Goal: Task Accomplishment & Management: Complete application form

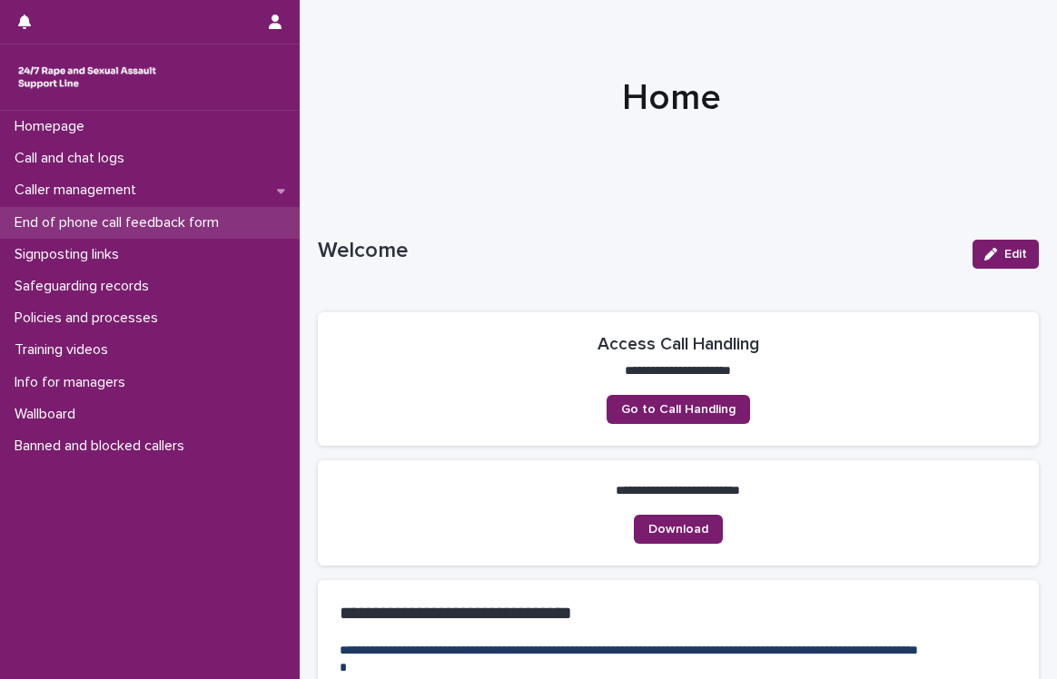
click at [124, 223] on p "End of phone call feedback form" at bounding box center [120, 222] width 226 height 17
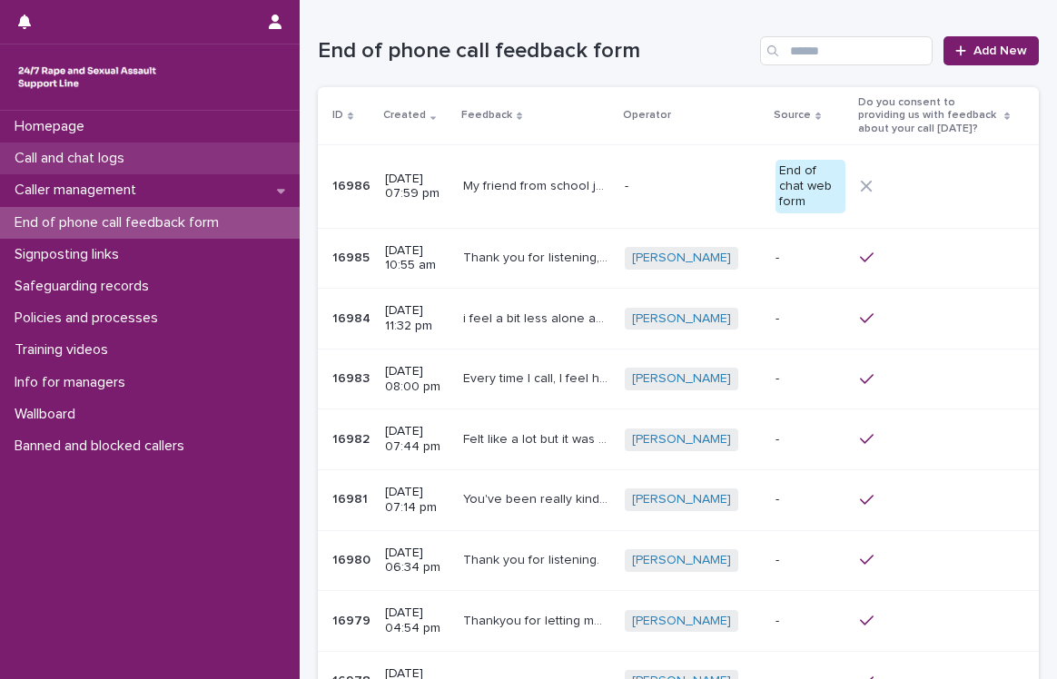
click at [152, 159] on div "Call and chat logs" at bounding box center [150, 159] width 300 height 32
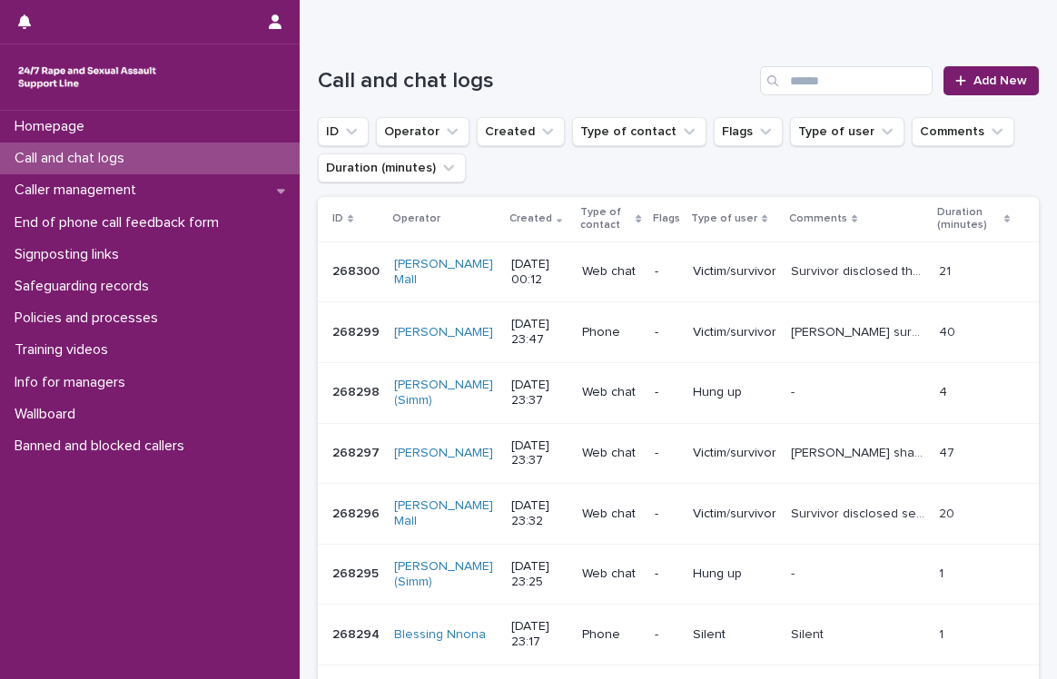
scroll to position [90, 0]
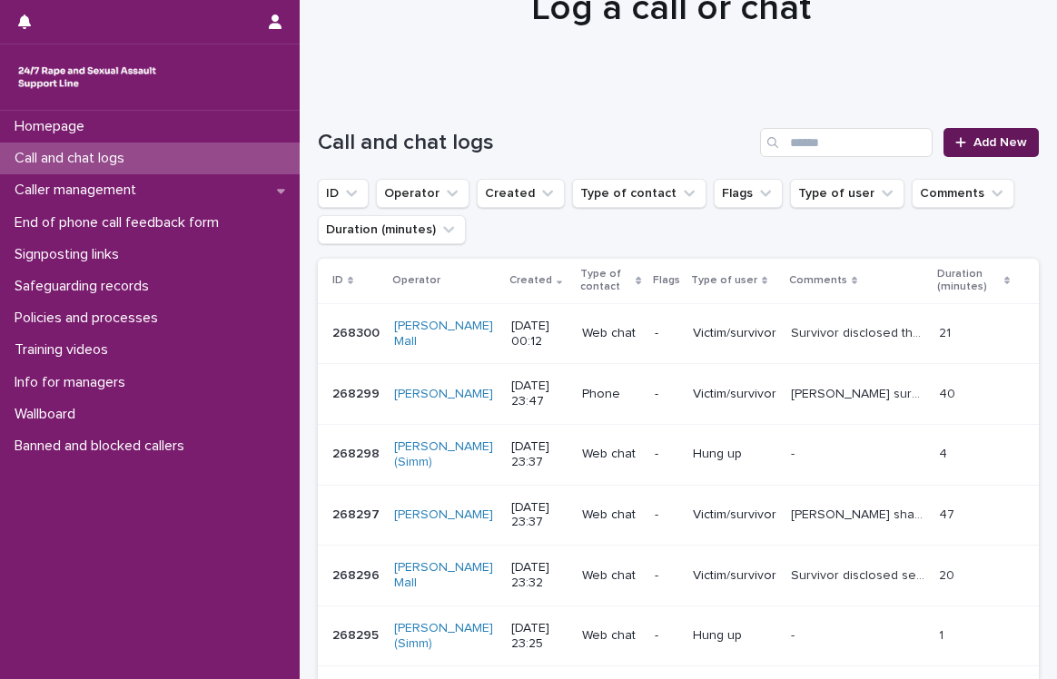
click at [984, 139] on span "Add New" at bounding box center [1000, 142] width 54 height 13
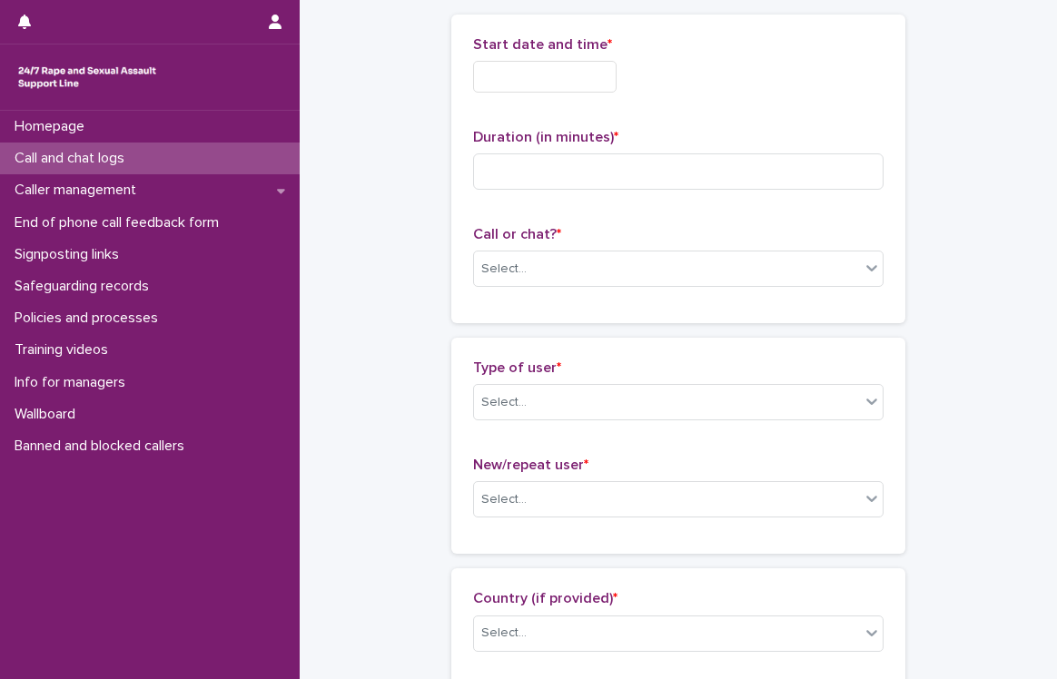
scroll to position [91, 0]
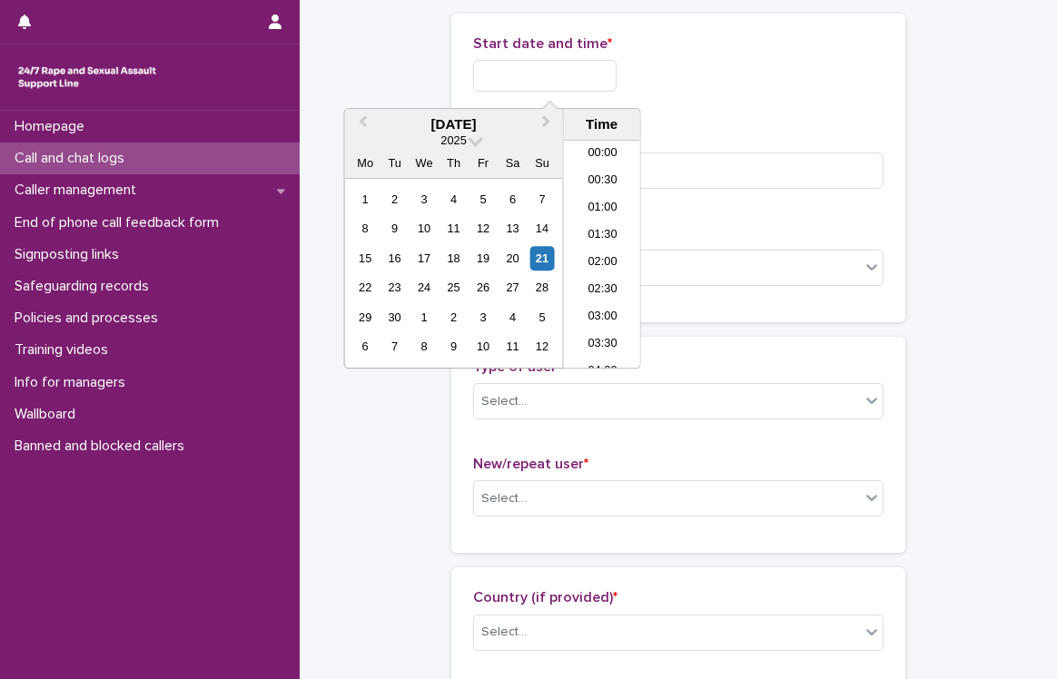
click at [578, 68] on input "text" at bounding box center [544, 76] width 143 height 32
click at [545, 251] on div "21" at bounding box center [541, 258] width 25 height 25
click at [601, 159] on li "00:00" at bounding box center [602, 154] width 77 height 27
click at [596, 71] on input "**********" at bounding box center [544, 76] width 143 height 32
type input "**********"
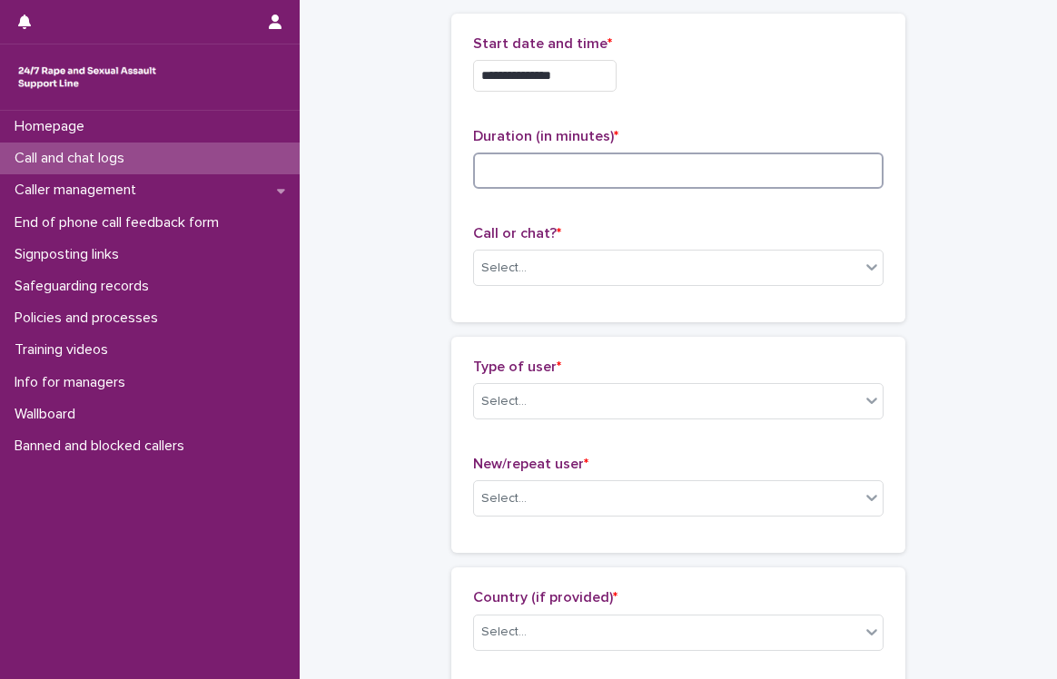
click at [684, 161] on input at bounding box center [678, 171] width 410 height 36
type input "*"
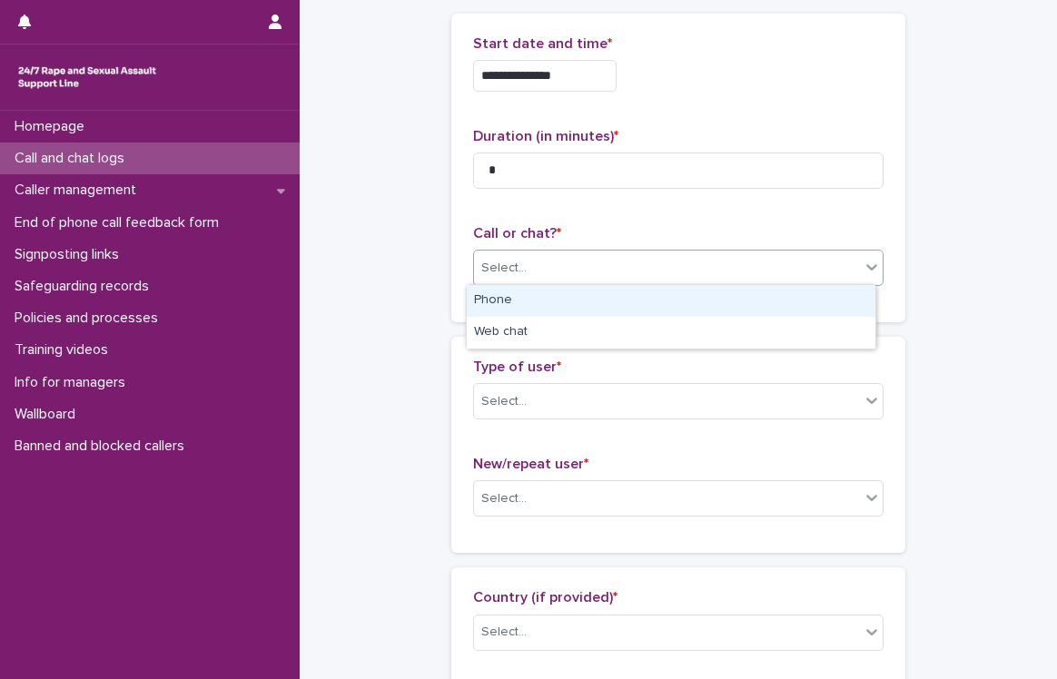
click at [694, 269] on div "Select..." at bounding box center [667, 268] width 386 height 30
click at [690, 304] on div "Phone" at bounding box center [671, 301] width 409 height 32
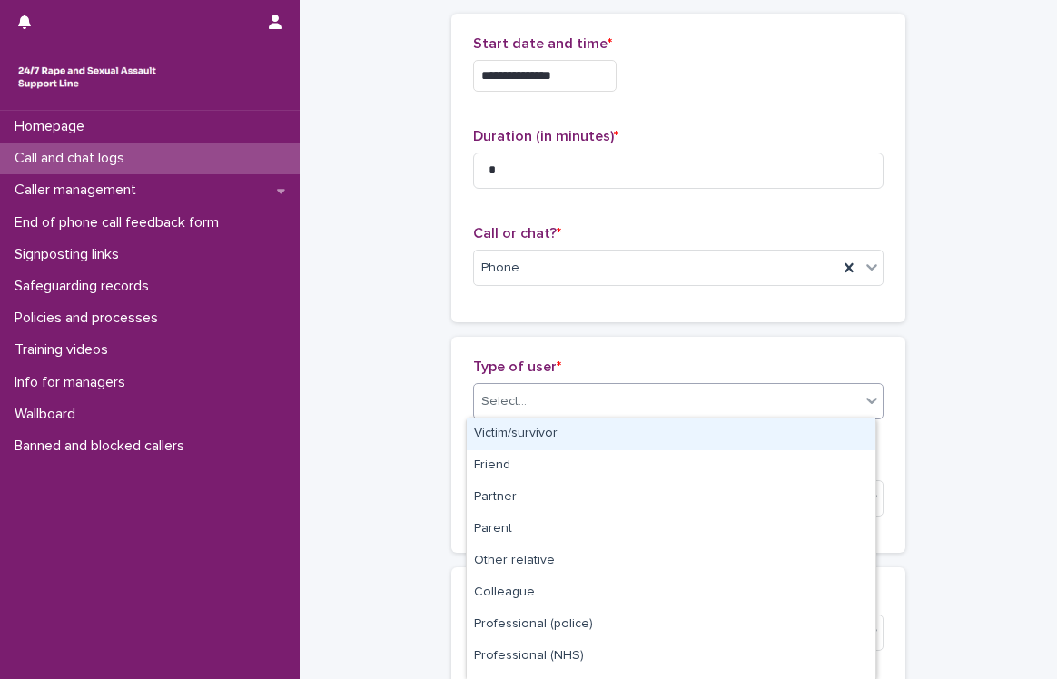
click at [578, 395] on div "Select..." at bounding box center [667, 402] width 386 height 30
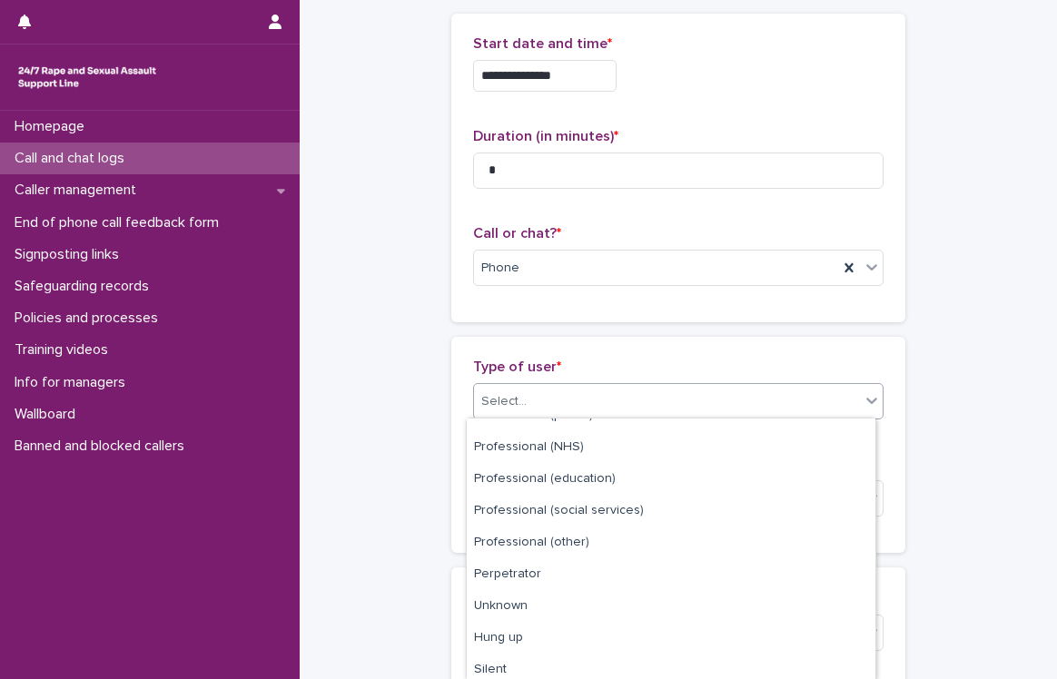
scroll to position [214, 0]
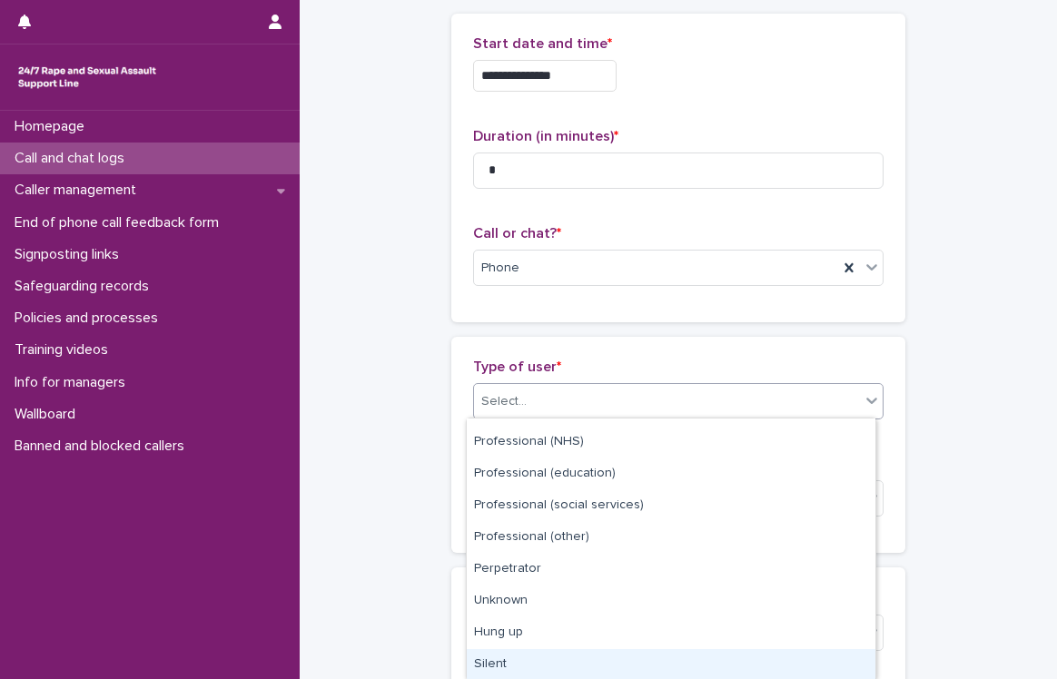
click at [585, 649] on div "Silent" at bounding box center [671, 665] width 409 height 32
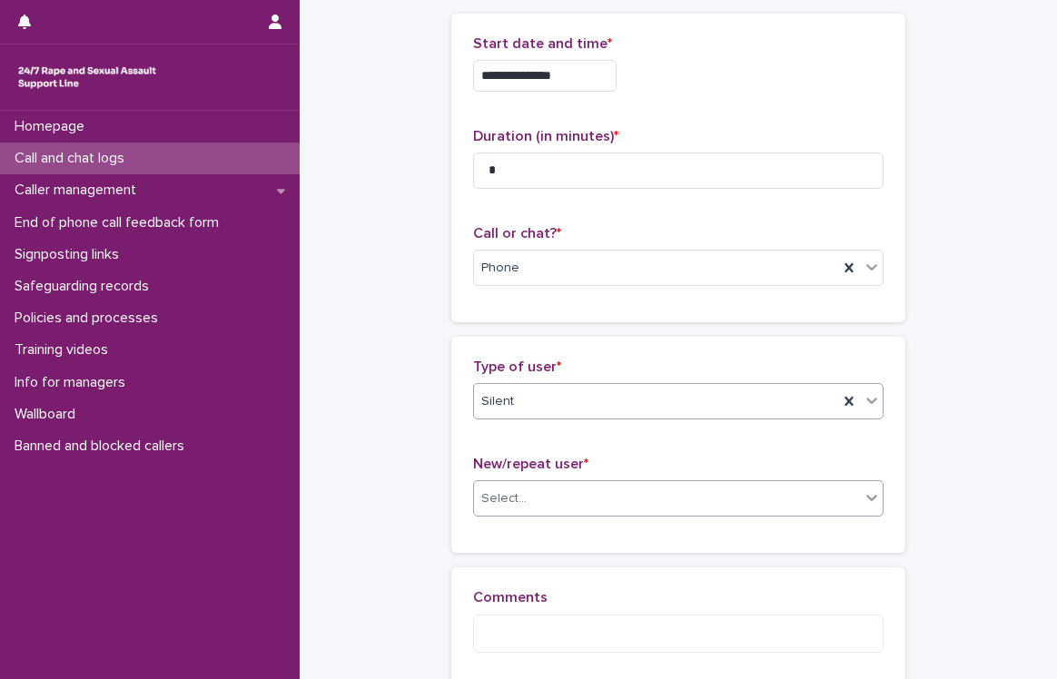
click at [622, 506] on div "Select..." at bounding box center [667, 499] width 386 height 30
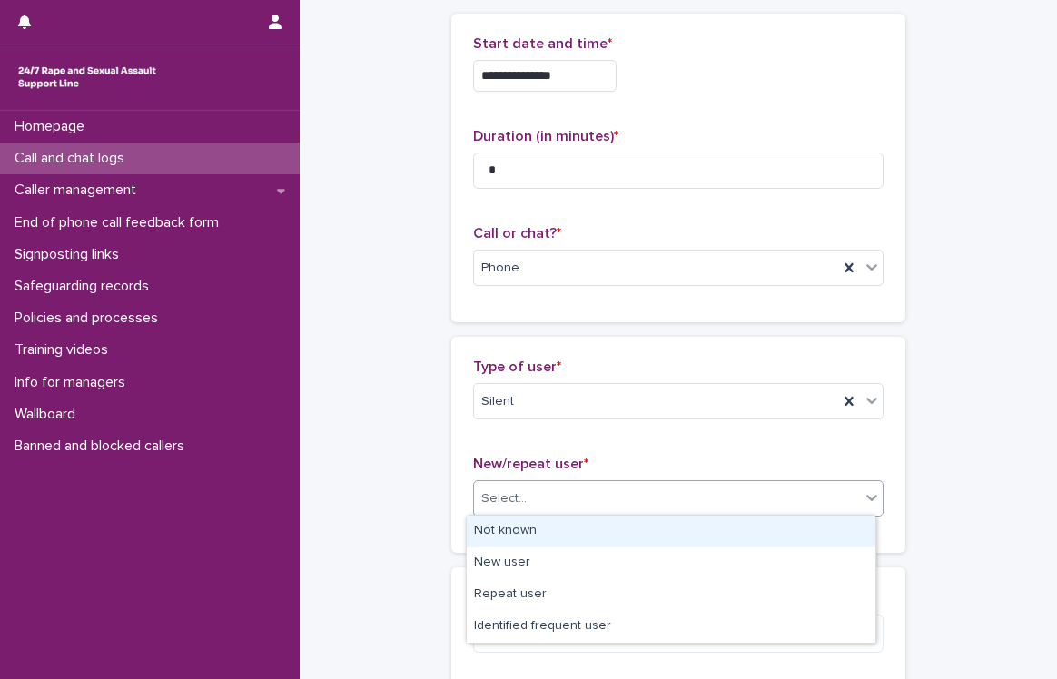
click at [635, 528] on div "Not known" at bounding box center [671, 532] width 409 height 32
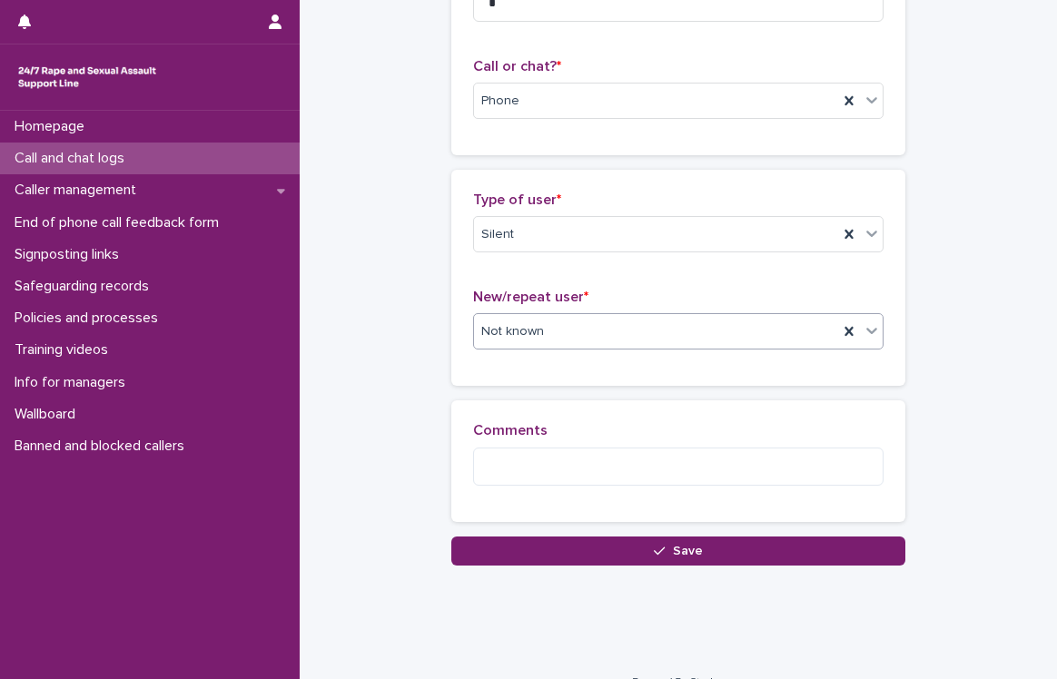
scroll to position [285, 0]
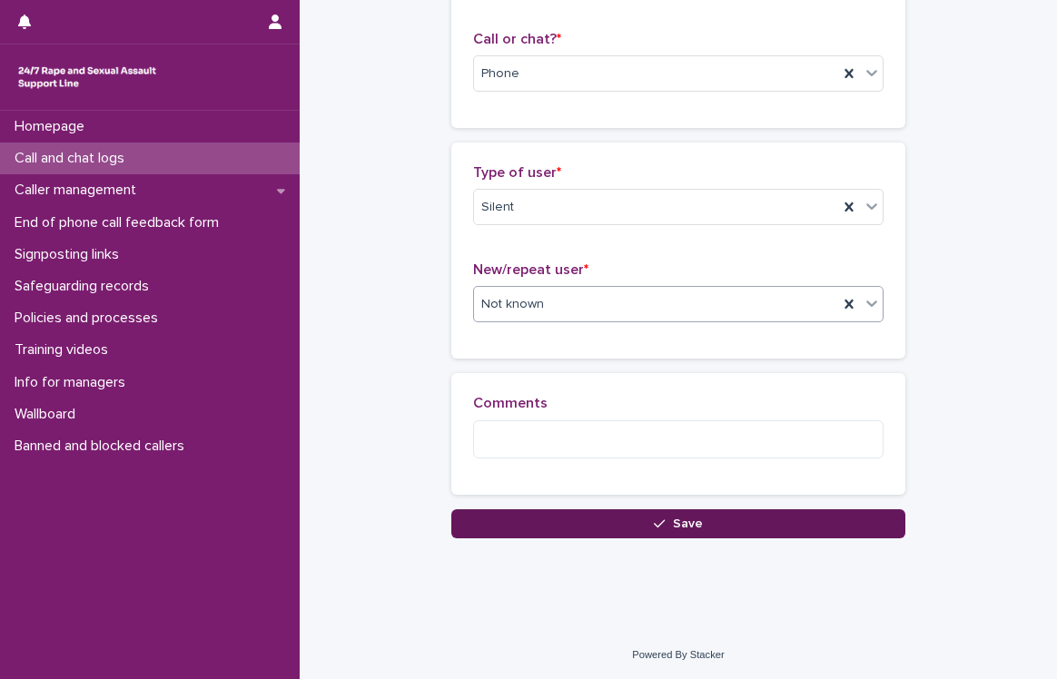
click at [687, 520] on span "Save" at bounding box center [688, 523] width 30 height 13
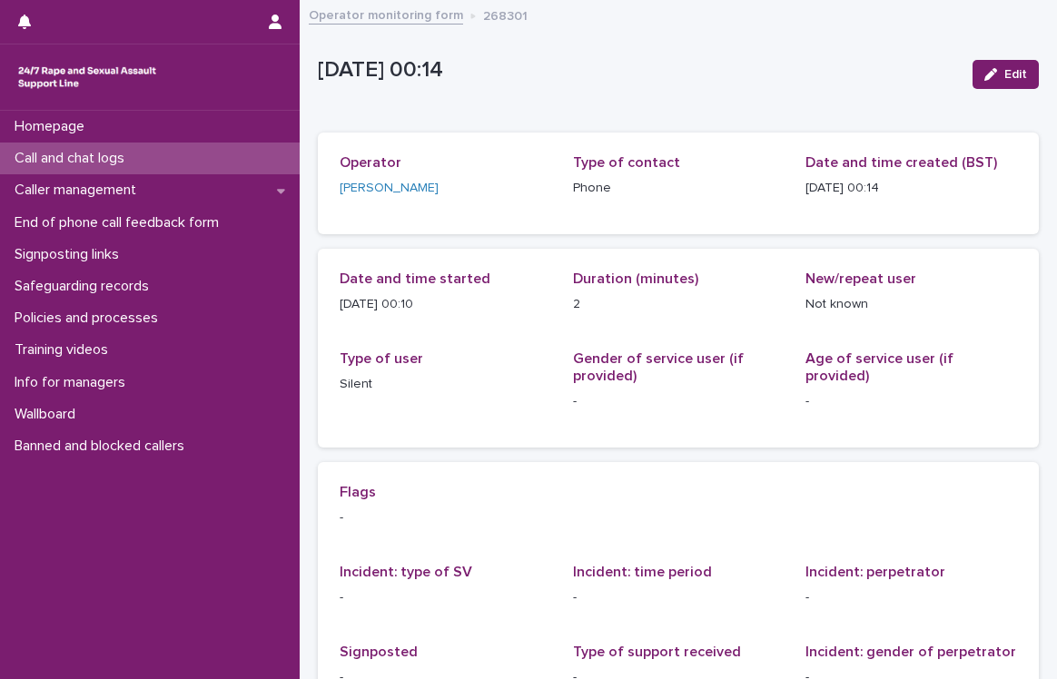
click at [100, 152] on p "Call and chat logs" at bounding box center [73, 158] width 132 height 17
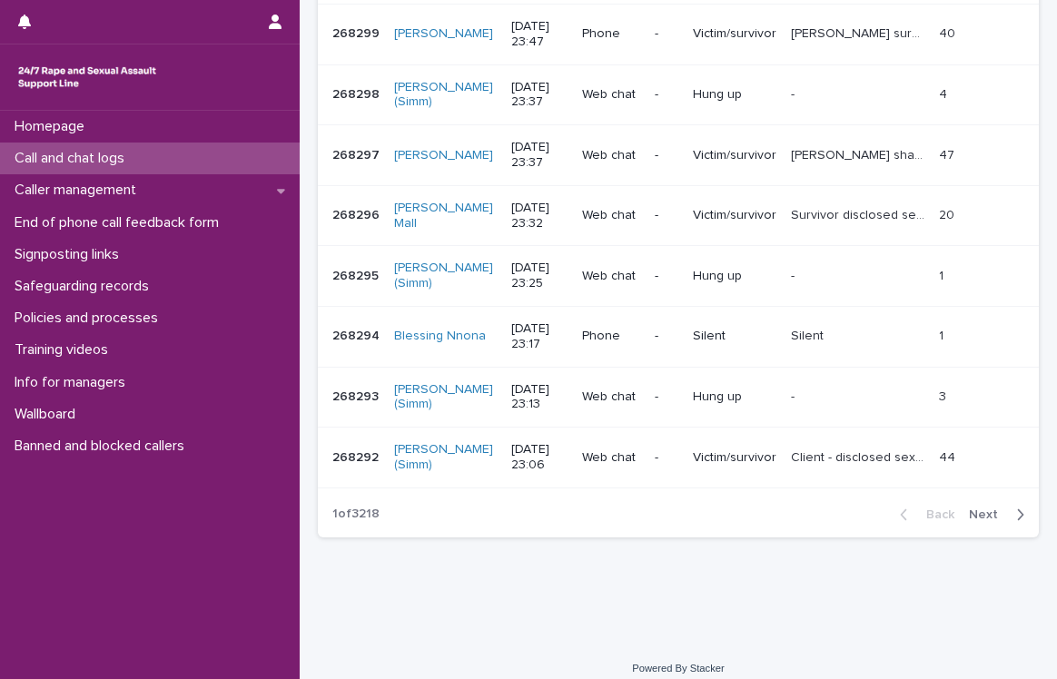
scroll to position [584, 0]
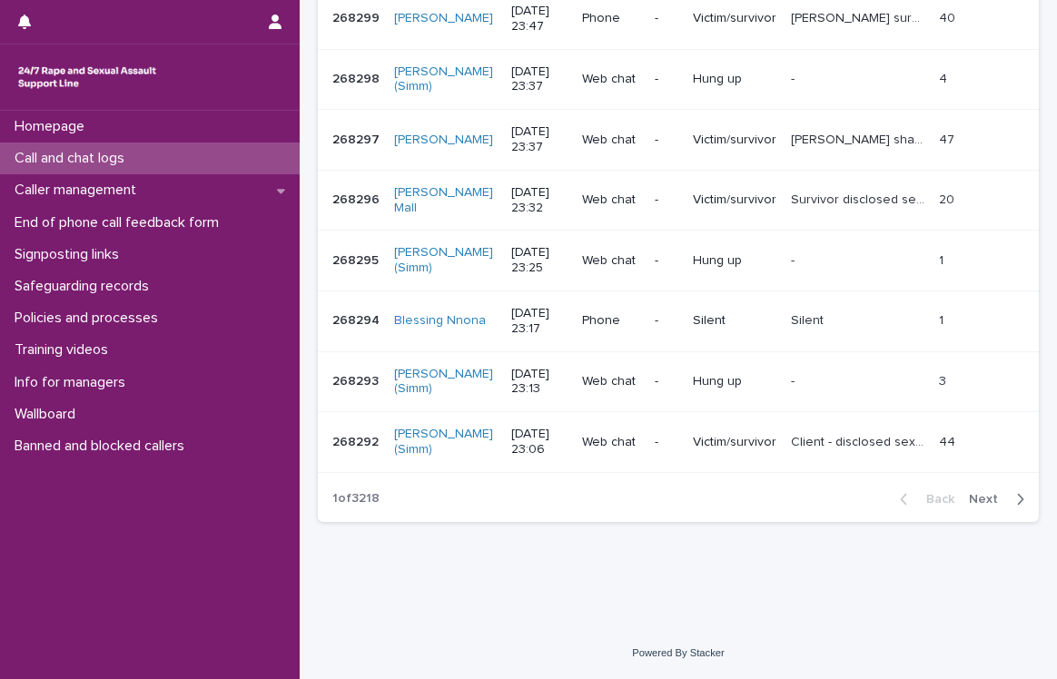
click at [974, 504] on span "Next" at bounding box center [989, 499] width 40 height 13
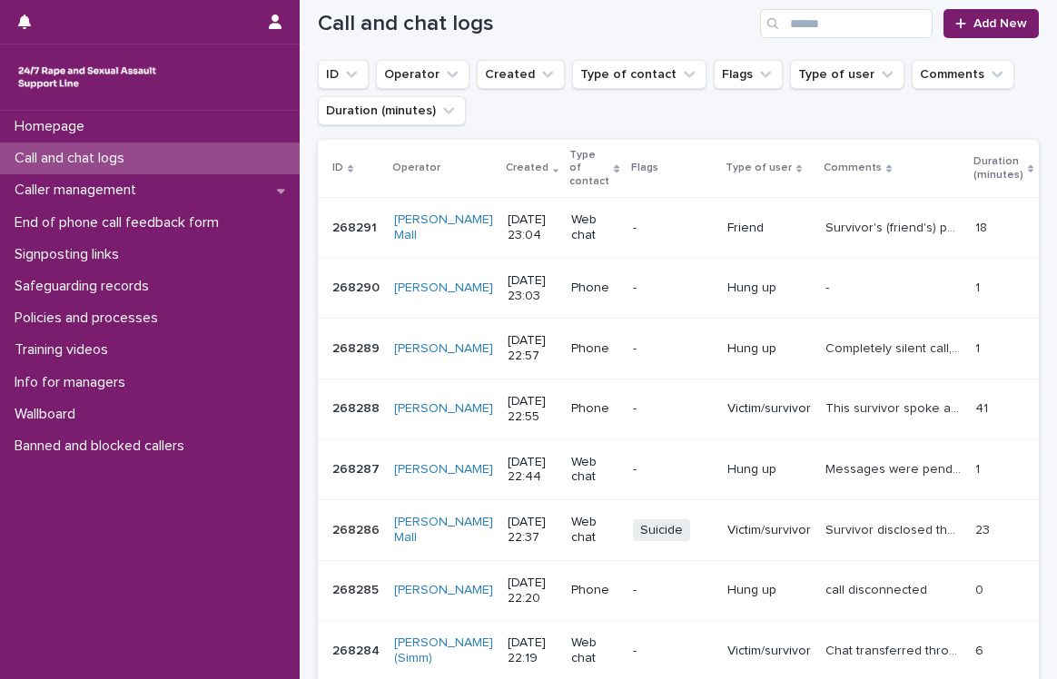
scroll to position [176, 0]
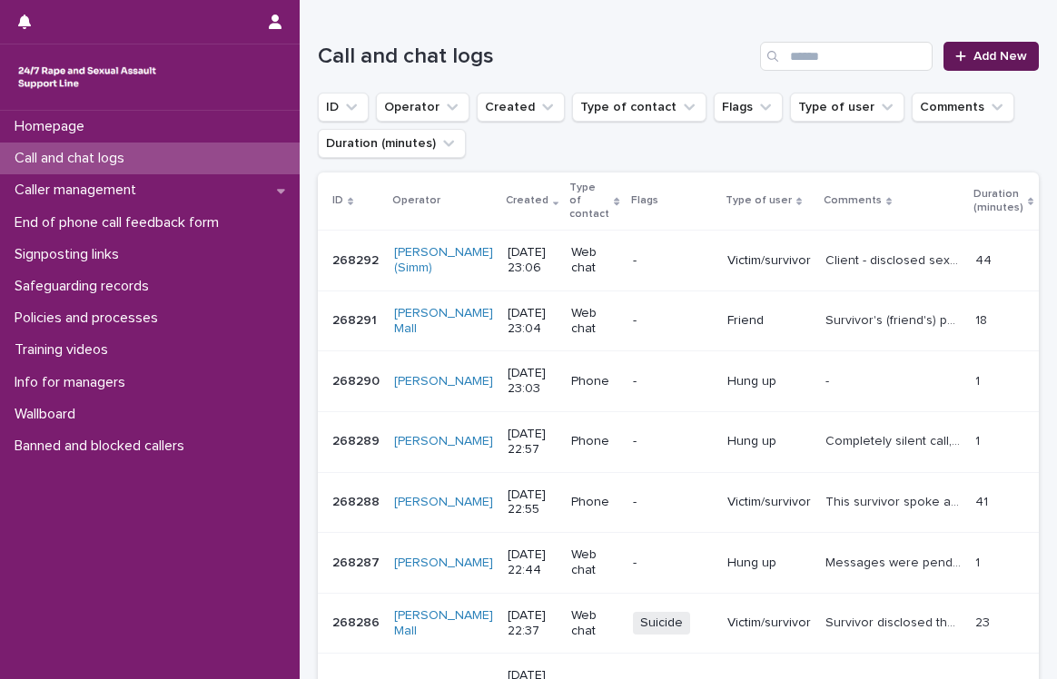
click at [944, 63] on link "Add New" at bounding box center [990, 56] width 95 height 29
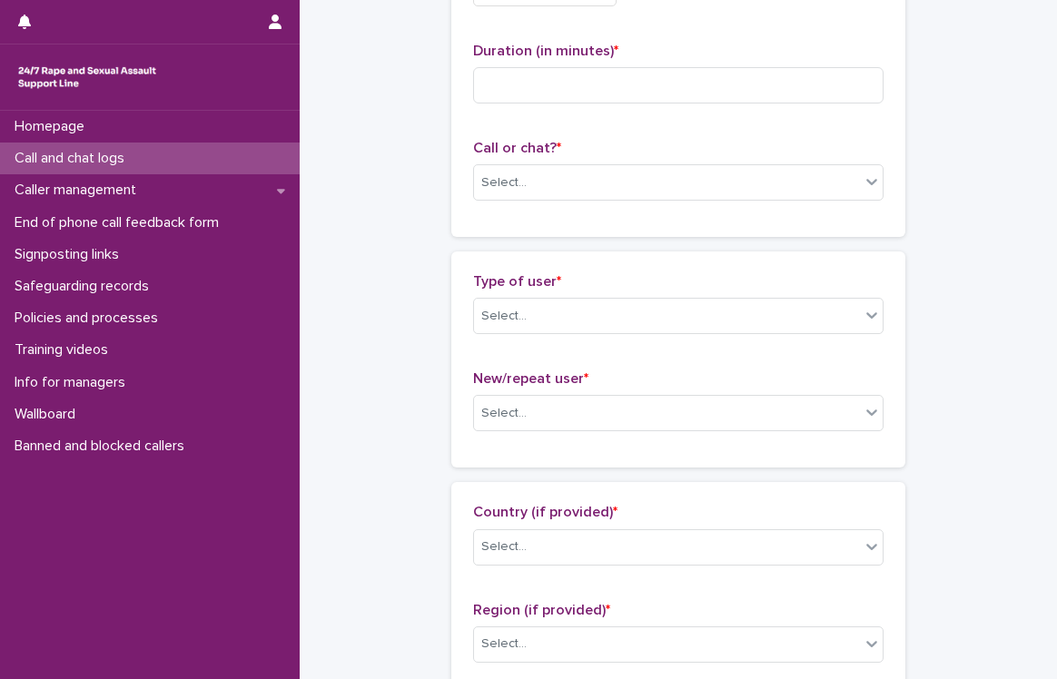
scroll to position [178, 0]
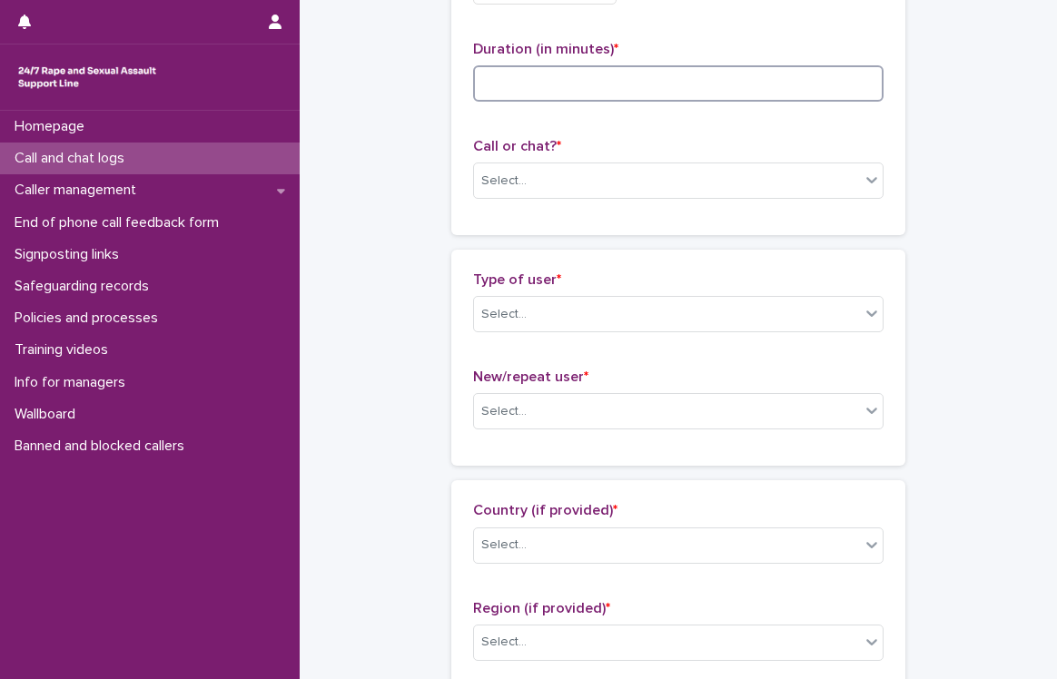
click at [581, 89] on input at bounding box center [678, 83] width 410 height 36
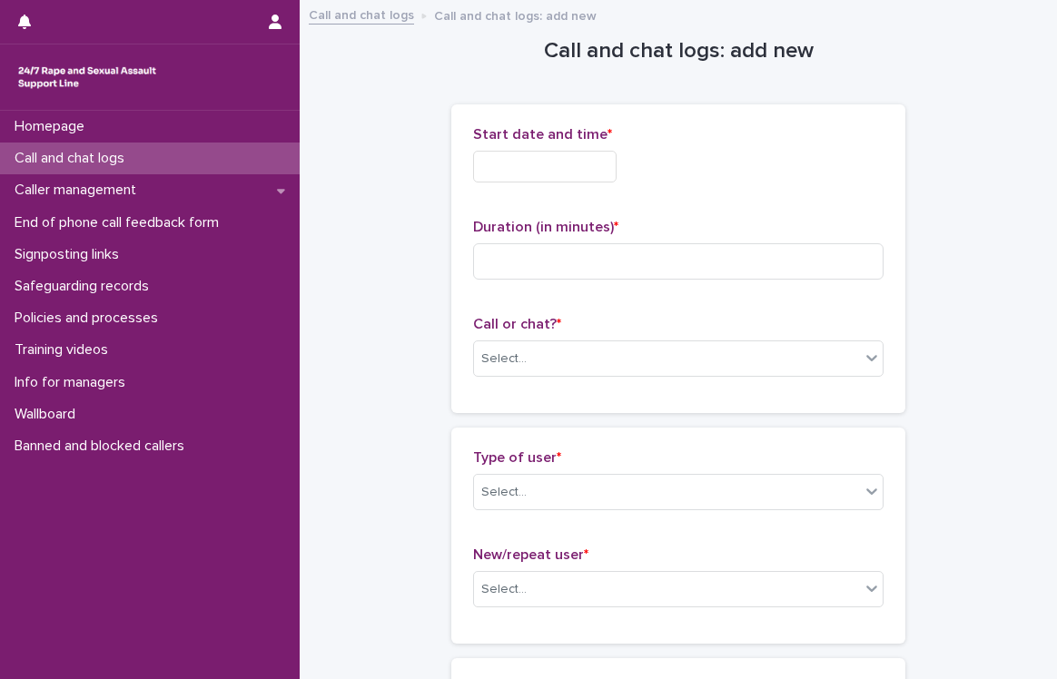
click at [541, 173] on input "text" at bounding box center [544, 167] width 143 height 32
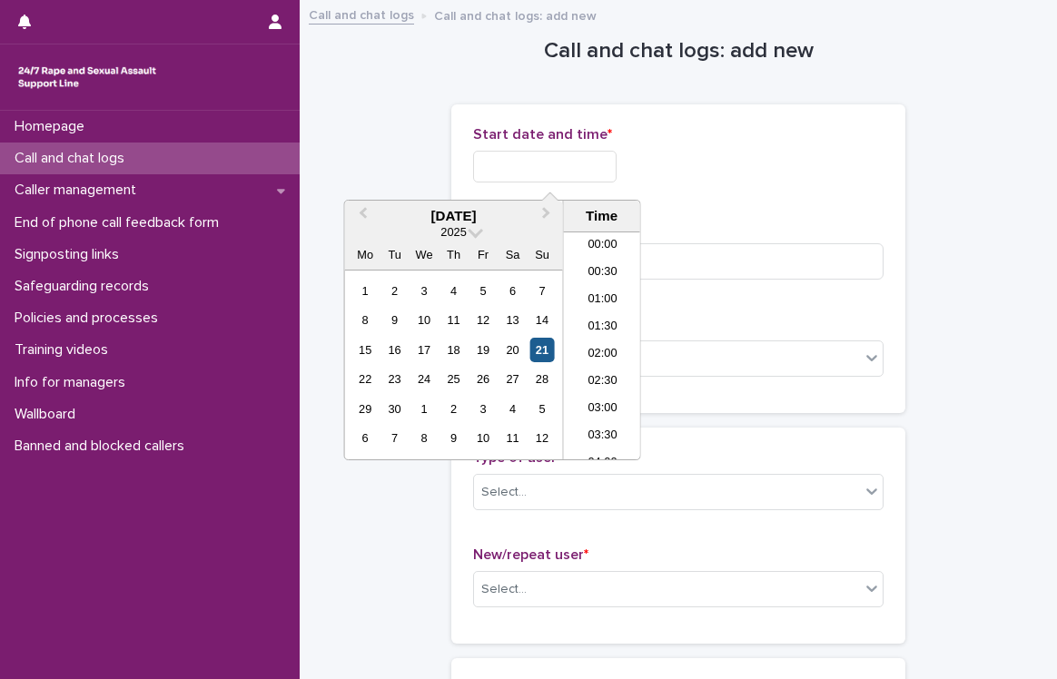
click at [541, 348] on div "21" at bounding box center [541, 350] width 25 height 25
click at [599, 242] on li "00:00" at bounding box center [602, 245] width 77 height 27
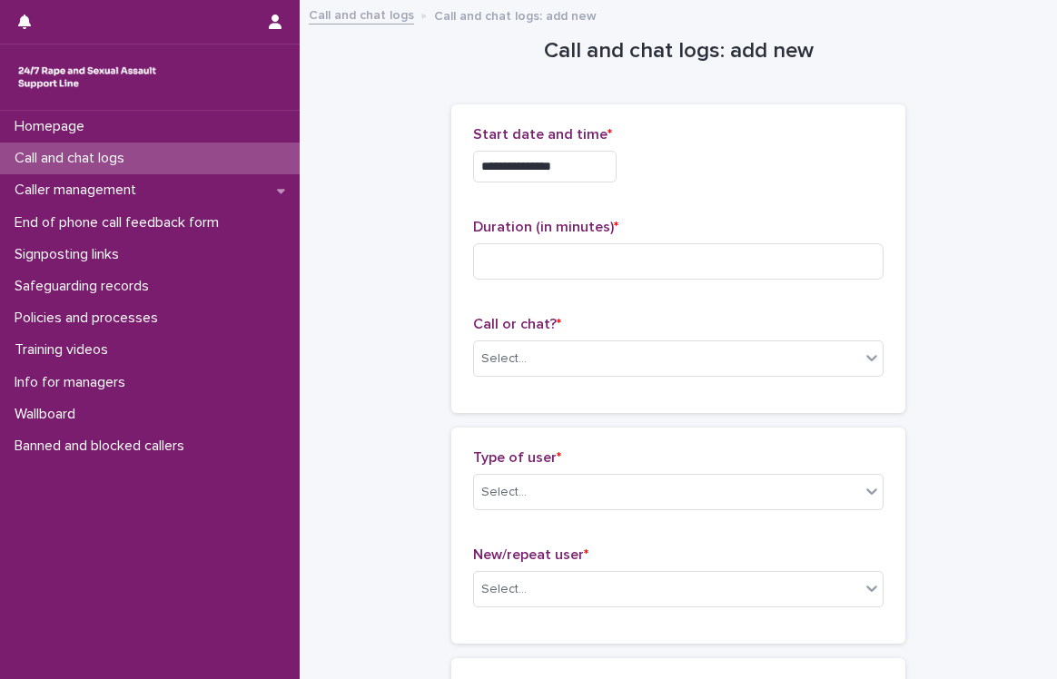
click at [599, 168] on input "**********" at bounding box center [544, 167] width 143 height 32
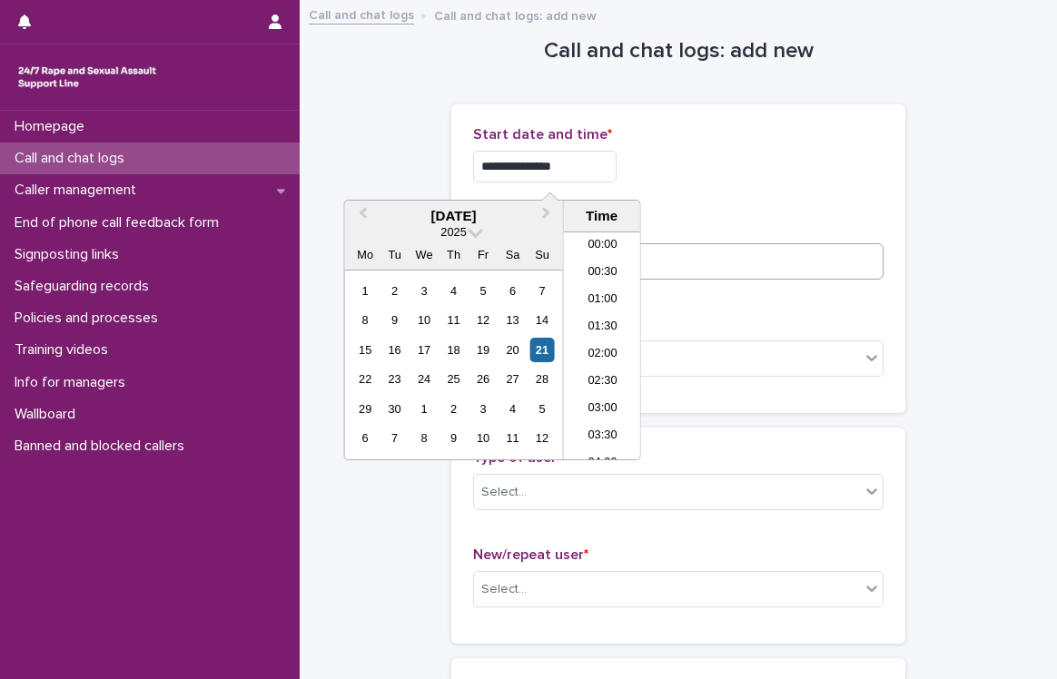
type input "**********"
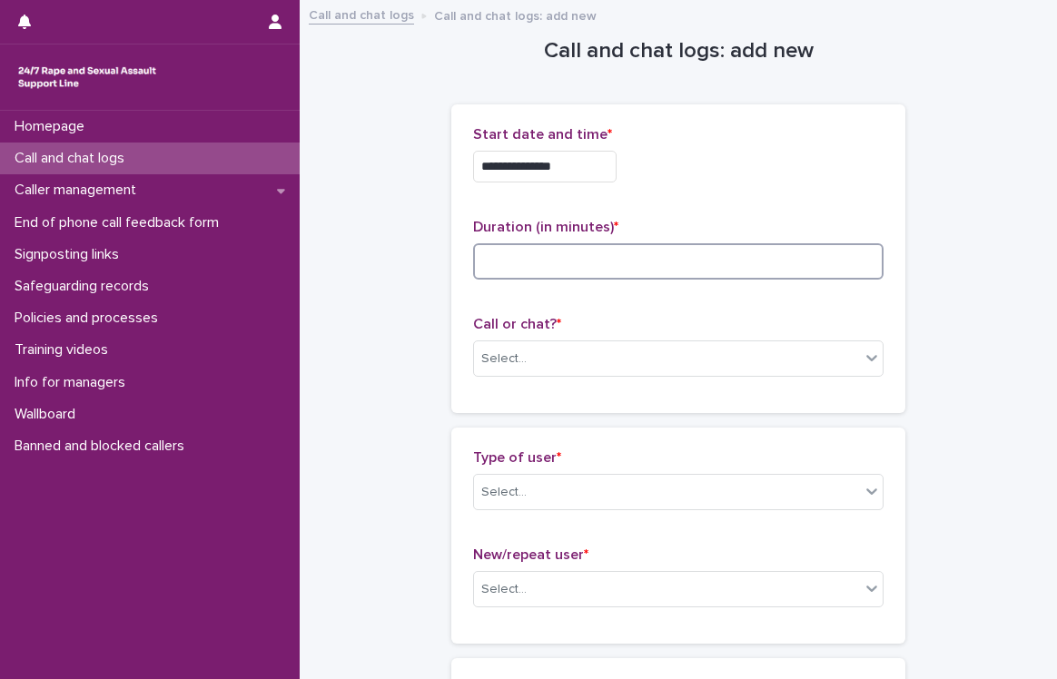
click at [711, 264] on input at bounding box center [678, 261] width 410 height 36
type input "*"
click at [641, 360] on div "Select..." at bounding box center [667, 359] width 386 height 30
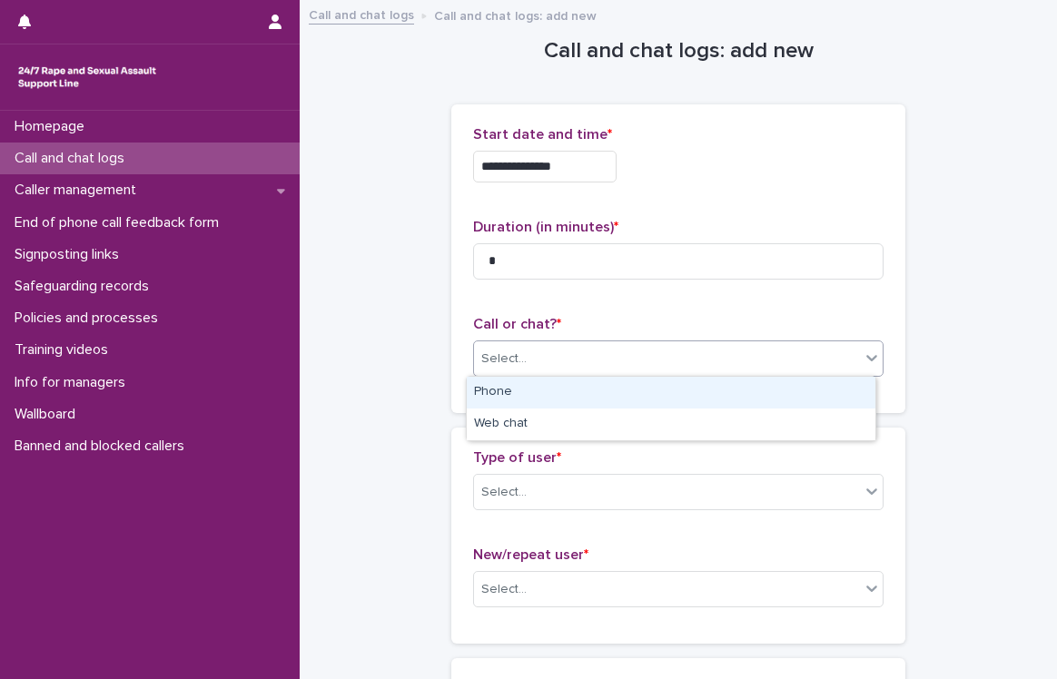
click at [616, 388] on div "Phone" at bounding box center [671, 393] width 409 height 32
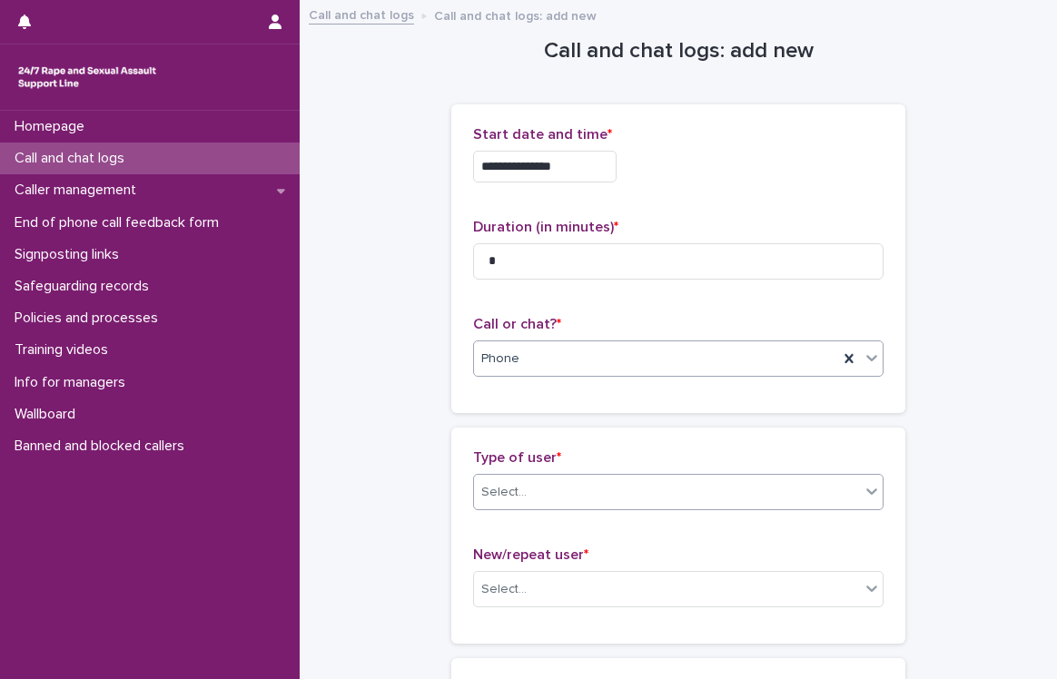
click at [530, 483] on div "Select..." at bounding box center [667, 492] width 386 height 30
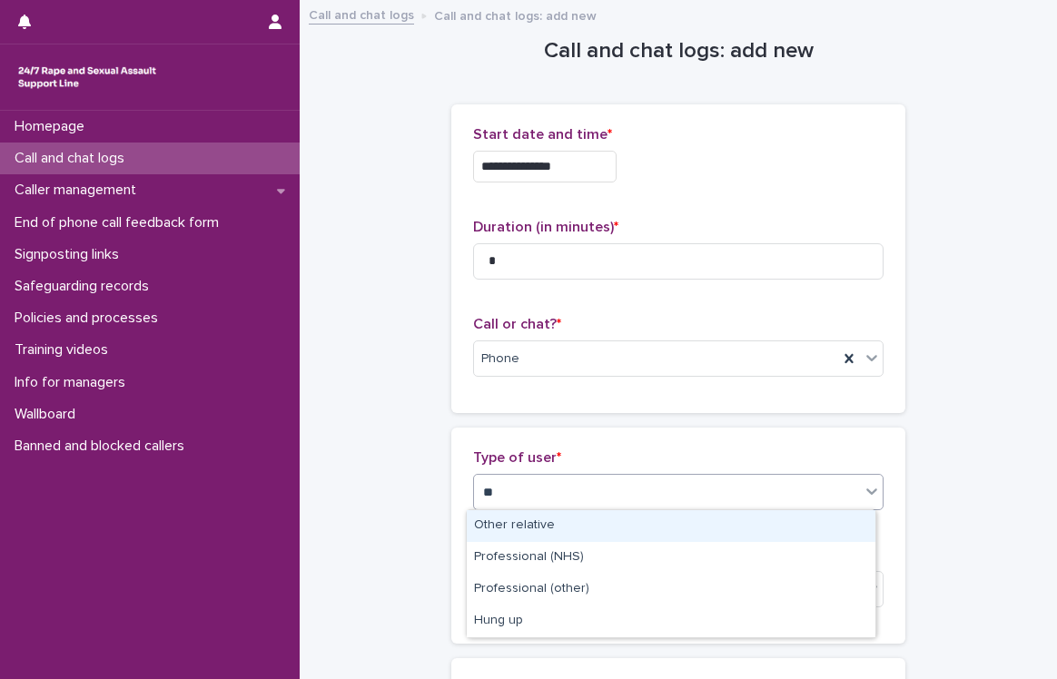
type input "***"
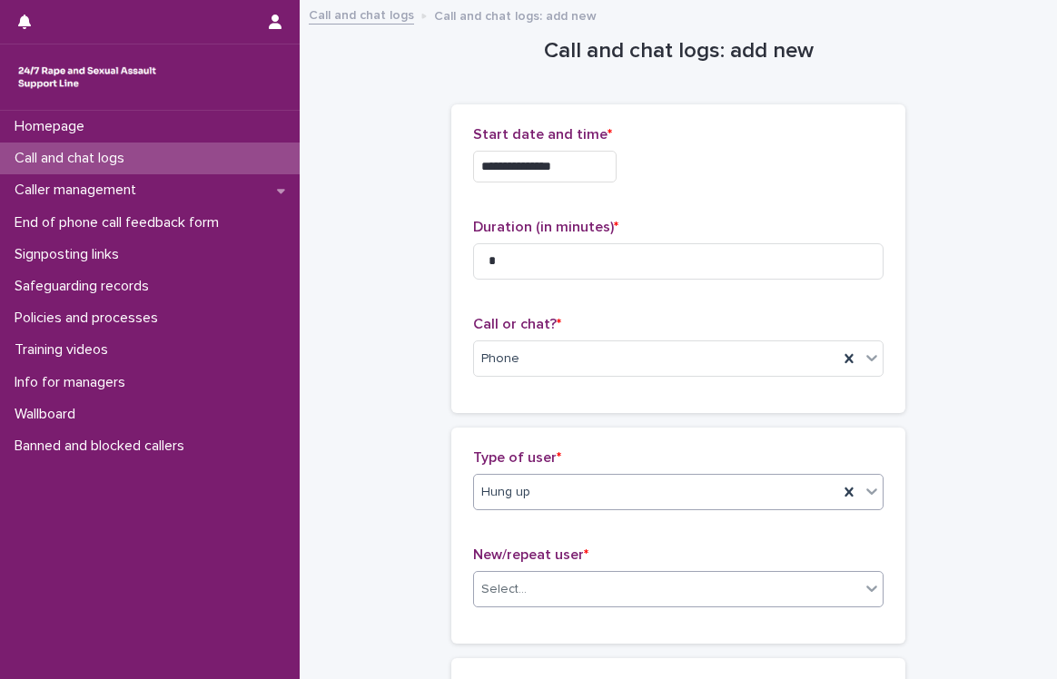
click at [656, 596] on div "Select..." at bounding box center [667, 590] width 386 height 30
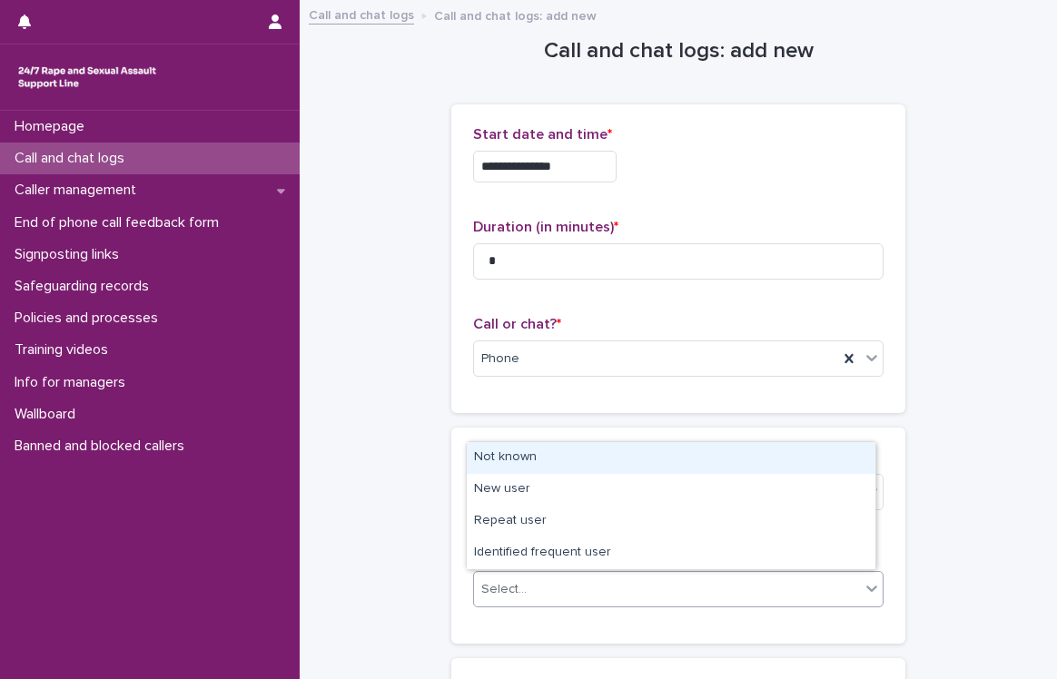
click at [599, 458] on div "Not known" at bounding box center [671, 458] width 409 height 32
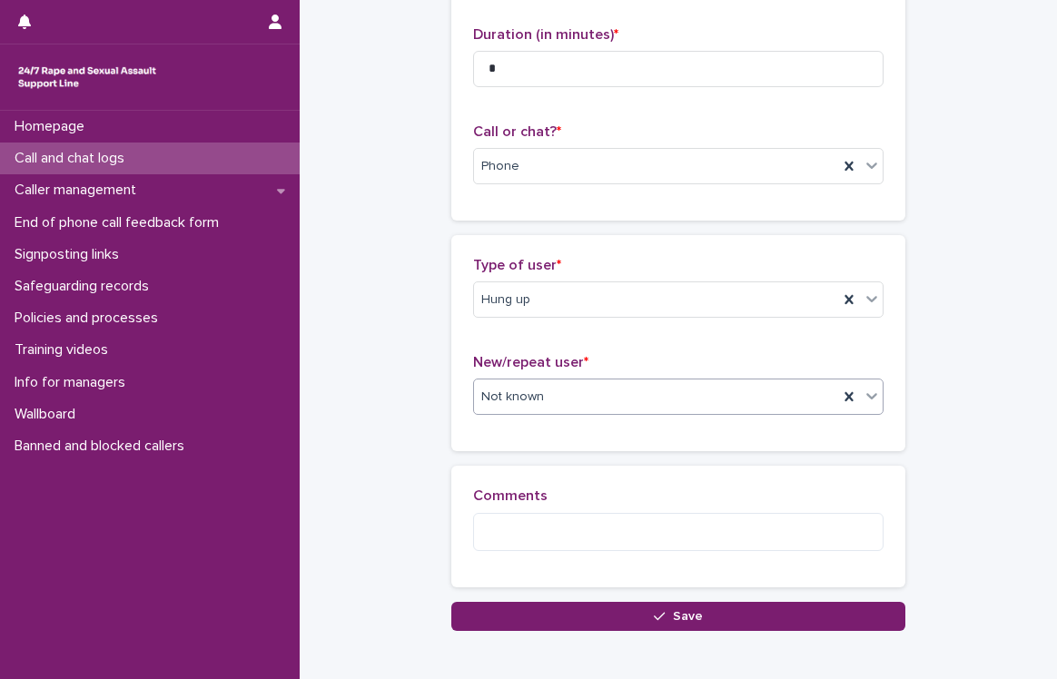
scroll to position [221, 0]
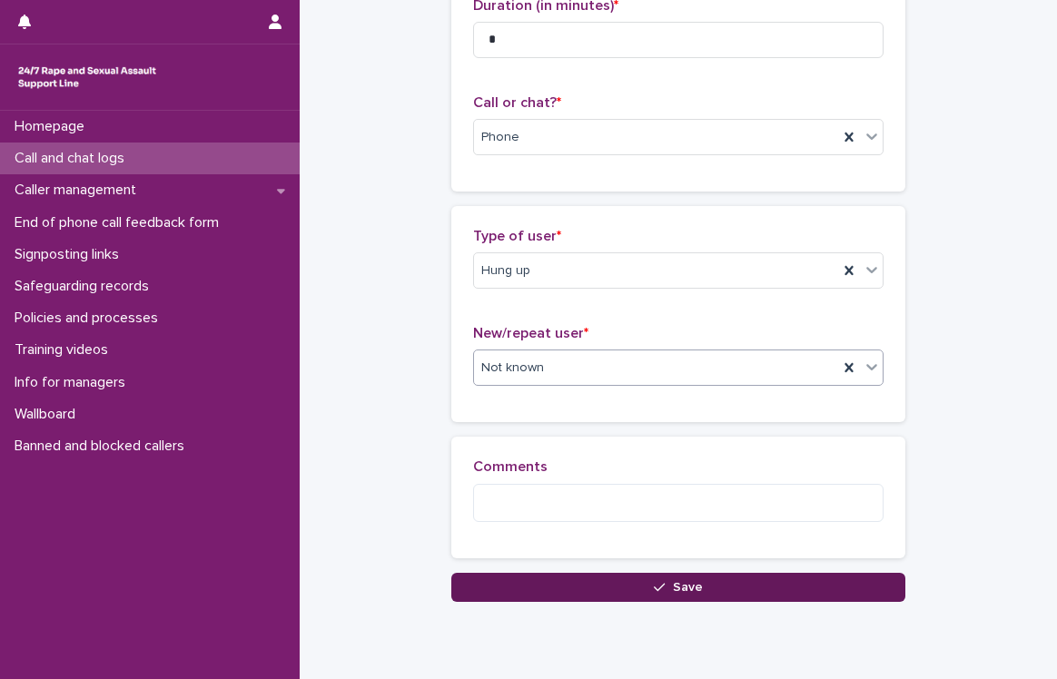
click at [573, 583] on button "Save" at bounding box center [678, 587] width 454 height 29
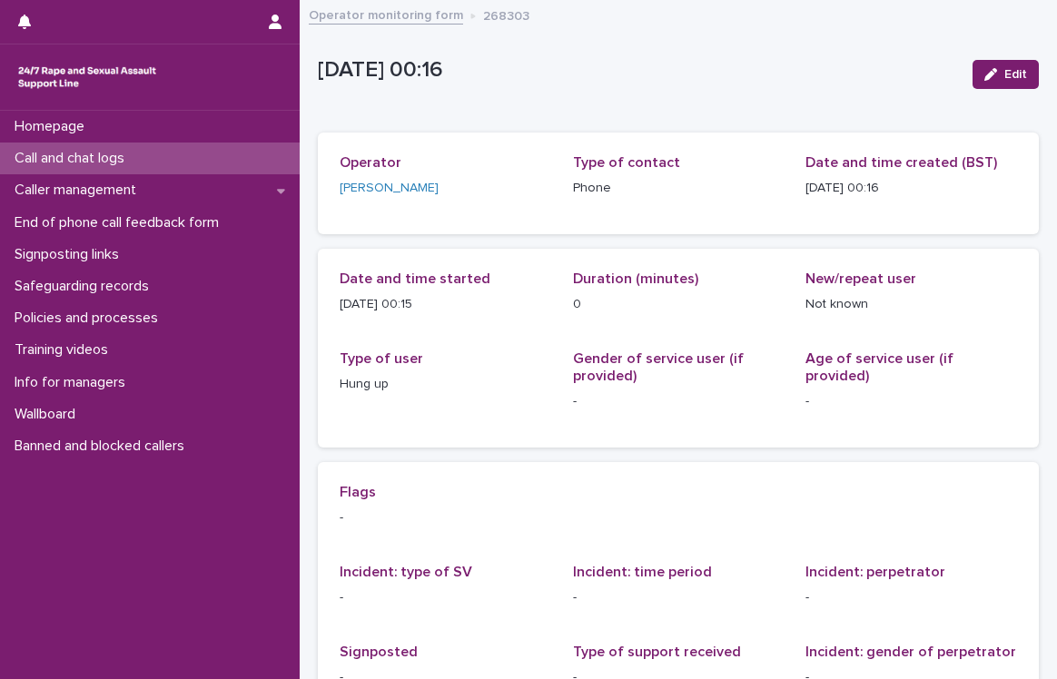
click at [153, 150] on div "Call and chat logs" at bounding box center [150, 159] width 300 height 32
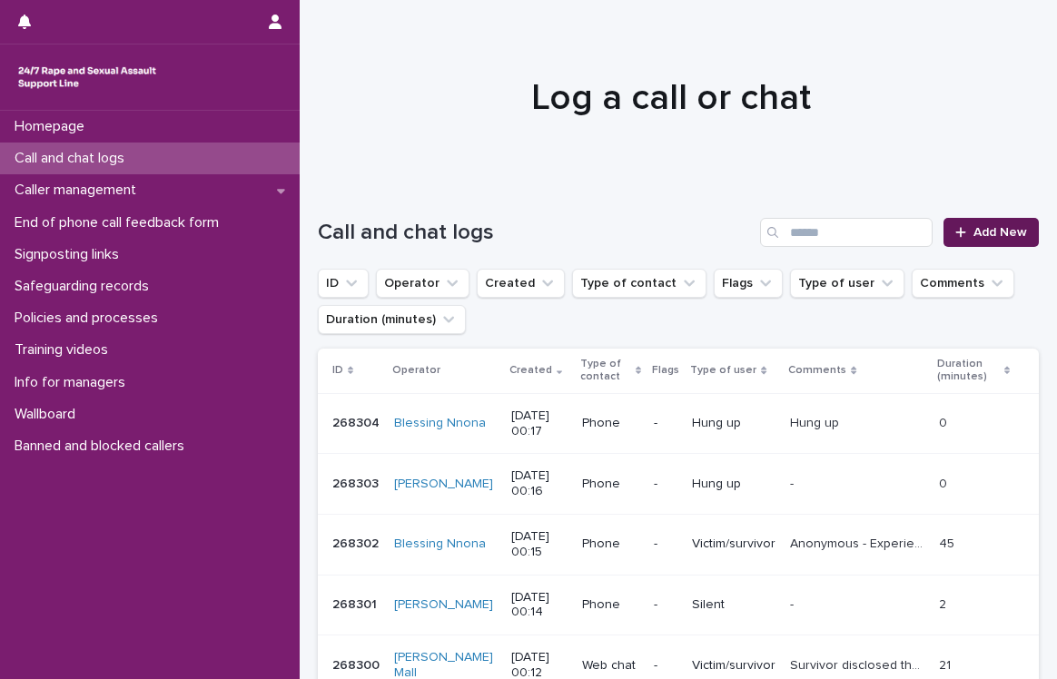
click at [955, 226] on icon at bounding box center [960, 232] width 11 height 13
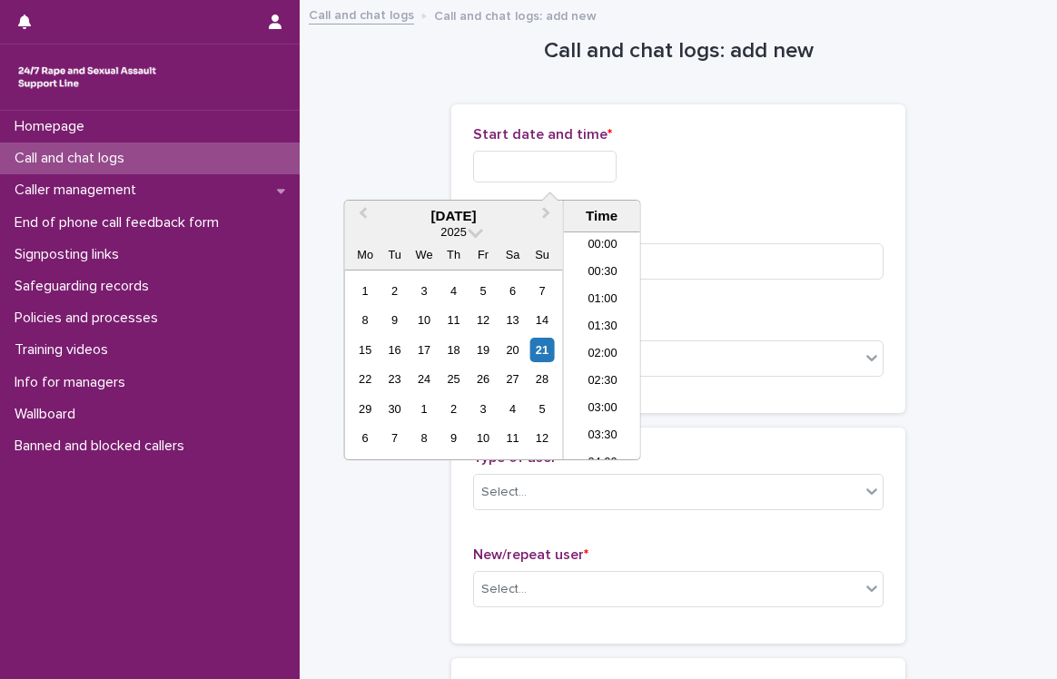
click at [607, 170] on input "text" at bounding box center [544, 167] width 143 height 32
click at [536, 346] on div "21" at bounding box center [541, 350] width 25 height 25
click at [602, 238] on li "00:00" at bounding box center [602, 245] width 77 height 27
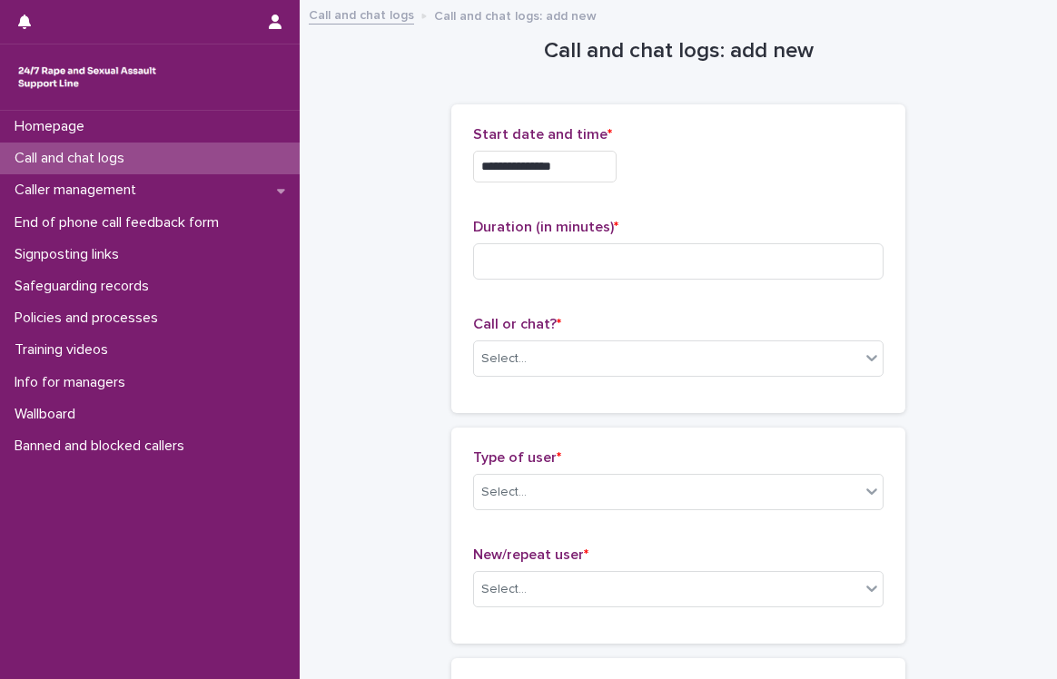
click at [599, 166] on input "**********" at bounding box center [544, 167] width 143 height 32
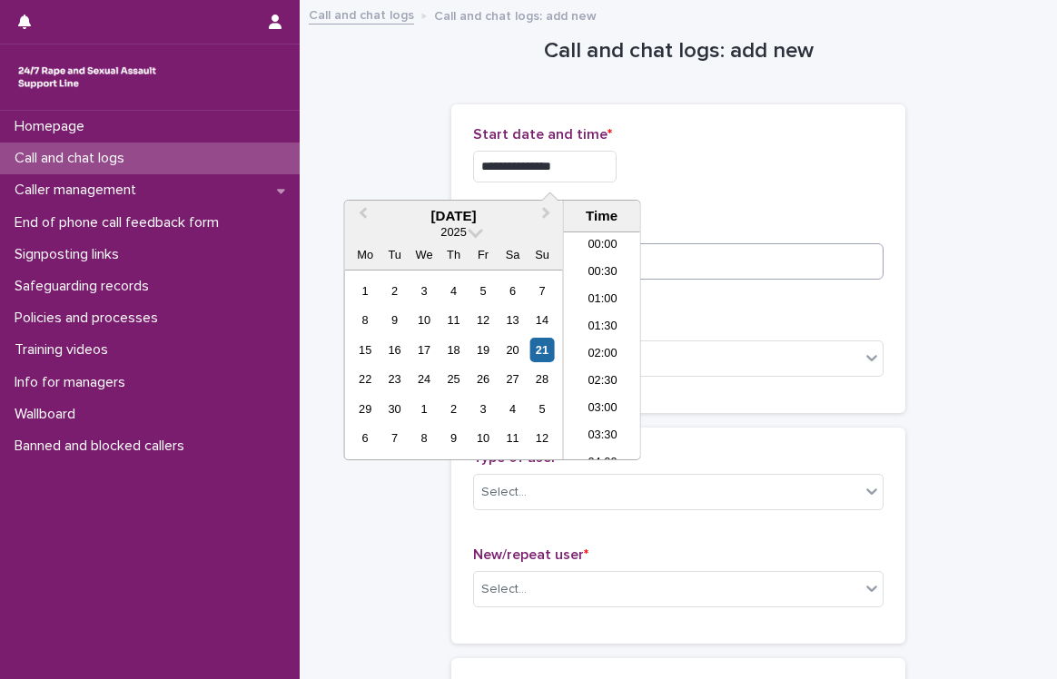
type input "**********"
click at [685, 250] on input at bounding box center [678, 261] width 410 height 36
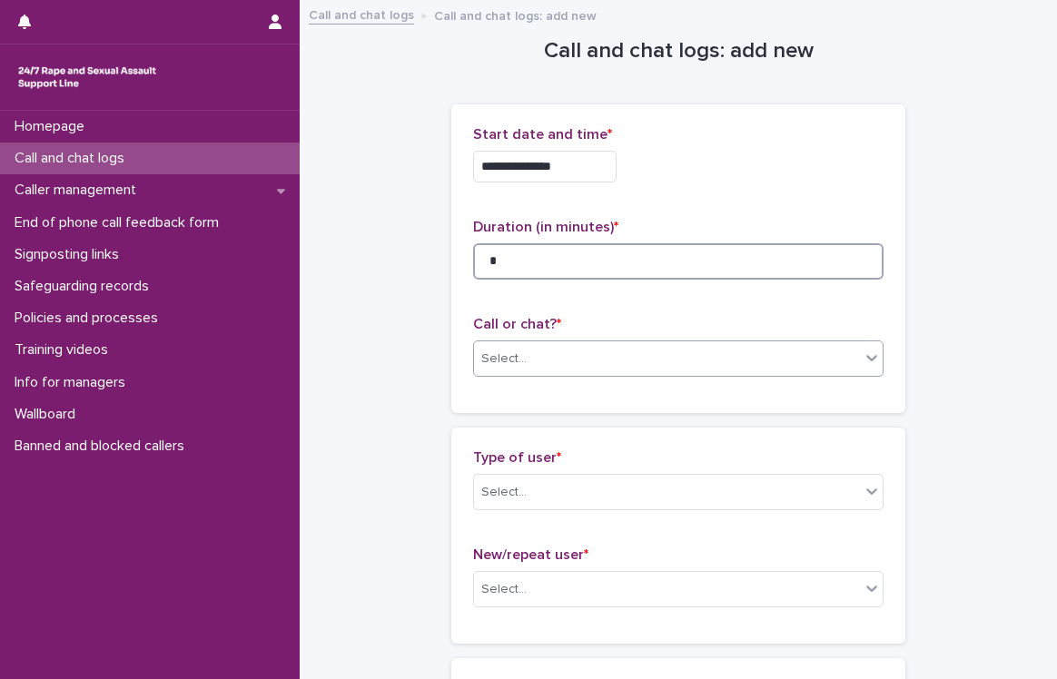
type input "*"
click at [621, 364] on div "Select..." at bounding box center [667, 359] width 386 height 30
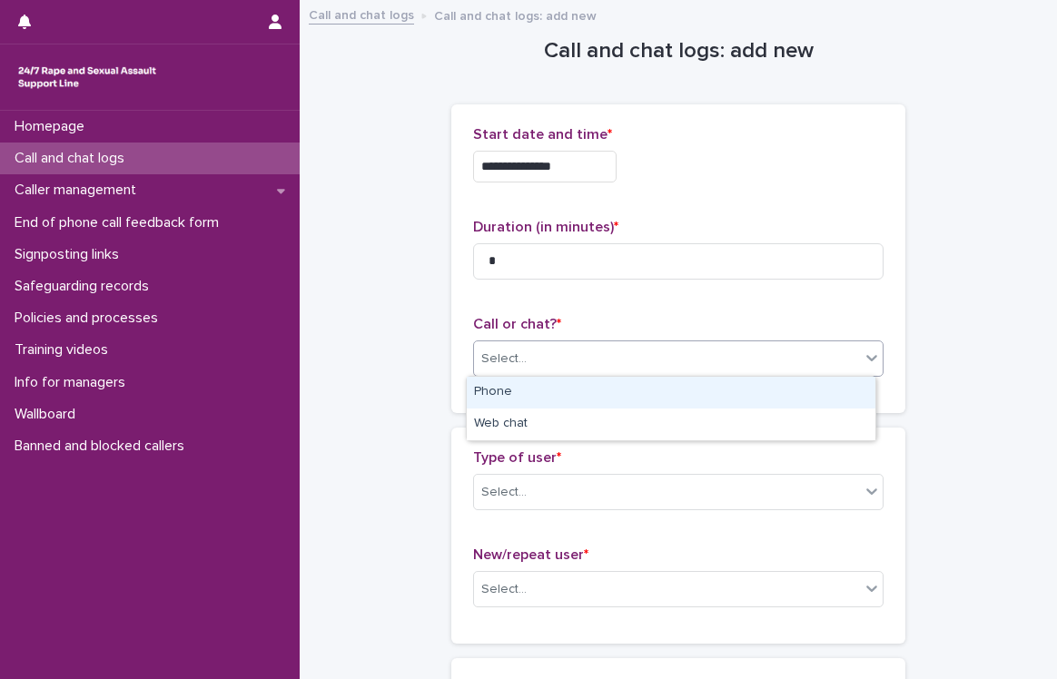
click at [530, 380] on div "Phone" at bounding box center [671, 393] width 409 height 32
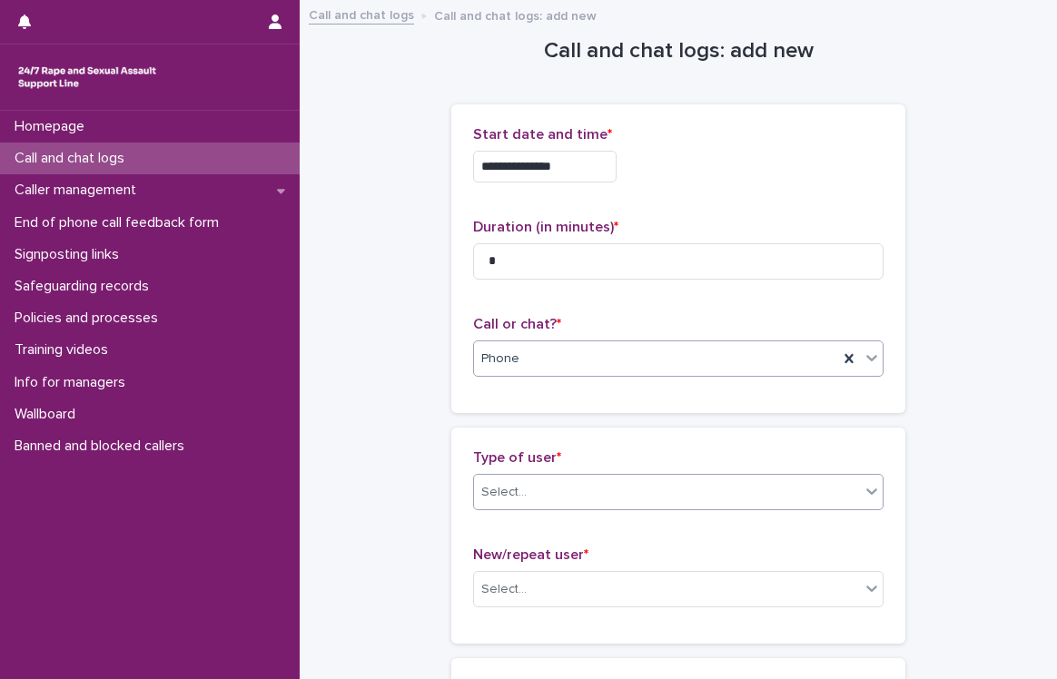
click at [610, 490] on div "Select..." at bounding box center [667, 492] width 386 height 30
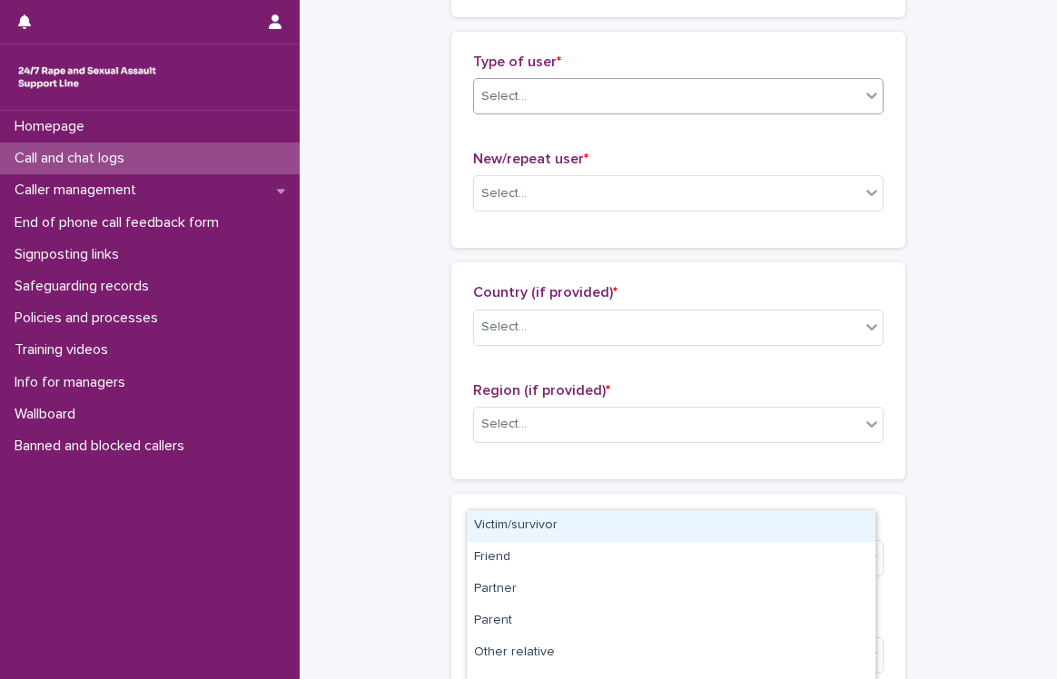
scroll to position [400, 0]
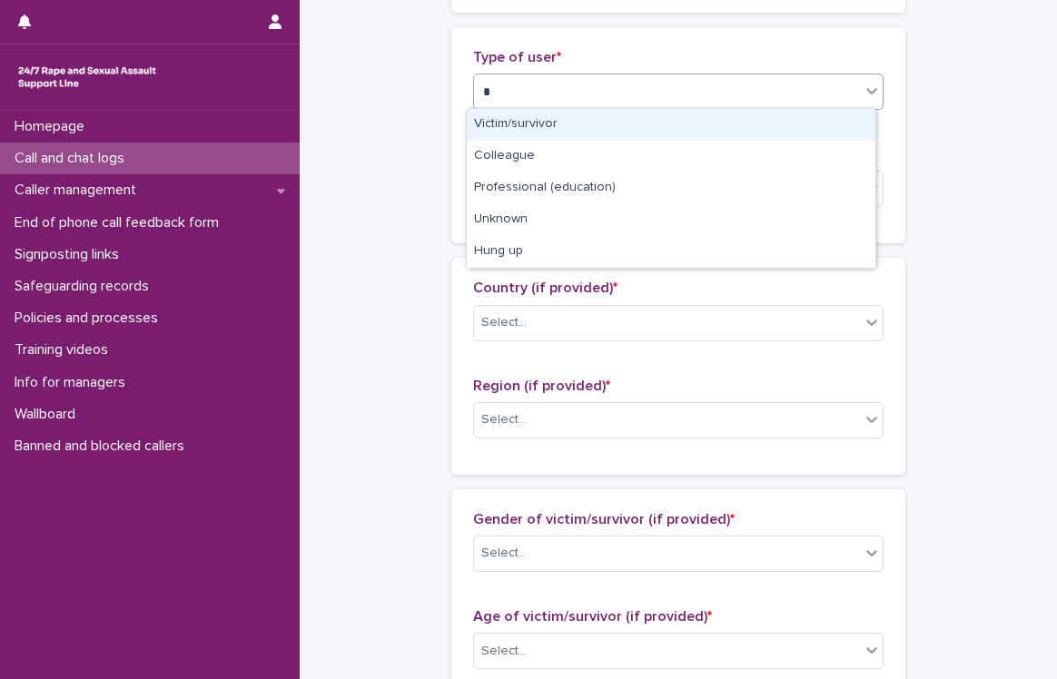
type input "**"
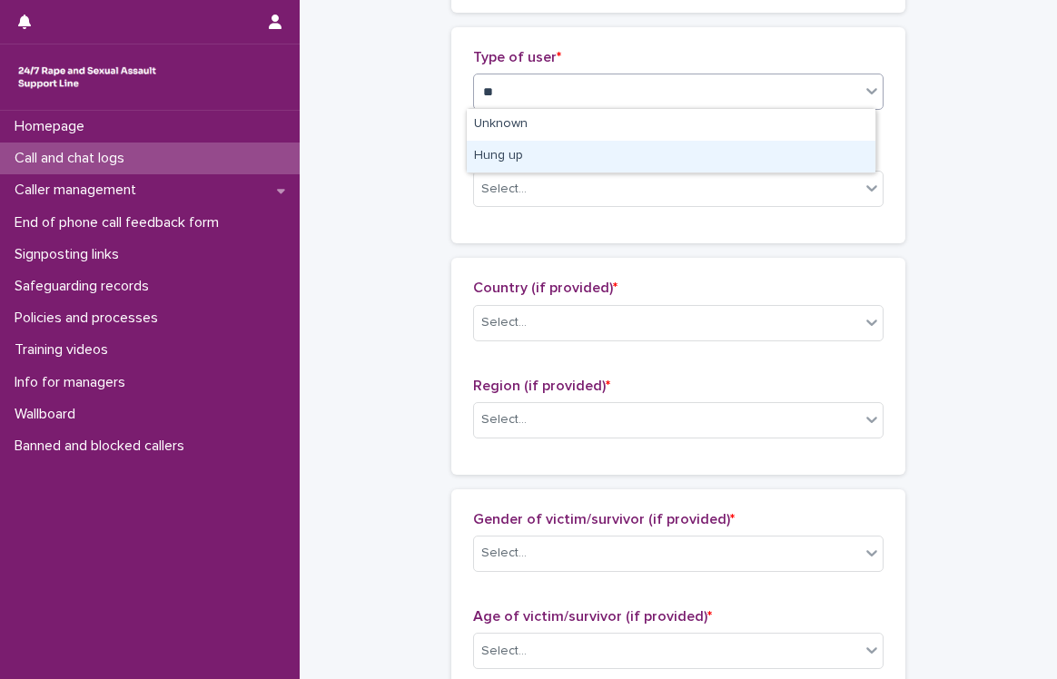
click at [735, 162] on div "Hung up" at bounding box center [671, 157] width 409 height 32
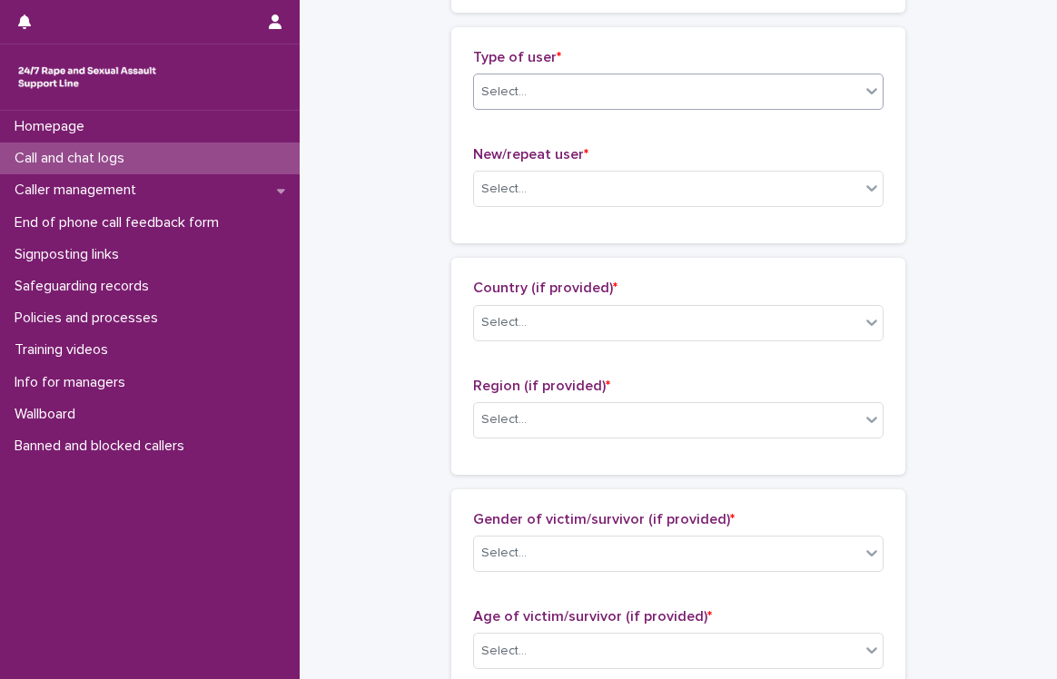
scroll to position [0, 0]
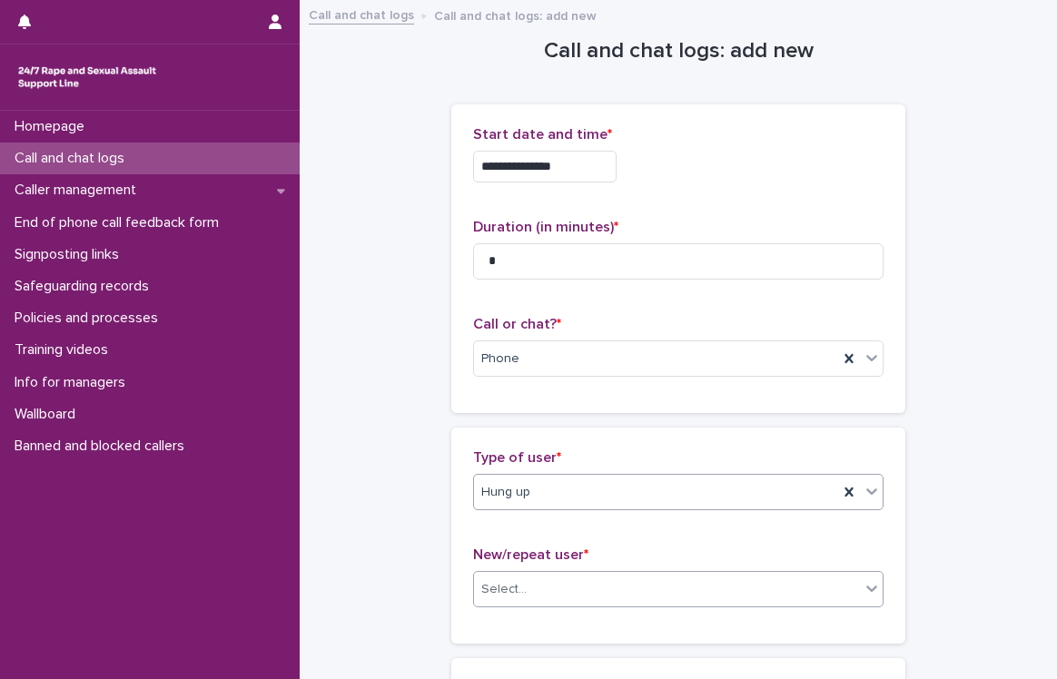
click at [585, 596] on div "Select..." at bounding box center [667, 590] width 386 height 30
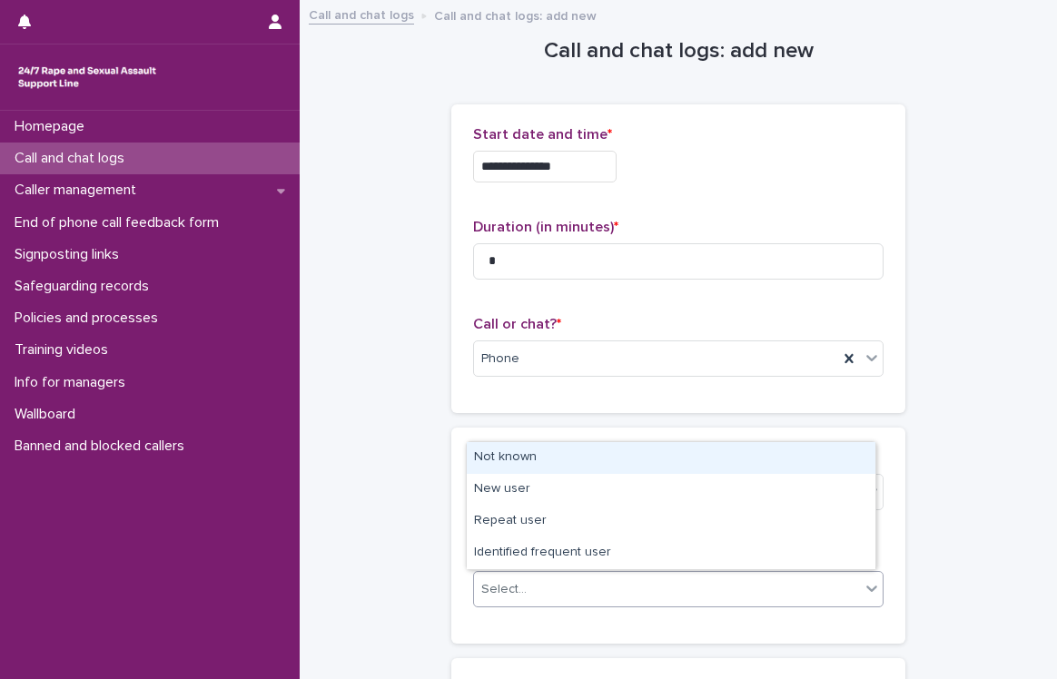
click at [663, 455] on div "Not known" at bounding box center [671, 458] width 409 height 32
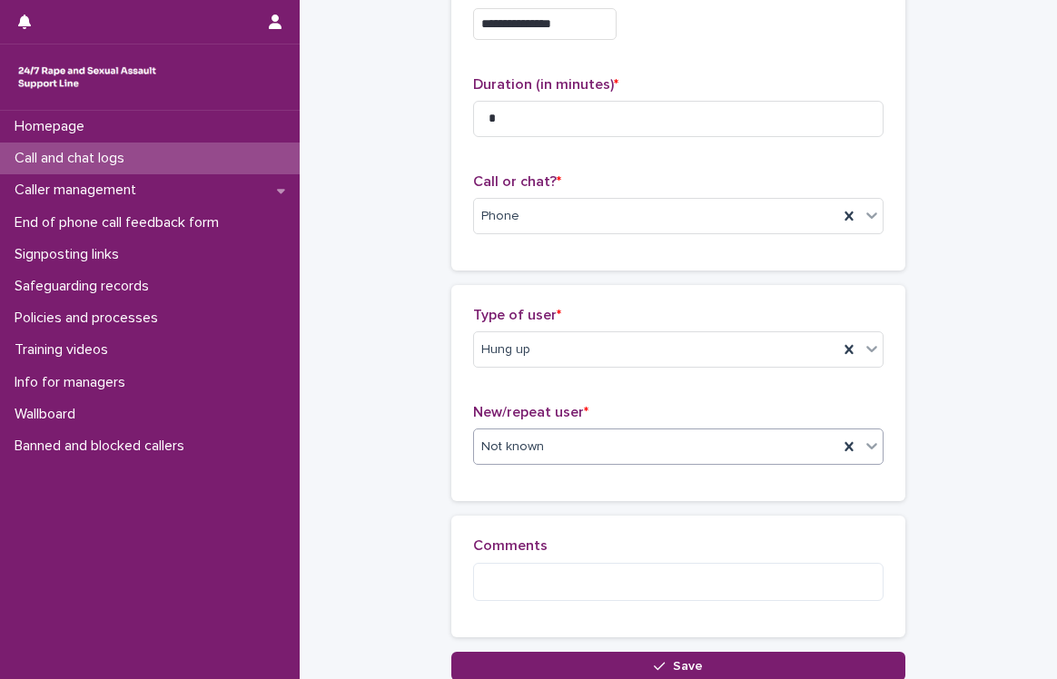
scroll to position [224, 0]
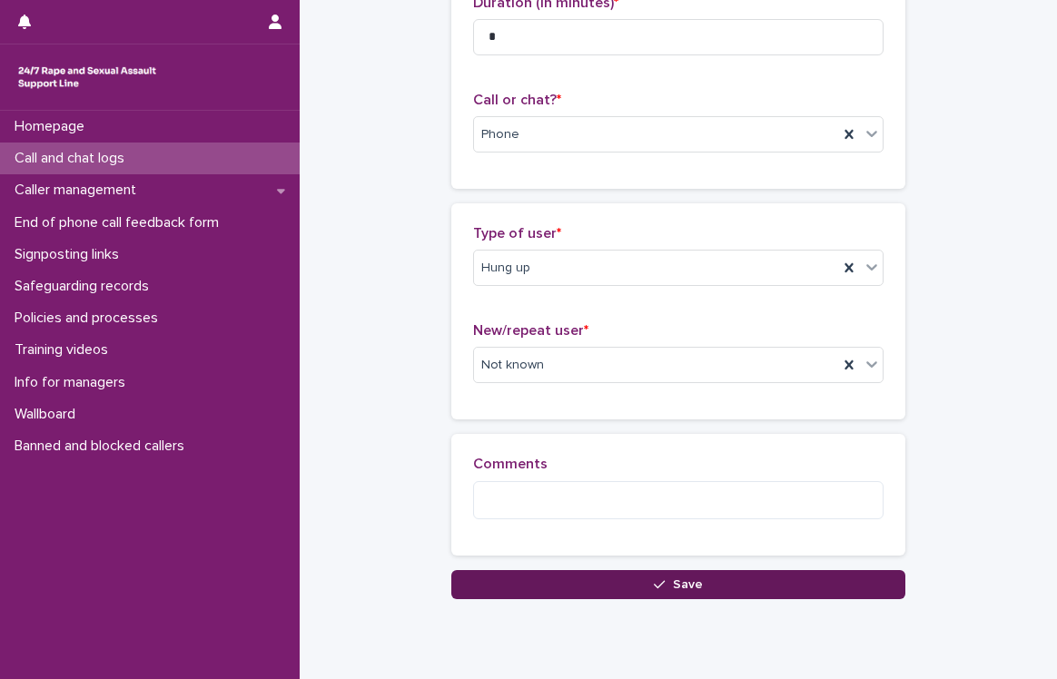
click at [549, 578] on button "Save" at bounding box center [678, 584] width 454 height 29
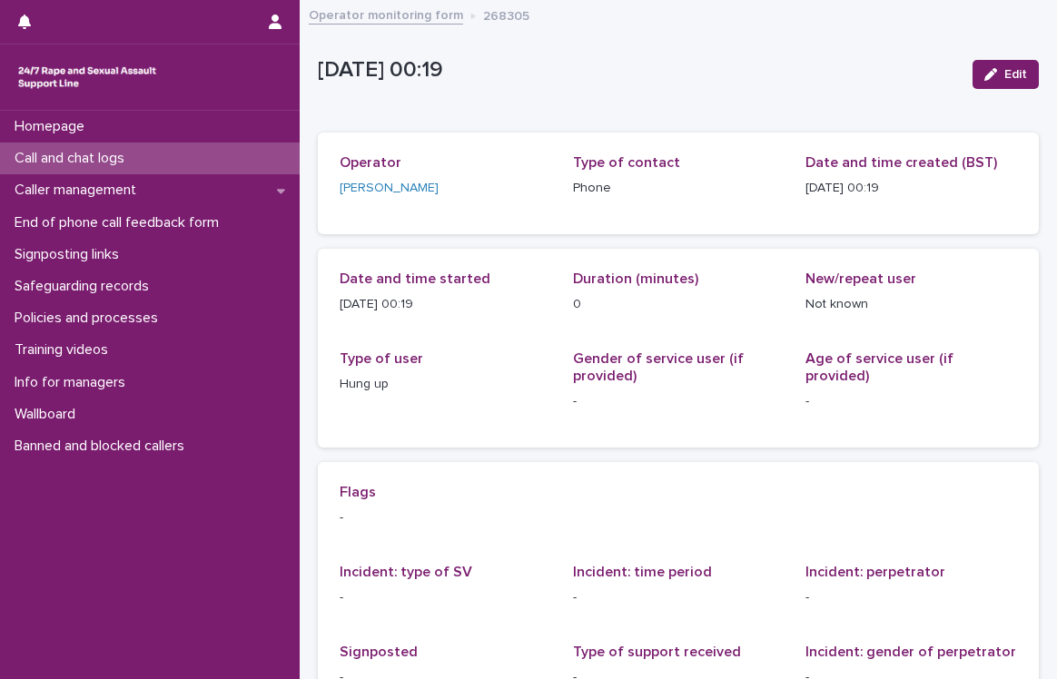
click at [182, 154] on div "Call and chat logs" at bounding box center [150, 159] width 300 height 32
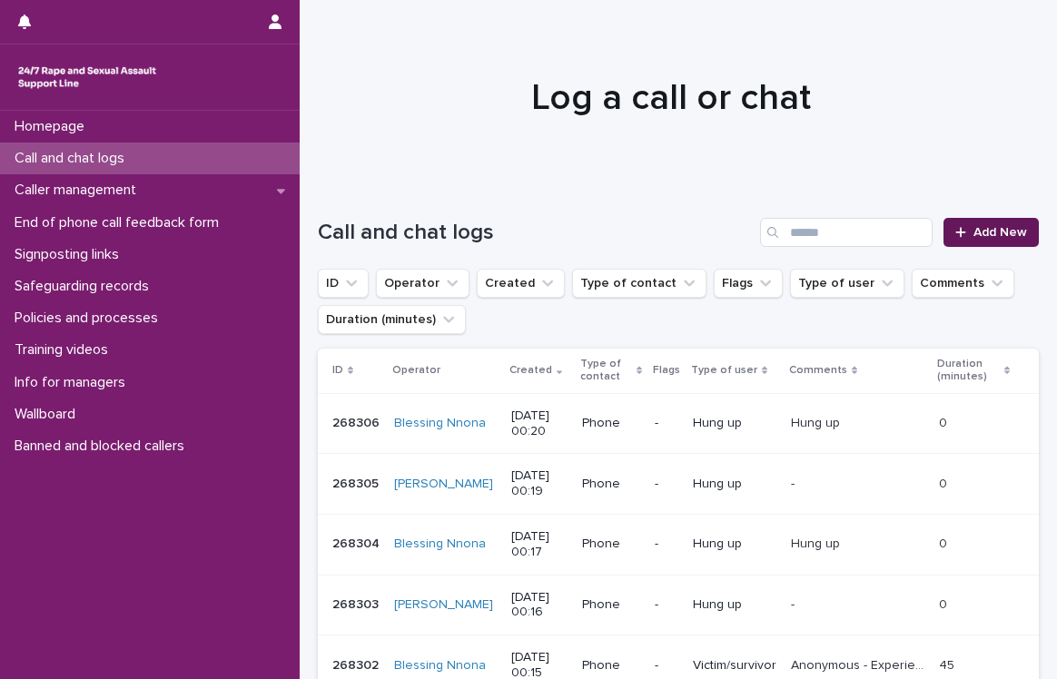
click at [973, 235] on span "Add New" at bounding box center [1000, 232] width 54 height 13
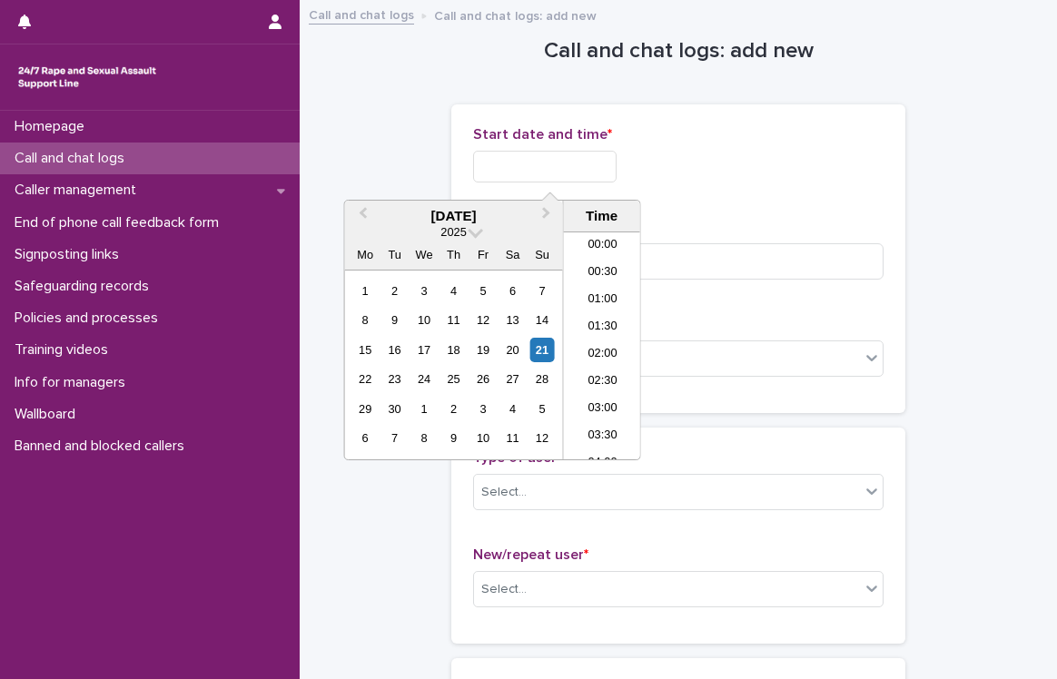
click at [576, 162] on input "text" at bounding box center [544, 167] width 143 height 32
click at [541, 351] on div "21" at bounding box center [541, 350] width 25 height 25
click at [610, 246] on li "00:00" at bounding box center [602, 245] width 77 height 27
click at [616, 159] on input "**********" at bounding box center [544, 167] width 143 height 32
type input "**********"
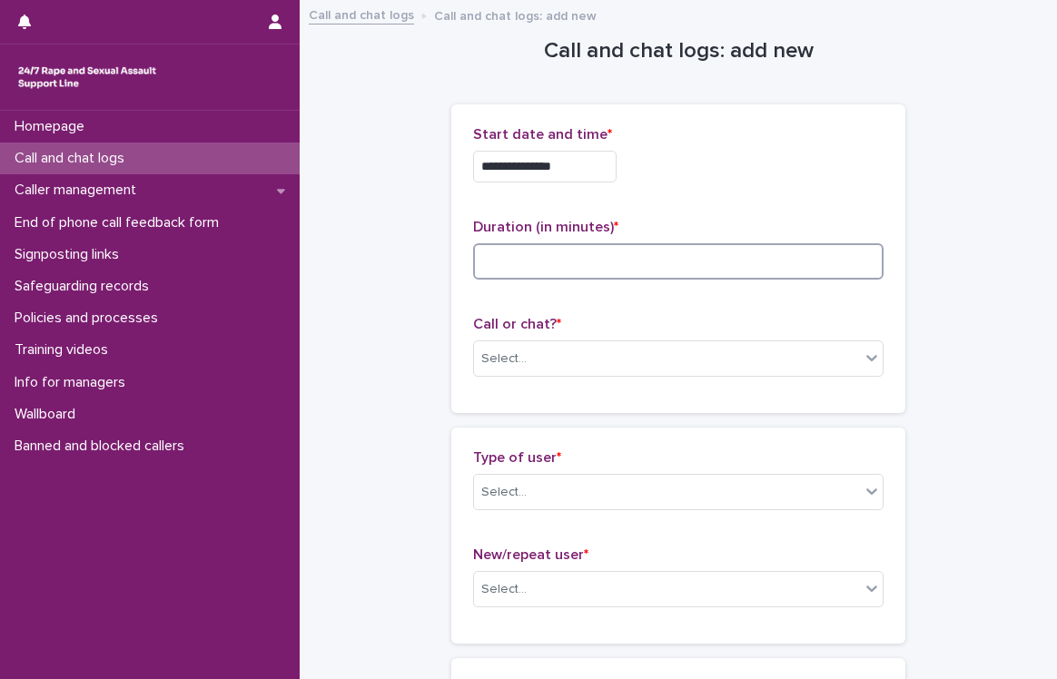
click at [674, 251] on input at bounding box center [678, 261] width 410 height 36
type input "*"
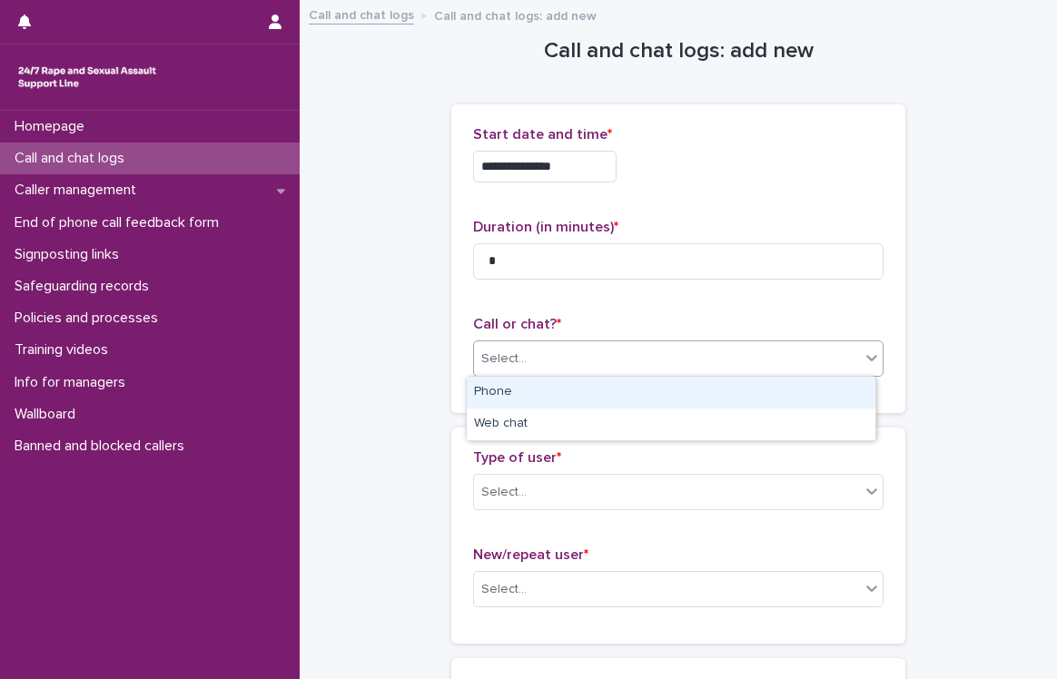
click at [634, 371] on div "Select..." at bounding box center [667, 359] width 386 height 30
click at [584, 389] on div "Phone" at bounding box center [671, 393] width 409 height 32
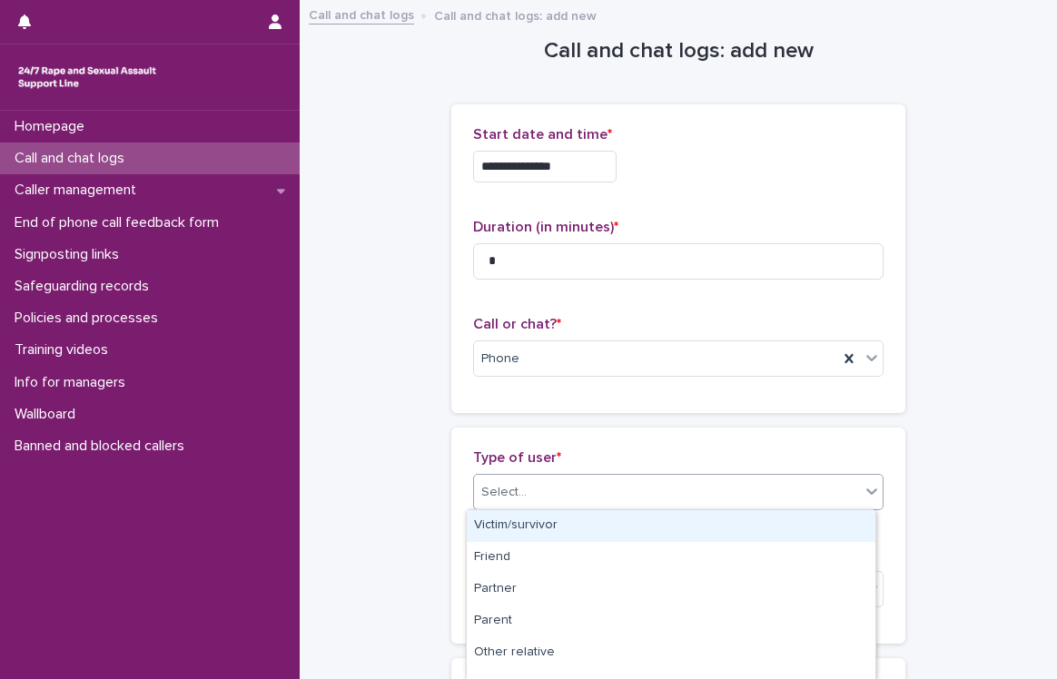
click at [556, 496] on div "Select..." at bounding box center [667, 492] width 386 height 30
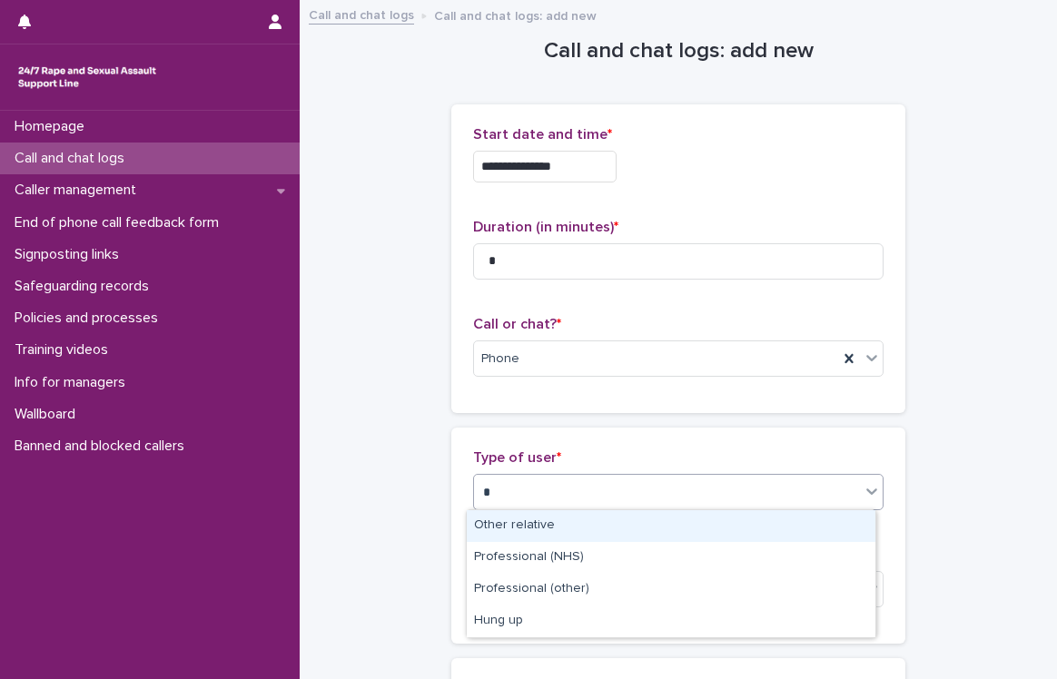
type input "**"
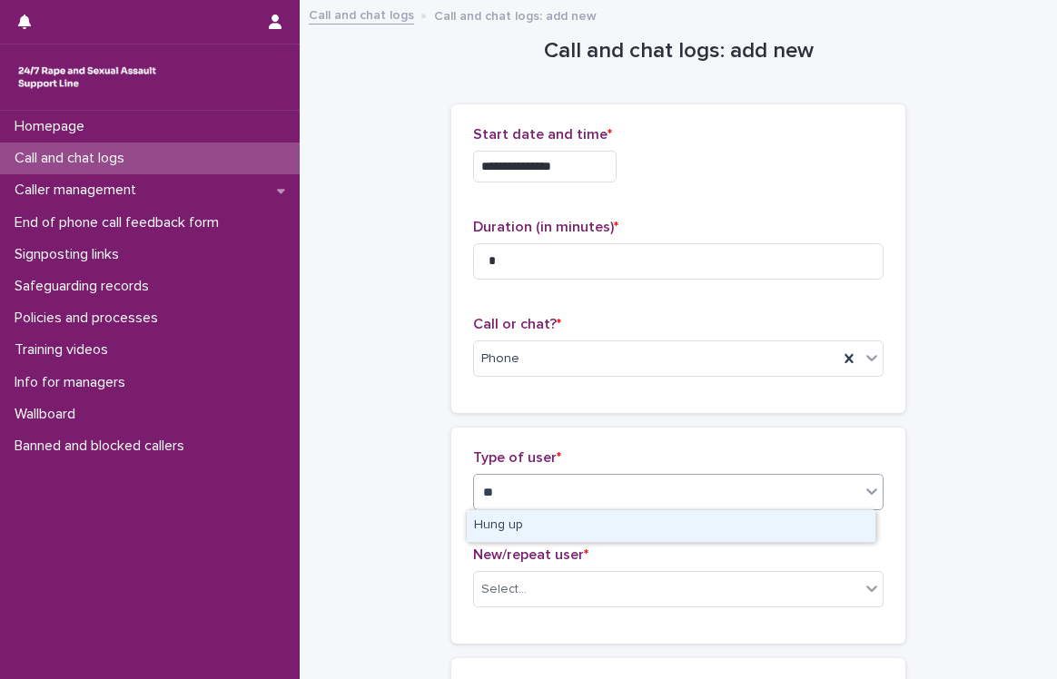
click at [563, 531] on div "Hung up" at bounding box center [671, 526] width 409 height 32
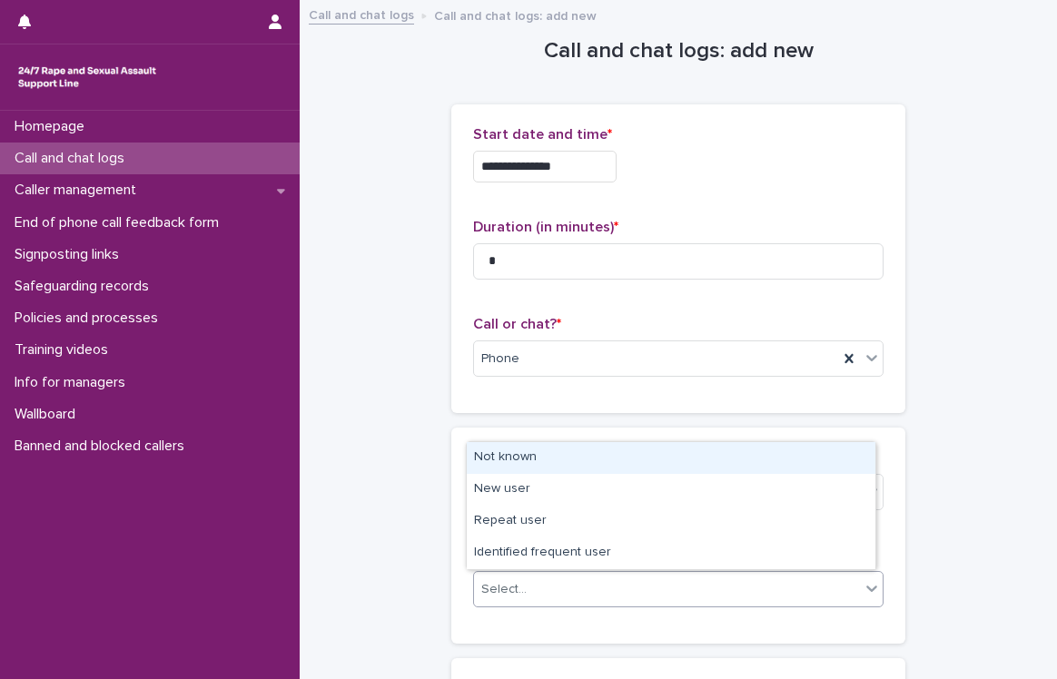
click at [529, 594] on div "Select..." at bounding box center [667, 590] width 386 height 30
click at [611, 464] on div "Not known" at bounding box center [671, 458] width 409 height 32
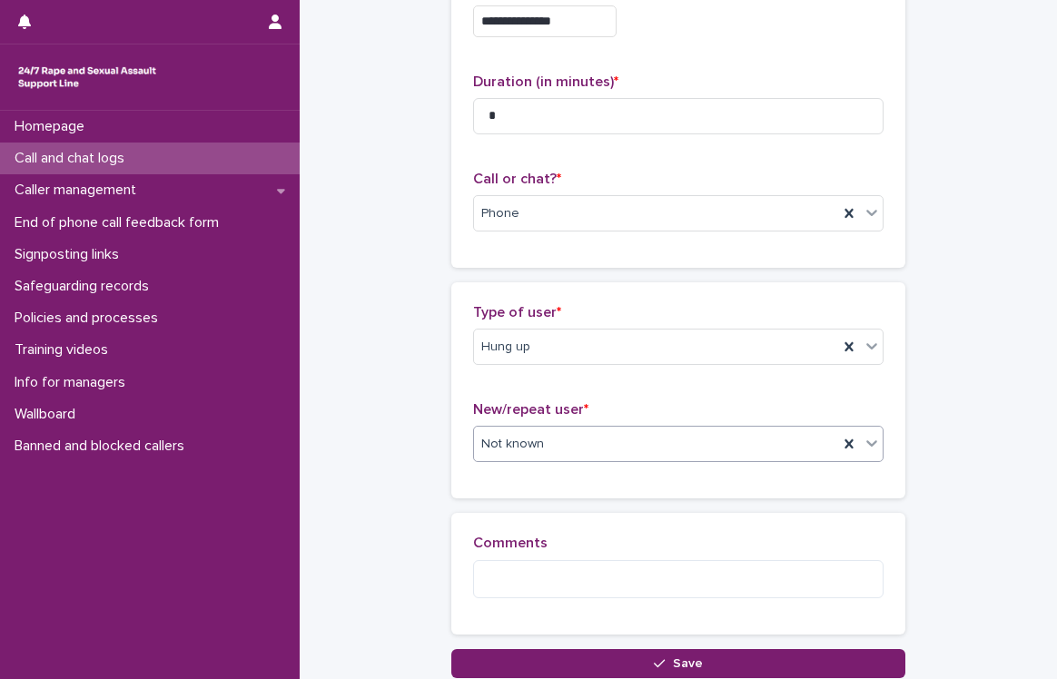
scroll to position [182, 0]
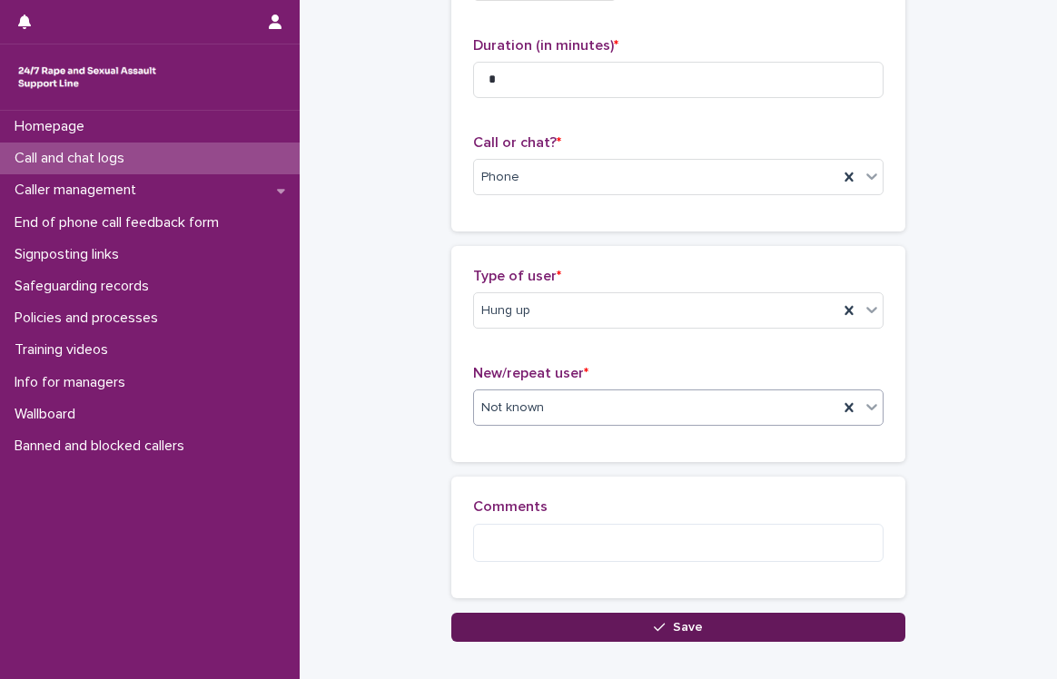
click at [659, 621] on div "button" at bounding box center [663, 627] width 18 height 13
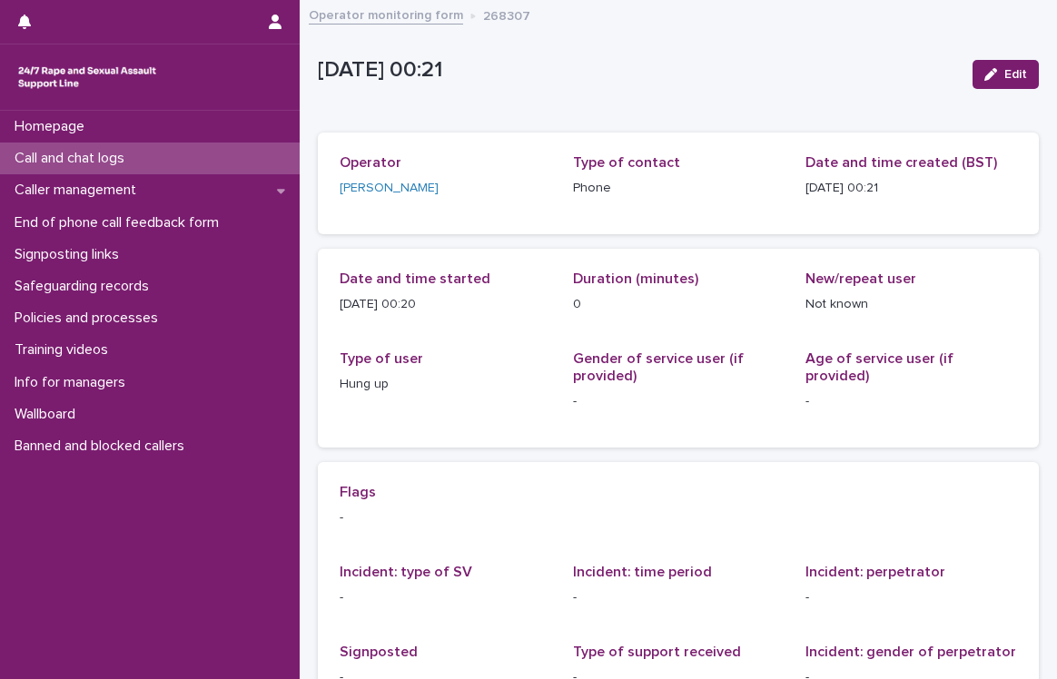
click at [129, 158] on p "Call and chat logs" at bounding box center [73, 158] width 132 height 17
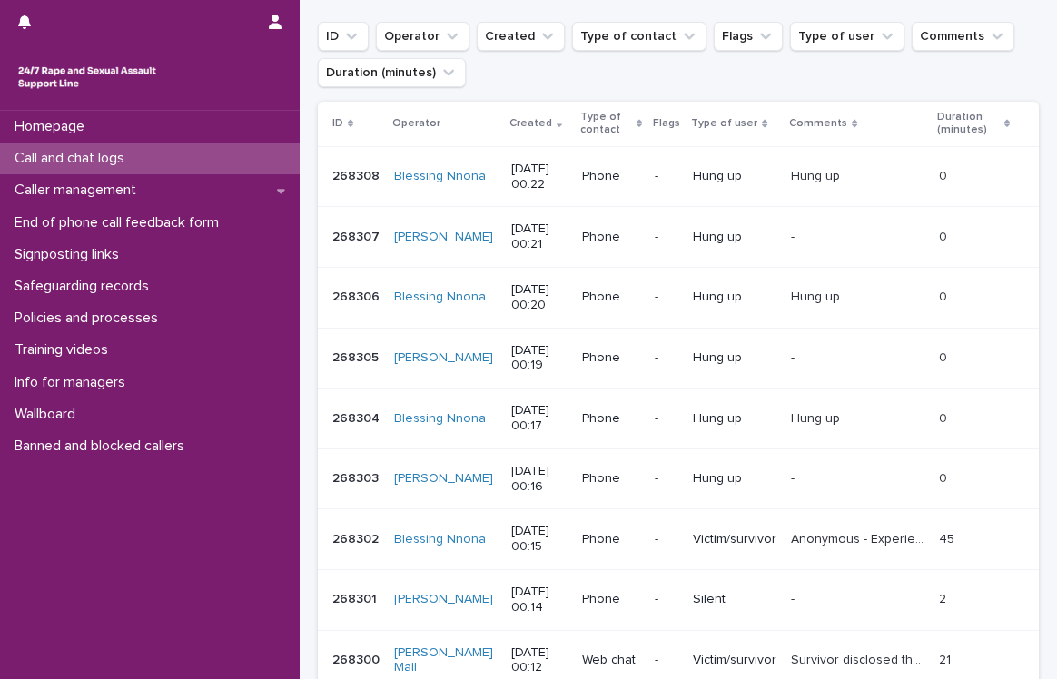
scroll to position [251, 0]
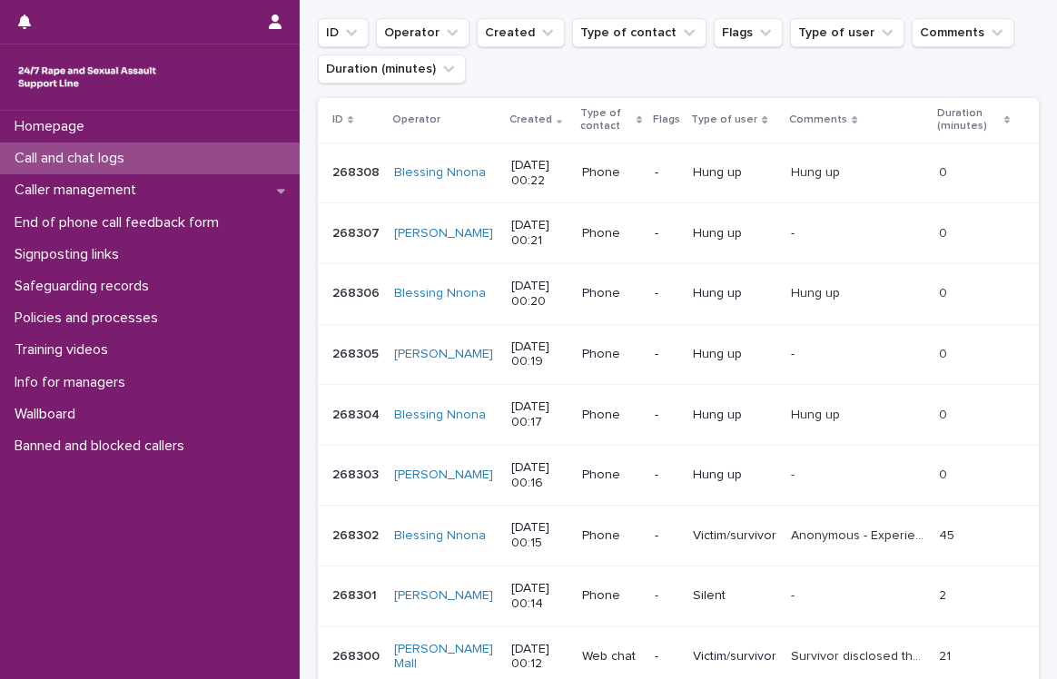
drag, startPoint x: 246, startPoint y: 158, endPoint x: 312, endPoint y: 153, distance: 66.5
click at [246, 158] on div "Call and chat logs" at bounding box center [150, 159] width 300 height 32
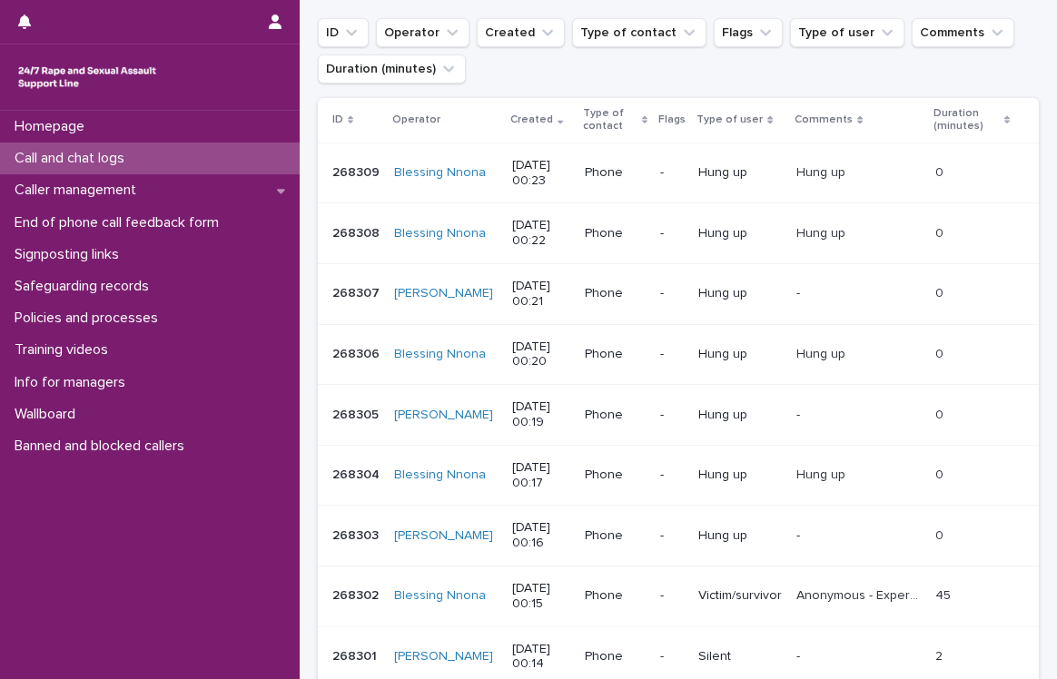
click at [163, 166] on div "Call and chat logs" at bounding box center [150, 159] width 300 height 32
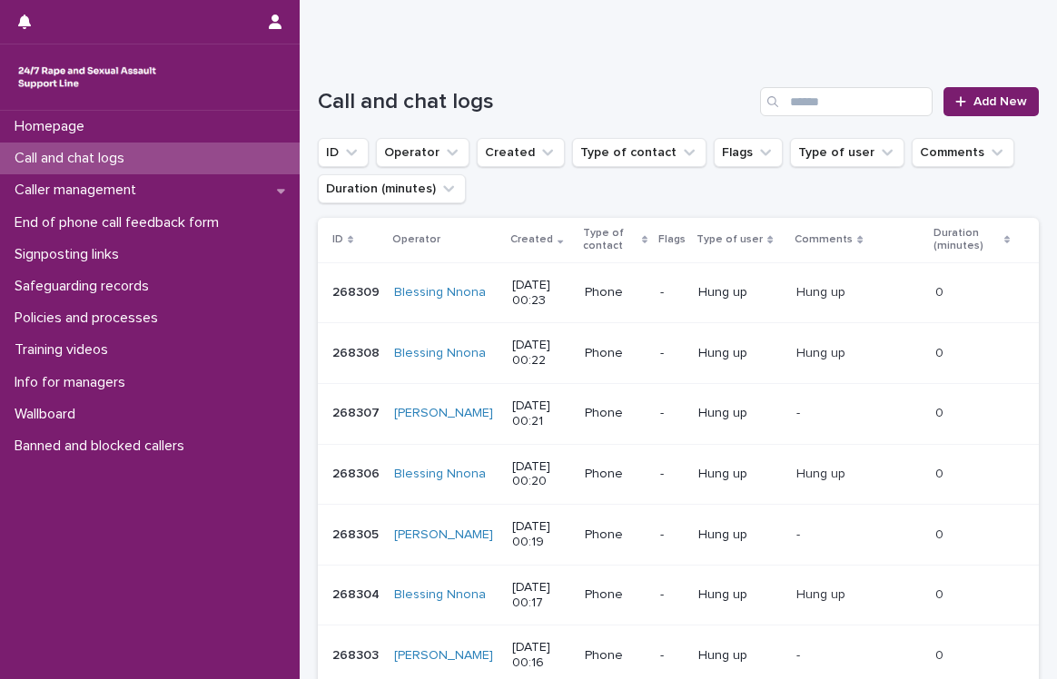
scroll to position [115, 0]
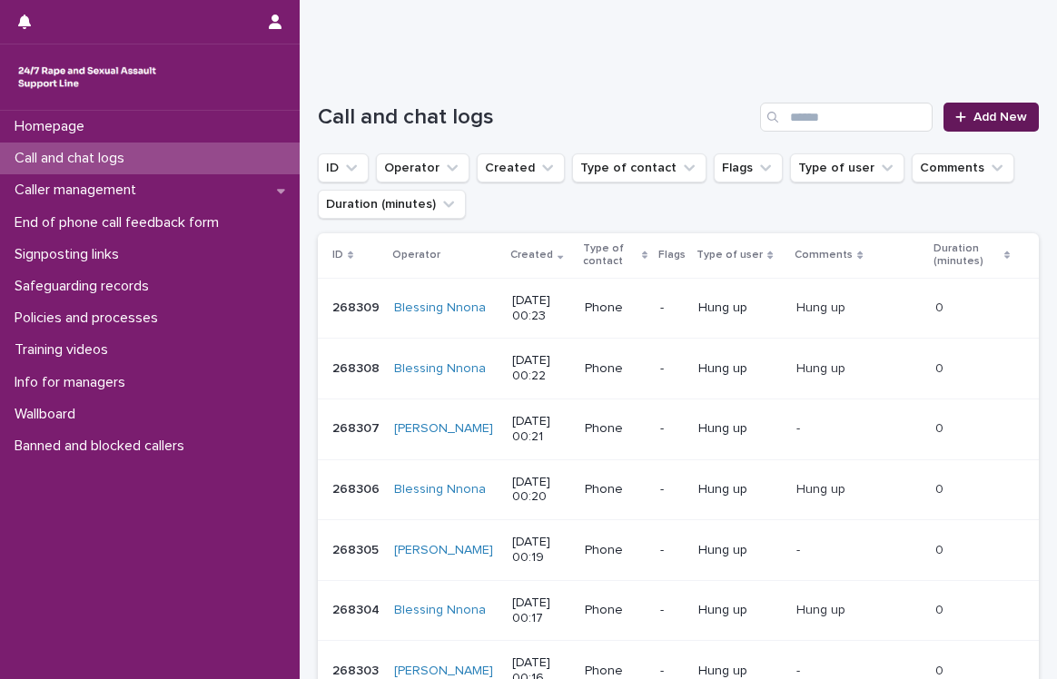
click at [980, 115] on span "Add New" at bounding box center [1000, 117] width 54 height 13
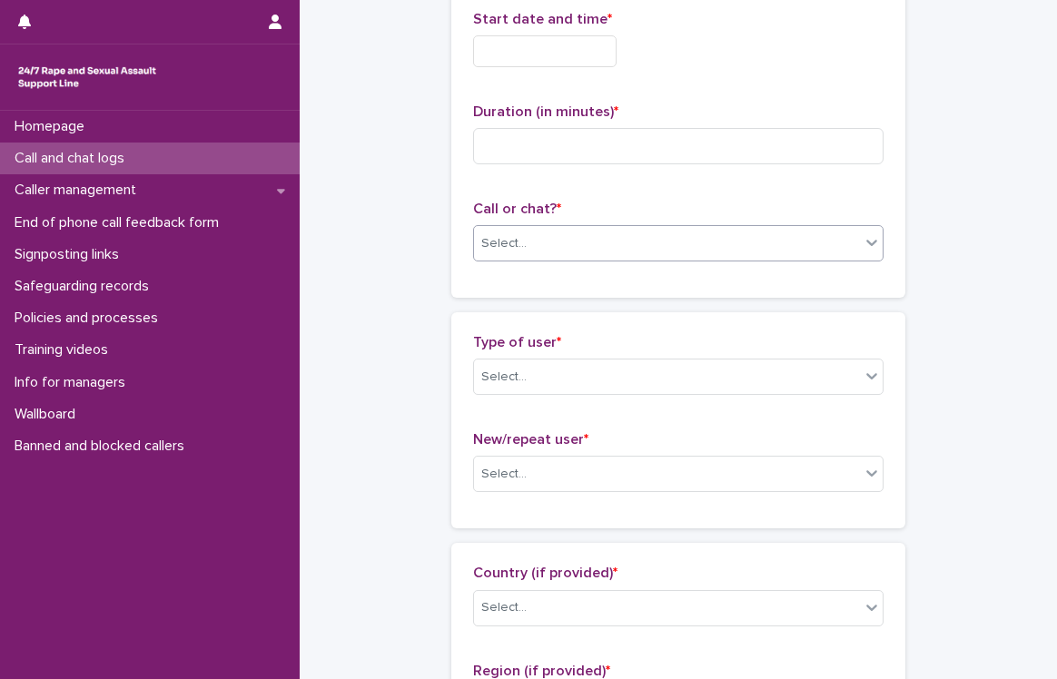
scroll to position [116, 0]
click at [536, 62] on input "text" at bounding box center [544, 50] width 143 height 32
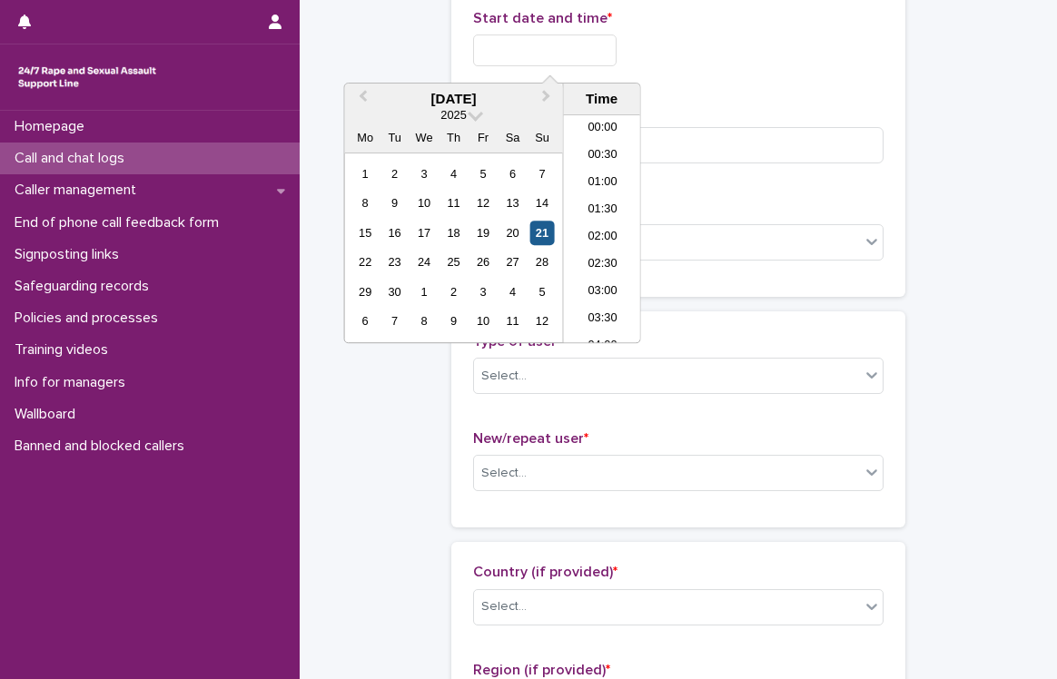
click at [541, 233] on div "21" at bounding box center [541, 233] width 25 height 25
click at [599, 125] on li "00:00" at bounding box center [602, 128] width 77 height 27
click at [596, 44] on input "**********" at bounding box center [544, 50] width 143 height 32
type input "**********"
click at [697, 143] on input at bounding box center [678, 145] width 410 height 36
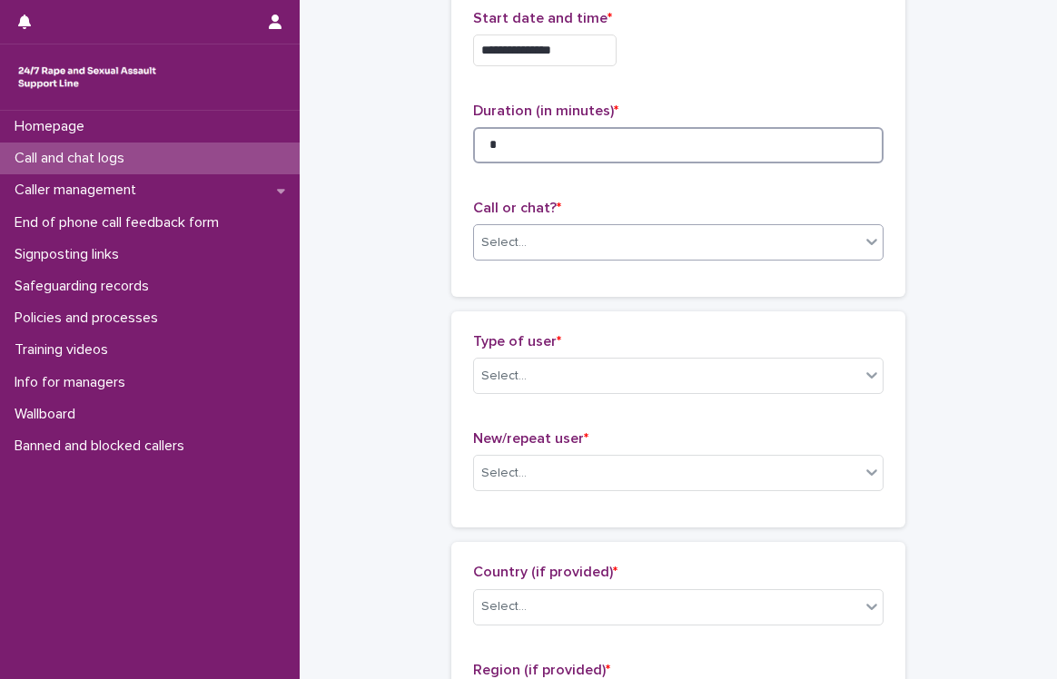
type input "*"
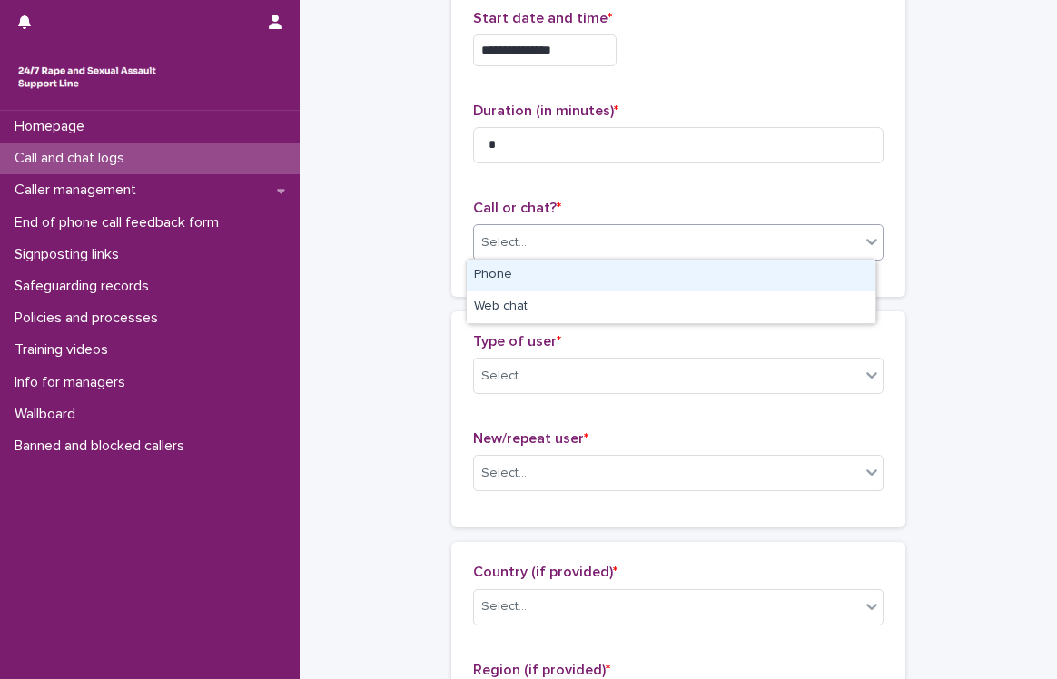
click at [616, 232] on div "Select..." at bounding box center [667, 243] width 386 height 30
click at [582, 271] on div "Phone" at bounding box center [671, 276] width 409 height 32
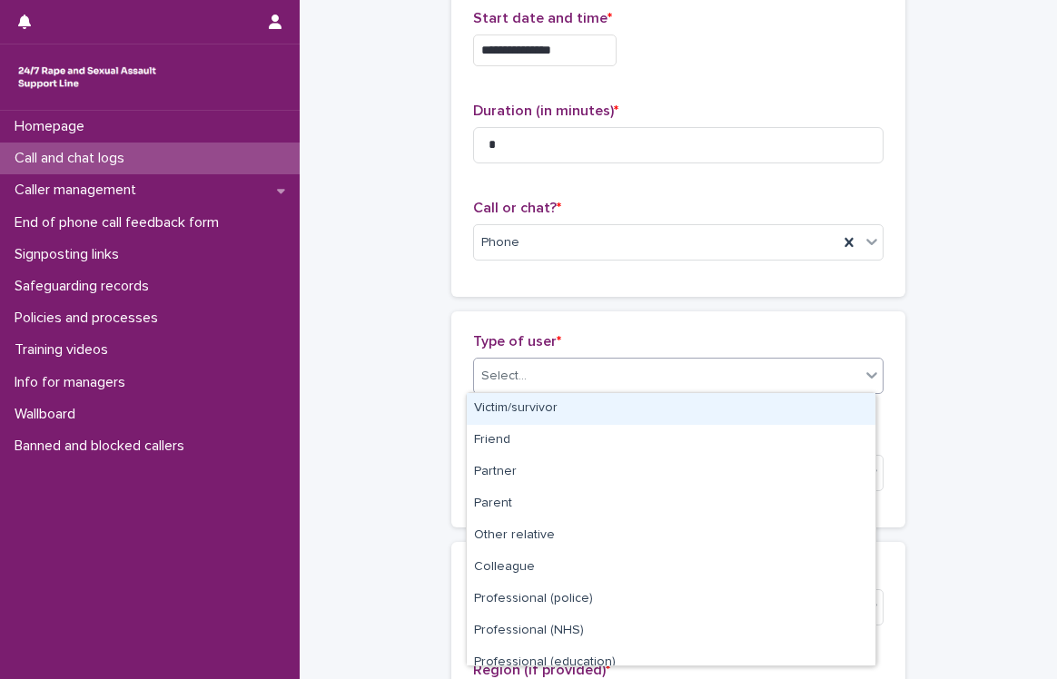
click at [548, 371] on div "Select..." at bounding box center [667, 376] width 386 height 30
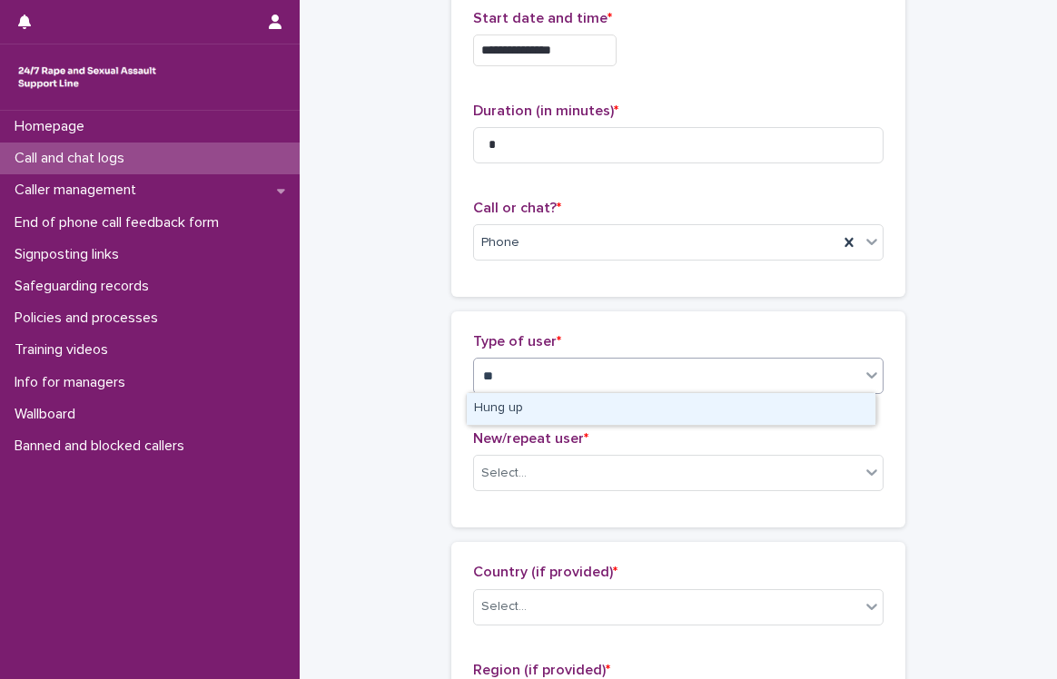
type input "***"
click at [521, 415] on div "Hung up" at bounding box center [671, 409] width 409 height 32
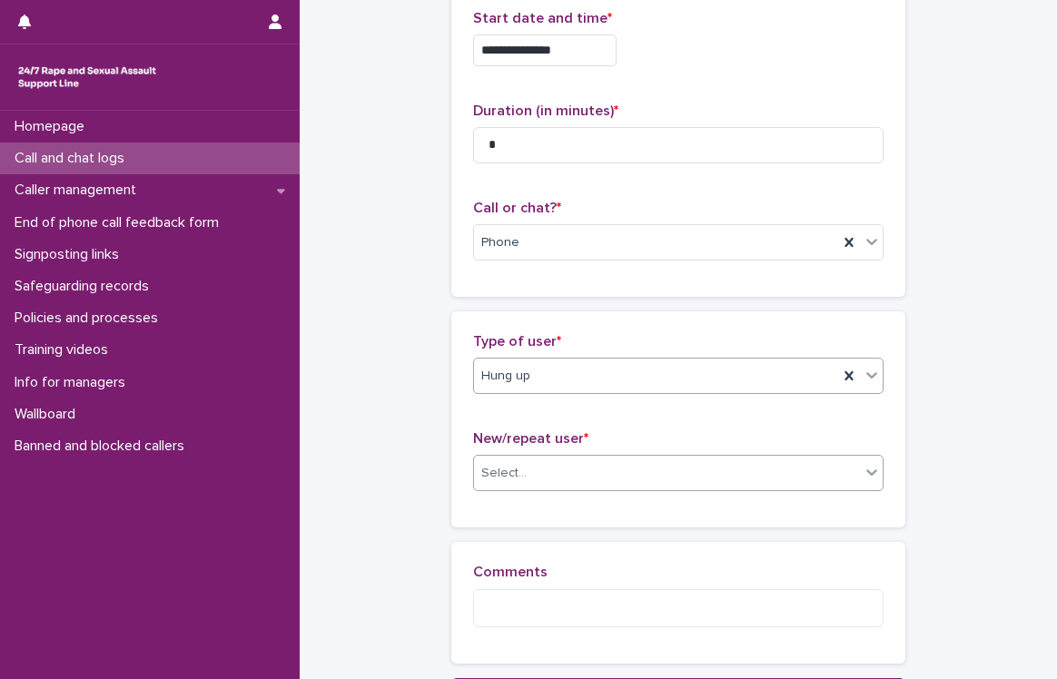
click at [534, 472] on div "Select..." at bounding box center [667, 473] width 386 height 30
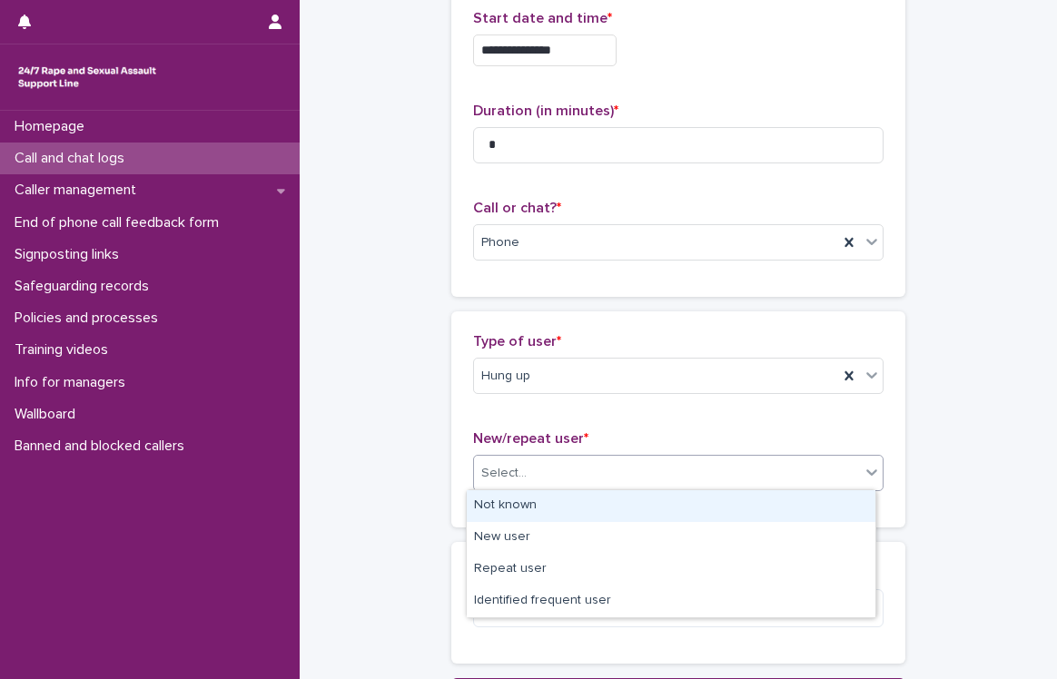
click at [540, 504] on div "Not known" at bounding box center [671, 506] width 409 height 32
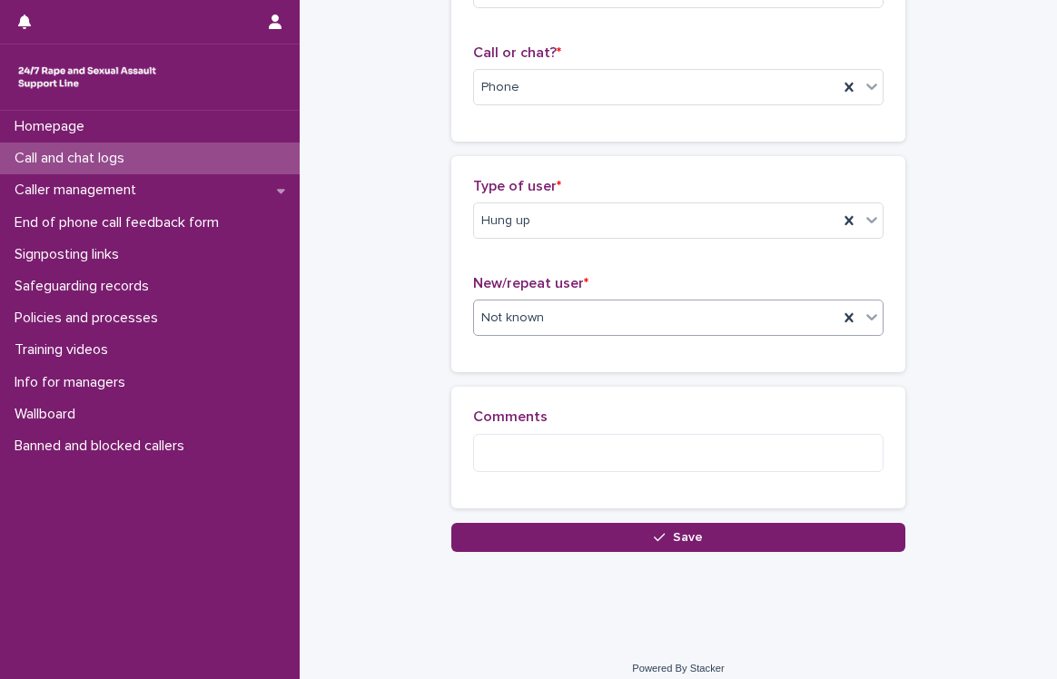
scroll to position [285, 0]
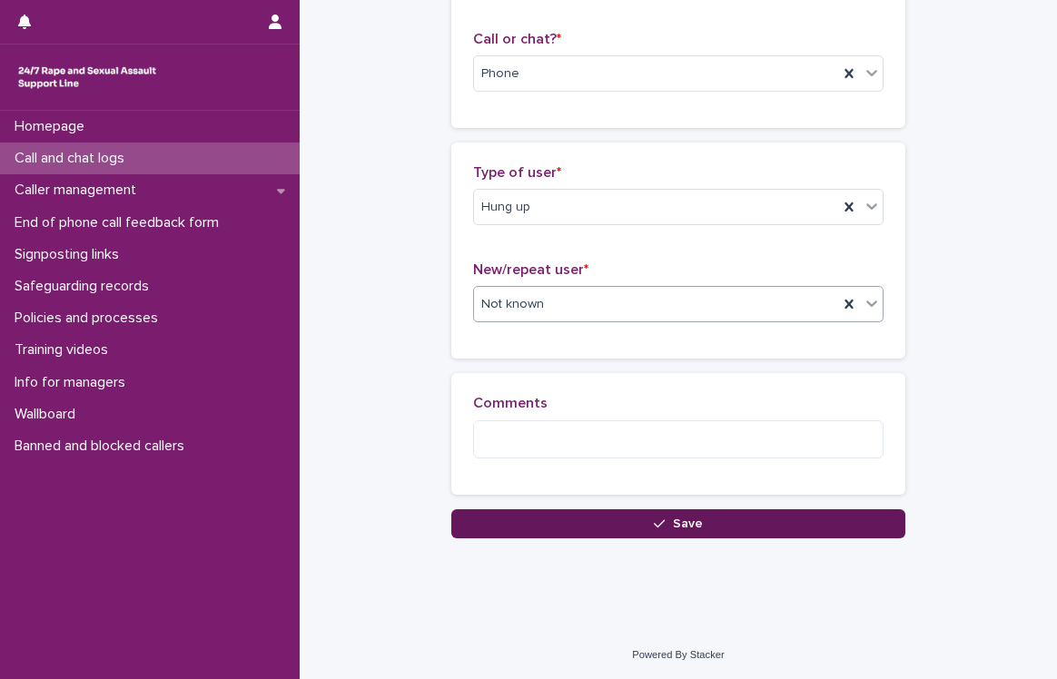
click at [681, 527] on span "Save" at bounding box center [688, 523] width 30 height 13
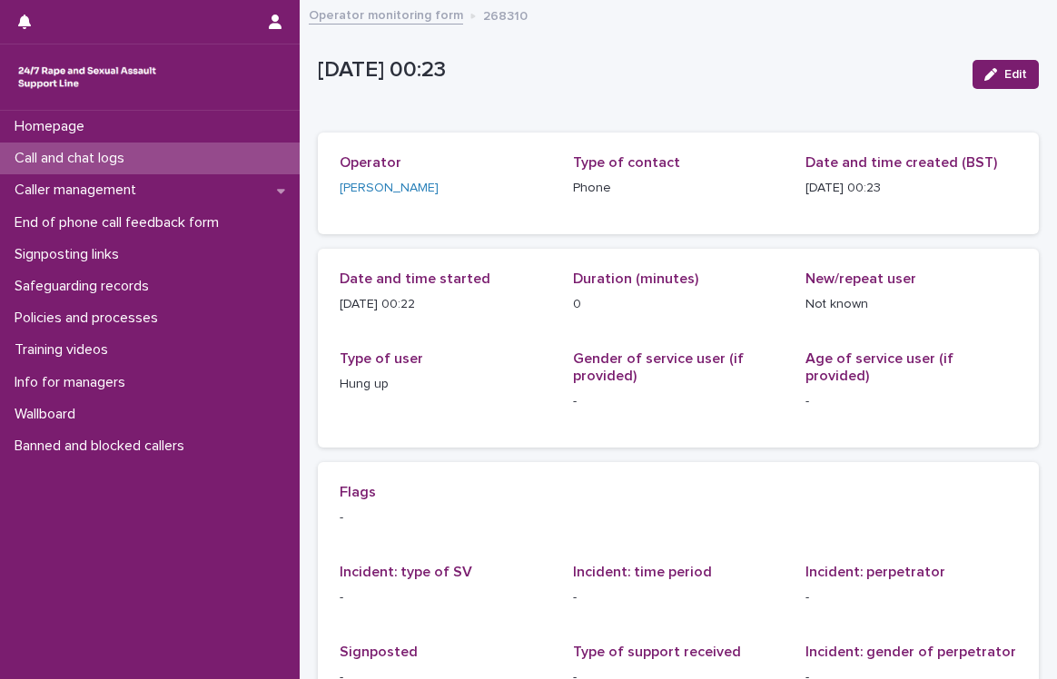
click at [165, 166] on div "Call and chat logs" at bounding box center [150, 159] width 300 height 32
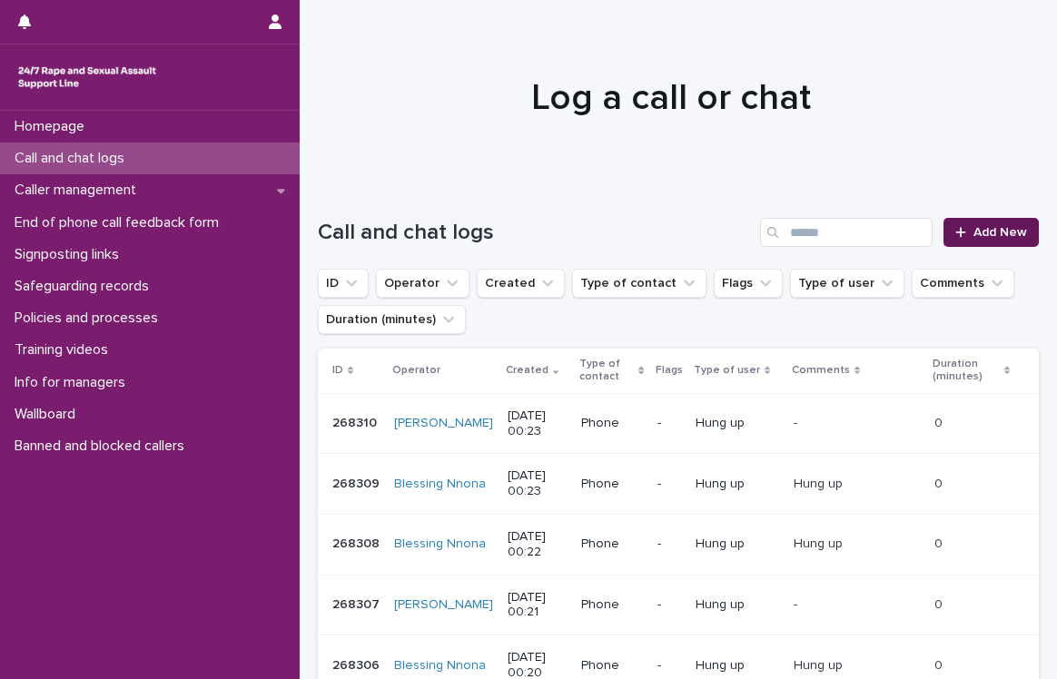
click at [973, 229] on span "Add New" at bounding box center [1000, 232] width 54 height 13
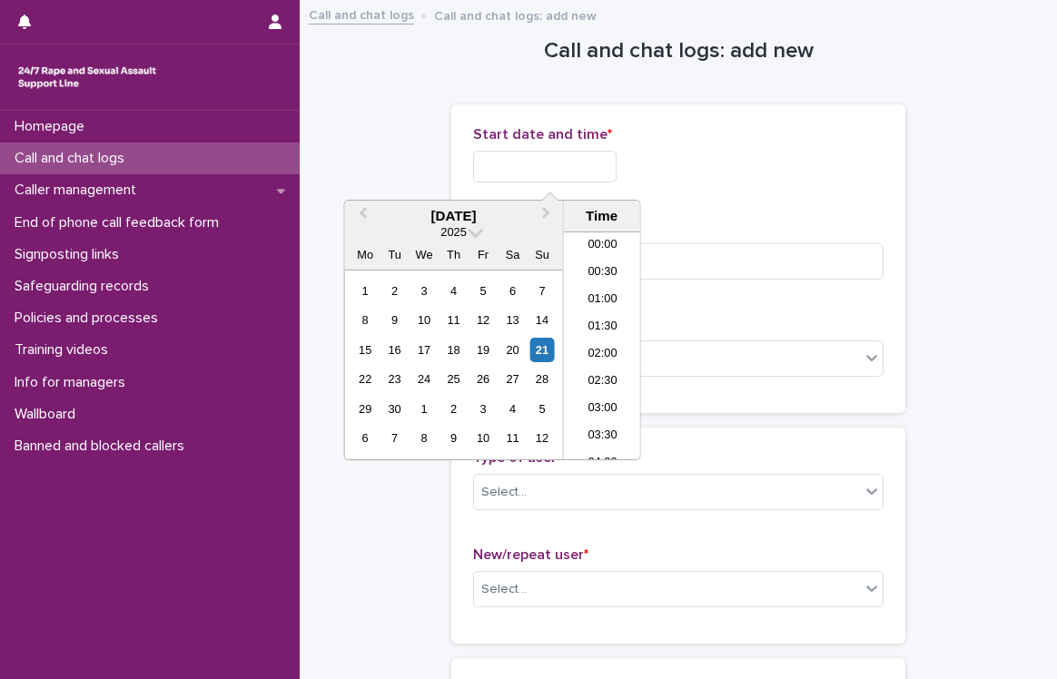
click at [598, 168] on input "text" at bounding box center [544, 167] width 143 height 32
click at [538, 352] on div "21" at bounding box center [541, 350] width 25 height 25
click at [600, 240] on li "00:00" at bounding box center [602, 245] width 77 height 27
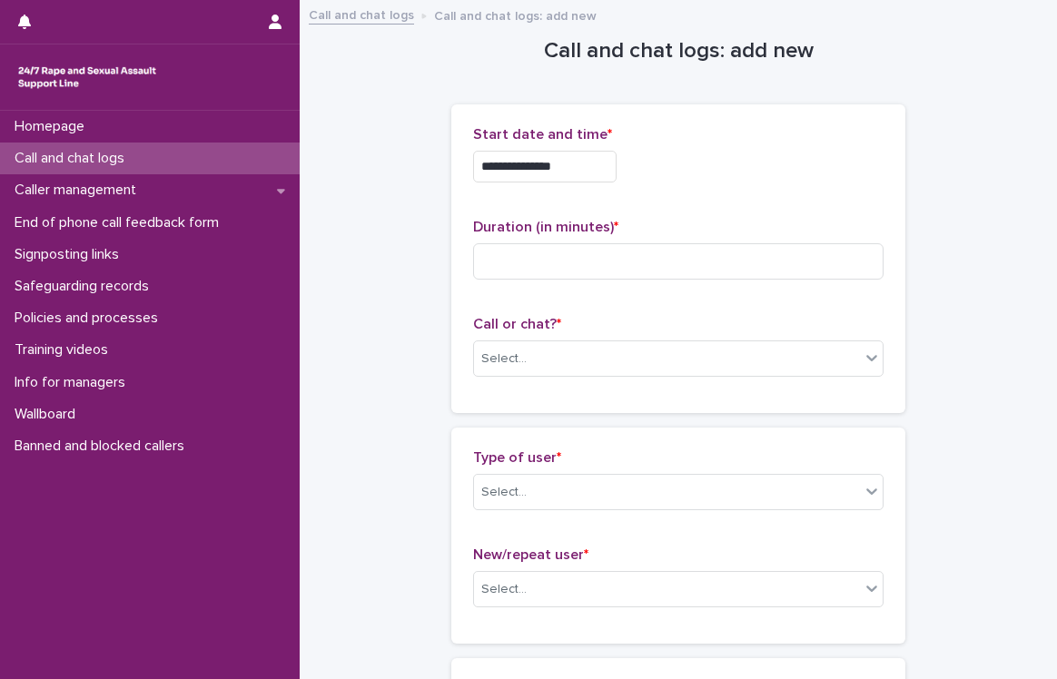
click at [595, 162] on input "**********" at bounding box center [544, 167] width 143 height 32
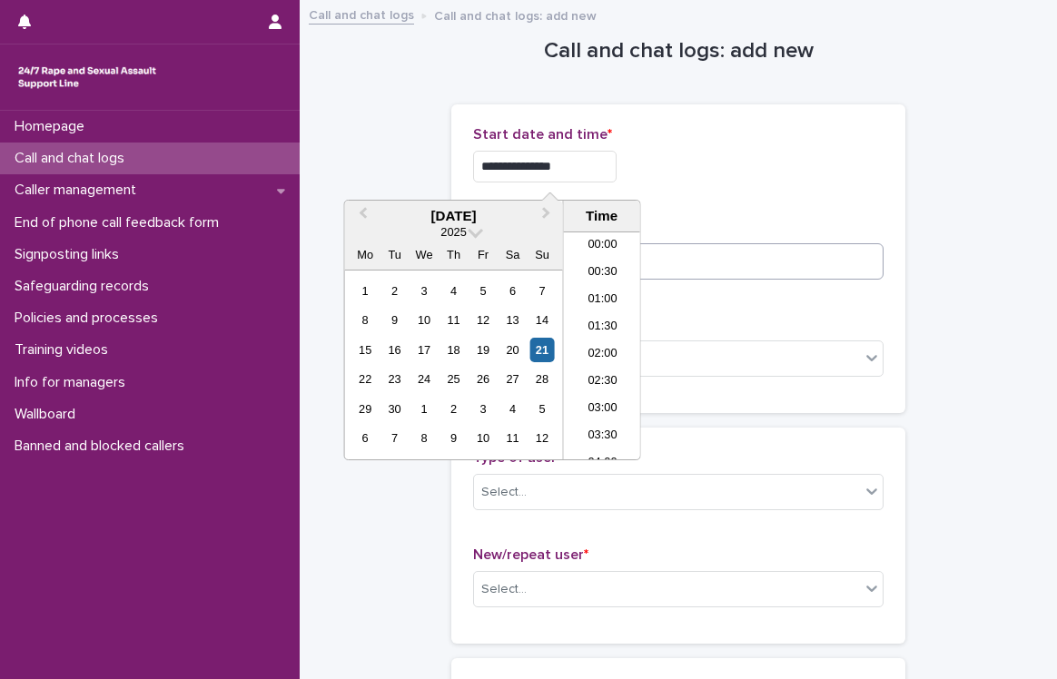
type input "**********"
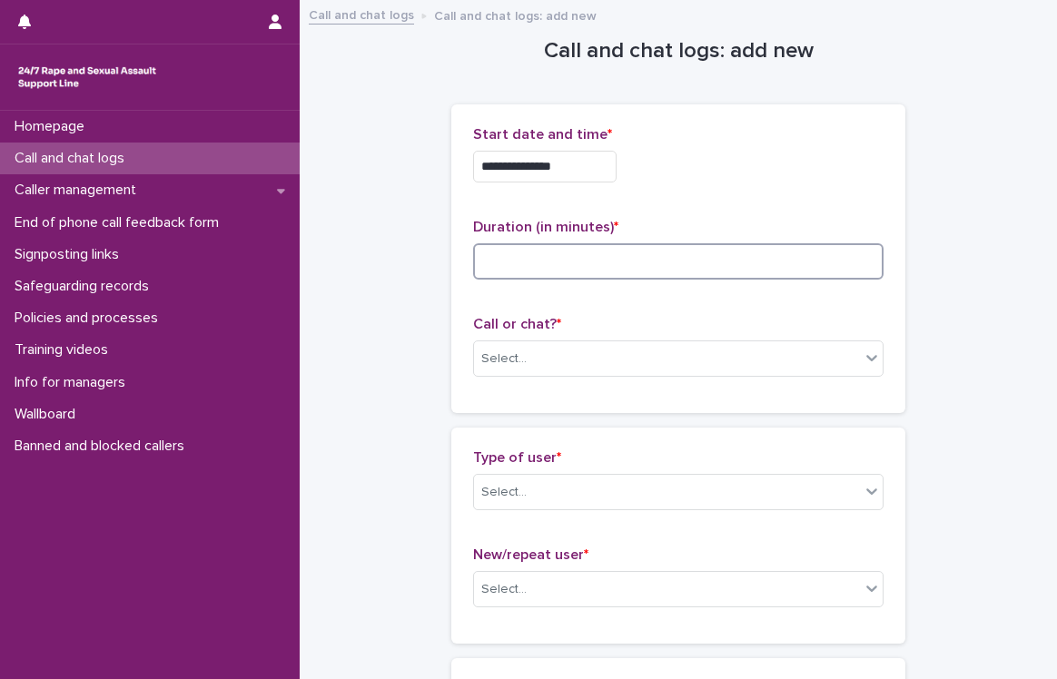
click at [678, 251] on input at bounding box center [678, 261] width 410 height 36
type input "*"
click at [535, 355] on div "Select..." at bounding box center [667, 359] width 386 height 30
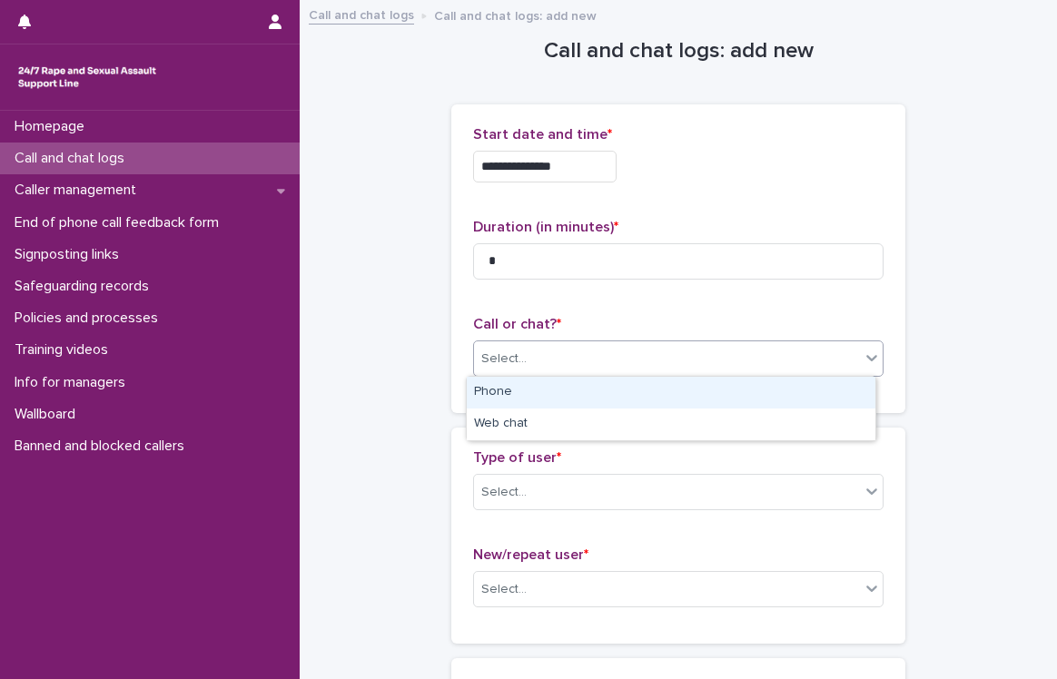
click at [527, 391] on div "Phone" at bounding box center [671, 393] width 409 height 32
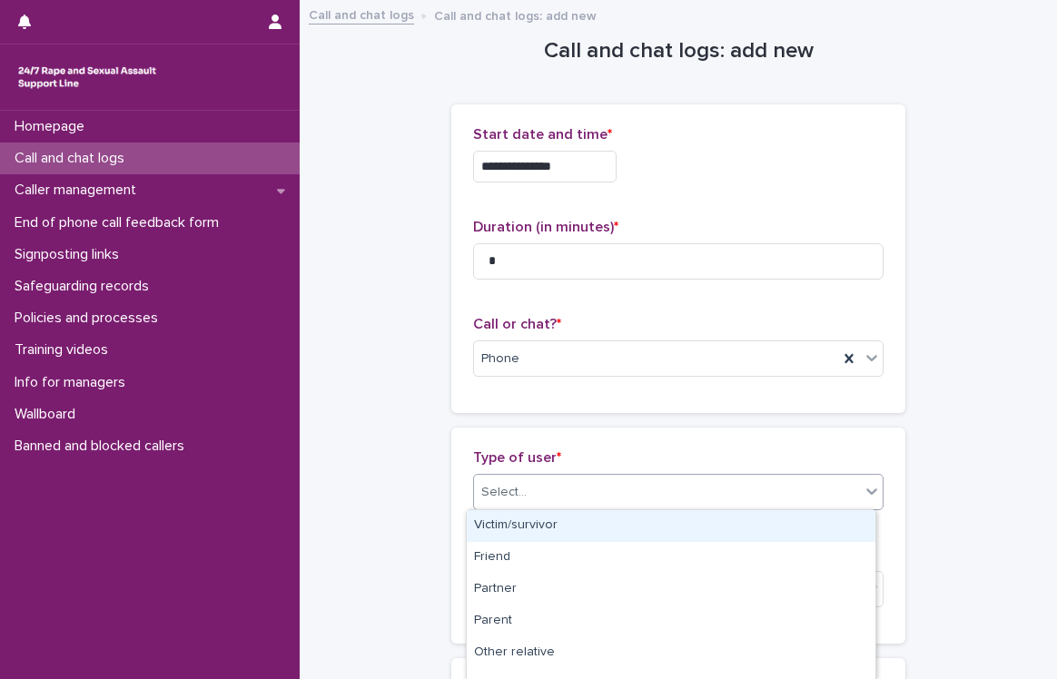
click at [546, 494] on div "Select..." at bounding box center [667, 492] width 386 height 30
type input "**"
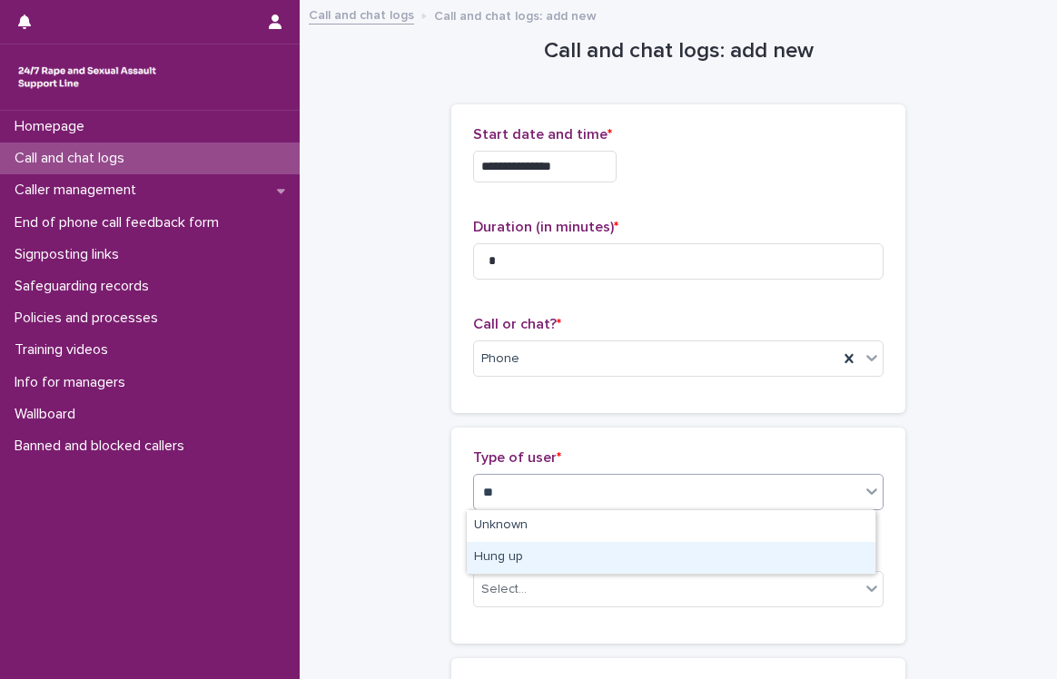
click at [534, 556] on div "Hung up" at bounding box center [671, 558] width 409 height 32
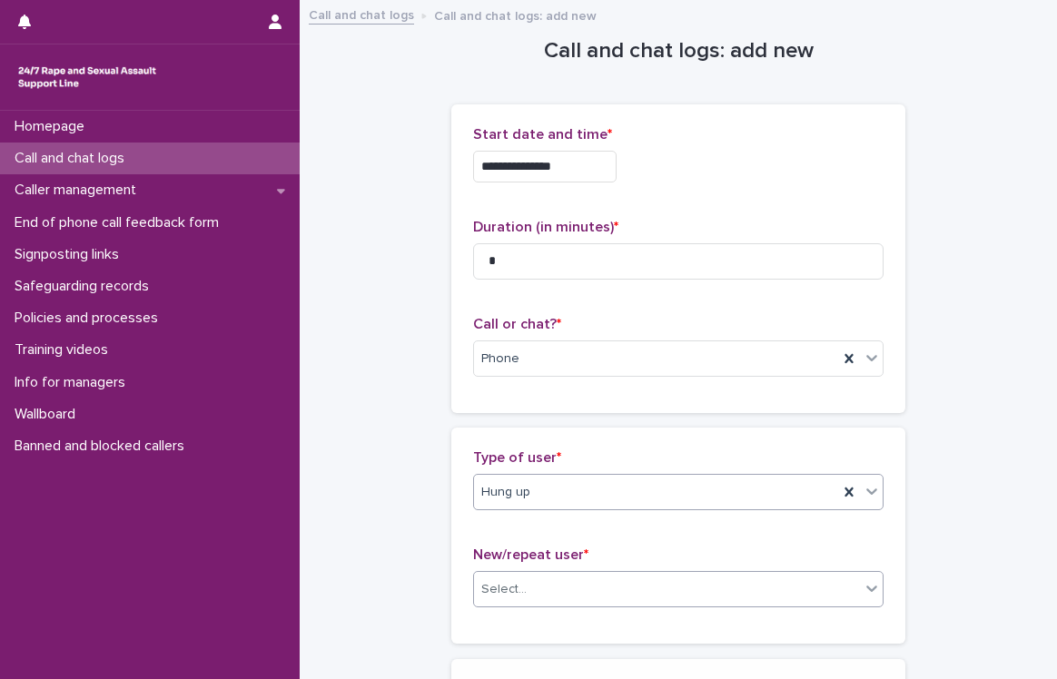
click at [501, 584] on div "Select..." at bounding box center [503, 589] width 45 height 19
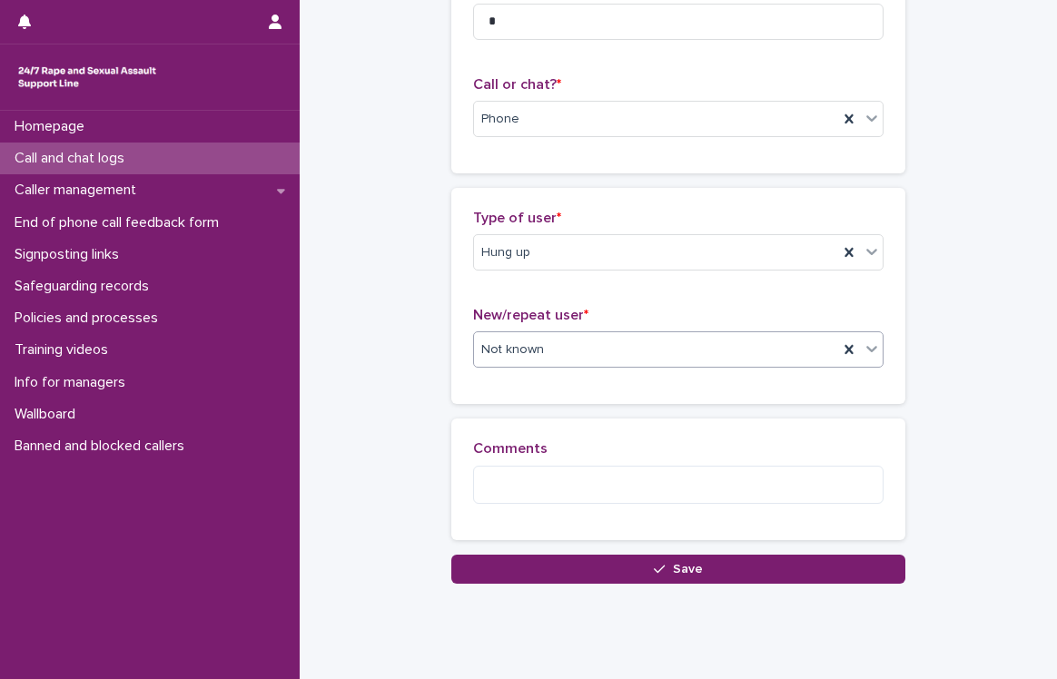
scroll to position [242, 0]
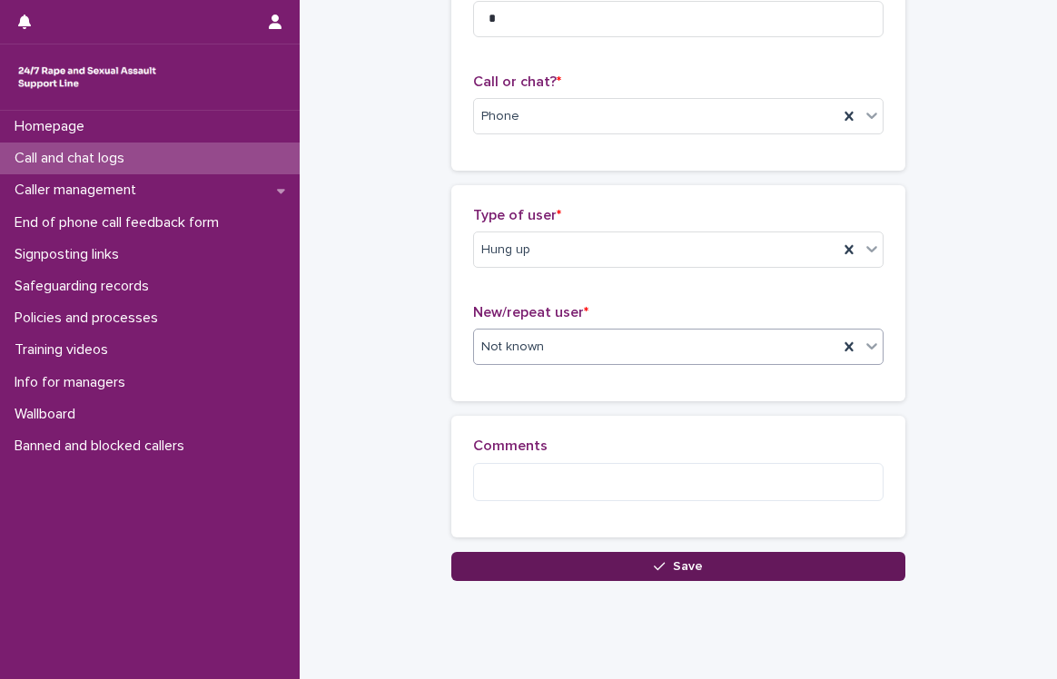
click at [614, 566] on button "Save" at bounding box center [678, 566] width 454 height 29
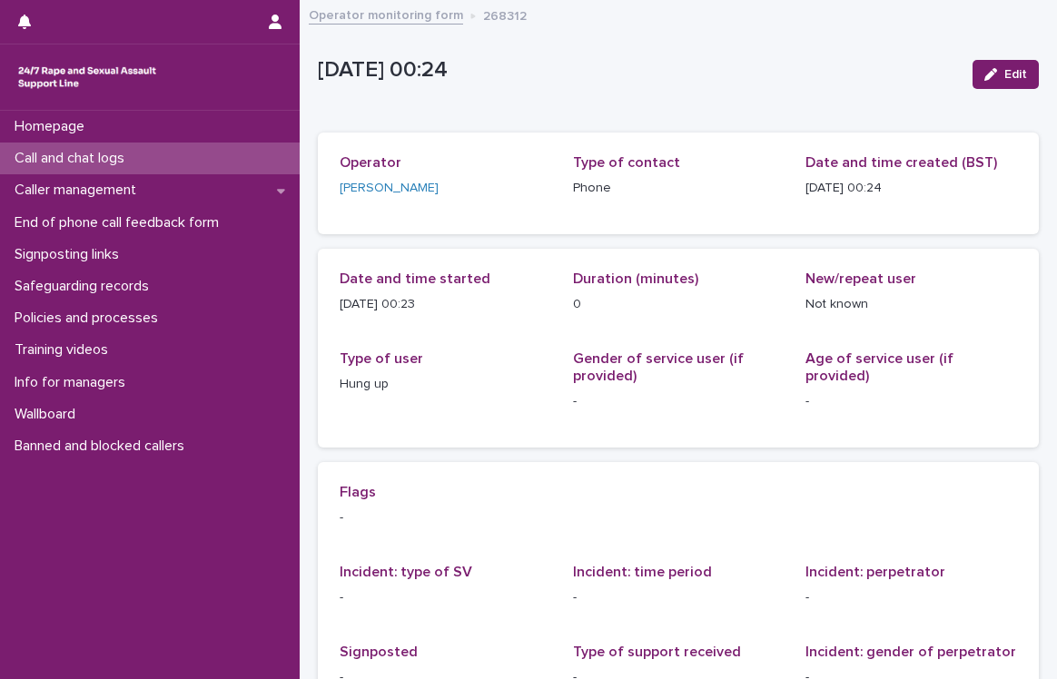
click at [64, 162] on p "Call and chat logs" at bounding box center [73, 158] width 132 height 17
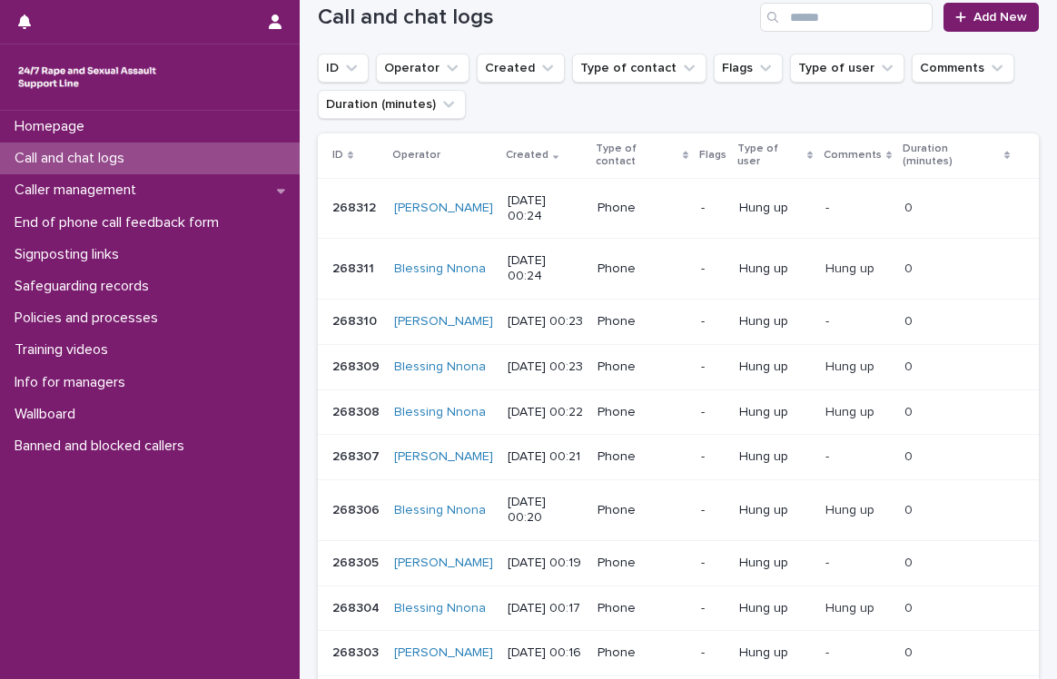
scroll to position [217, 0]
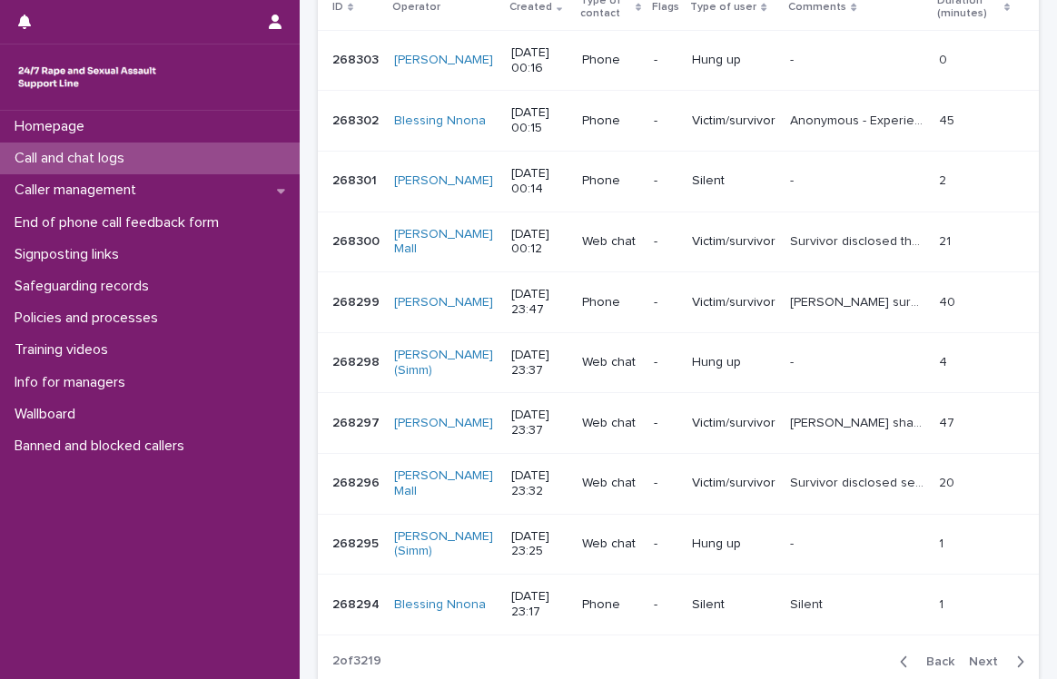
scroll to position [553, 0]
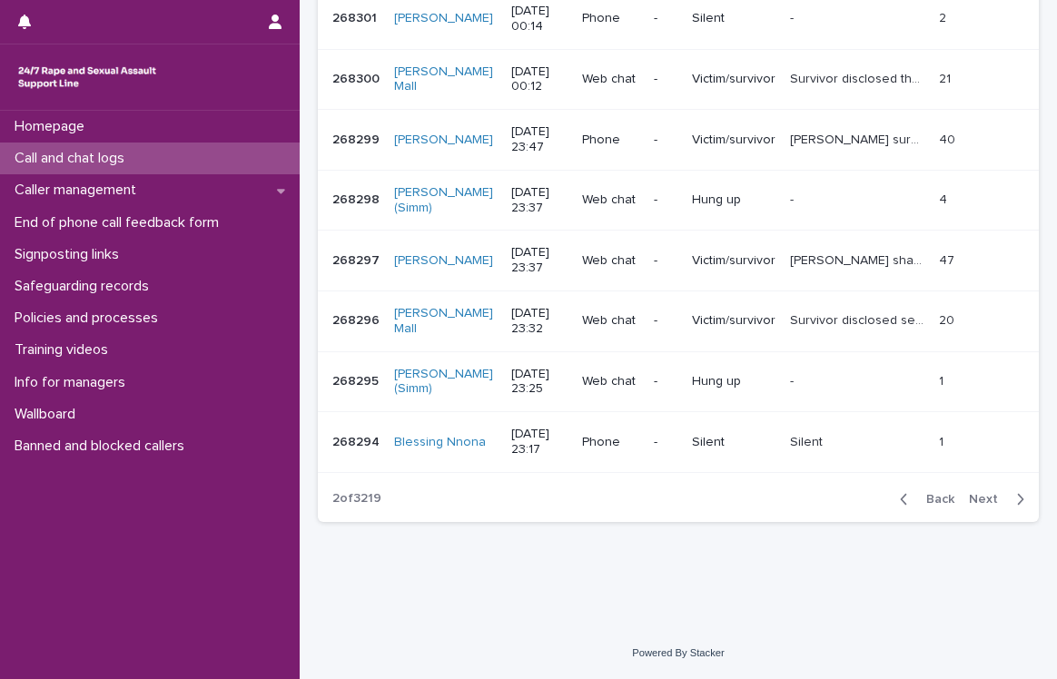
click at [926, 497] on span "Back" at bounding box center [934, 499] width 39 height 13
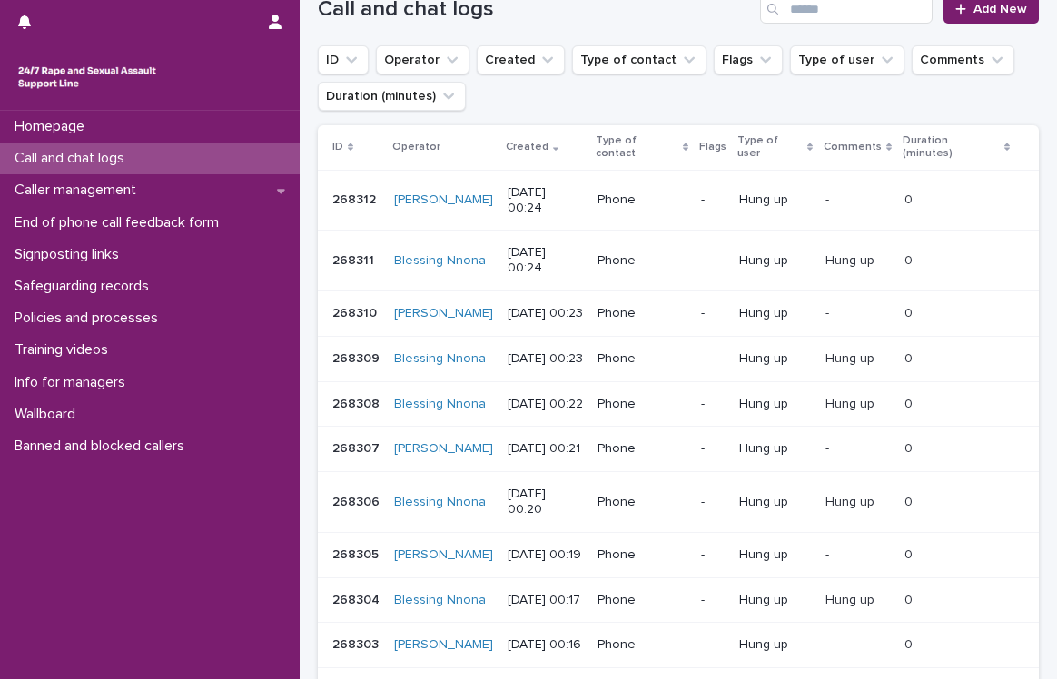
scroll to position [67, 0]
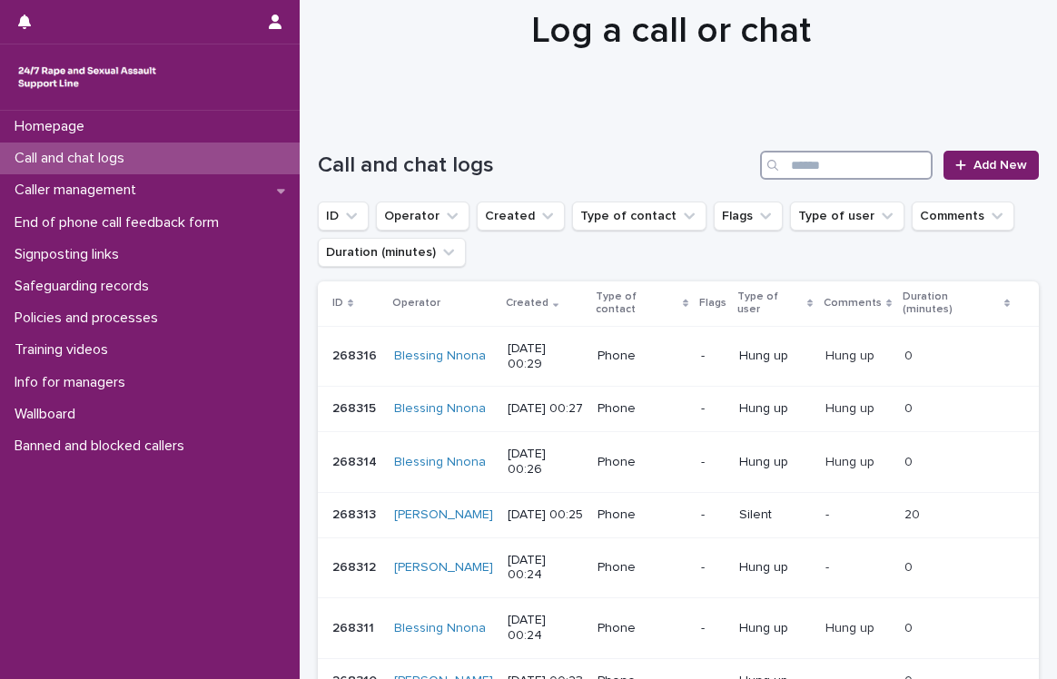
click at [818, 156] on input "Search" at bounding box center [846, 165] width 172 height 29
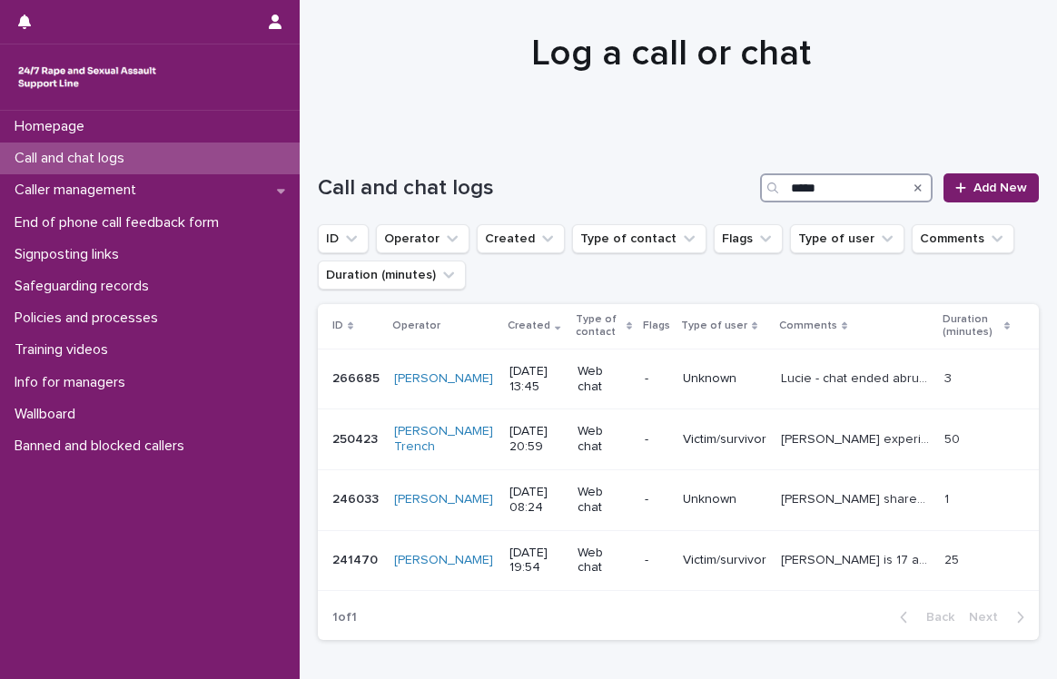
scroll to position [67, 0]
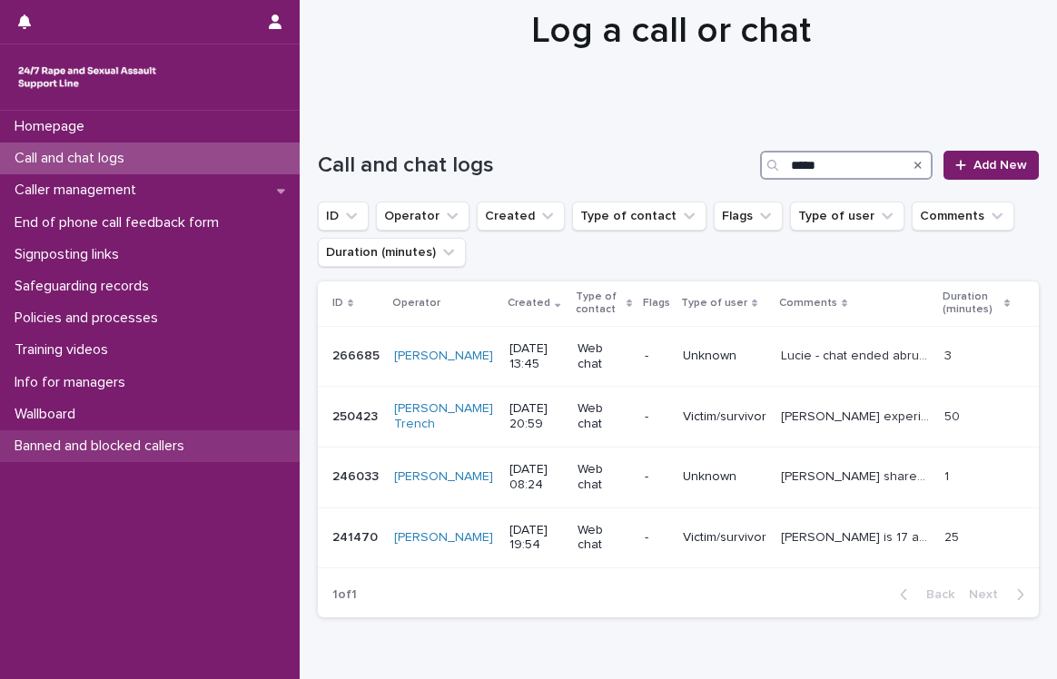
type input "*****"
click at [106, 444] on p "Banned and blocked callers" at bounding box center [103, 446] width 192 height 17
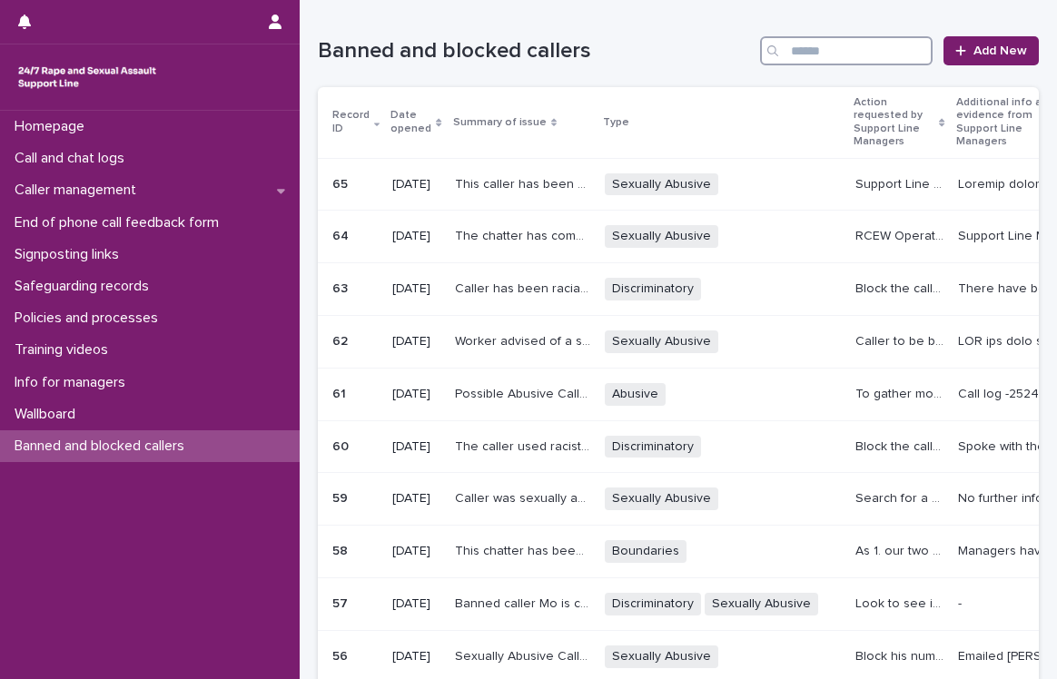
click at [814, 53] on input "Search" at bounding box center [846, 50] width 172 height 29
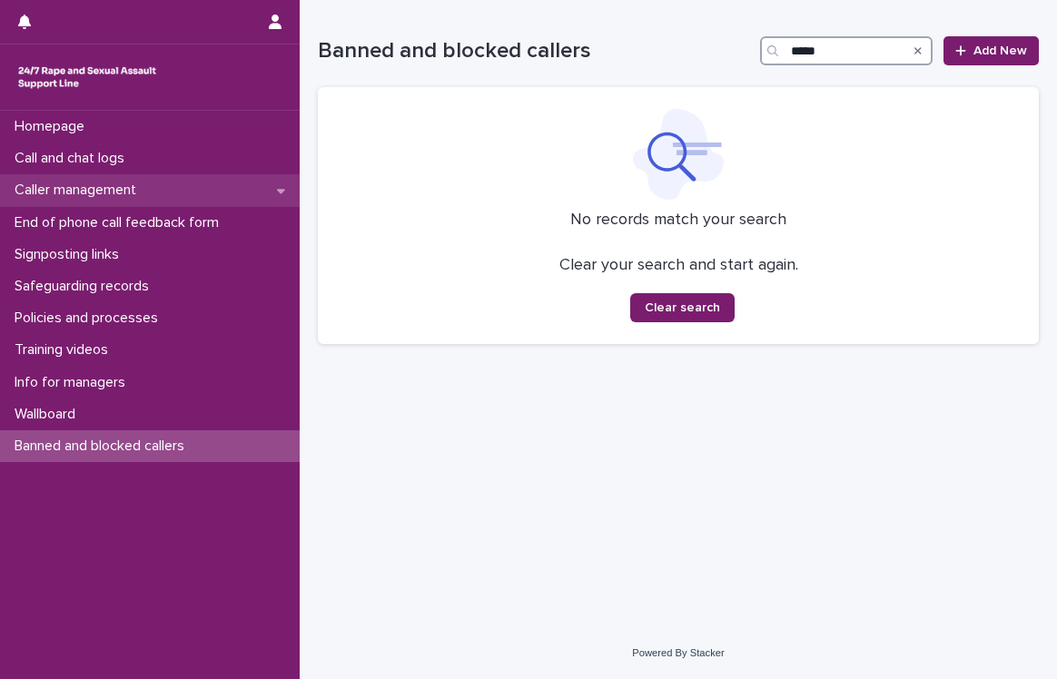
type input "*****"
click at [272, 195] on div "Caller management" at bounding box center [150, 190] width 300 height 32
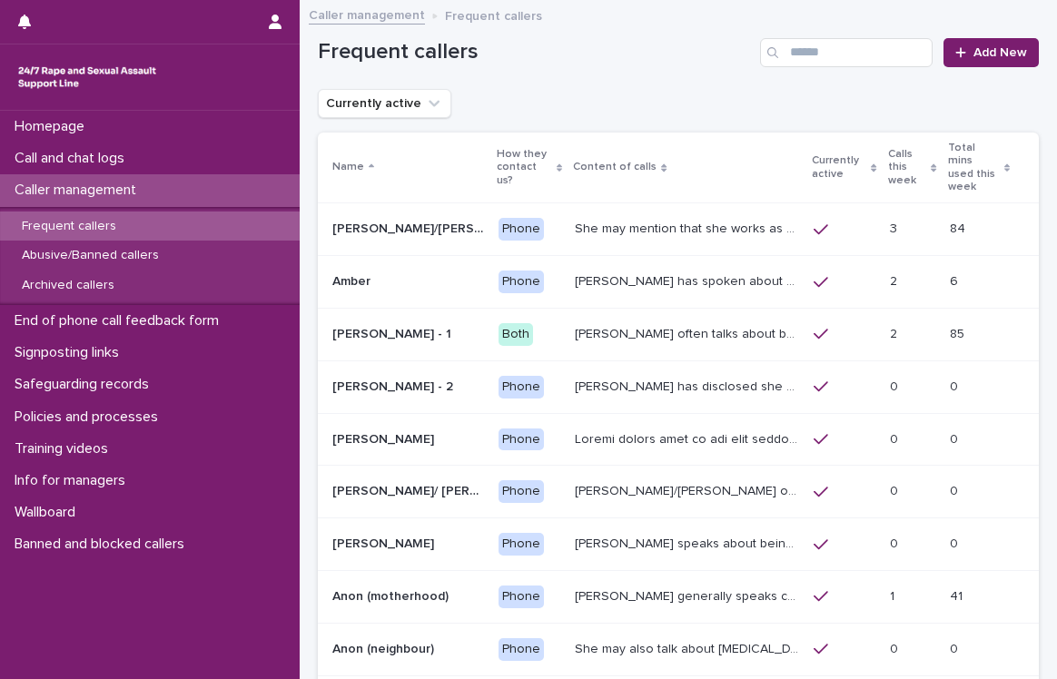
click at [109, 224] on p "Frequent callers" at bounding box center [68, 226] width 123 height 15
click at [790, 57] on input "Search" at bounding box center [846, 52] width 172 height 29
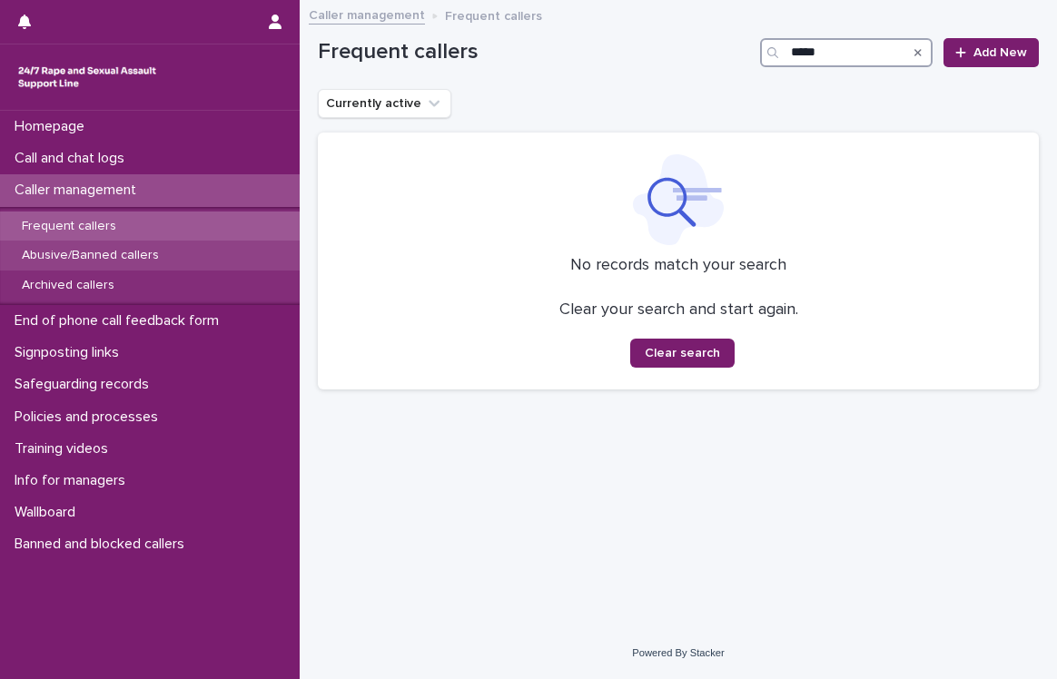
type input "*****"
click at [76, 261] on p "Abusive/Banned callers" at bounding box center [90, 255] width 166 height 15
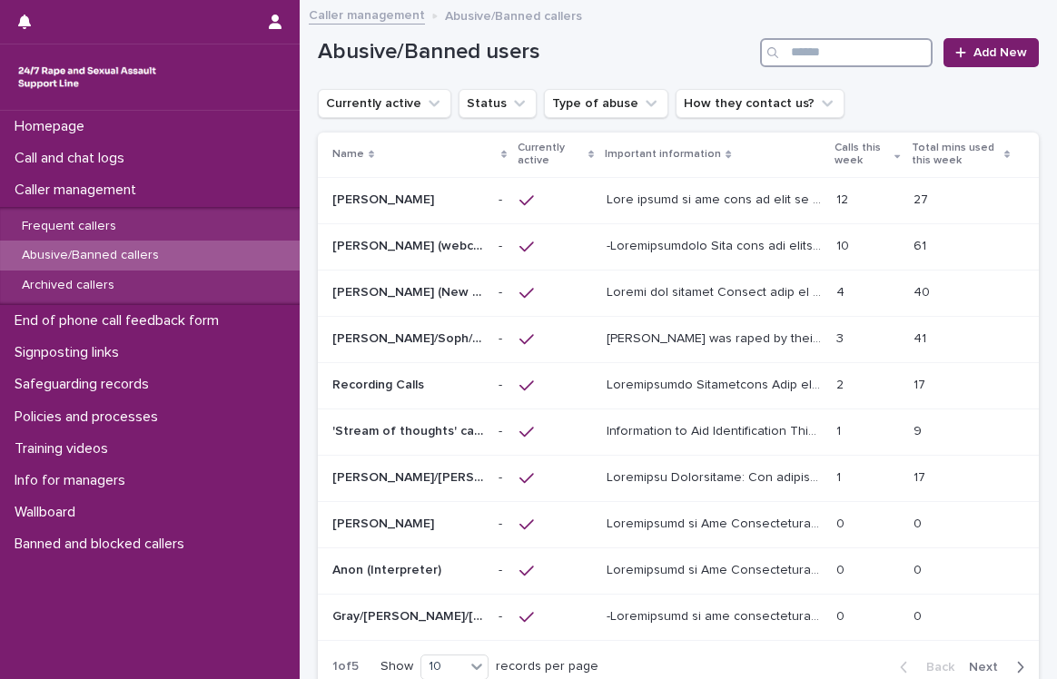
click at [844, 60] on input "Search" at bounding box center [846, 52] width 172 height 29
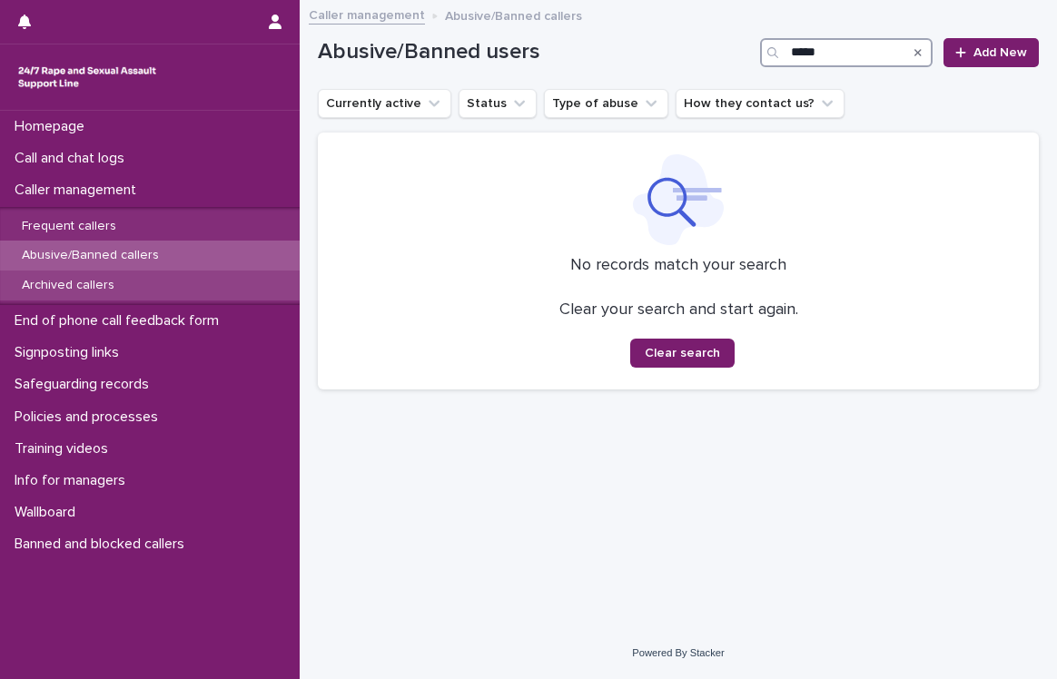
type input "*****"
click at [199, 291] on div "Archived callers" at bounding box center [150, 286] width 300 height 30
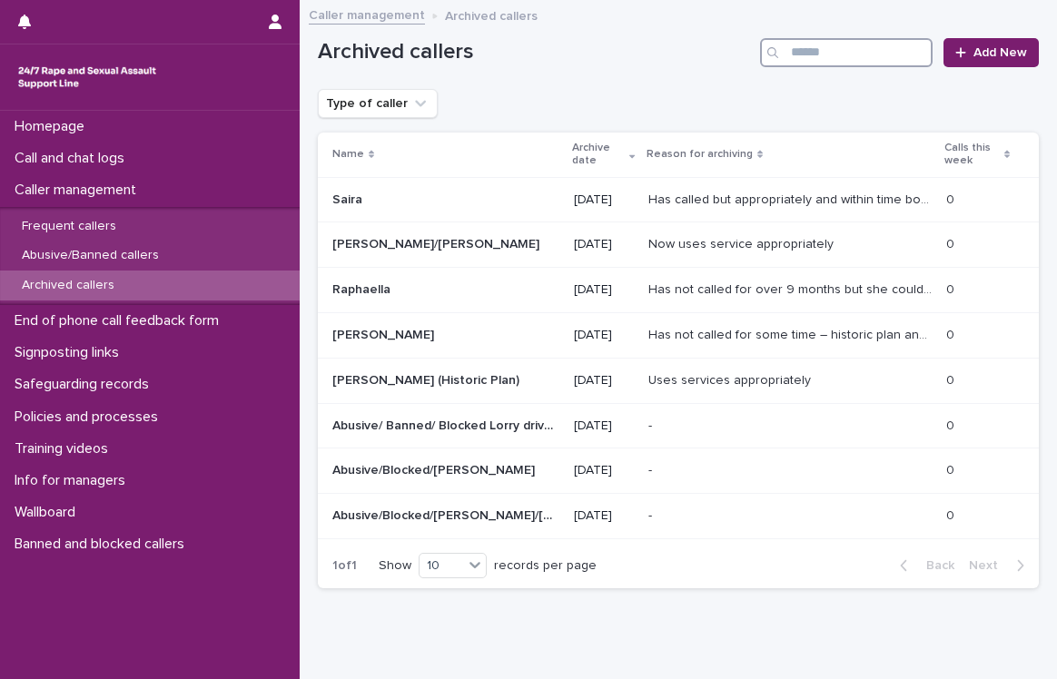
click at [835, 47] on input "Search" at bounding box center [846, 52] width 172 height 29
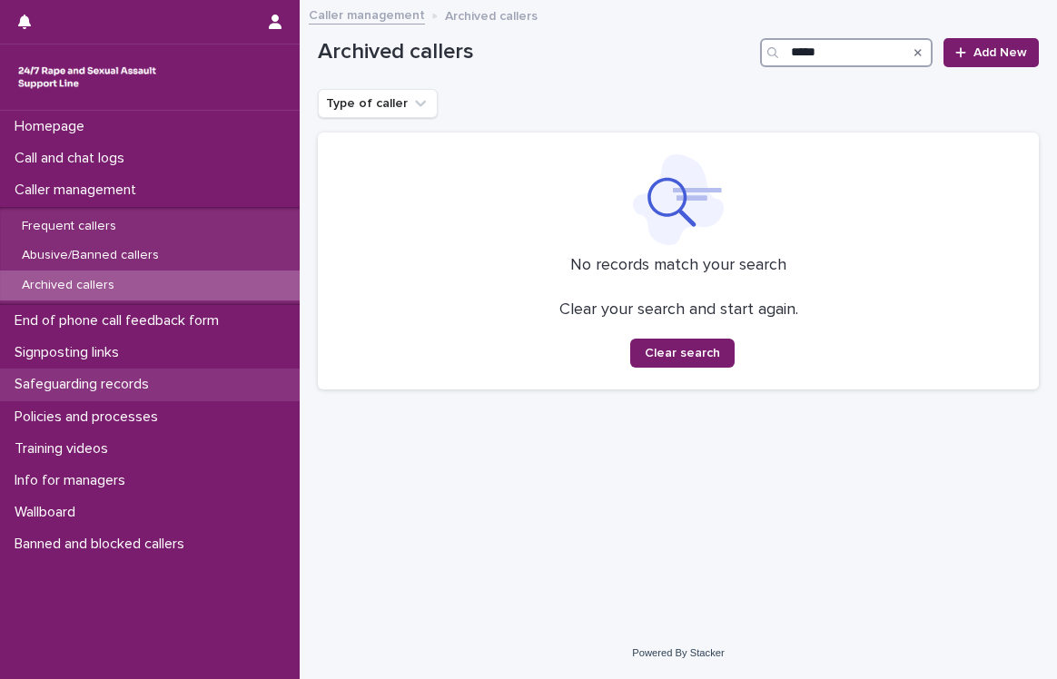
type input "*****"
click at [190, 387] on div "Safeguarding records" at bounding box center [150, 385] width 300 height 32
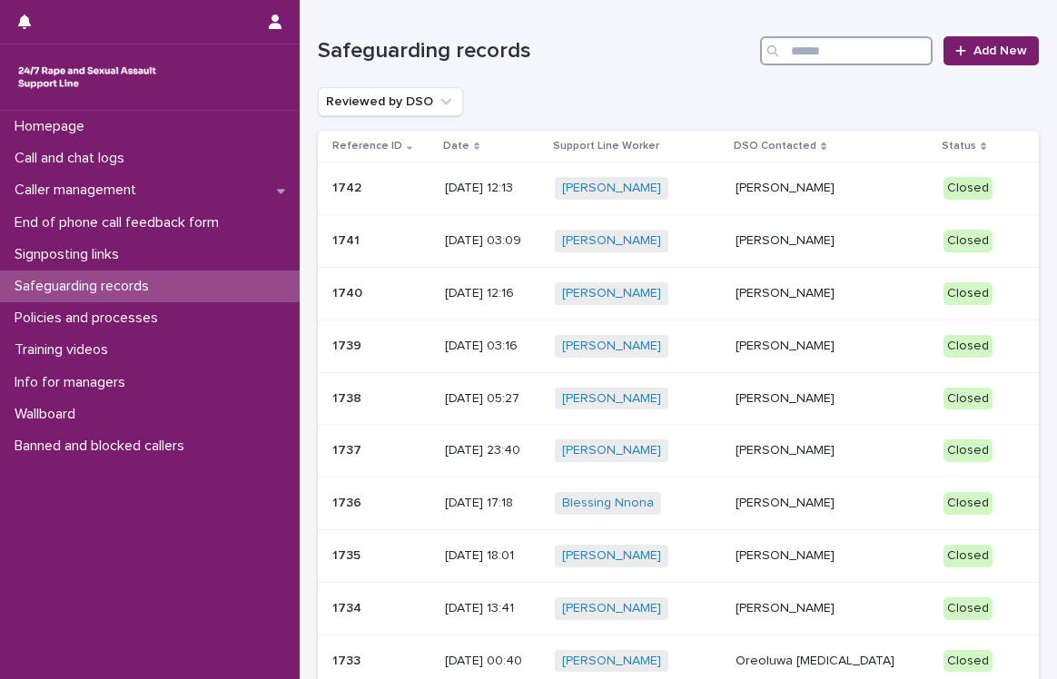
click at [815, 46] on input "Search" at bounding box center [846, 50] width 172 height 29
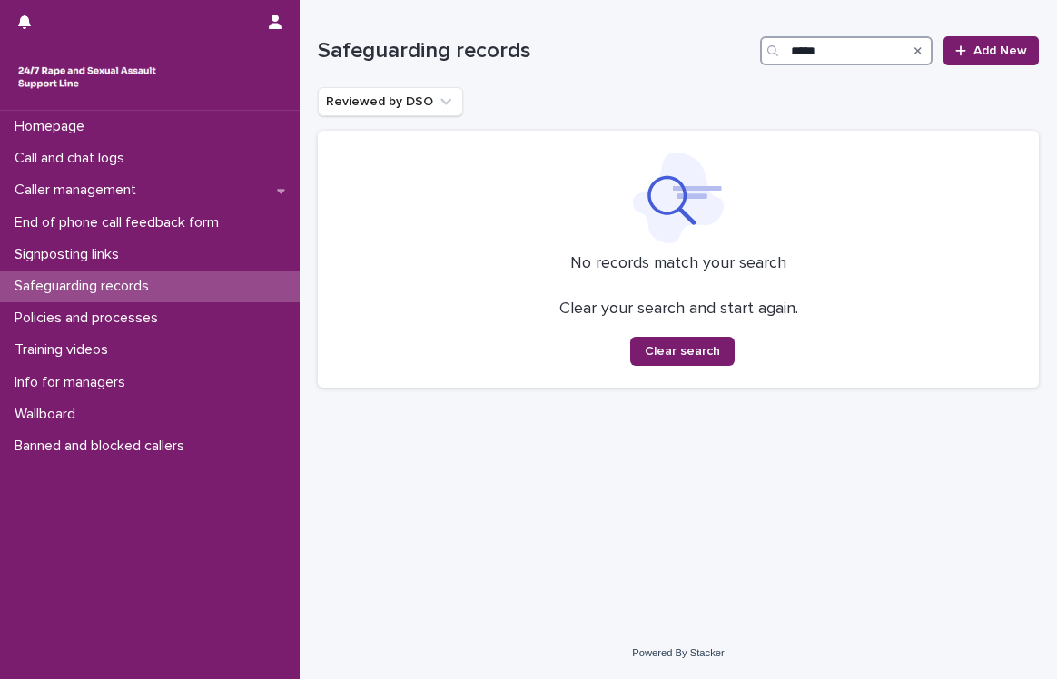
type input "*****"
click at [927, 54] on div "Search" at bounding box center [917, 50] width 29 height 29
click at [919, 46] on icon "Search" at bounding box center [917, 50] width 7 height 11
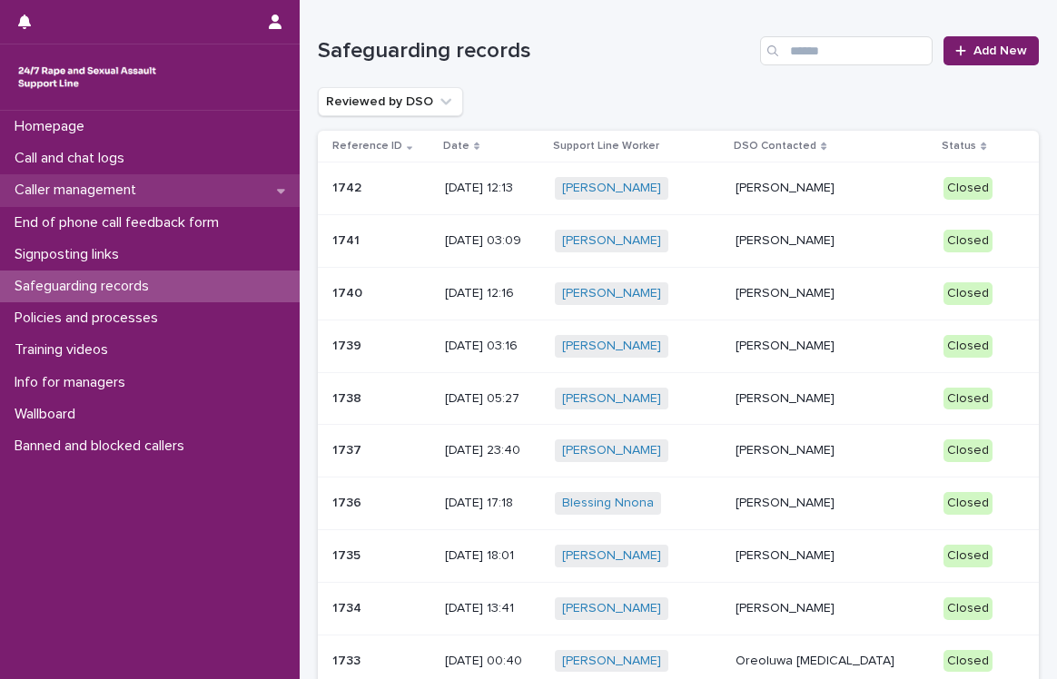
click at [277, 191] on icon at bounding box center [281, 190] width 8 height 13
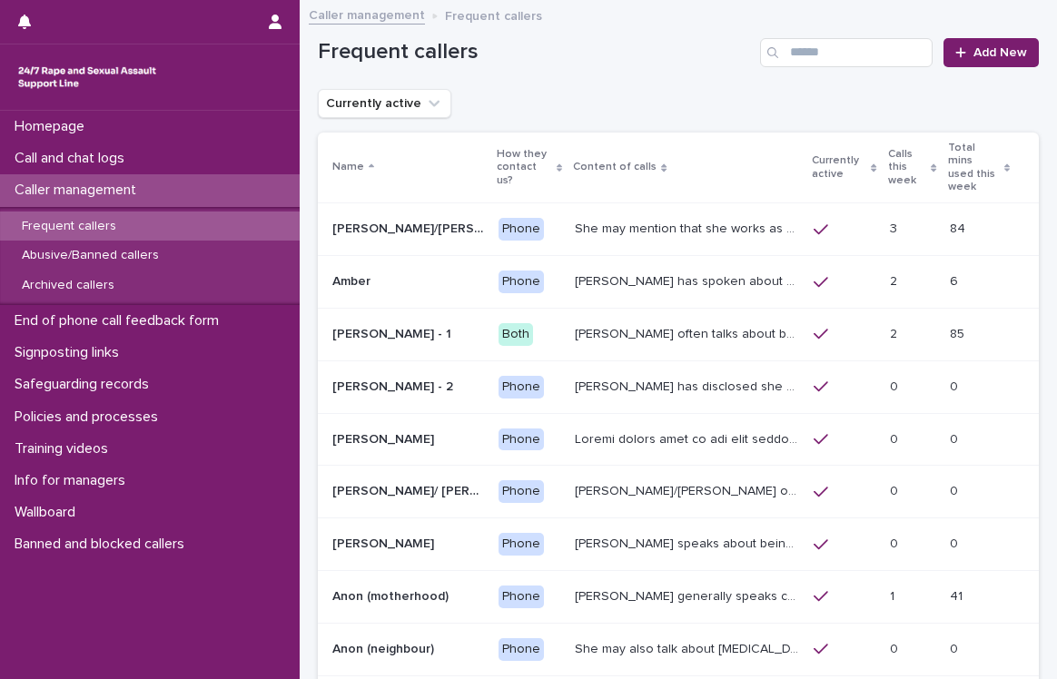
click at [167, 221] on div "Frequent callers" at bounding box center [150, 227] width 300 height 30
click at [168, 237] on div "Frequent callers" at bounding box center [150, 227] width 300 height 30
click at [829, 48] on input "Search" at bounding box center [846, 52] width 172 height 29
click at [91, 219] on p "Frequent callers" at bounding box center [68, 226] width 123 height 15
click at [113, 152] on p "Call and chat logs" at bounding box center [73, 158] width 132 height 17
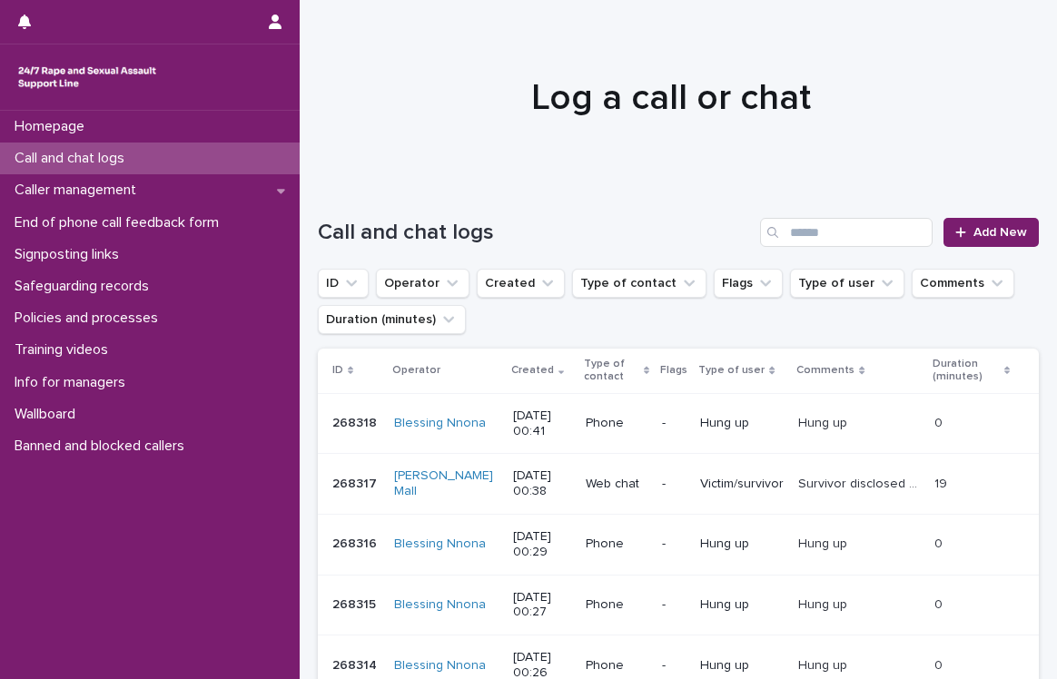
click at [113, 152] on p "Call and chat logs" at bounding box center [73, 158] width 132 height 17
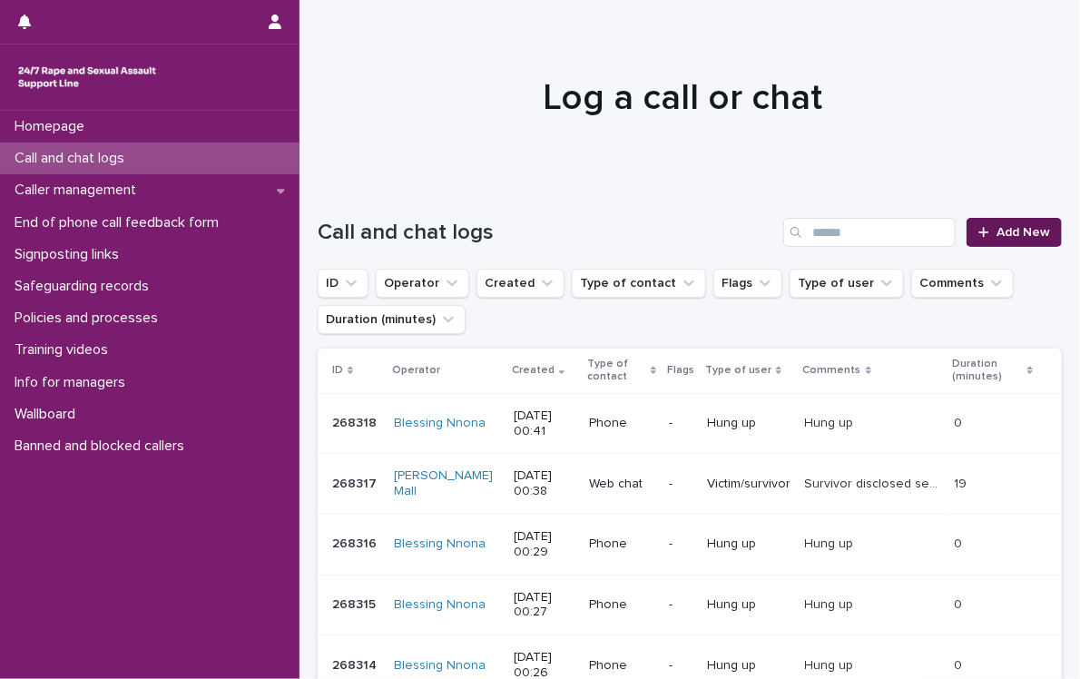
click at [1013, 233] on span "Add New" at bounding box center [1024, 232] width 54 height 13
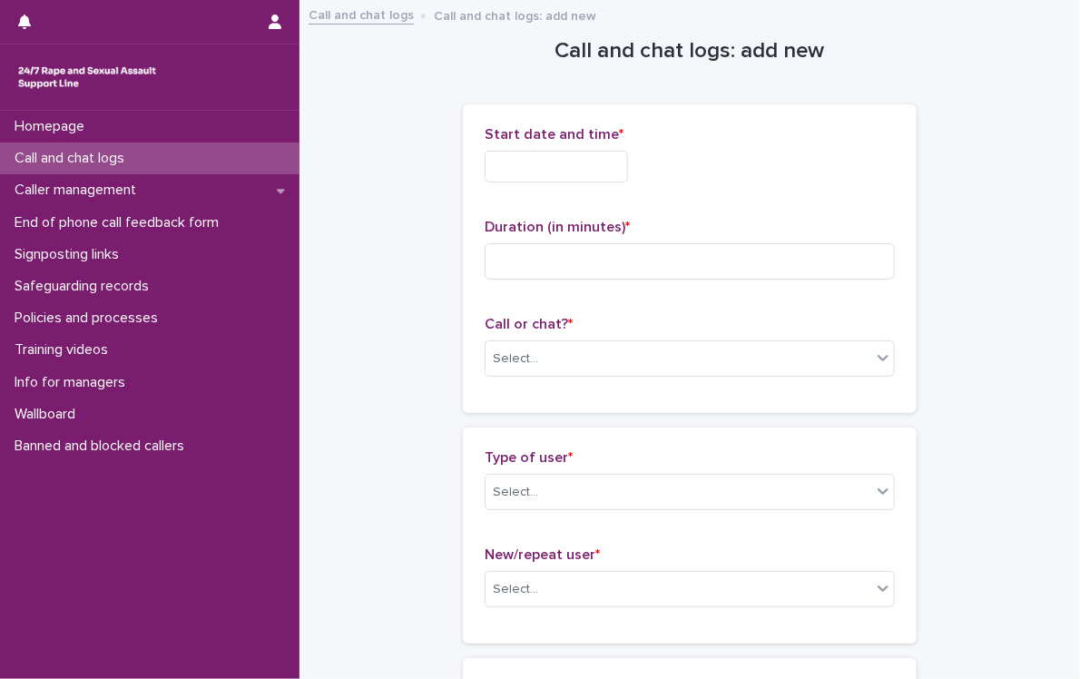
click at [584, 54] on h1 "Call and chat logs: add new" at bounding box center [690, 51] width 454 height 26
click at [596, 162] on input "text" at bounding box center [556, 167] width 143 height 32
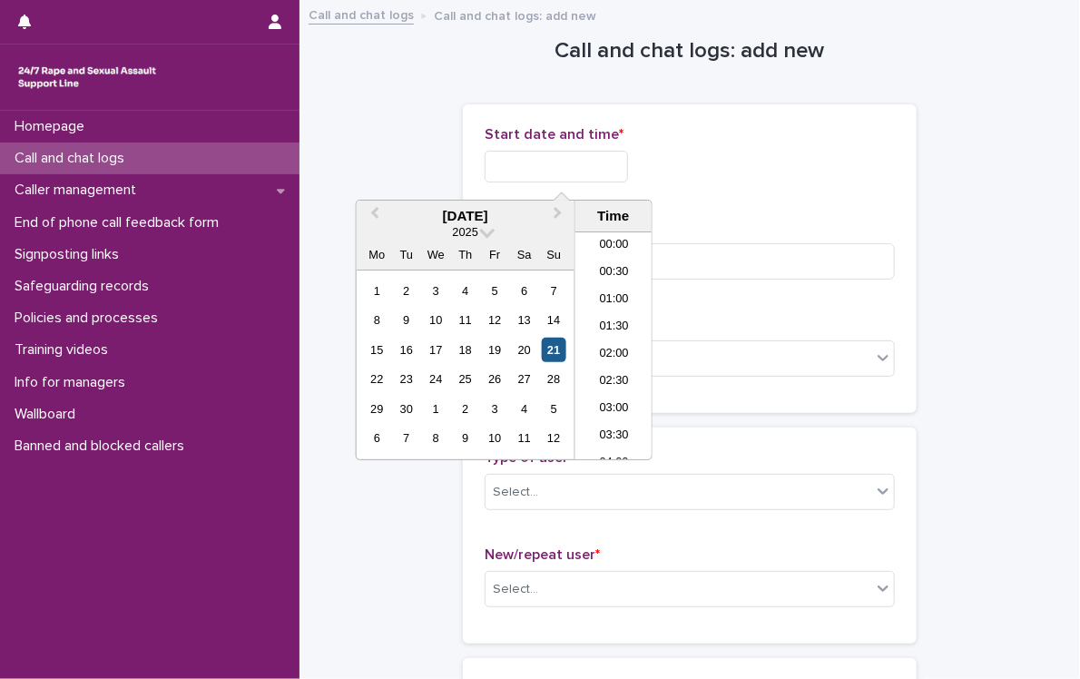
click at [556, 349] on div "21" at bounding box center [554, 350] width 25 height 25
click at [624, 244] on li "00:00" at bounding box center [614, 245] width 77 height 27
click at [625, 159] on input "**********" at bounding box center [556, 167] width 143 height 32
type input "**********"
click at [704, 255] on input at bounding box center [690, 261] width 410 height 36
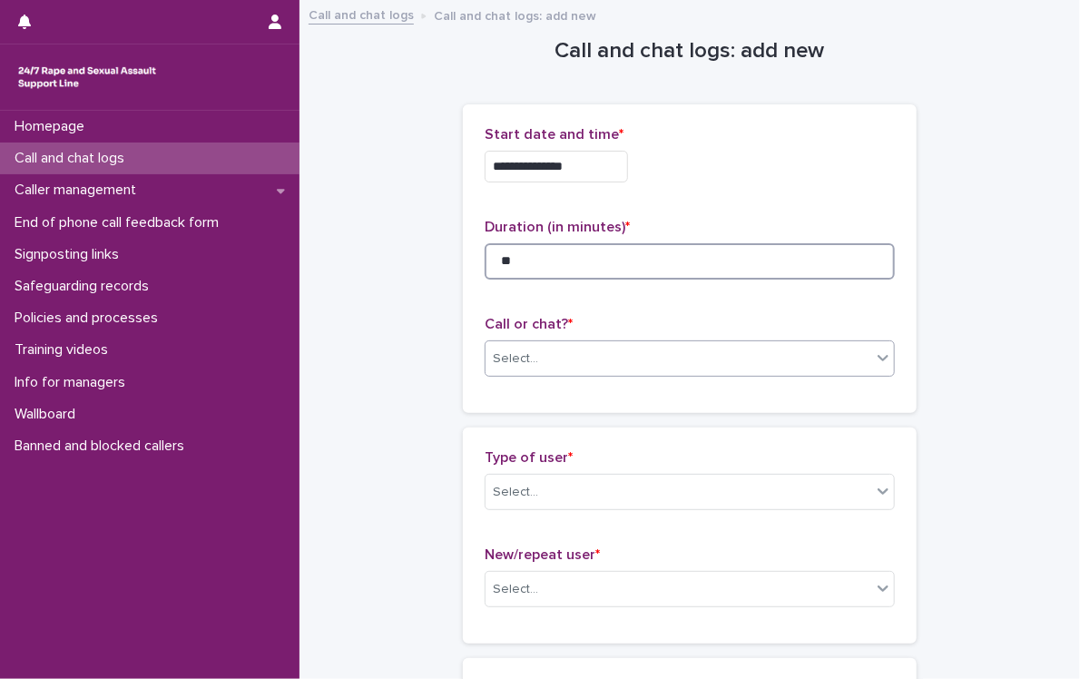
type input "**"
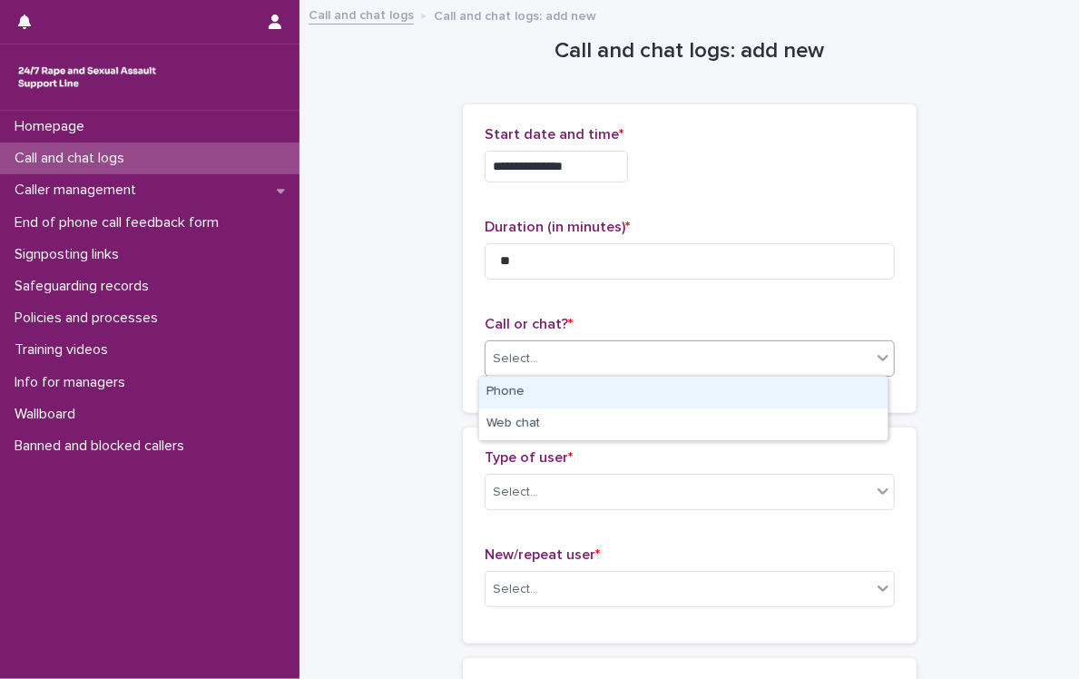
click at [562, 359] on div "Select..." at bounding box center [679, 359] width 386 height 30
click at [577, 385] on div "Phone" at bounding box center [683, 393] width 409 height 32
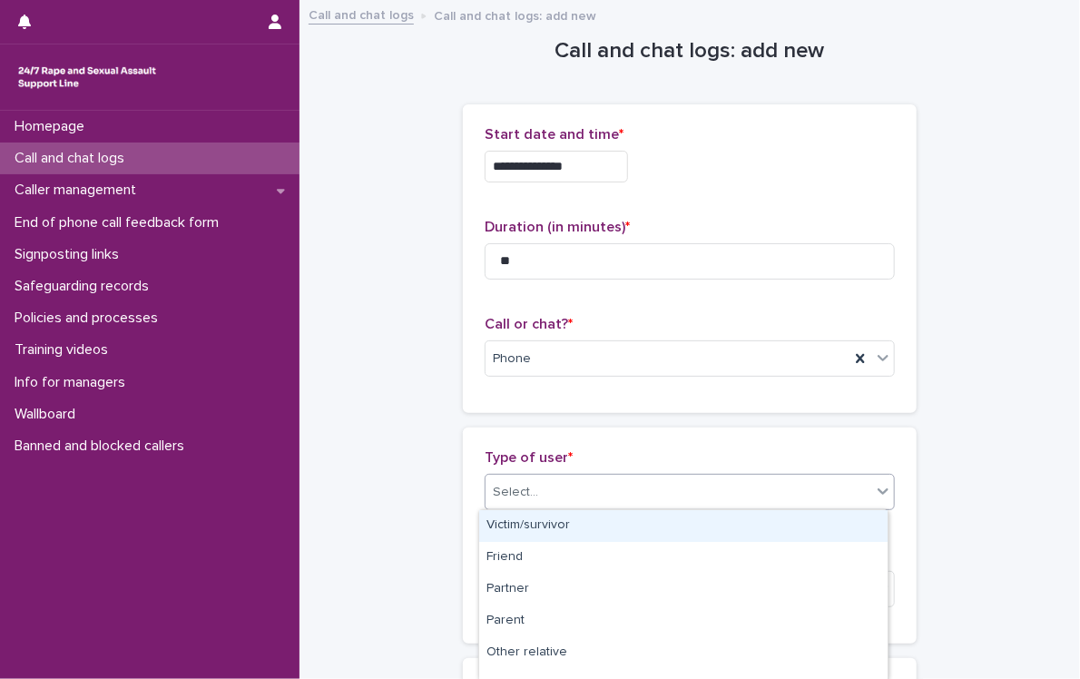
click at [581, 485] on div "Select..." at bounding box center [679, 492] width 386 height 30
click at [594, 529] on div "Victim/survivor" at bounding box center [683, 526] width 409 height 32
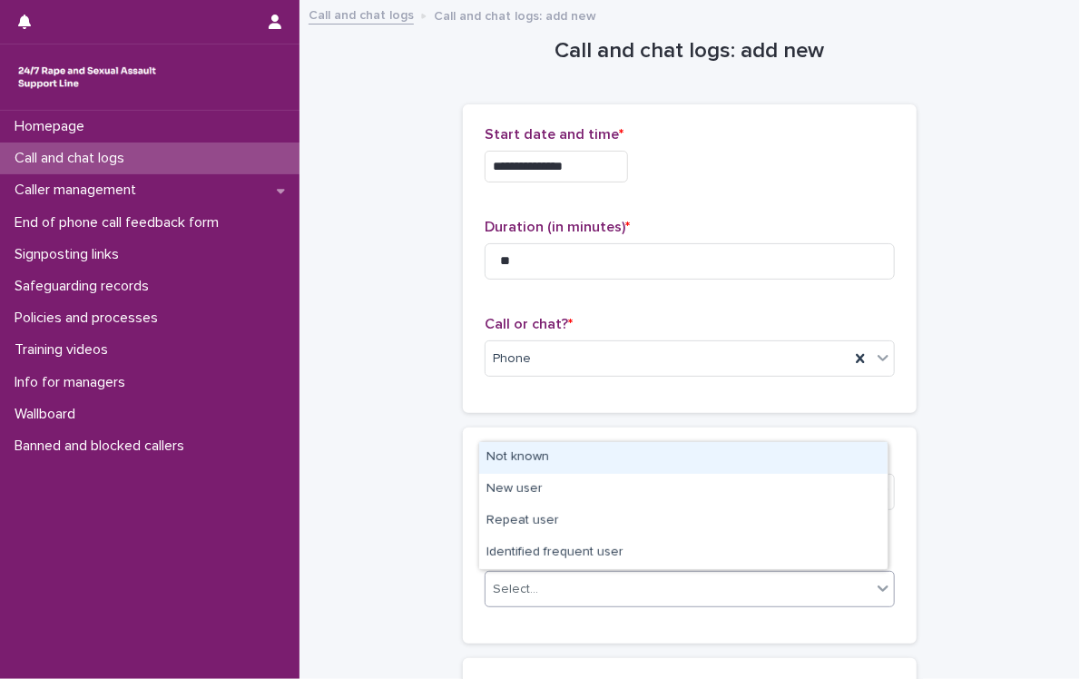
click at [577, 584] on div "Select..." at bounding box center [679, 590] width 386 height 30
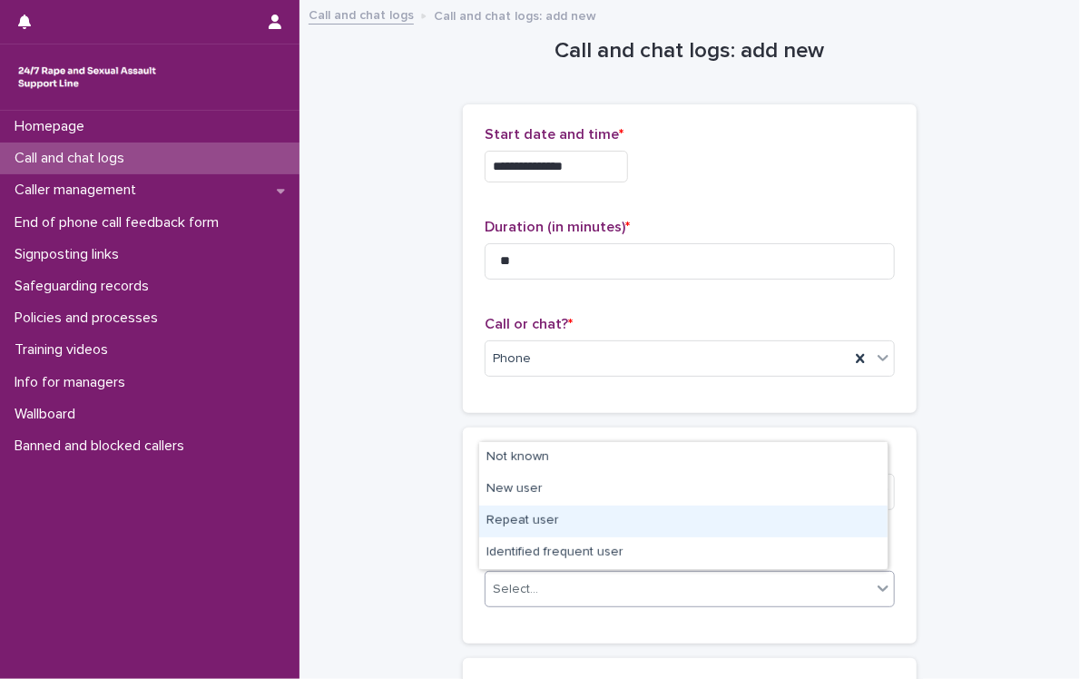
click at [614, 518] on div "Repeat user" at bounding box center [683, 522] width 409 height 32
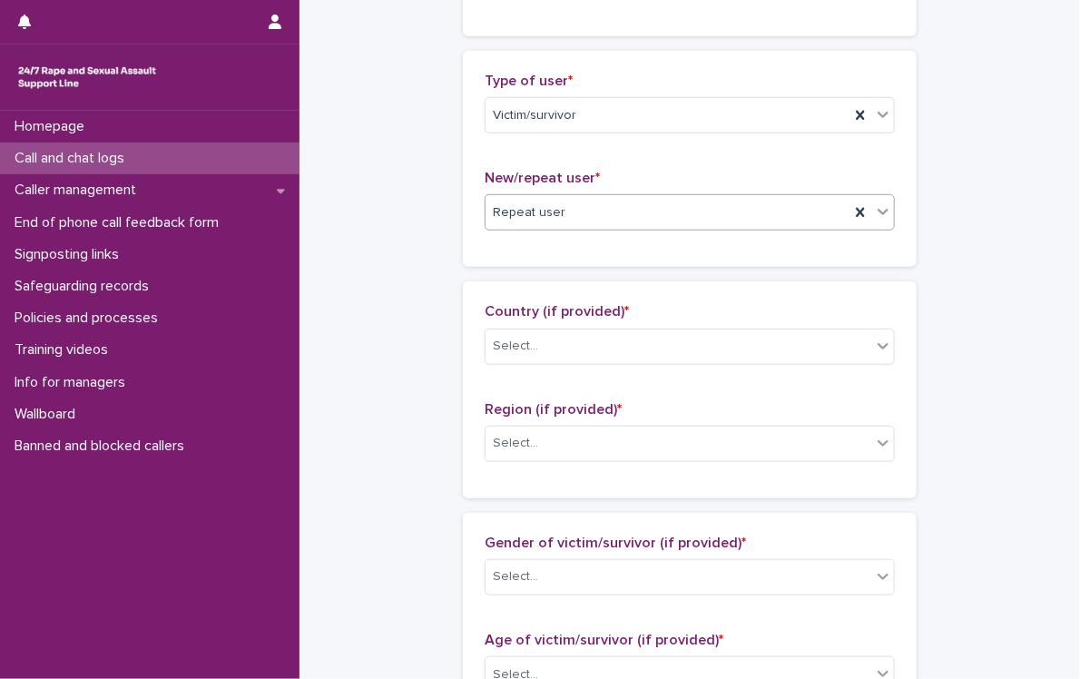
scroll to position [429, 0]
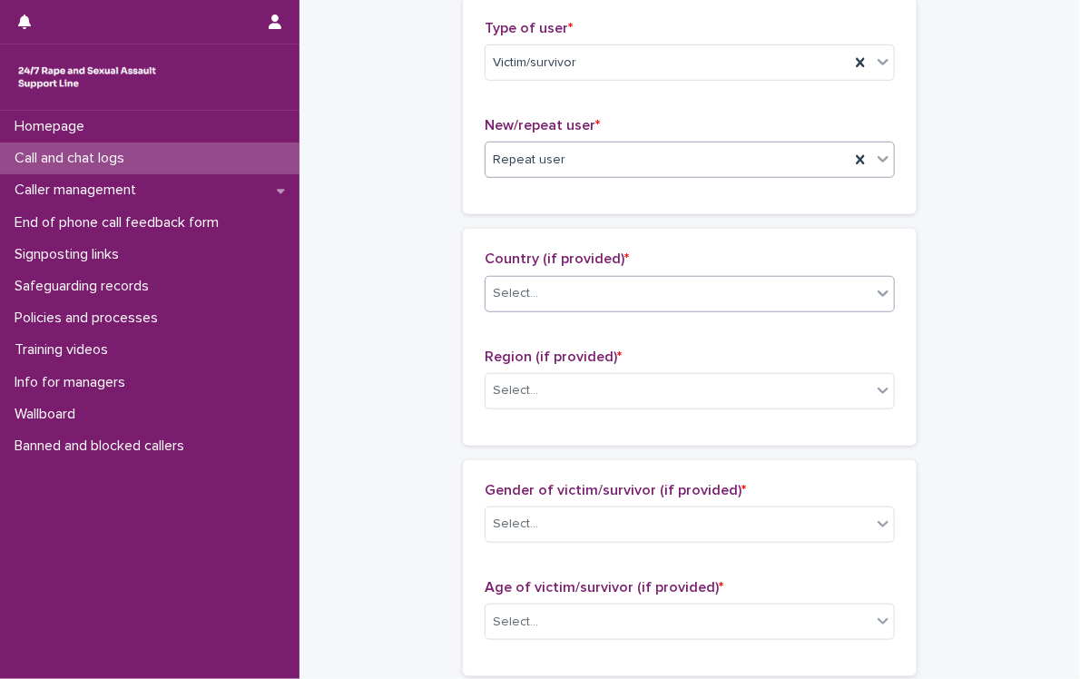
click at [516, 300] on div "Select..." at bounding box center [679, 294] width 386 height 30
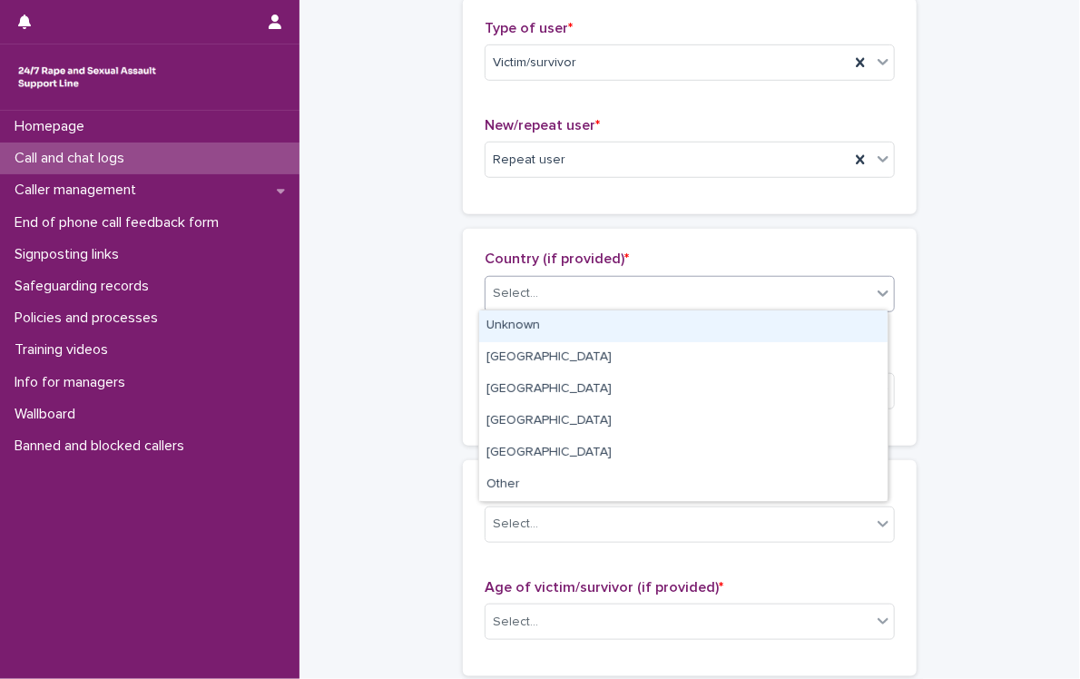
click at [524, 326] on div "Unknown" at bounding box center [683, 326] width 409 height 32
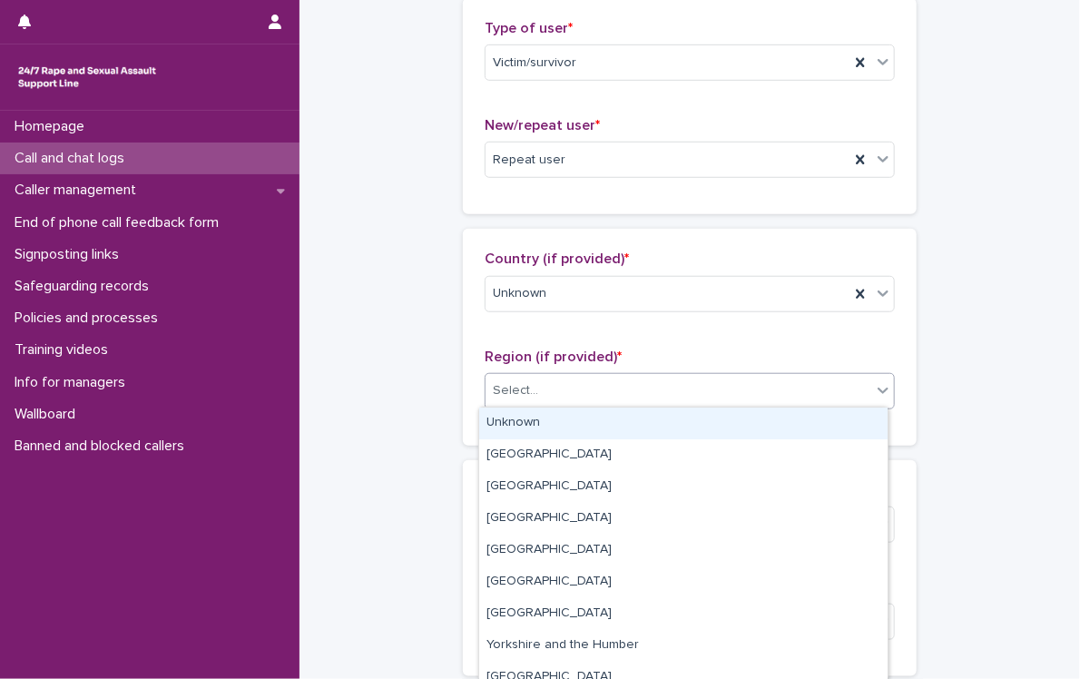
click at [550, 386] on div "Select..." at bounding box center [679, 391] width 386 height 30
click at [560, 420] on div "Unknown" at bounding box center [683, 424] width 409 height 32
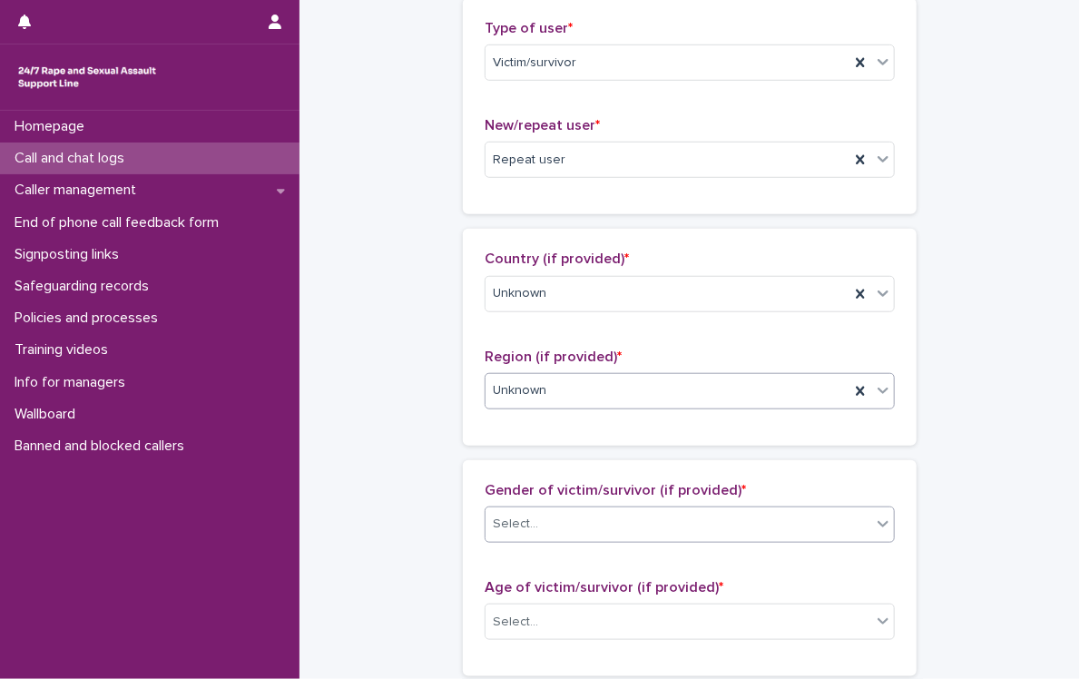
click at [570, 525] on div "Select..." at bounding box center [679, 524] width 386 height 30
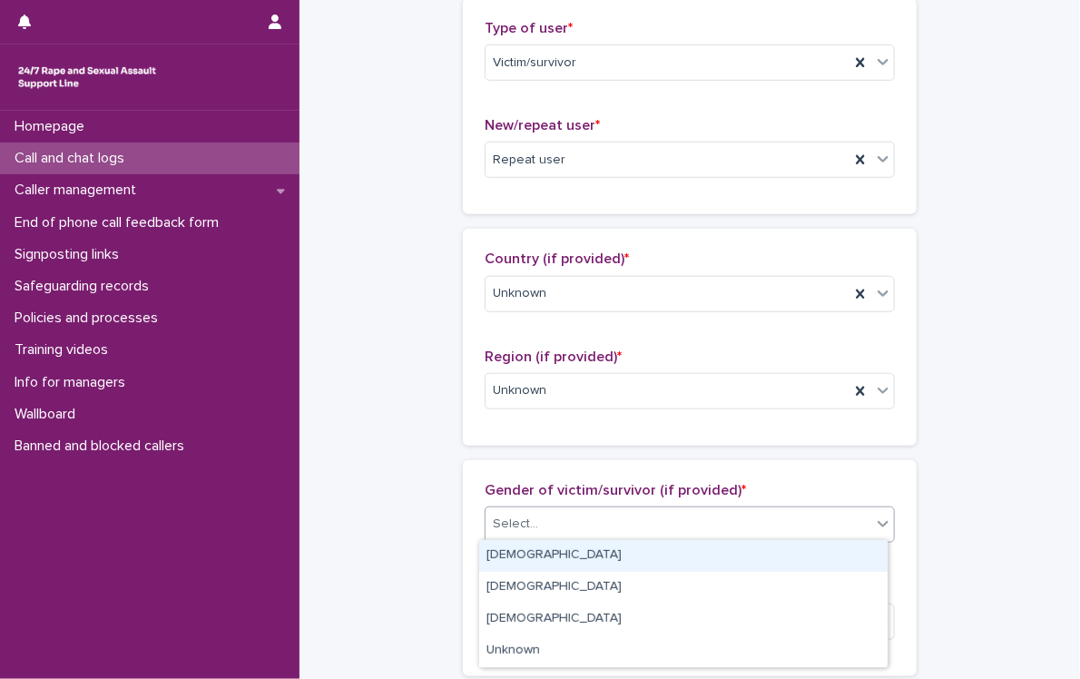
click at [583, 556] on div "[DEMOGRAPHIC_DATA]" at bounding box center [683, 556] width 409 height 32
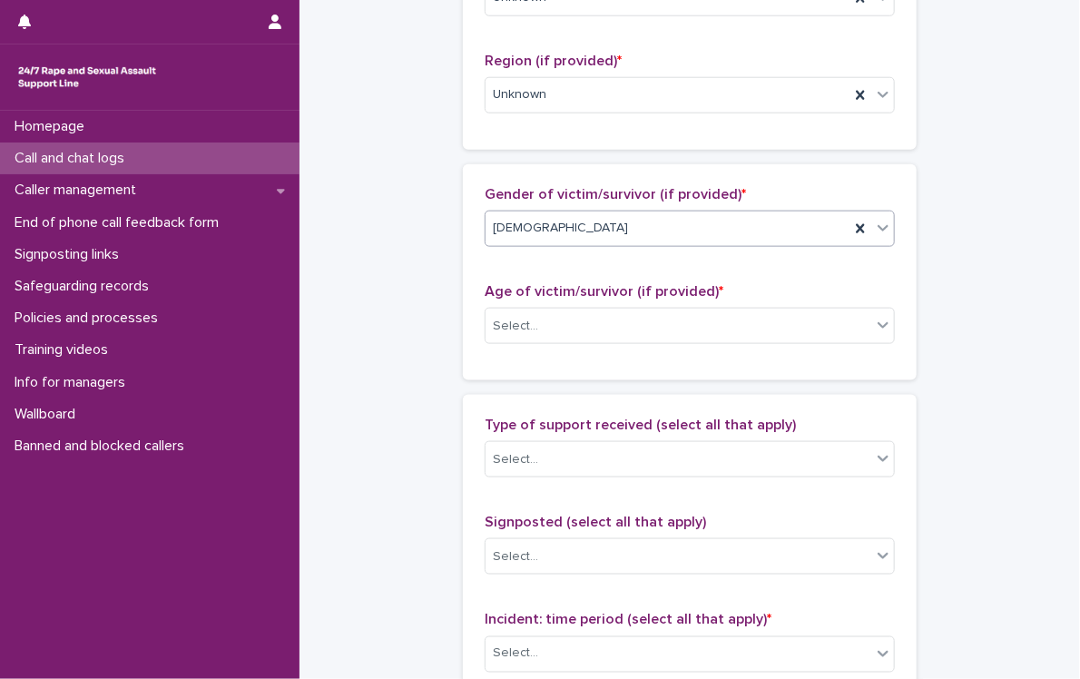
scroll to position [730, 0]
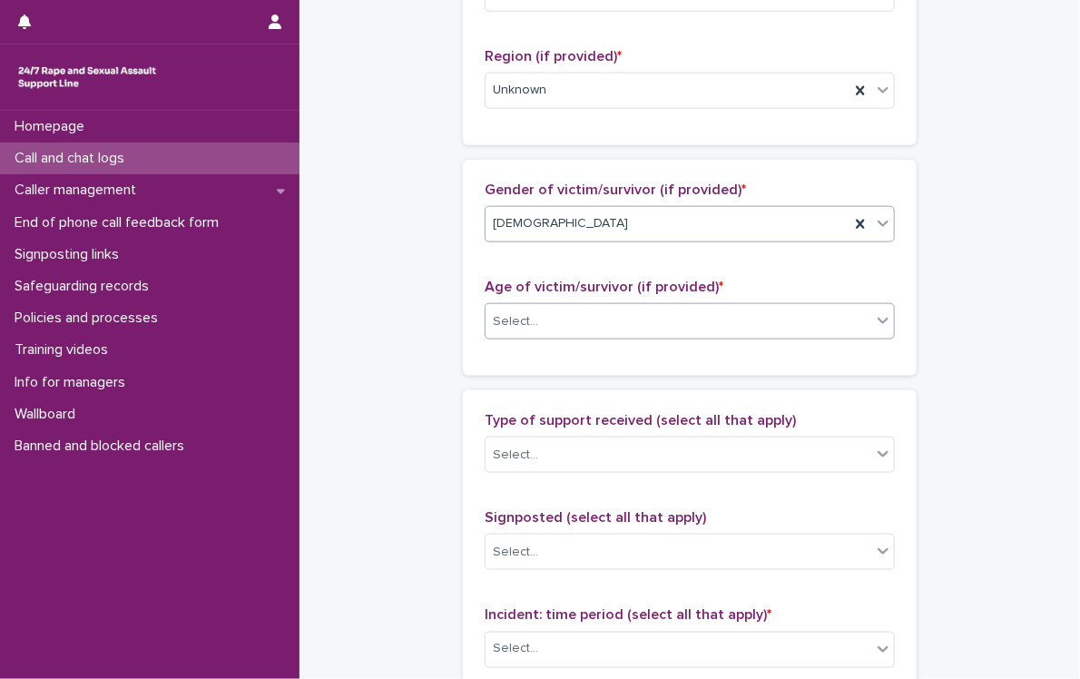
click at [526, 322] on div "Select..." at bounding box center [515, 321] width 45 height 19
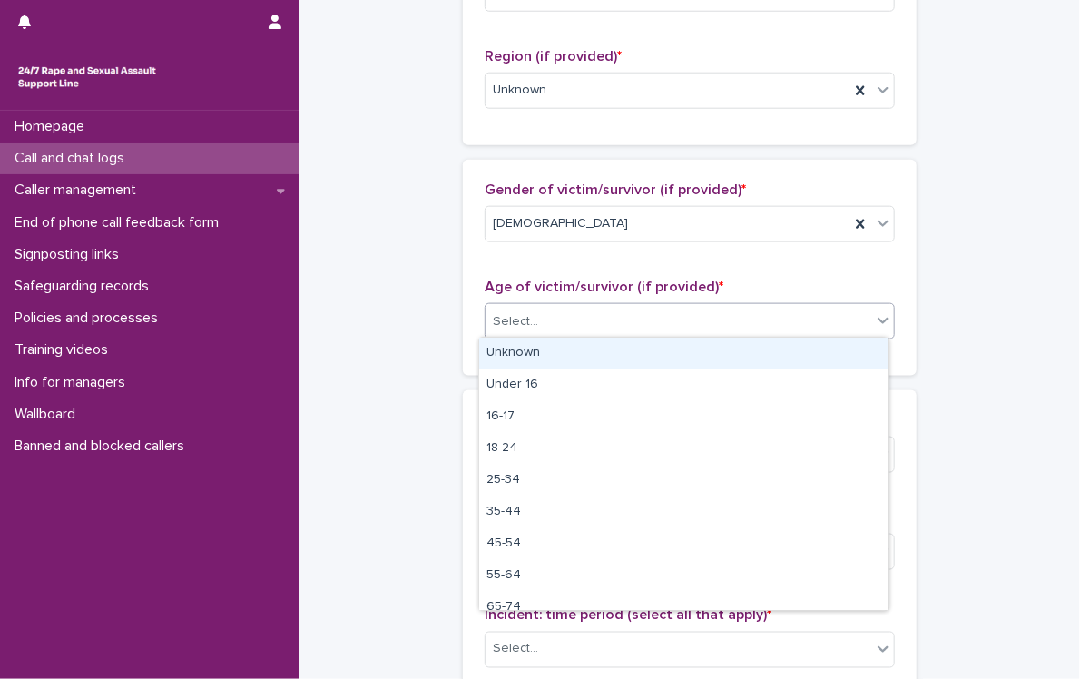
click at [531, 354] on div "Unknown" at bounding box center [683, 354] width 409 height 32
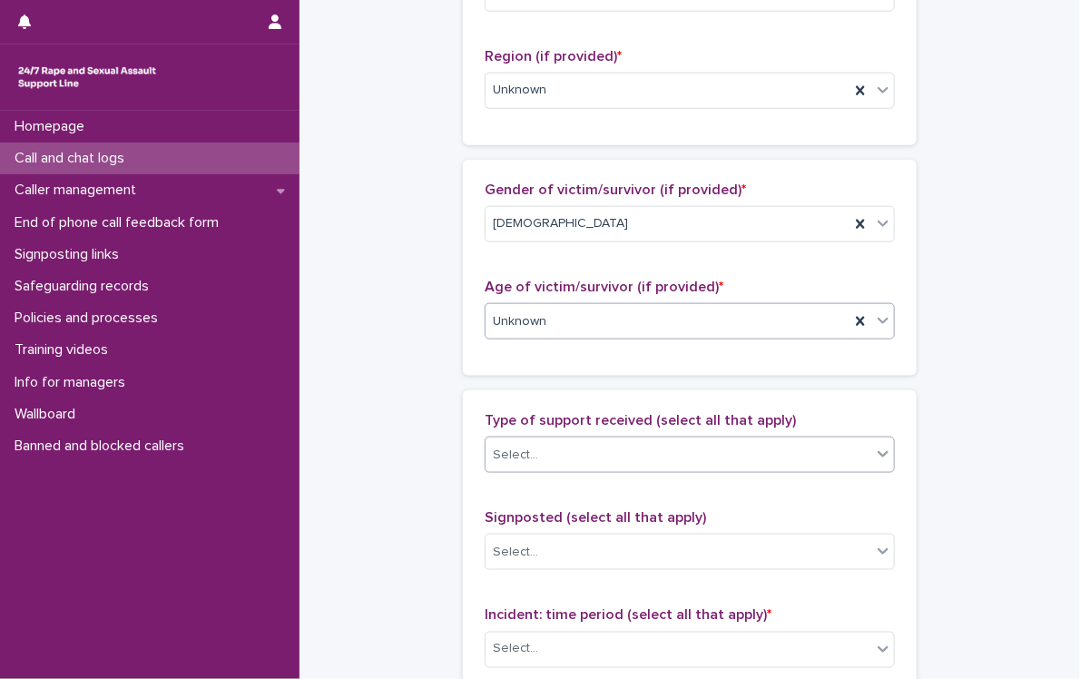
click at [527, 446] on div "Select..." at bounding box center [515, 455] width 45 height 19
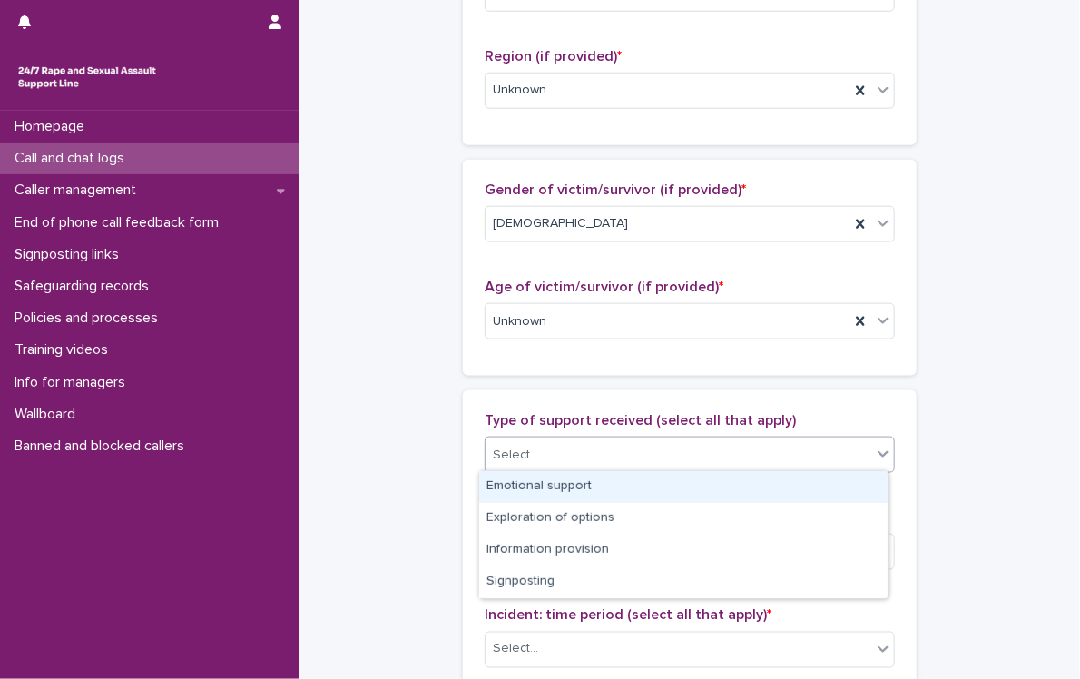
click at [541, 491] on div "Emotional support" at bounding box center [683, 487] width 409 height 32
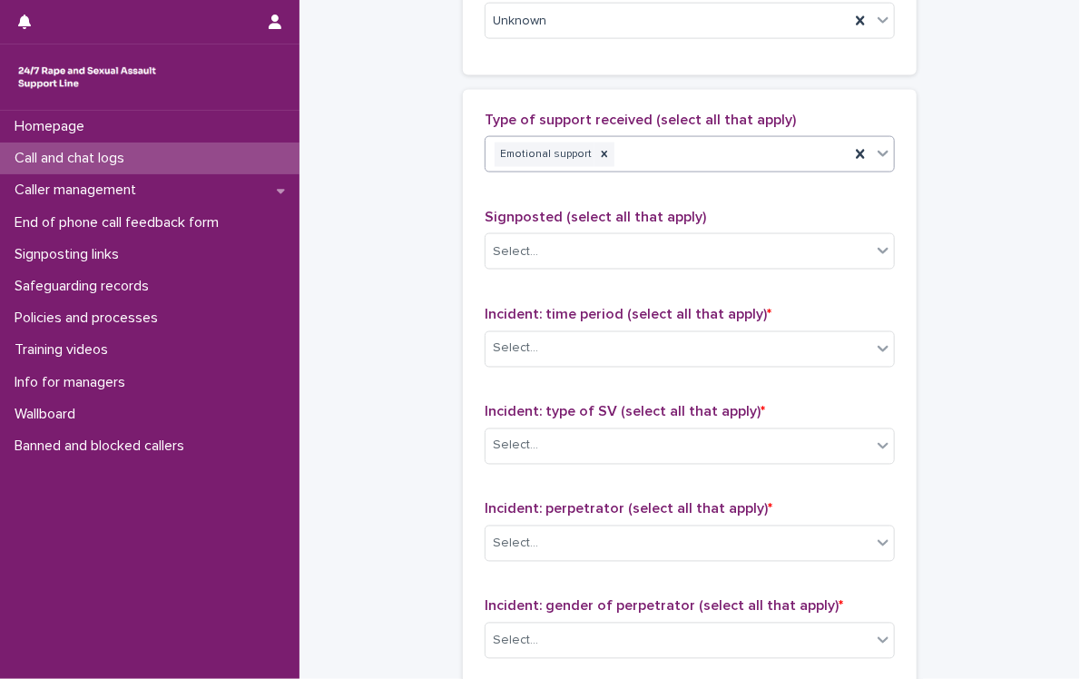
scroll to position [1152, 0]
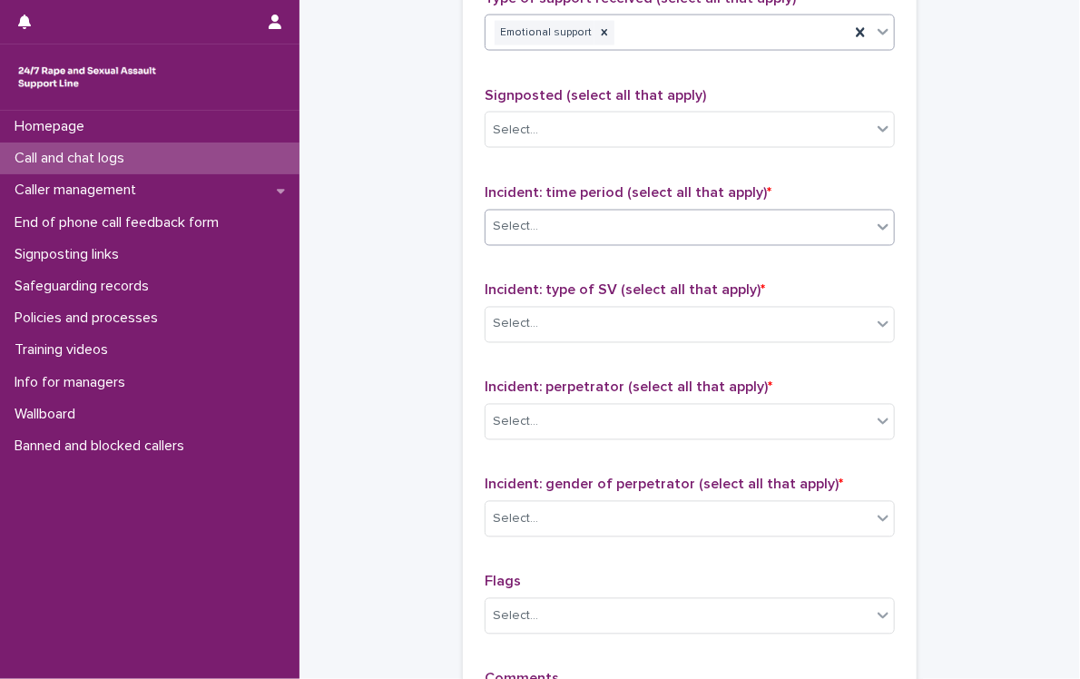
click at [541, 232] on div "Select..." at bounding box center [679, 227] width 386 height 30
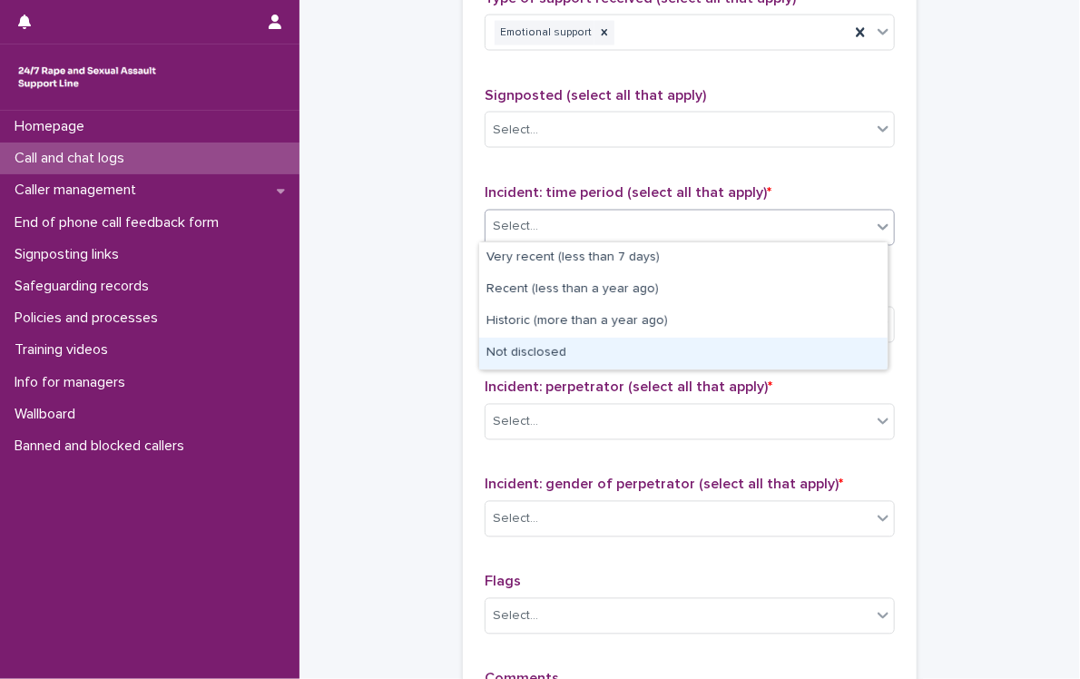
click at [560, 352] on div "Not disclosed" at bounding box center [683, 354] width 409 height 32
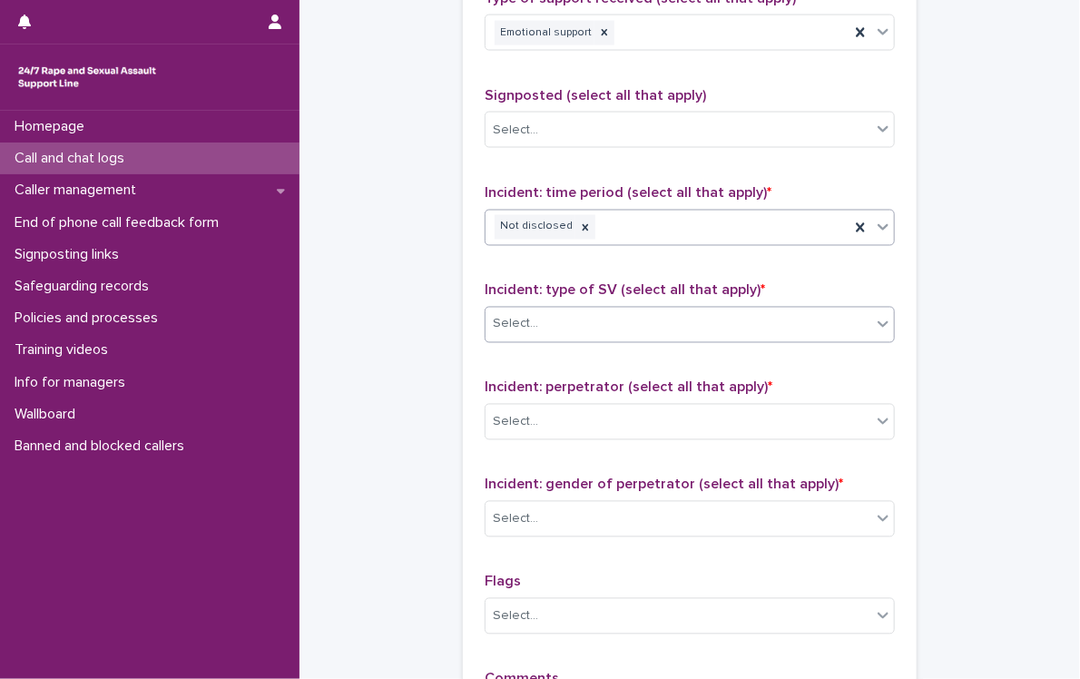
click at [535, 330] on div "Select..." at bounding box center [679, 325] width 386 height 30
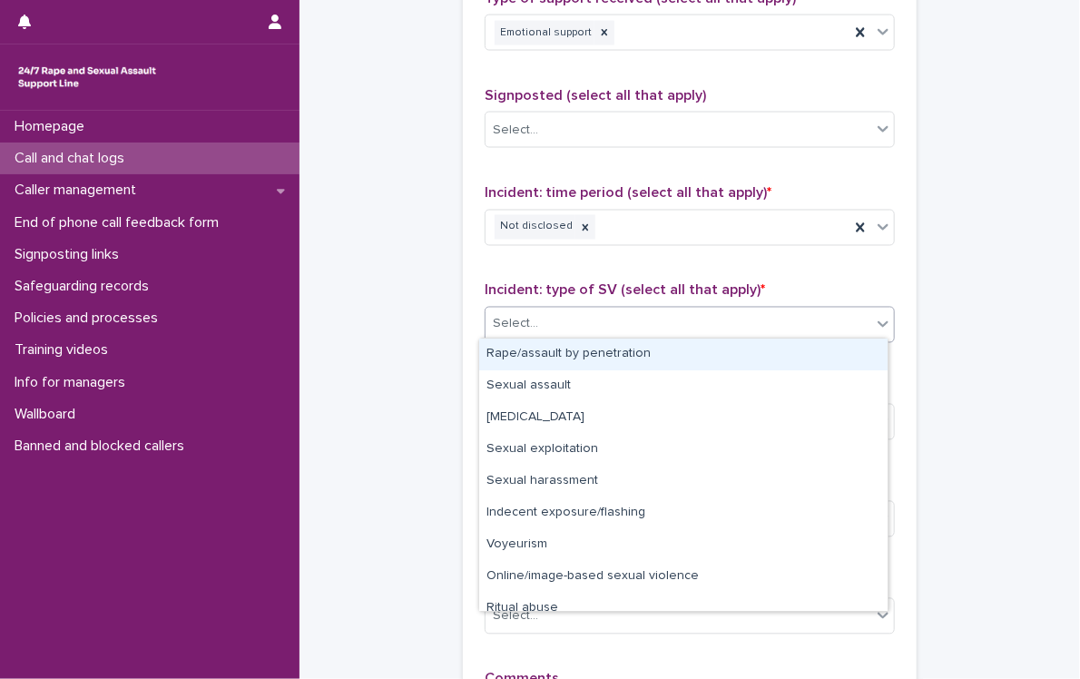
click at [550, 349] on div "Rape/assault by penetration" at bounding box center [683, 355] width 409 height 32
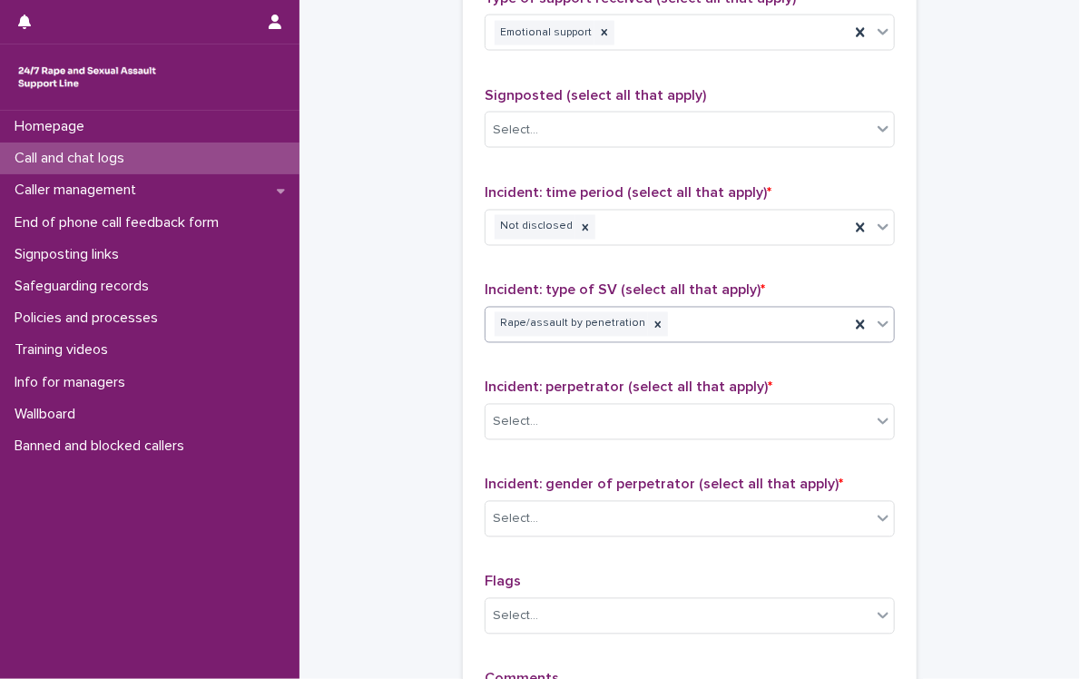
click at [667, 322] on div "Rape/assault by penetration" at bounding box center [668, 325] width 364 height 32
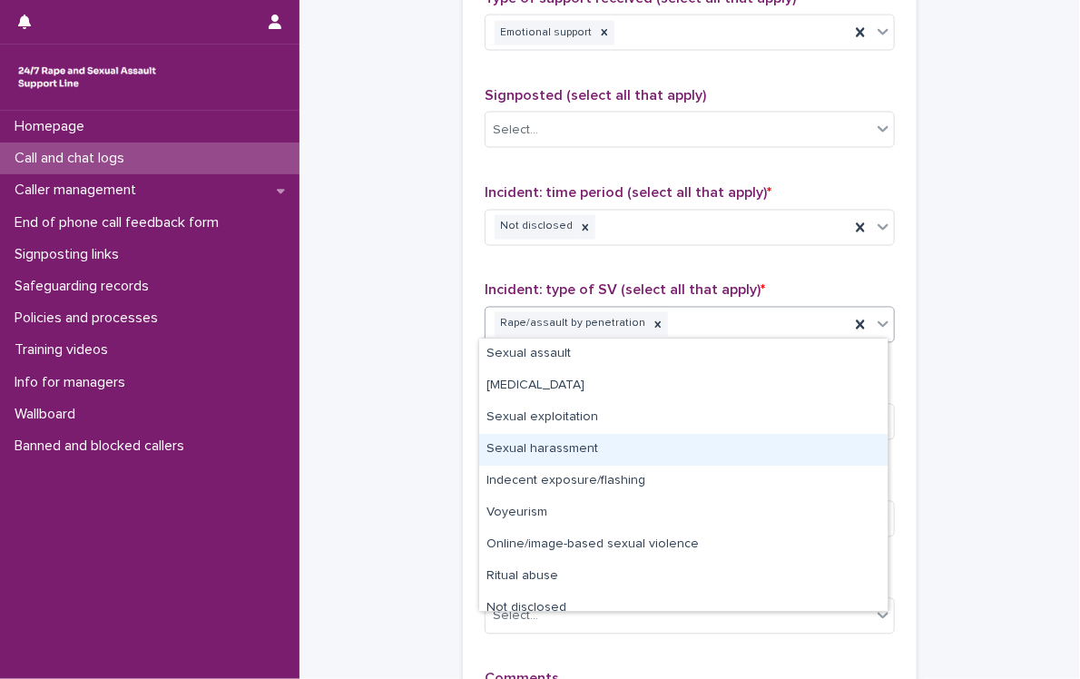
click at [752, 435] on div "Sexual harassment" at bounding box center [683, 450] width 409 height 32
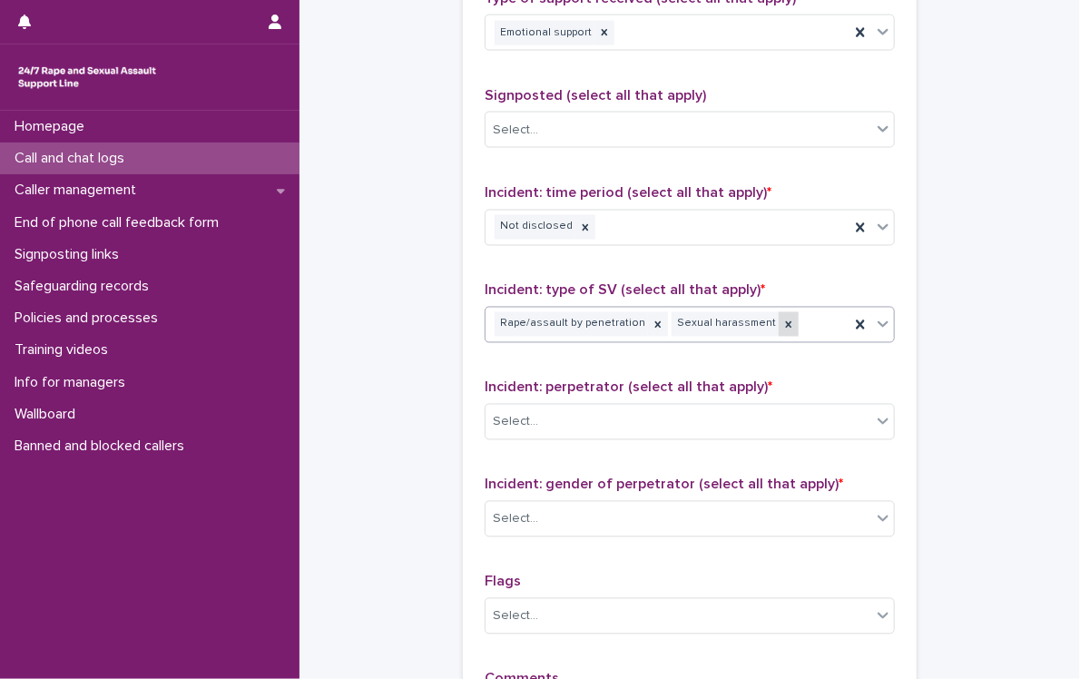
click at [783, 323] on icon at bounding box center [789, 325] width 13 height 13
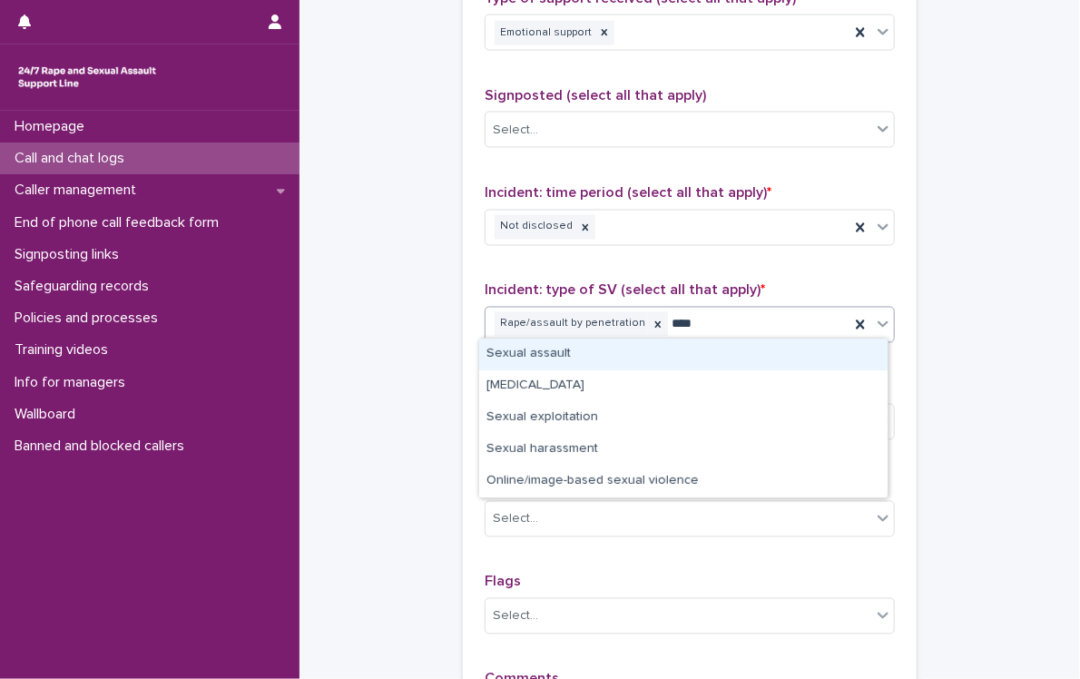
type input "*****"
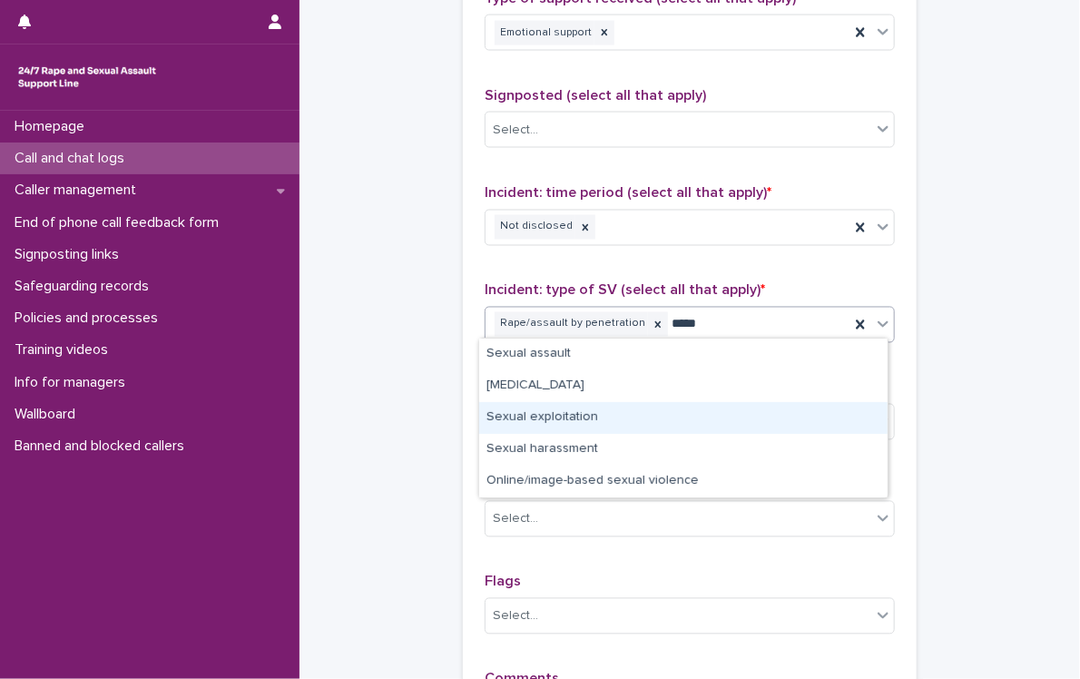
click at [616, 418] on div "Sexual exploitation" at bounding box center [683, 418] width 409 height 32
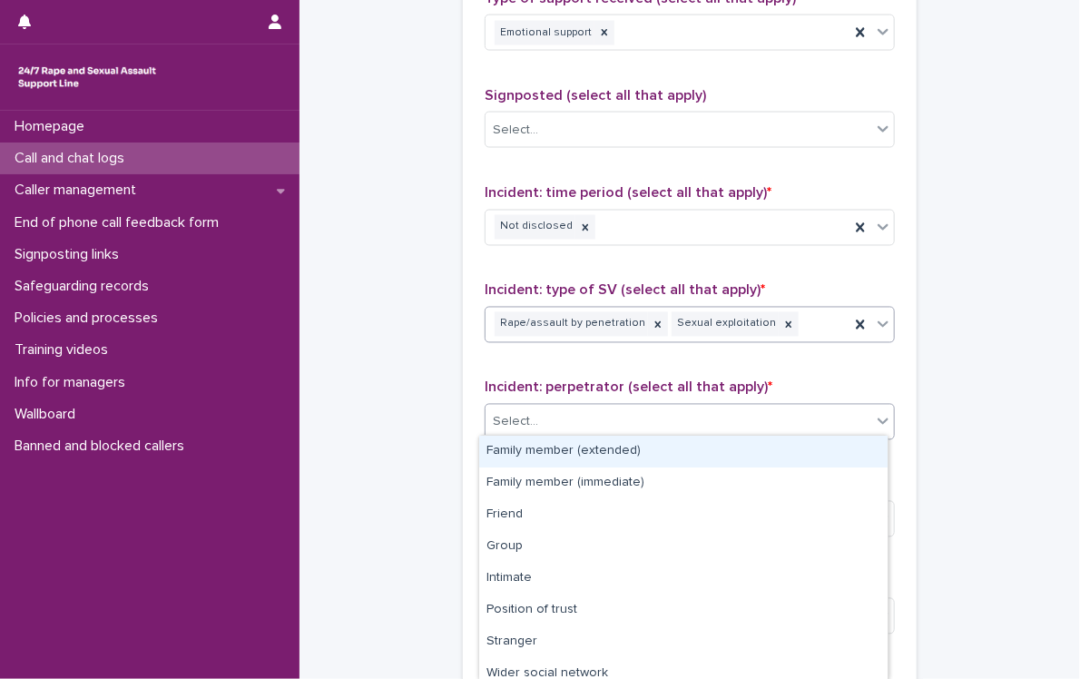
click at [610, 424] on div "Select..." at bounding box center [679, 423] width 386 height 30
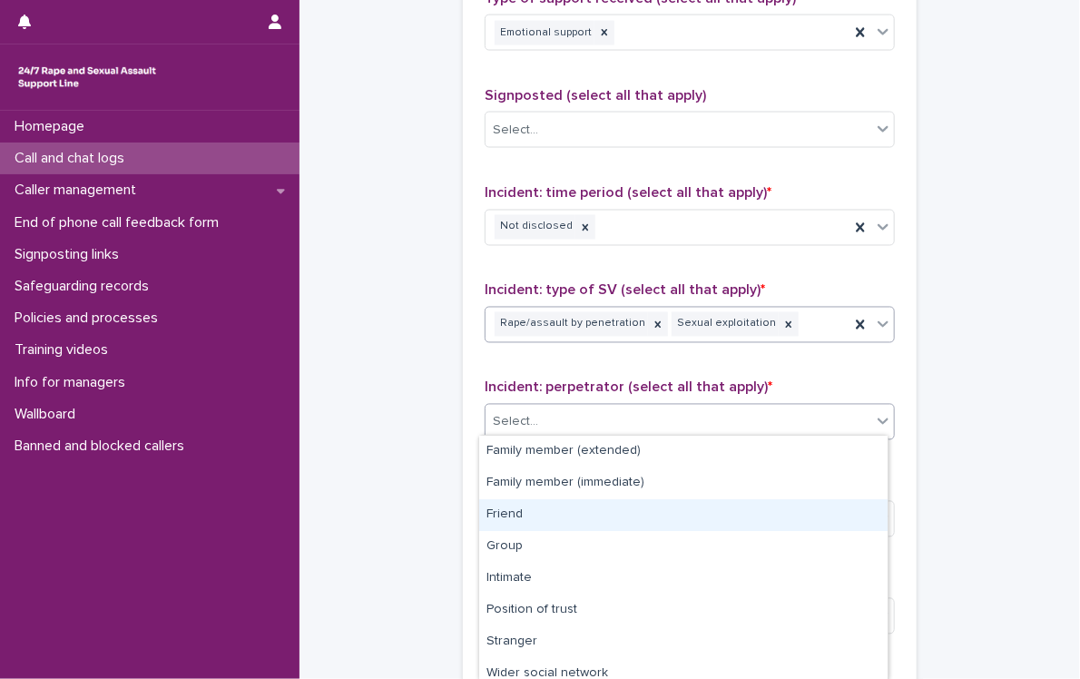
drag, startPoint x: 872, startPoint y: 506, endPoint x: 876, endPoint y: 558, distance: 52.8
click at [876, 558] on div "Family member (extended) Family member (immediate) Friend Group Intimate Positi…" at bounding box center [683, 558] width 409 height 244
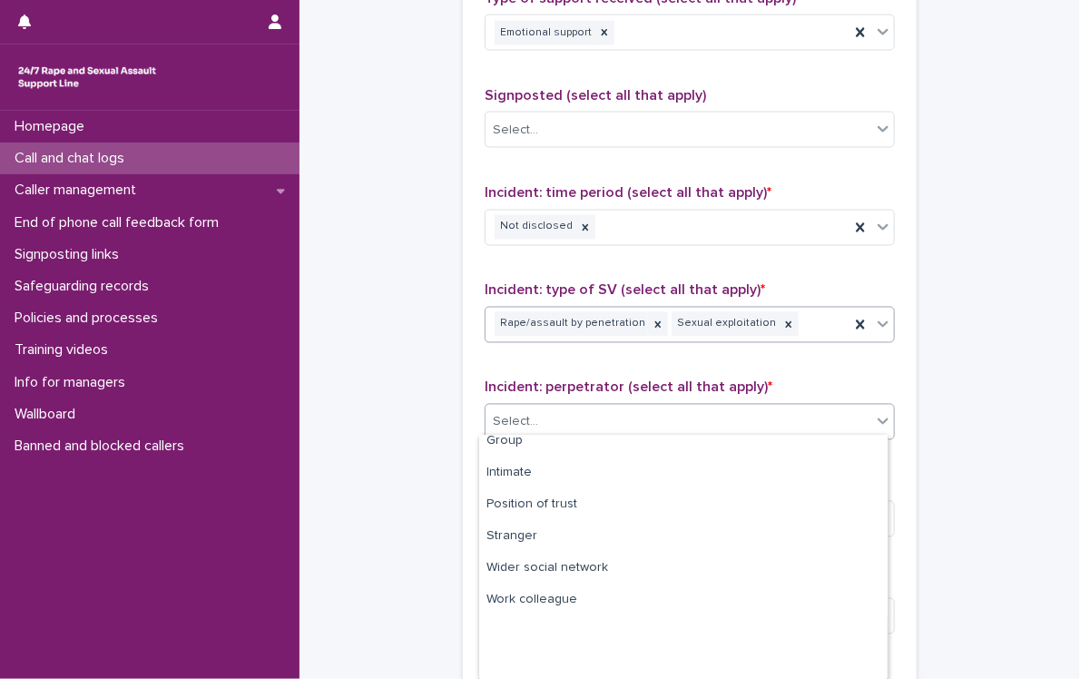
scroll to position [0, 0]
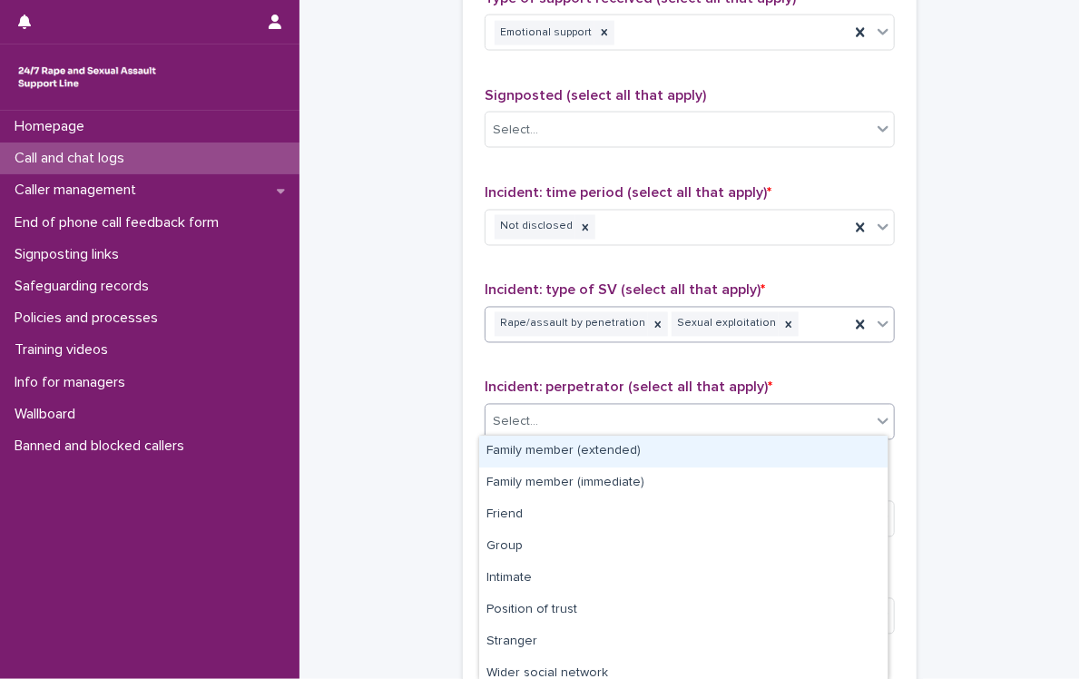
click at [632, 448] on div "Family member (extended)" at bounding box center [683, 452] width 409 height 32
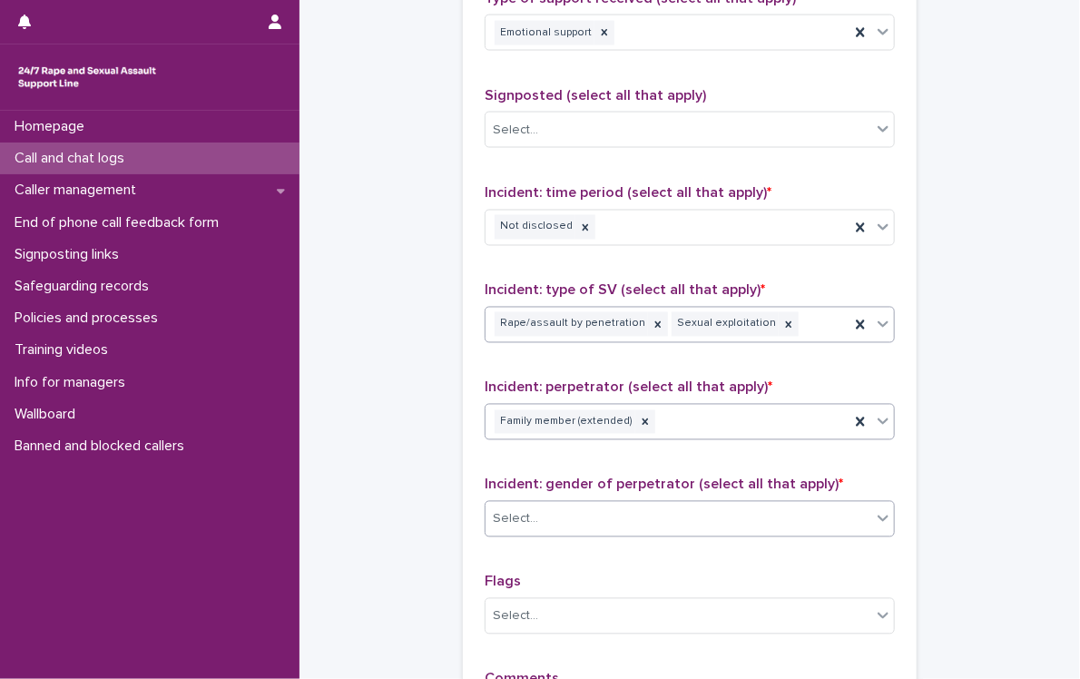
click at [621, 512] on div "Select..." at bounding box center [679, 520] width 386 height 30
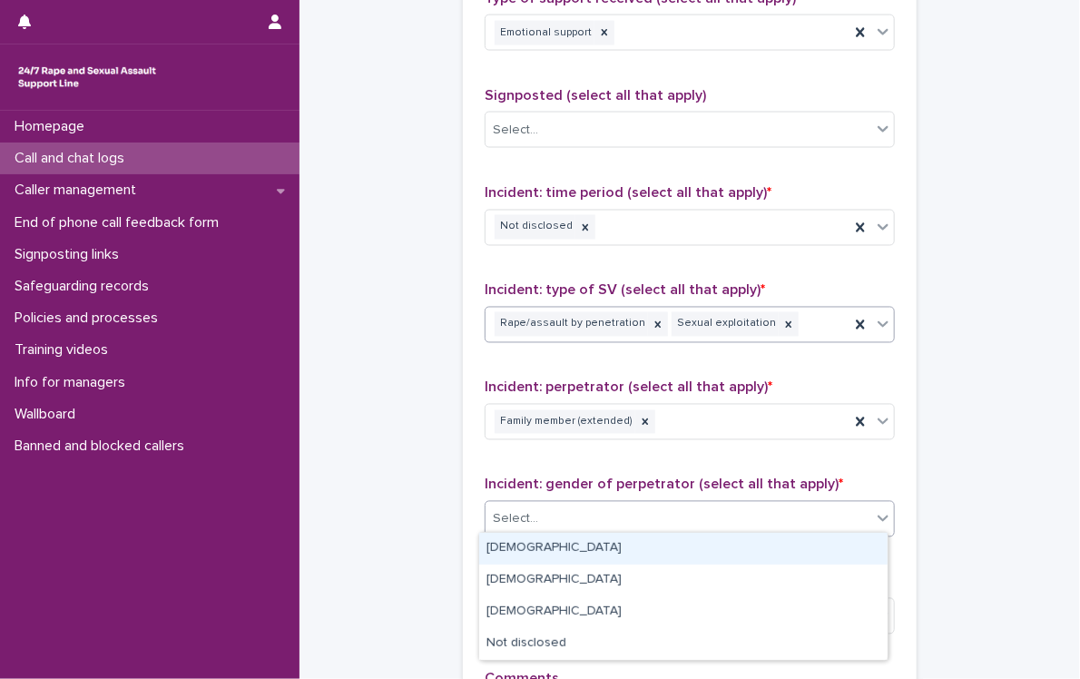
click at [548, 547] on div "[DEMOGRAPHIC_DATA]" at bounding box center [683, 549] width 409 height 32
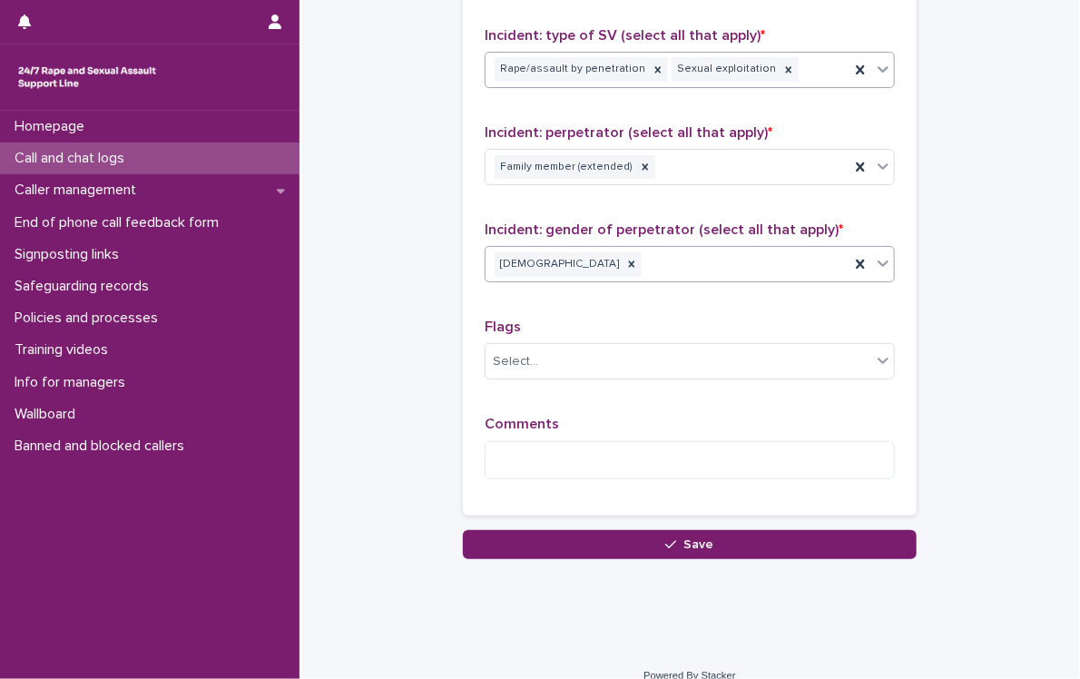
scroll to position [1423, 0]
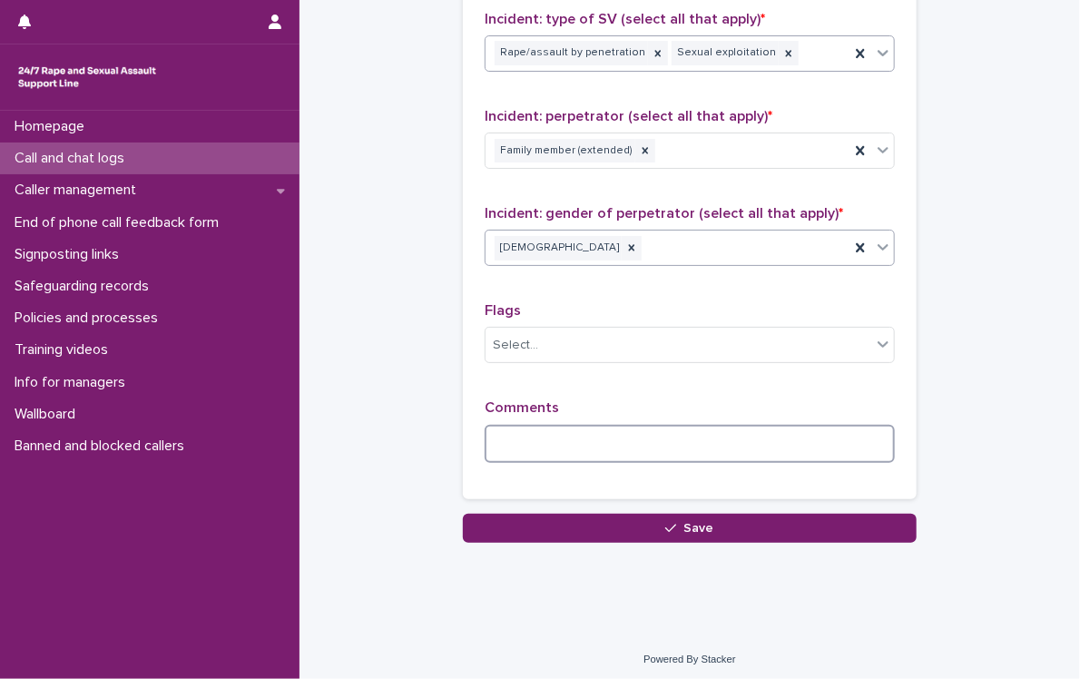
click at [602, 438] on textarea at bounding box center [690, 444] width 410 height 39
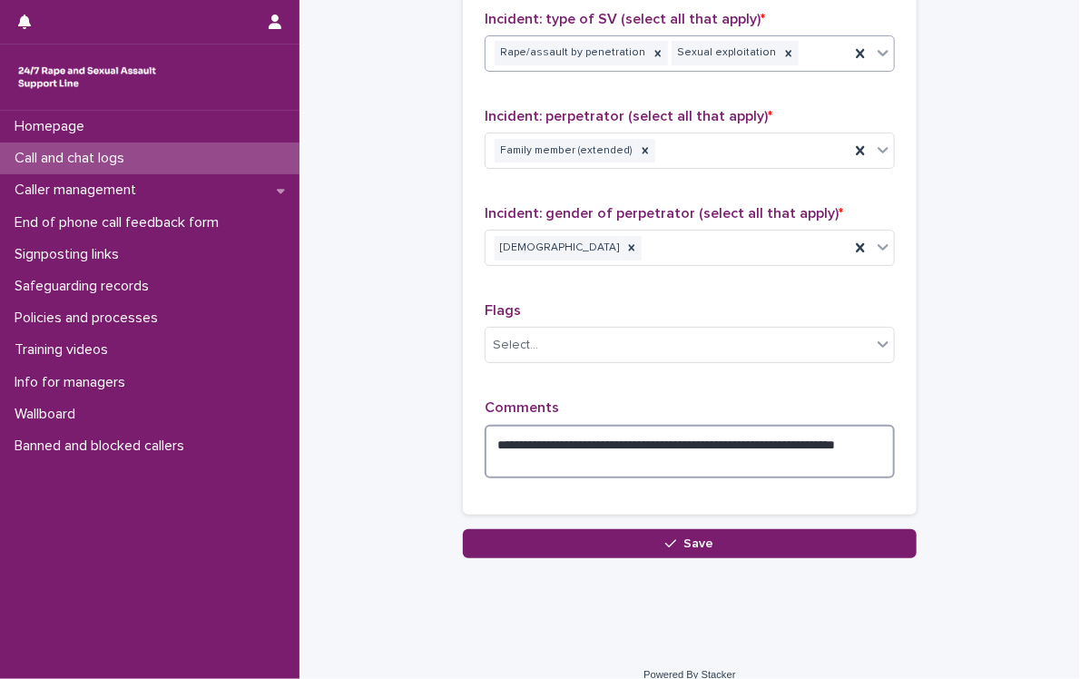
click at [721, 436] on textarea "**********" at bounding box center [690, 452] width 410 height 54
click at [650, 446] on textarea "**********" at bounding box center [690, 452] width 410 height 54
click at [647, 459] on textarea "**********" at bounding box center [690, 452] width 410 height 54
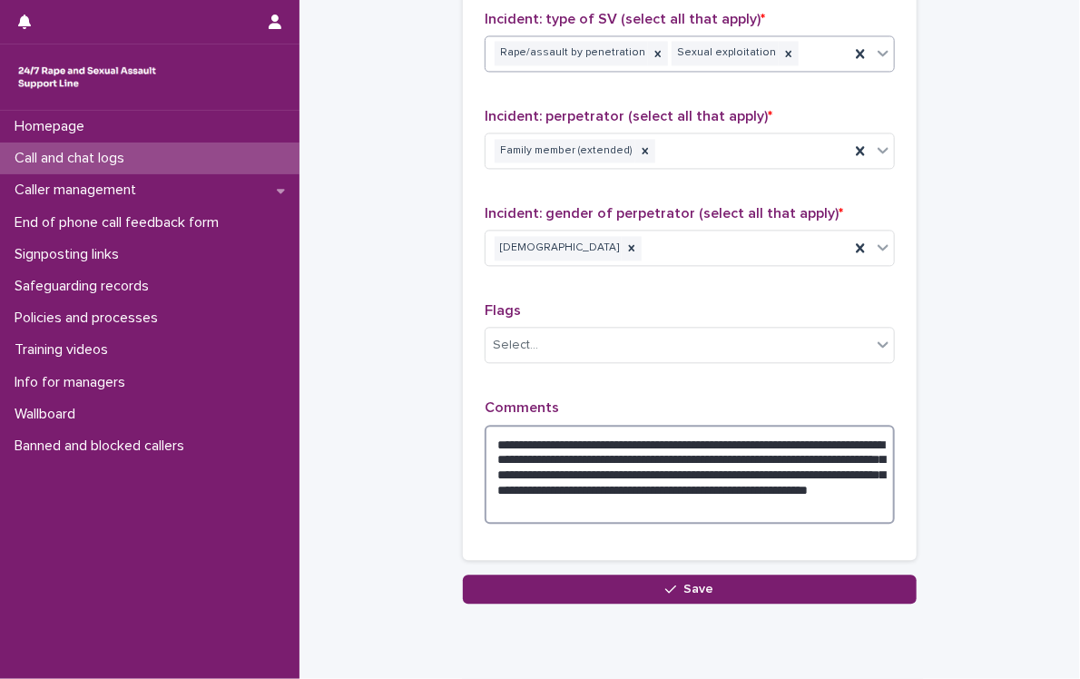
drag, startPoint x: 672, startPoint y: 468, endPoint x: 583, endPoint y: 451, distance: 90.5
click at [583, 451] on textarea "**********" at bounding box center [690, 475] width 410 height 100
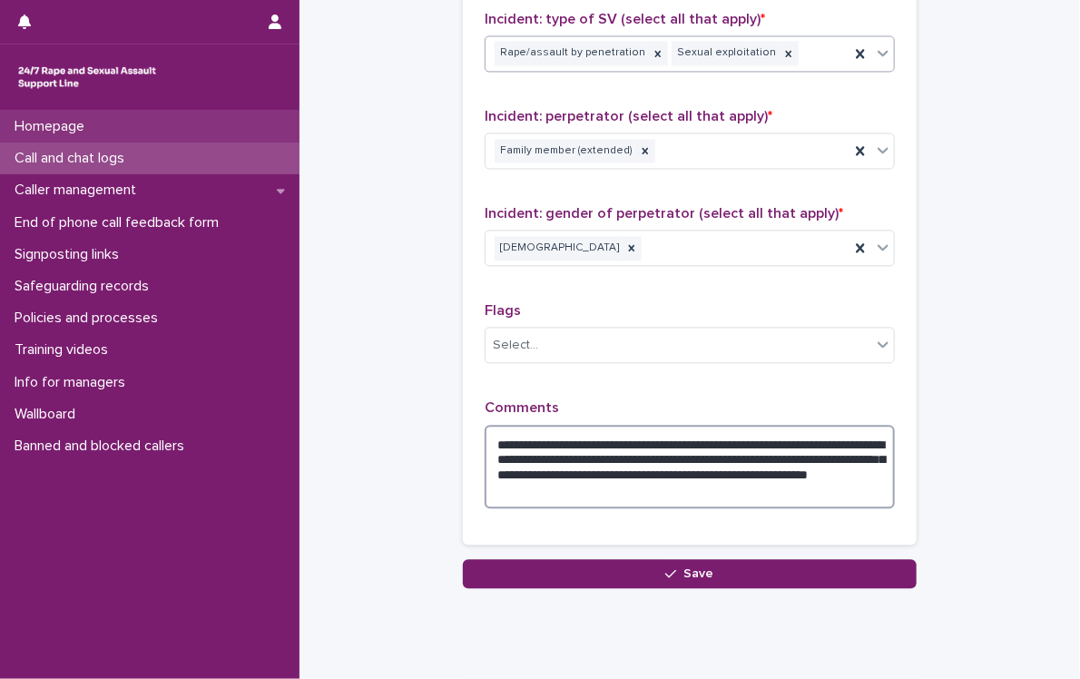
type textarea "**********"
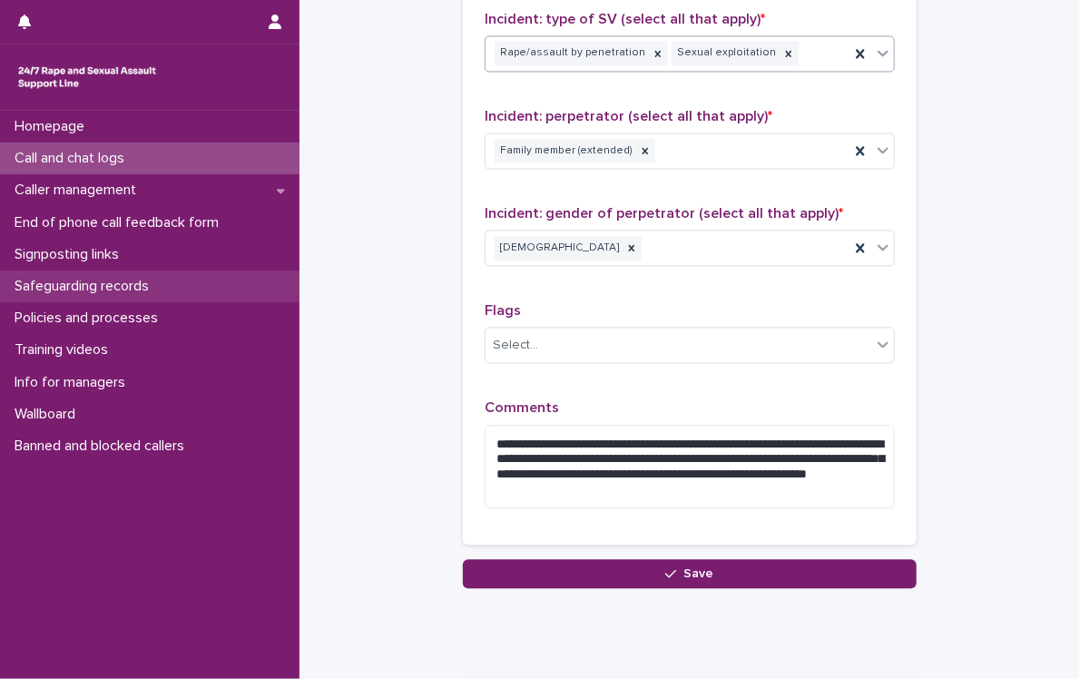
click at [122, 290] on p "Safeguarding records" at bounding box center [85, 286] width 156 height 17
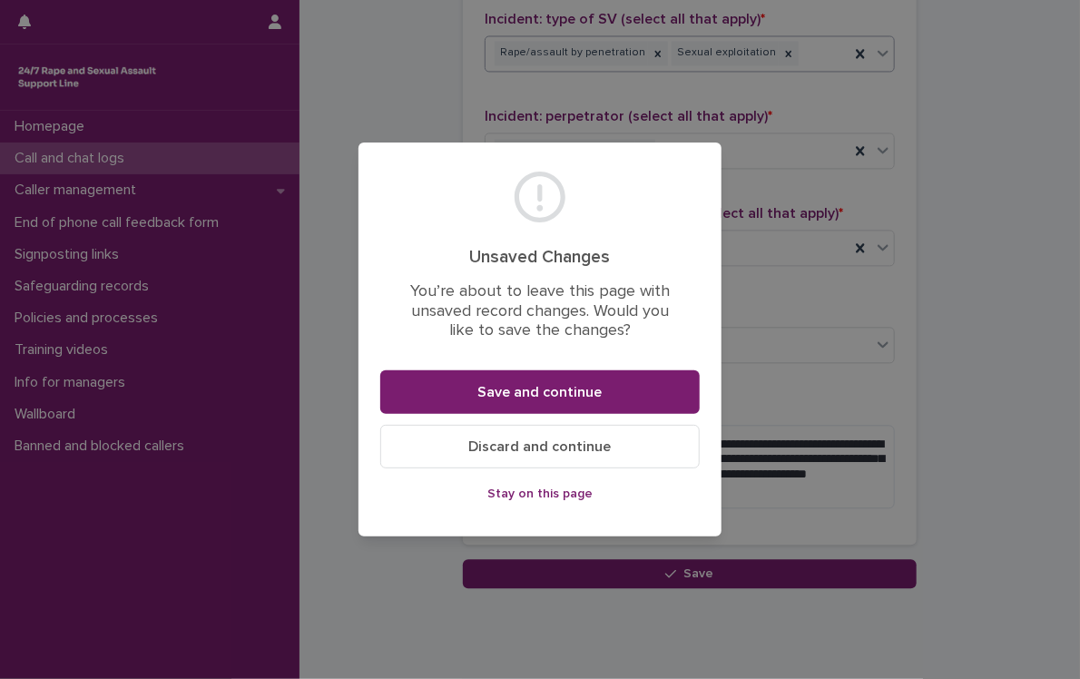
click at [367, 576] on div "Unsaved Changes You’re about to leave this page with unsaved record changes. Wo…" at bounding box center [540, 339] width 1080 height 679
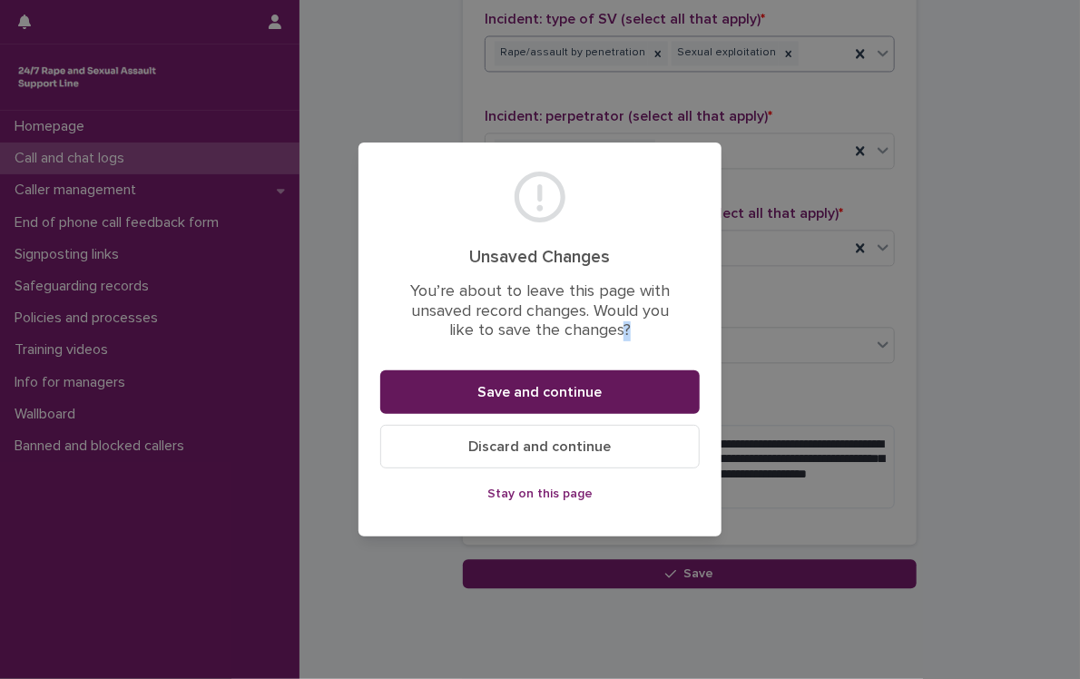
click at [599, 391] on span "Save and continue" at bounding box center [540, 392] width 124 height 15
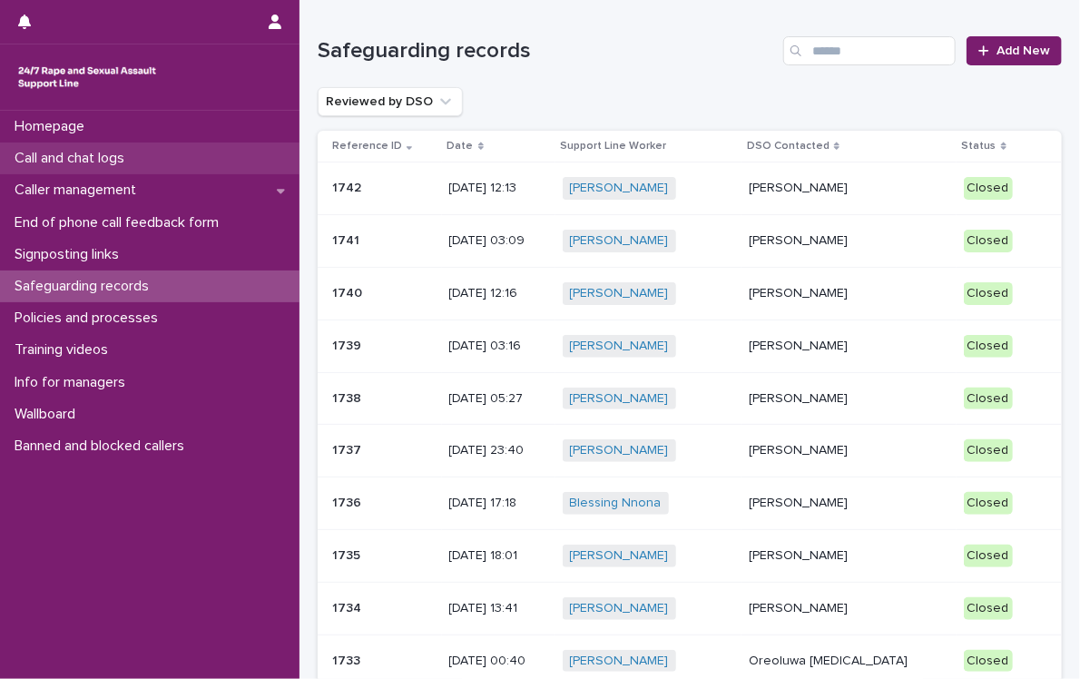
click at [117, 148] on div "Call and chat logs" at bounding box center [150, 159] width 300 height 32
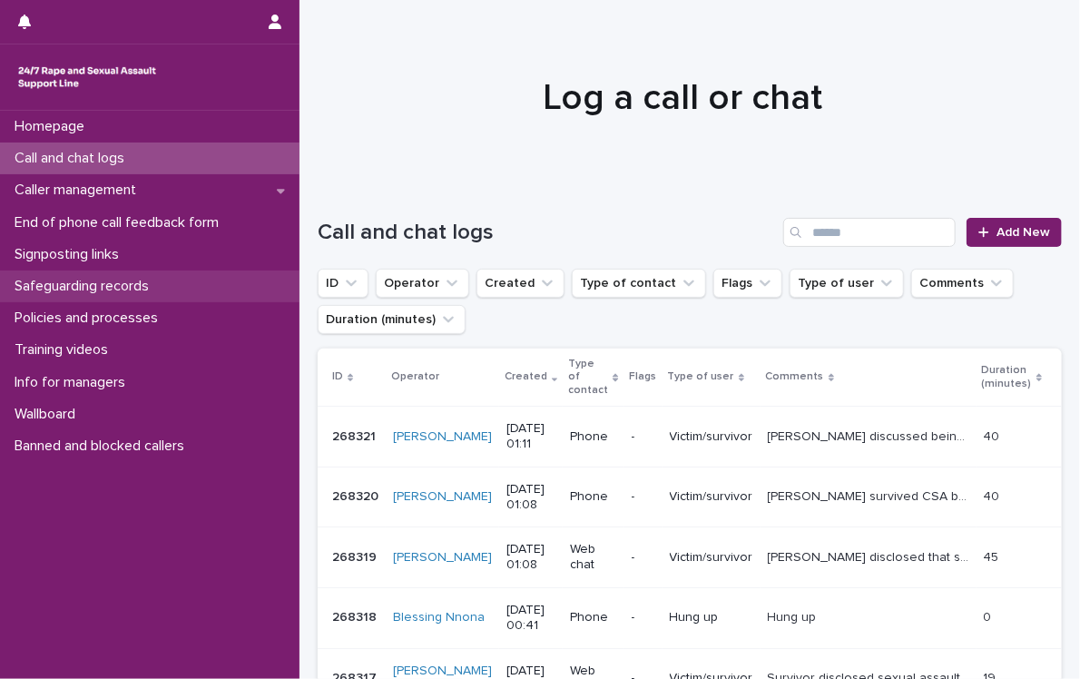
click at [133, 293] on p "Safeguarding records" at bounding box center [85, 286] width 156 height 17
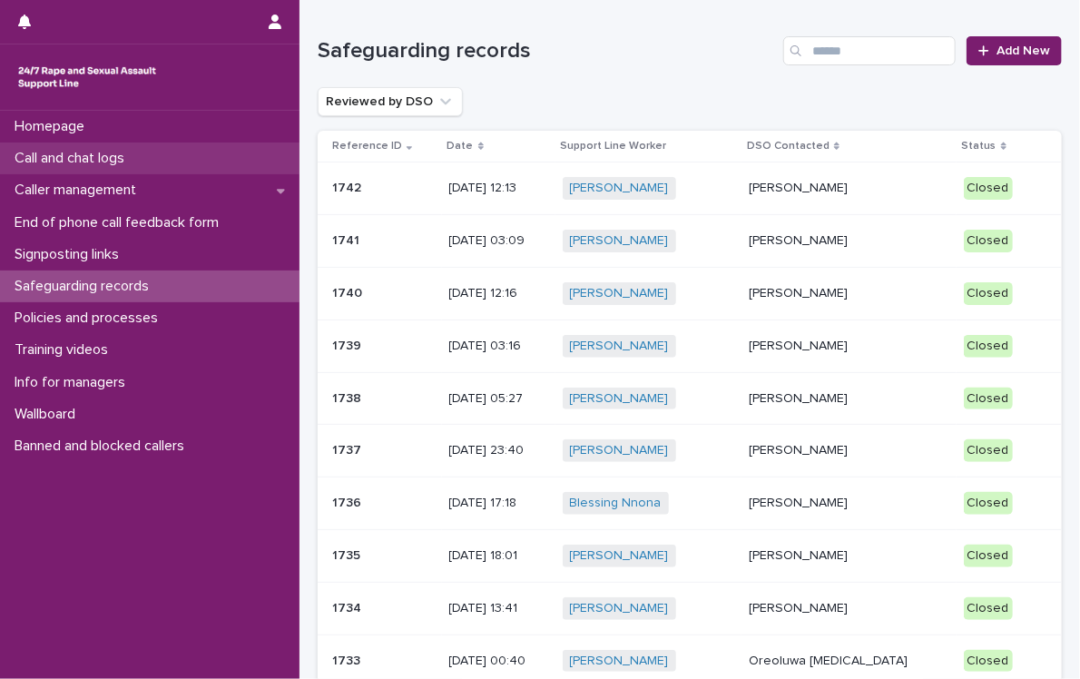
click at [153, 168] on div "Call and chat logs" at bounding box center [150, 159] width 300 height 32
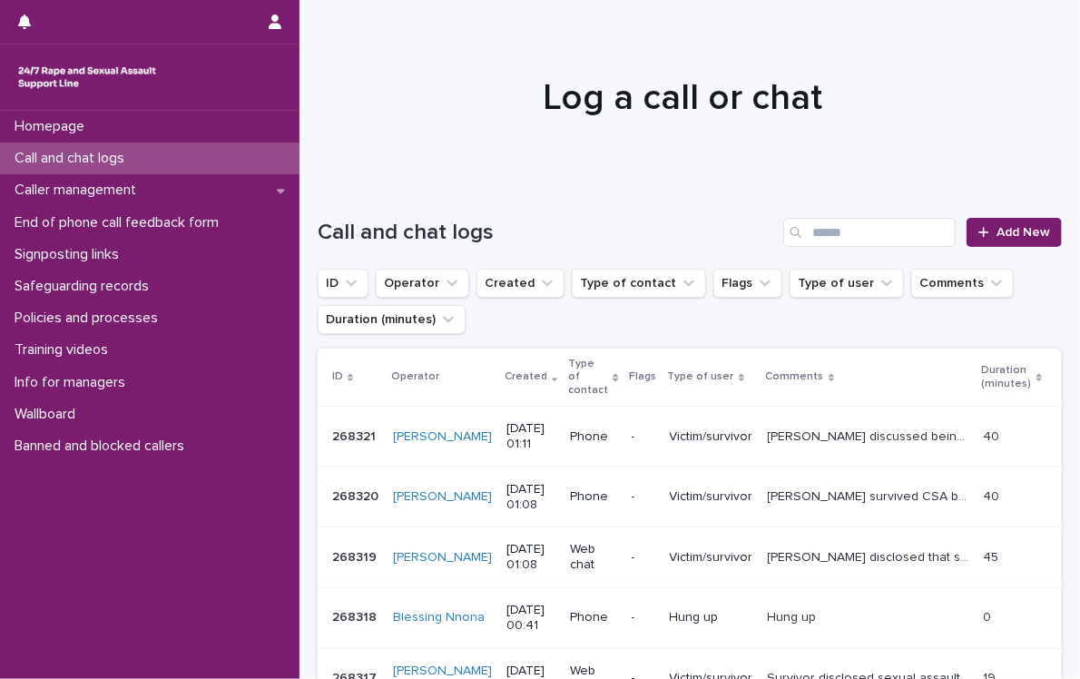
click at [925, 434] on div "[PERSON_NAME] discussed being forced to have sex with strangers for money by he…" at bounding box center [869, 437] width 202 height 30
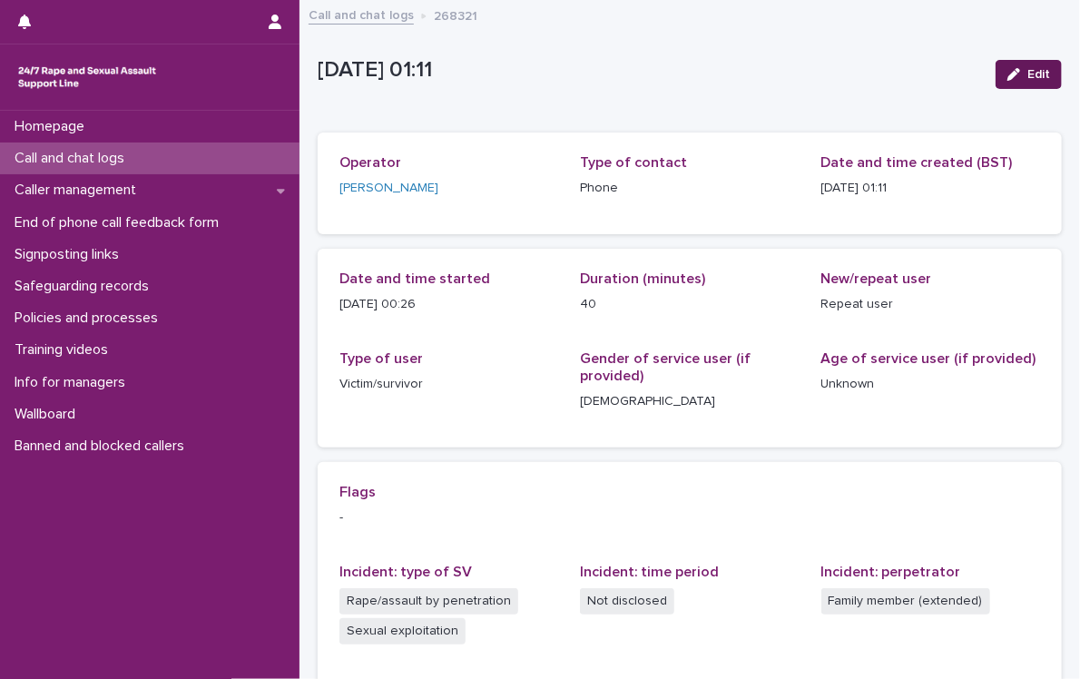
click at [1029, 70] on span "Edit" at bounding box center [1039, 74] width 23 height 13
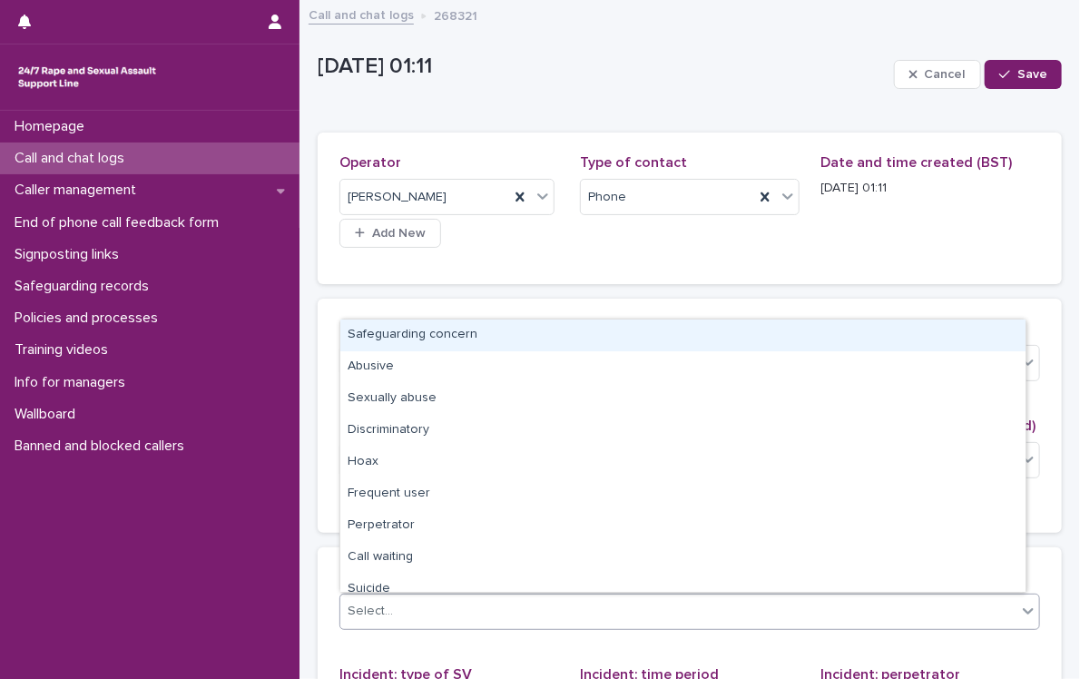
click at [1023, 611] on icon at bounding box center [1028, 611] width 11 height 6
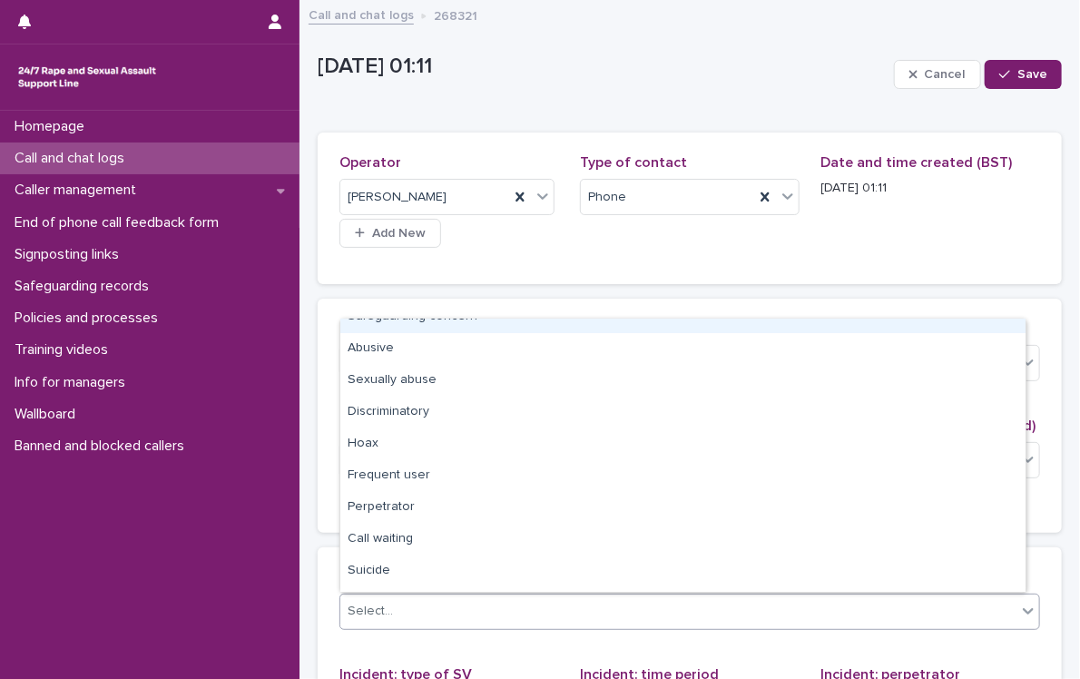
scroll to position [36, 0]
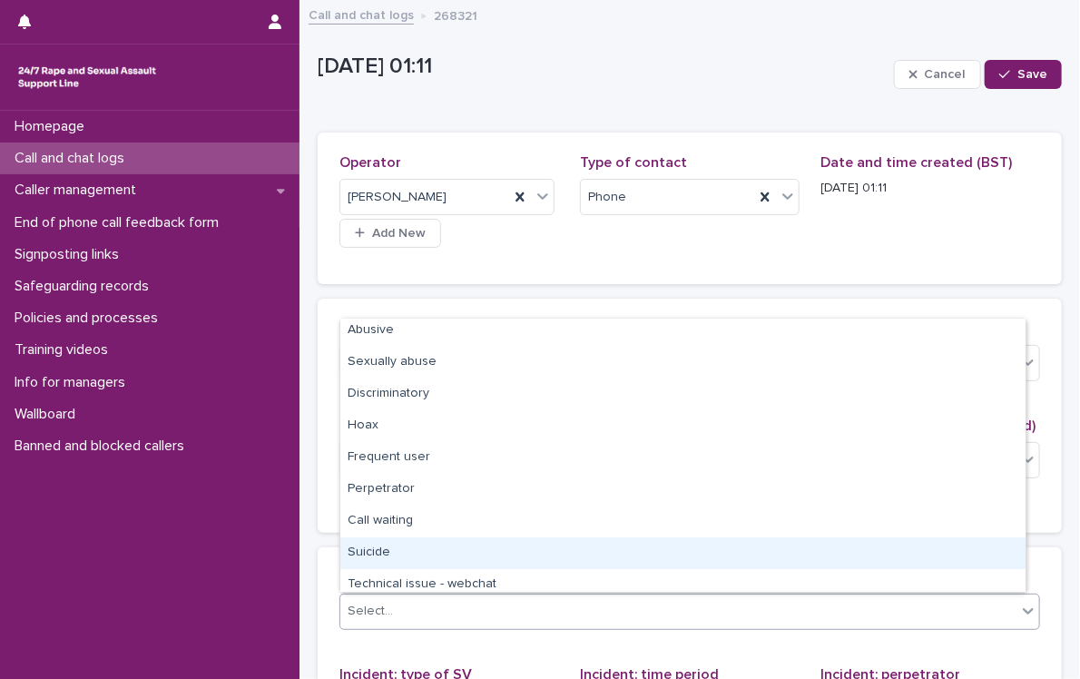
click at [967, 551] on div "Suicide" at bounding box center [682, 553] width 685 height 32
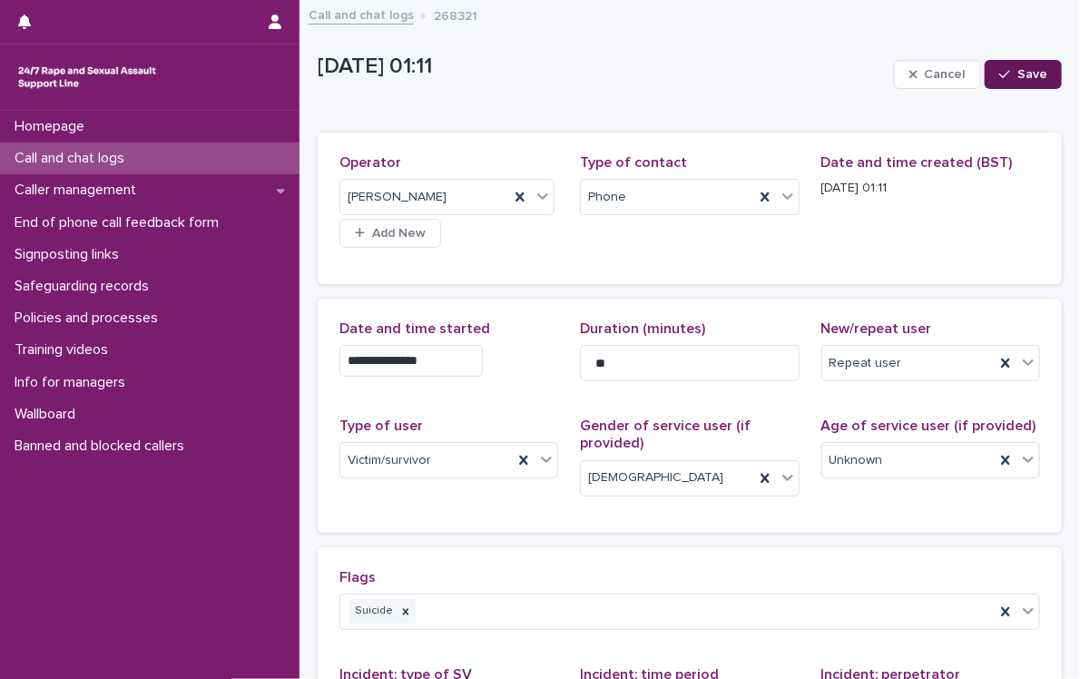
click at [1004, 75] on div "button" at bounding box center [1008, 74] width 18 height 13
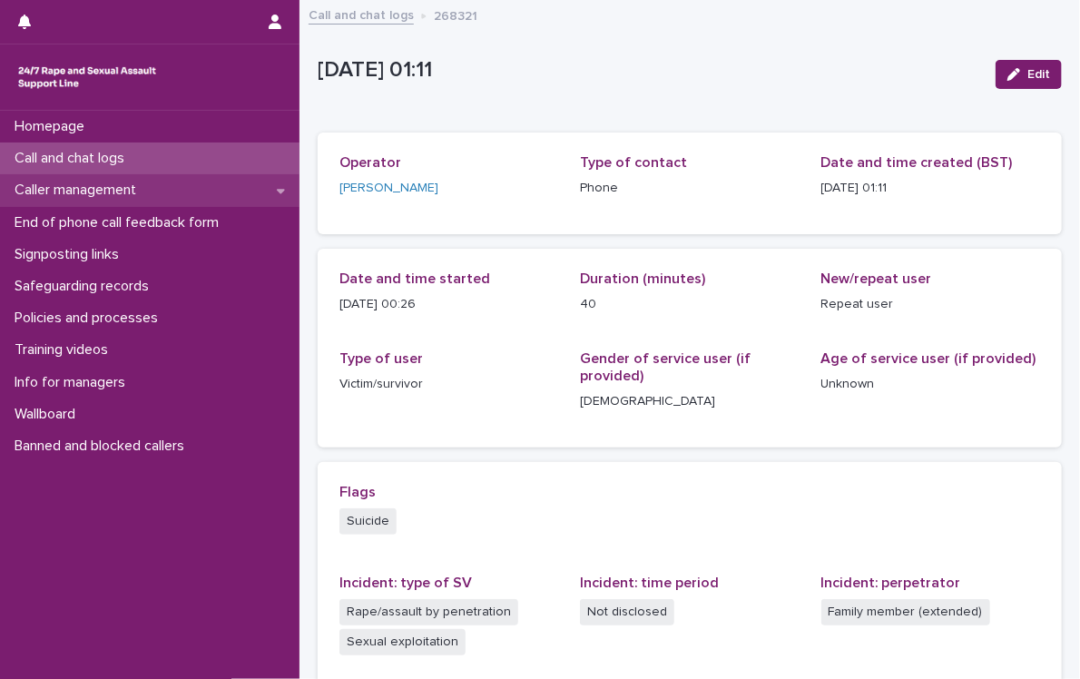
click at [261, 188] on div "Caller management" at bounding box center [150, 190] width 300 height 32
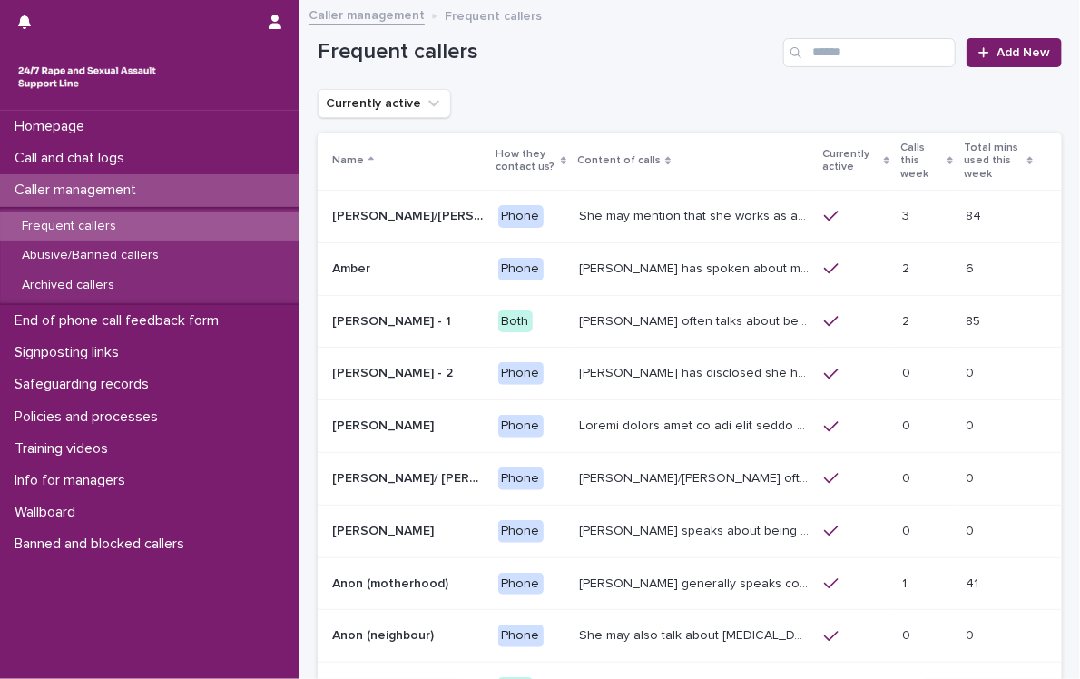
click at [168, 236] on div "Frequent callers" at bounding box center [150, 227] width 300 height 30
click at [838, 50] on input "Search" at bounding box center [869, 52] width 172 height 29
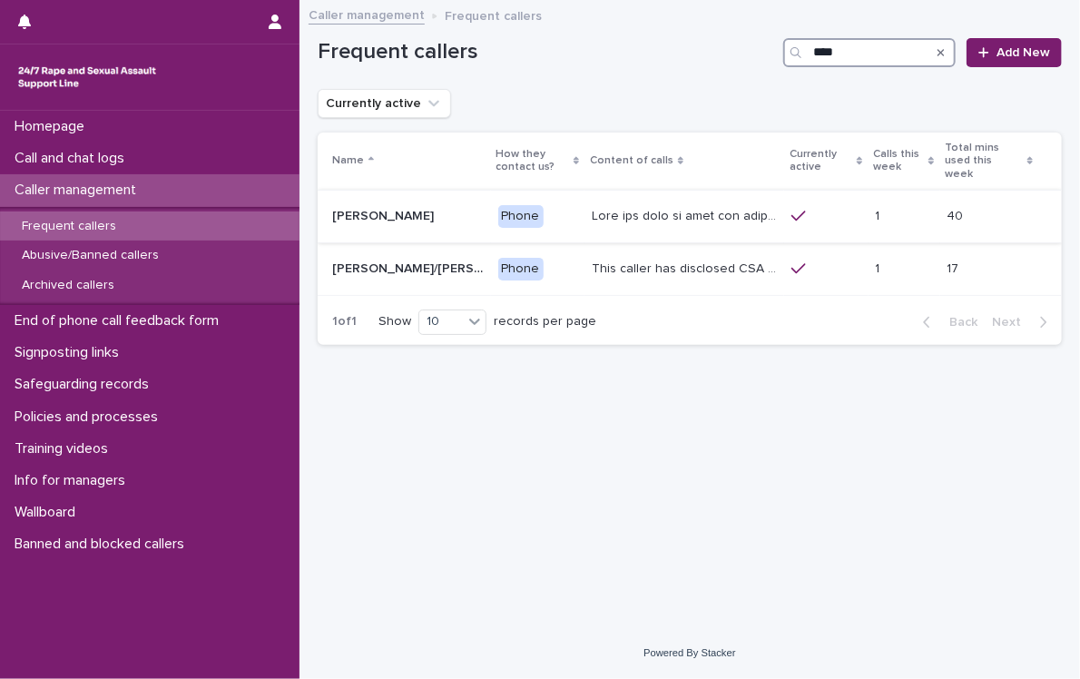
type input "****"
click at [668, 205] on p at bounding box center [686, 214] width 189 height 19
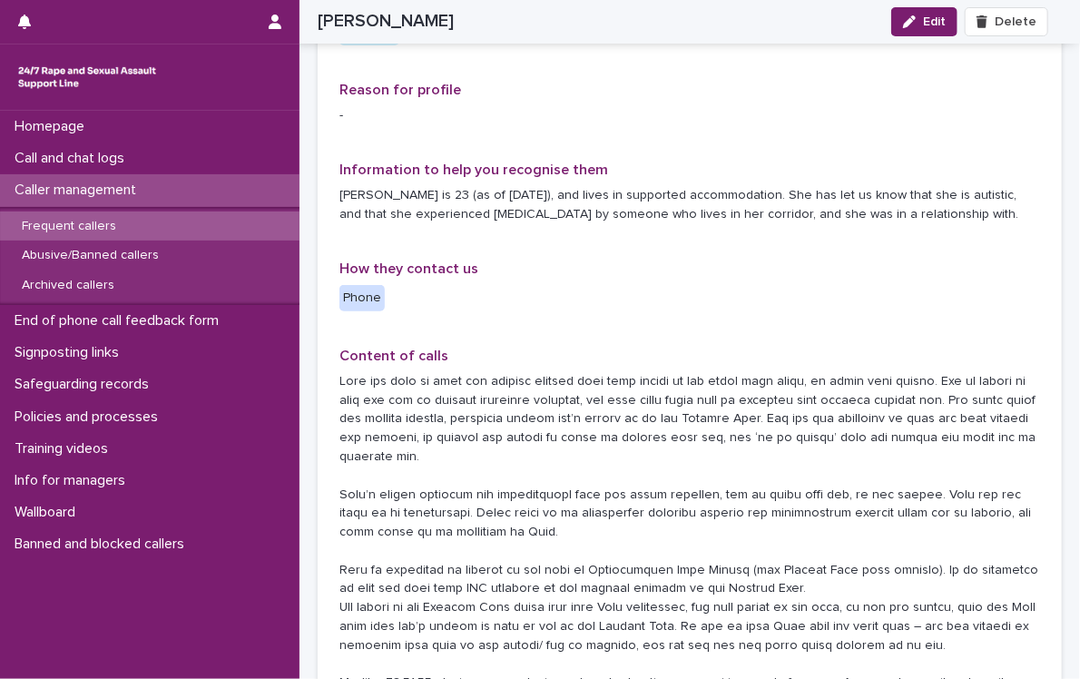
scroll to position [133, 0]
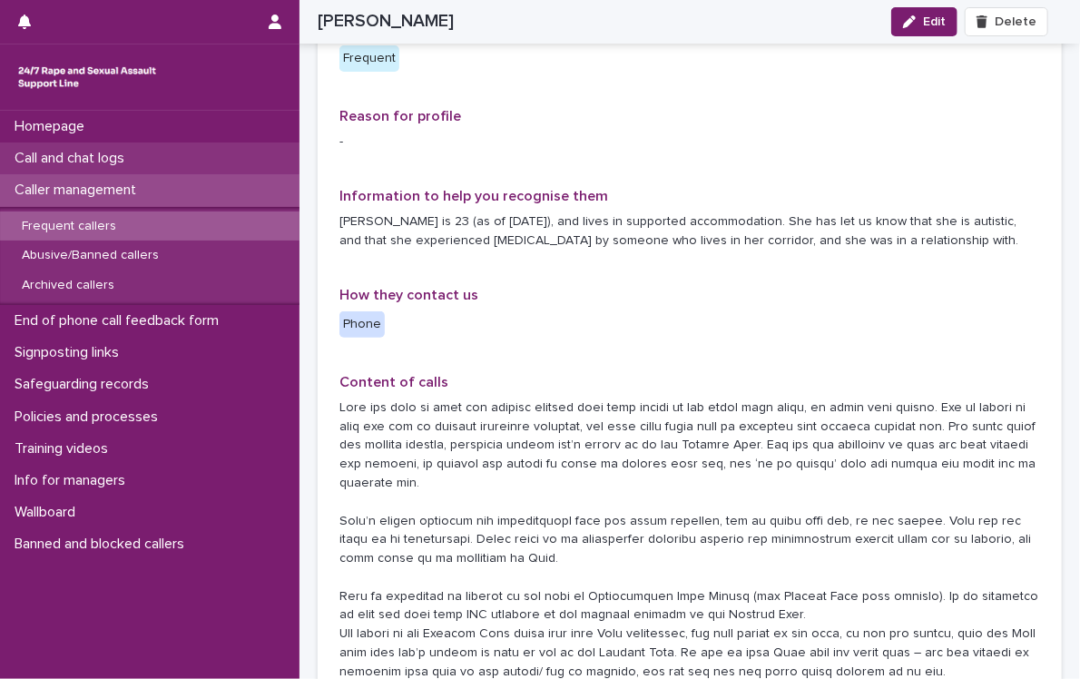
click at [133, 155] on p "Call and chat logs" at bounding box center [73, 158] width 132 height 17
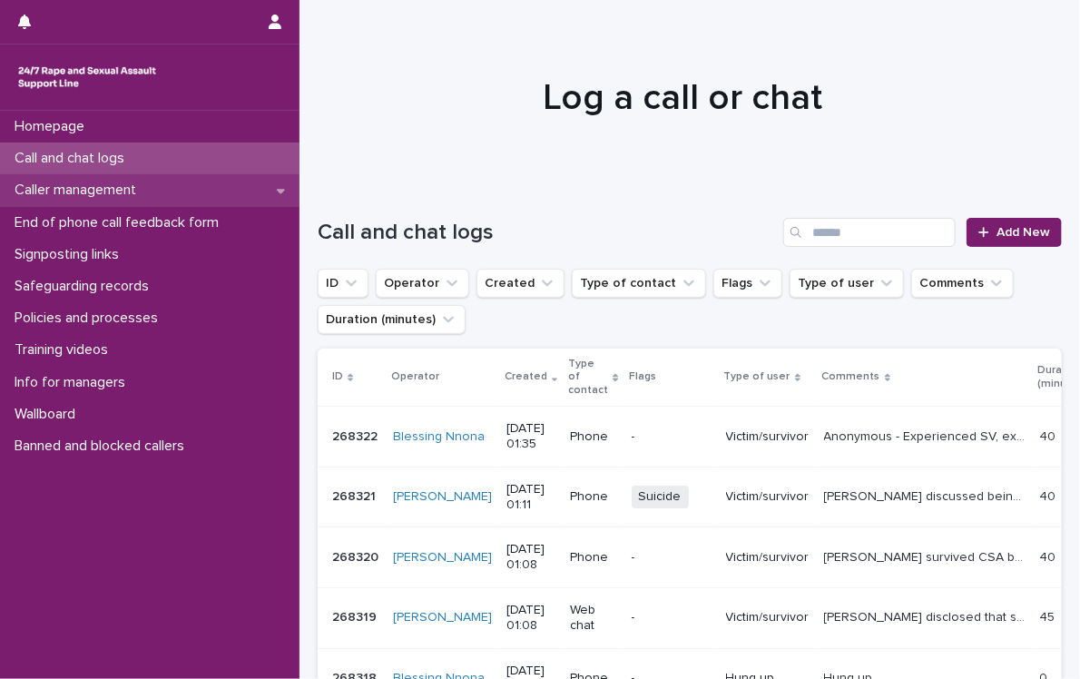
click at [266, 188] on div "Caller management" at bounding box center [150, 190] width 300 height 32
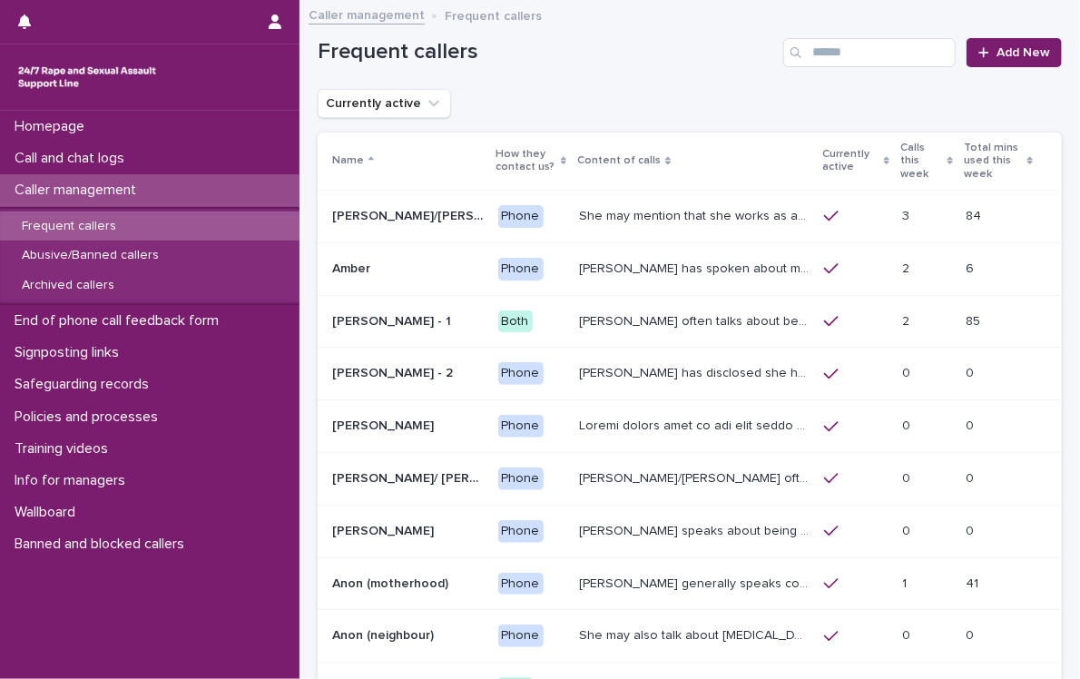
click at [121, 221] on p "Frequent callers" at bounding box center [68, 226] width 123 height 15
click at [871, 51] on input "Search" at bounding box center [869, 52] width 172 height 29
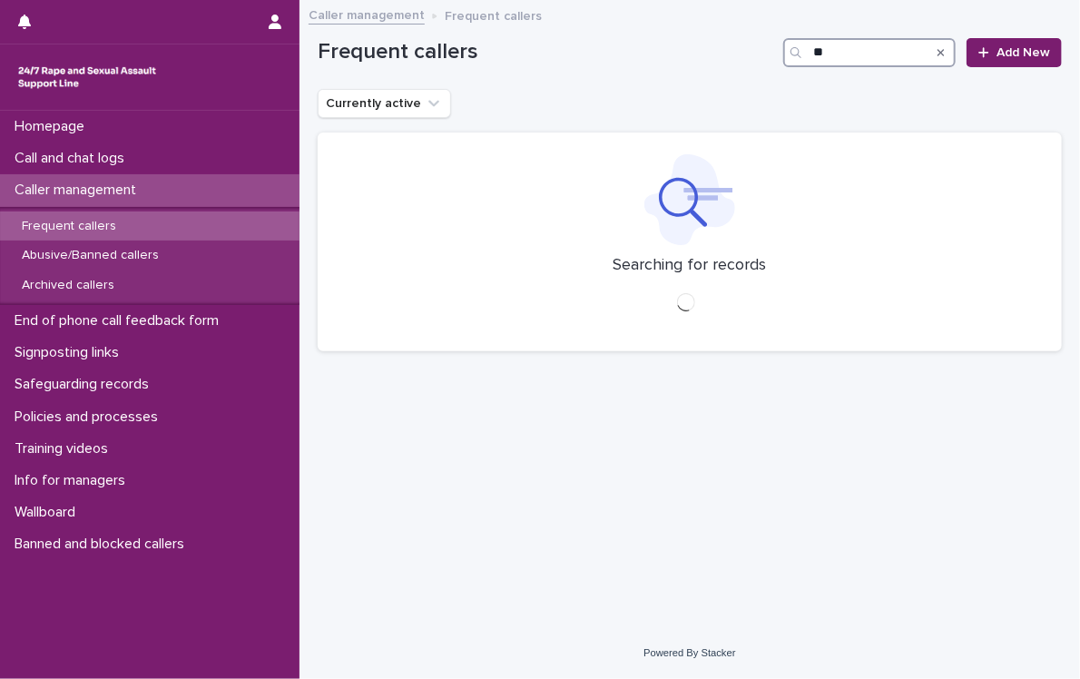
type input "*"
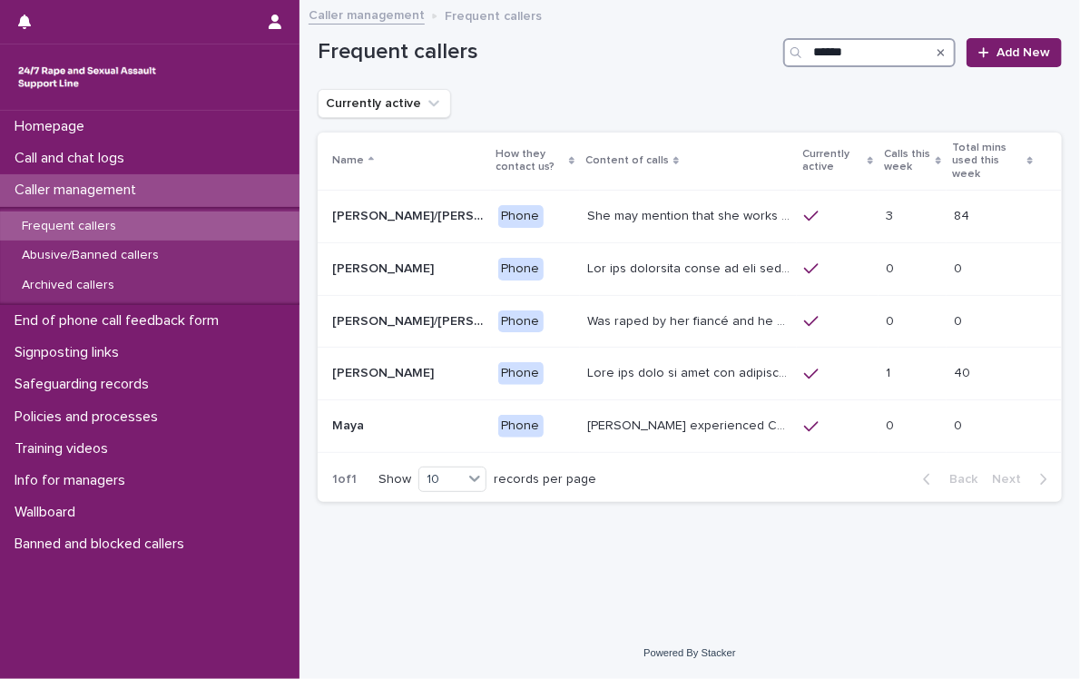
type input "******"
drag, startPoint x: 871, startPoint y: 51, endPoint x: 614, endPoint y: 420, distance: 450.5
click at [614, 420] on p "[PERSON_NAME] experienced CSA and speaks about a rape that has been previously …" at bounding box center [690, 424] width 206 height 19
click at [621, 311] on p "Was raped by her fiancé and he penetrated her with a knife, she called an ambul…" at bounding box center [690, 319] width 206 height 19
click at [856, 54] on input "******" at bounding box center [869, 52] width 172 height 29
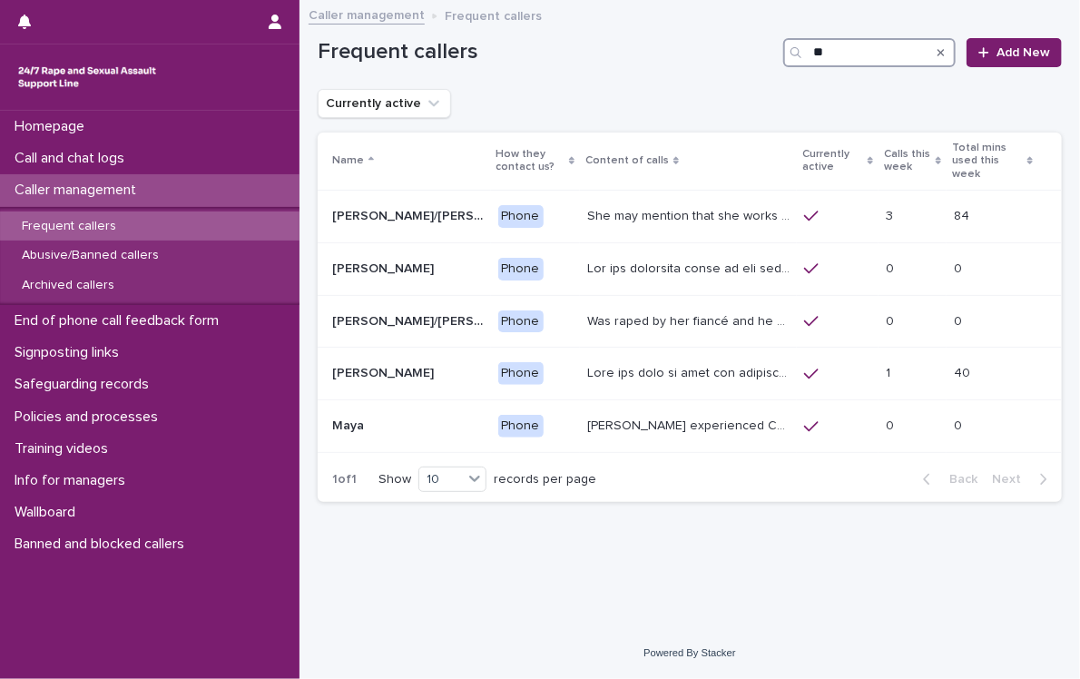
type input "*"
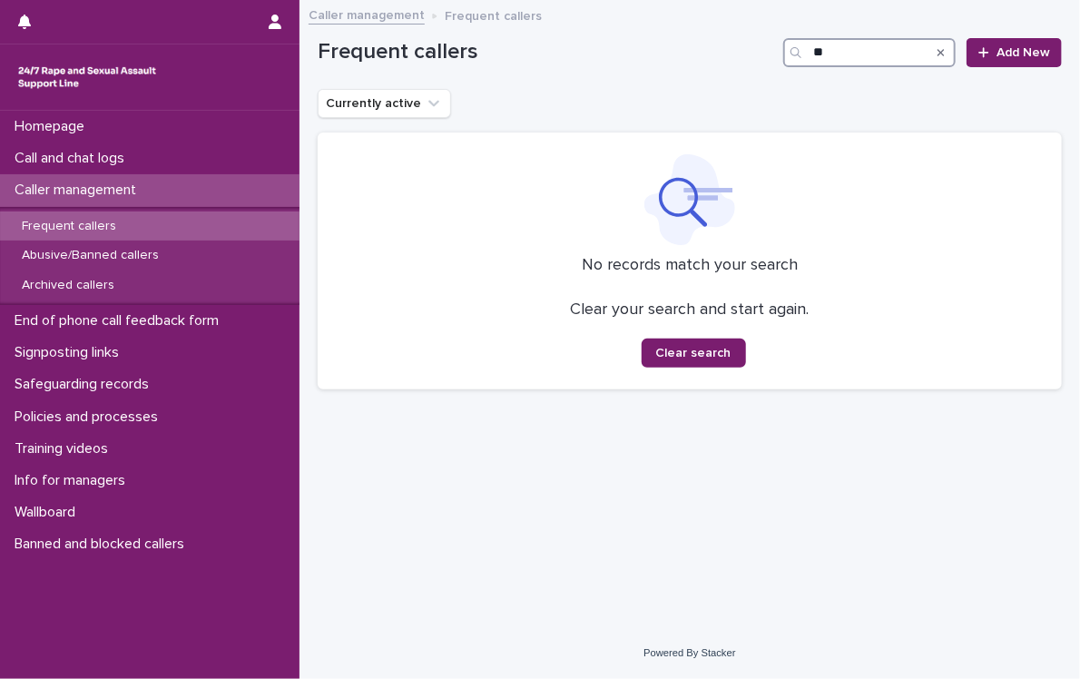
type input "*"
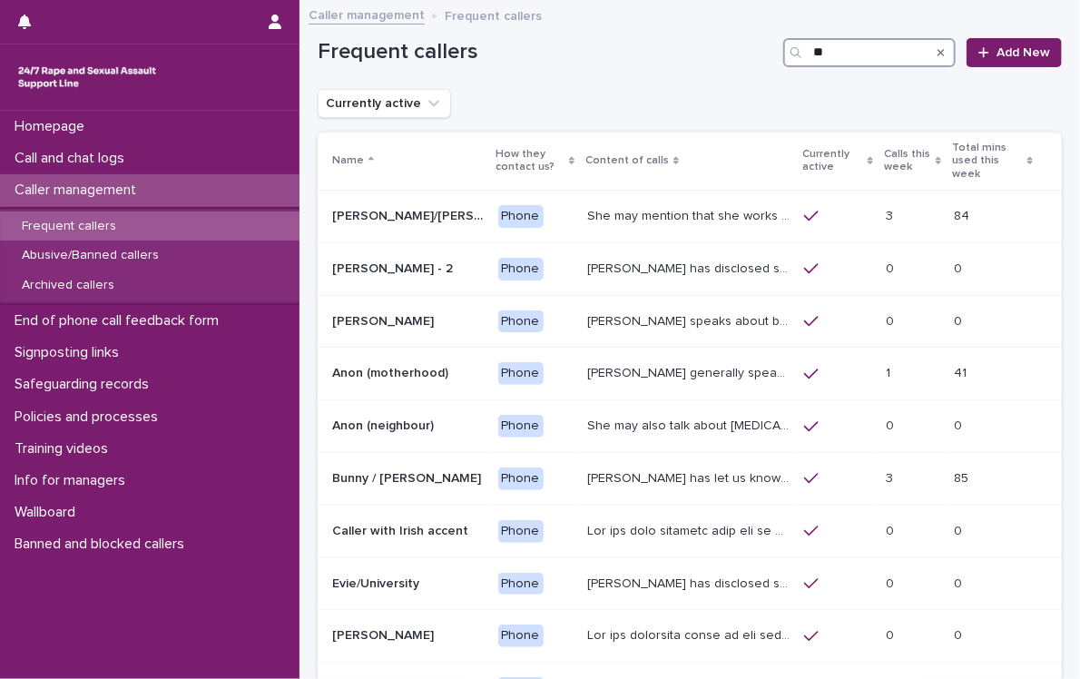
type input "*"
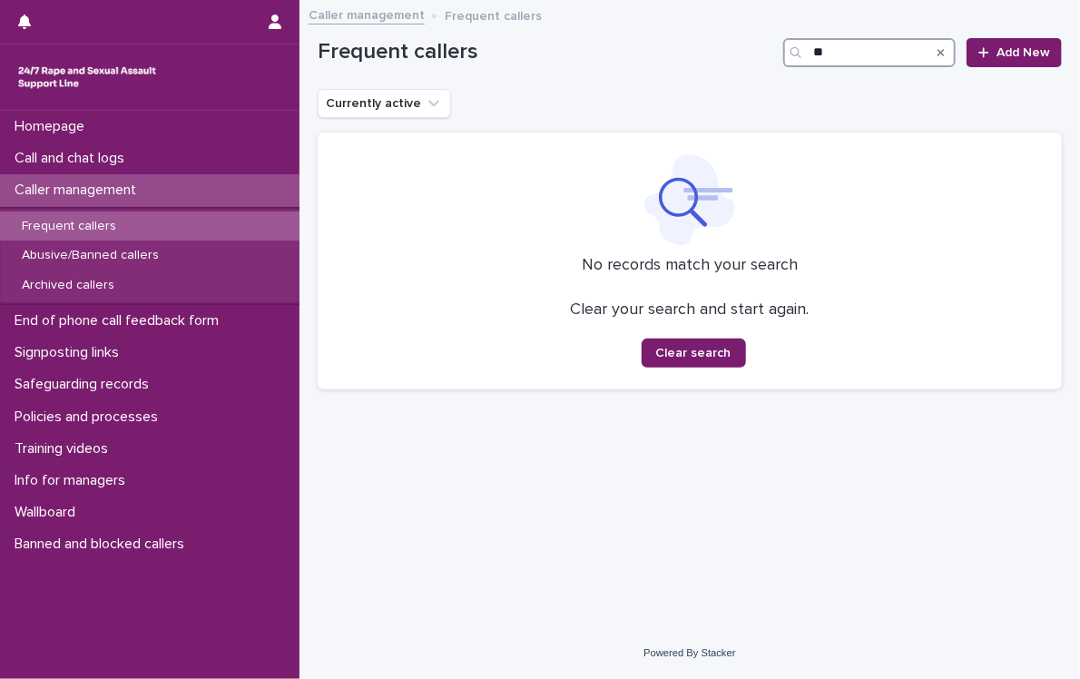
type input "*"
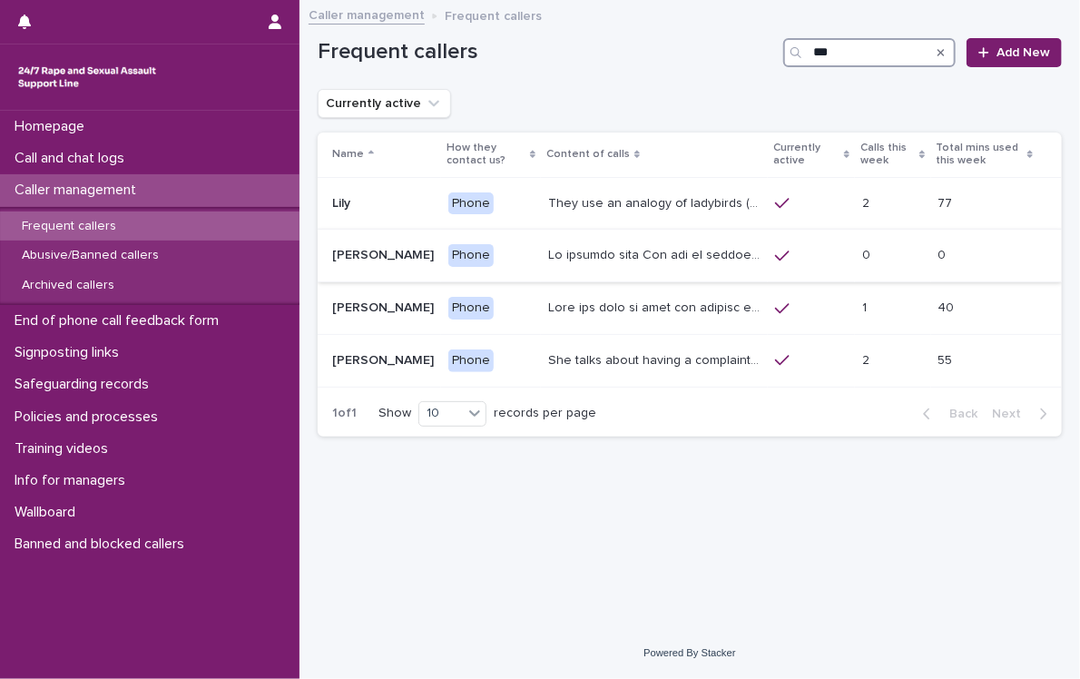
type input "***"
click at [548, 250] on p at bounding box center [656, 253] width 216 height 19
click at [861, 61] on input "***" at bounding box center [869, 52] width 172 height 29
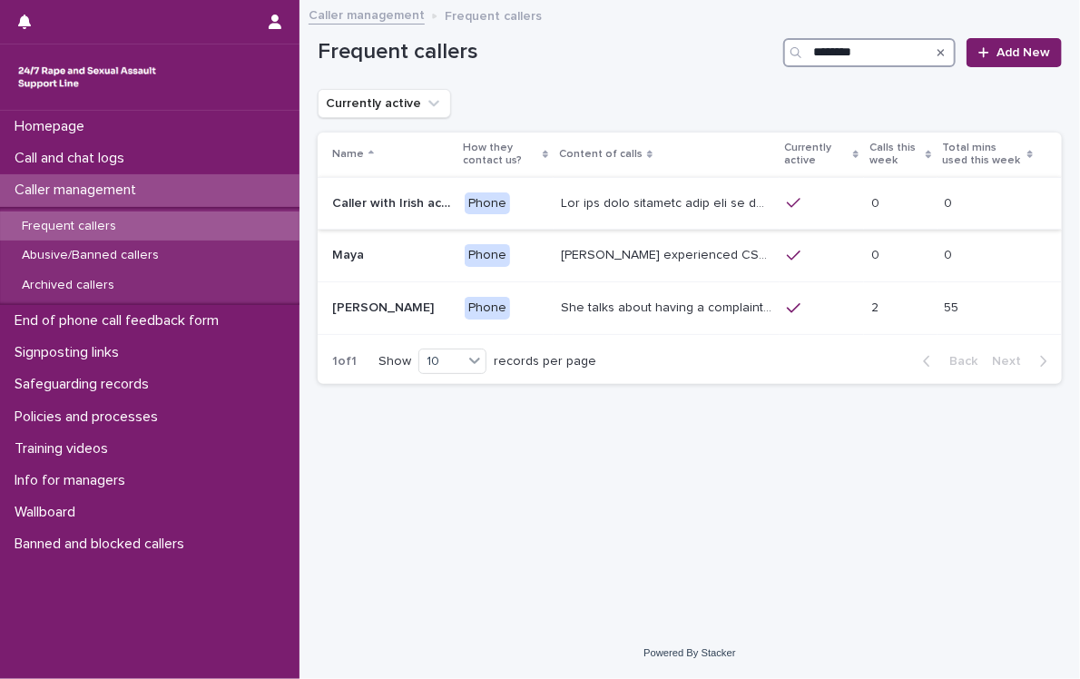
type input "********"
click at [649, 206] on p at bounding box center [668, 201] width 215 height 19
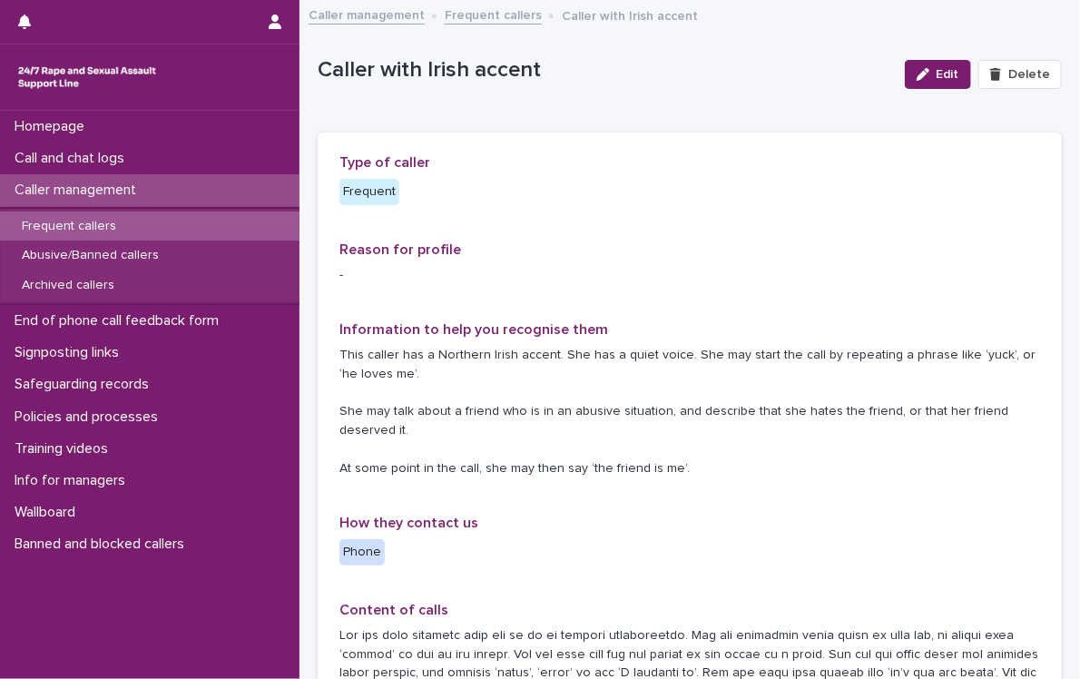
click at [161, 228] on div "Frequent callers" at bounding box center [150, 227] width 300 height 30
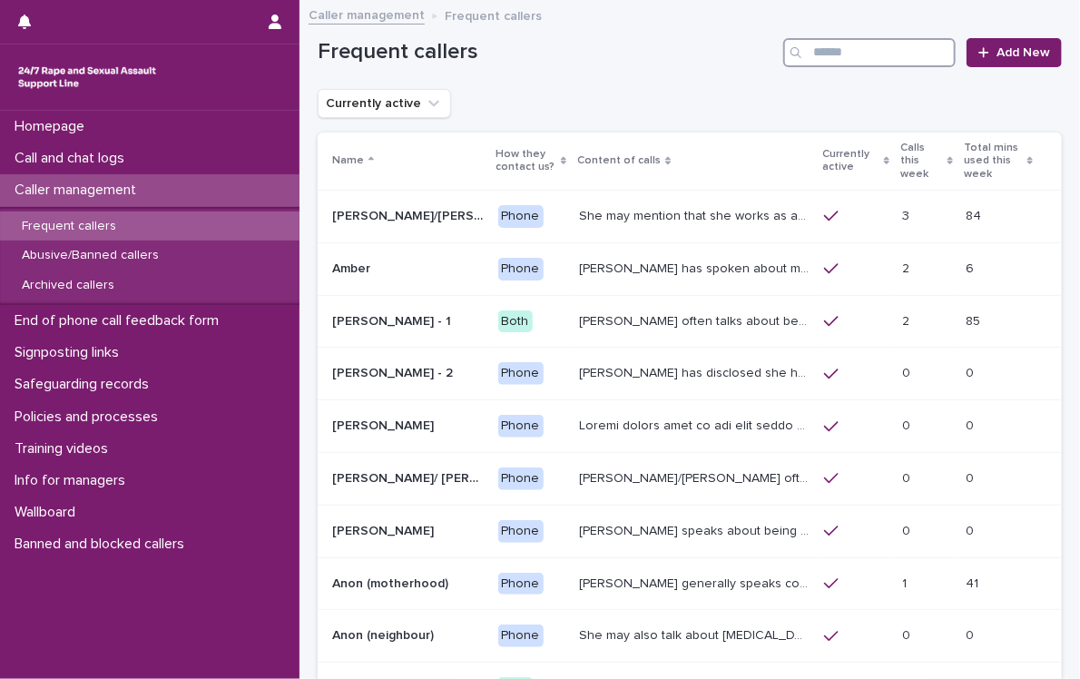
click at [865, 48] on input "Search" at bounding box center [869, 52] width 172 height 29
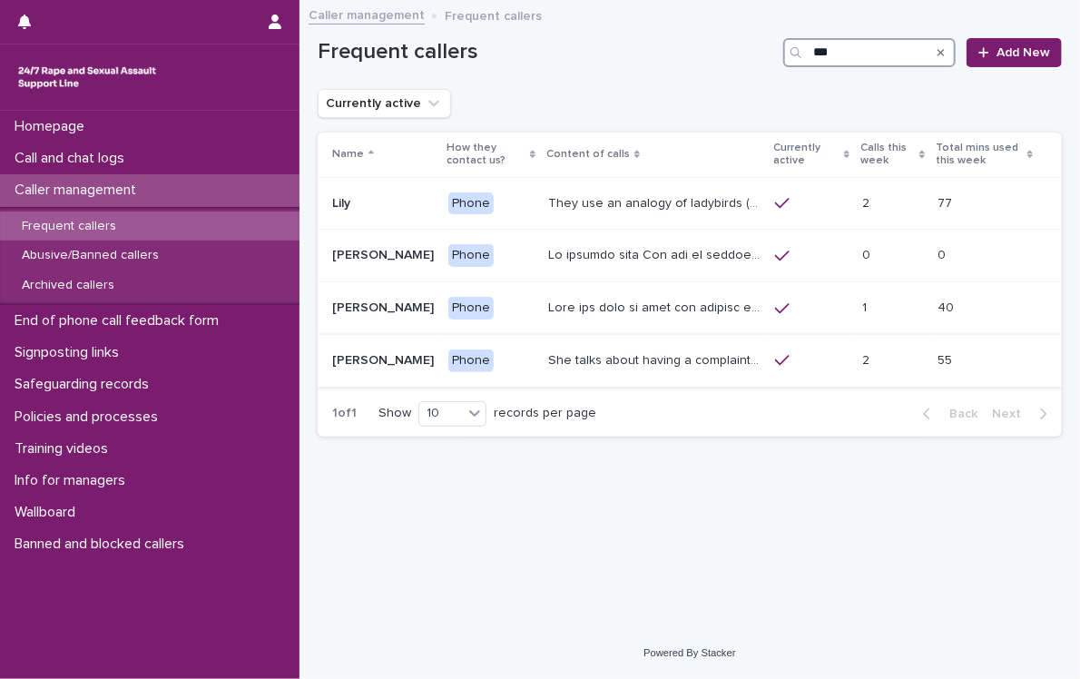
type input "***"
click at [639, 362] on p "She talks about having a complaint ongoing with the police, and may mention tha…" at bounding box center [656, 358] width 216 height 19
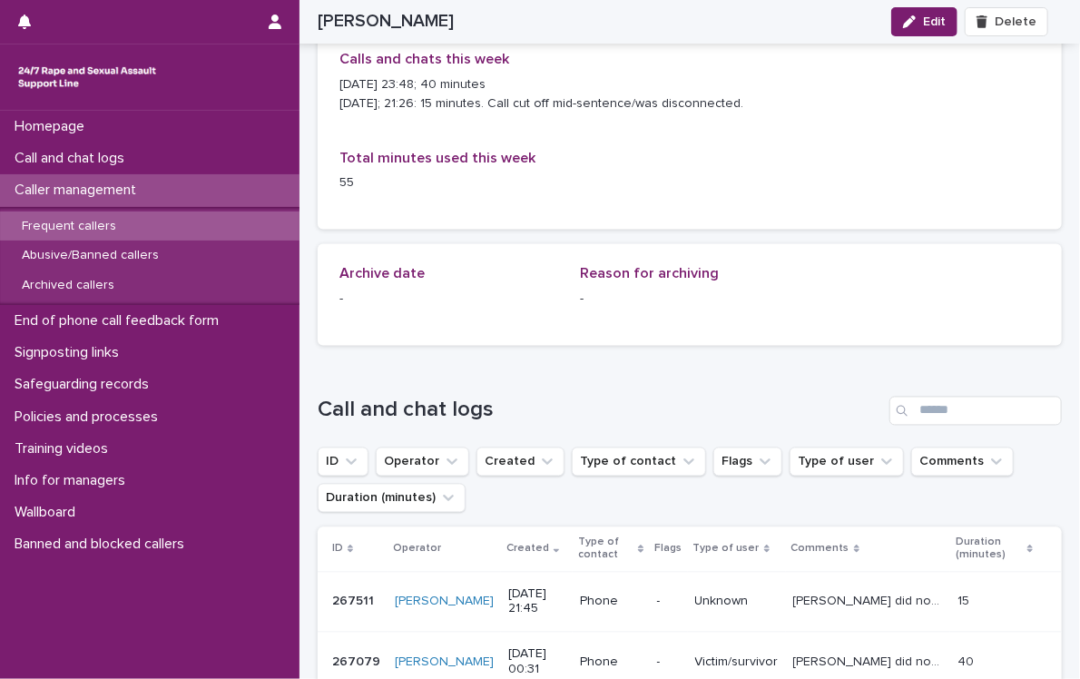
scroll to position [1210, 0]
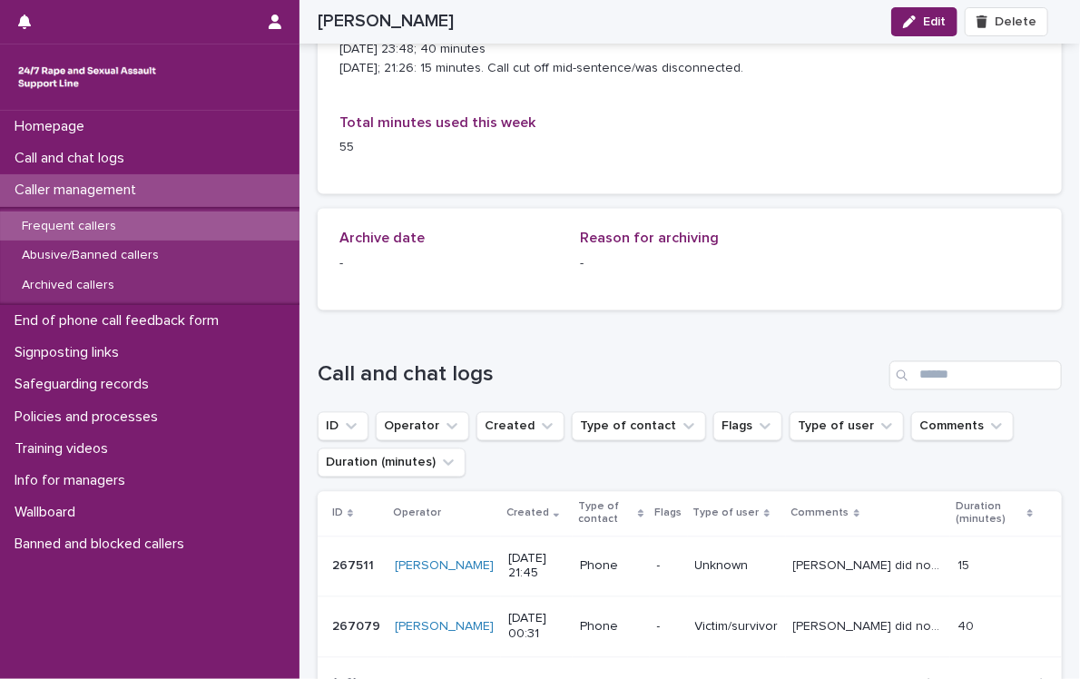
click at [845, 631] on p "[PERSON_NAME] did not give her name, but was identifiable by the phrases she us…" at bounding box center [869, 625] width 153 height 19
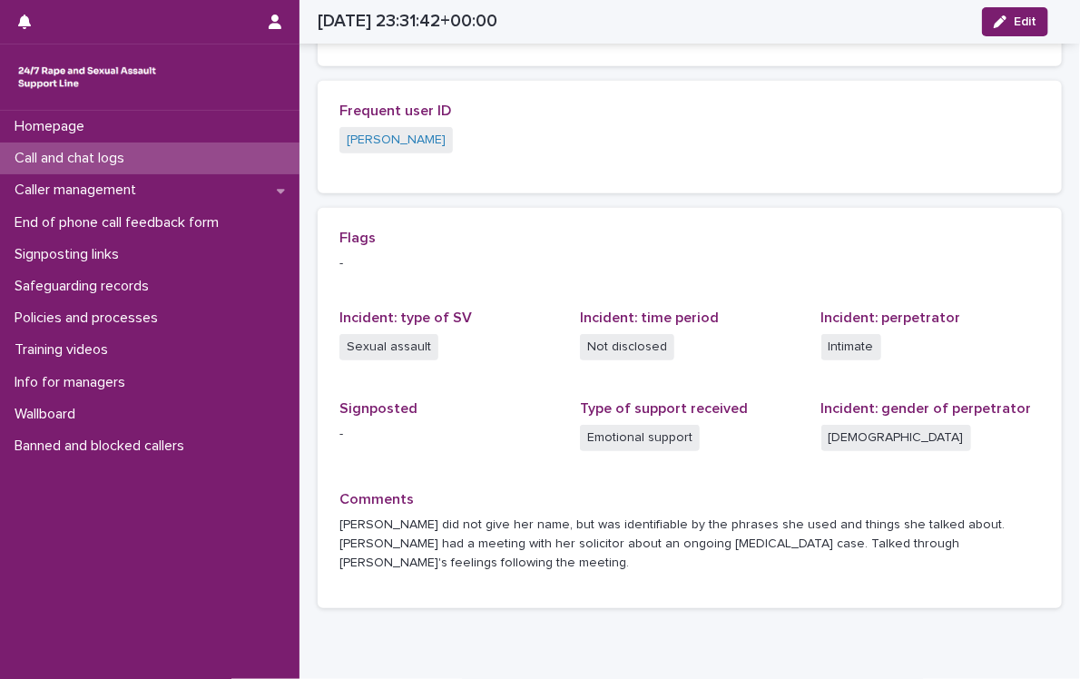
scroll to position [386, 0]
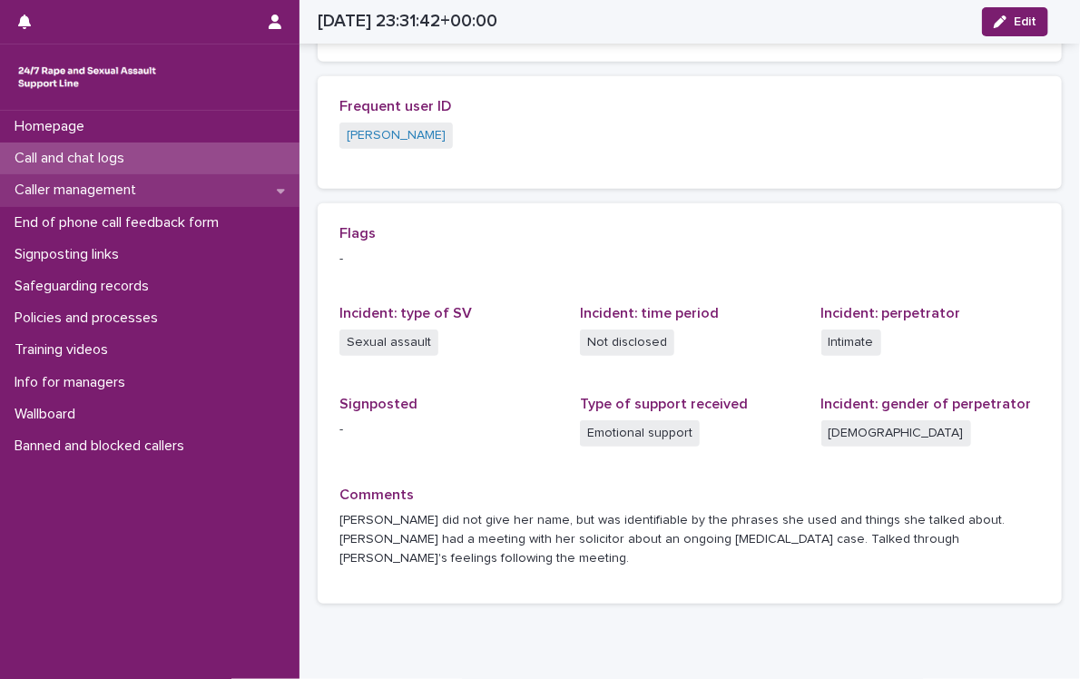
click at [259, 197] on div "Caller management" at bounding box center [150, 190] width 300 height 32
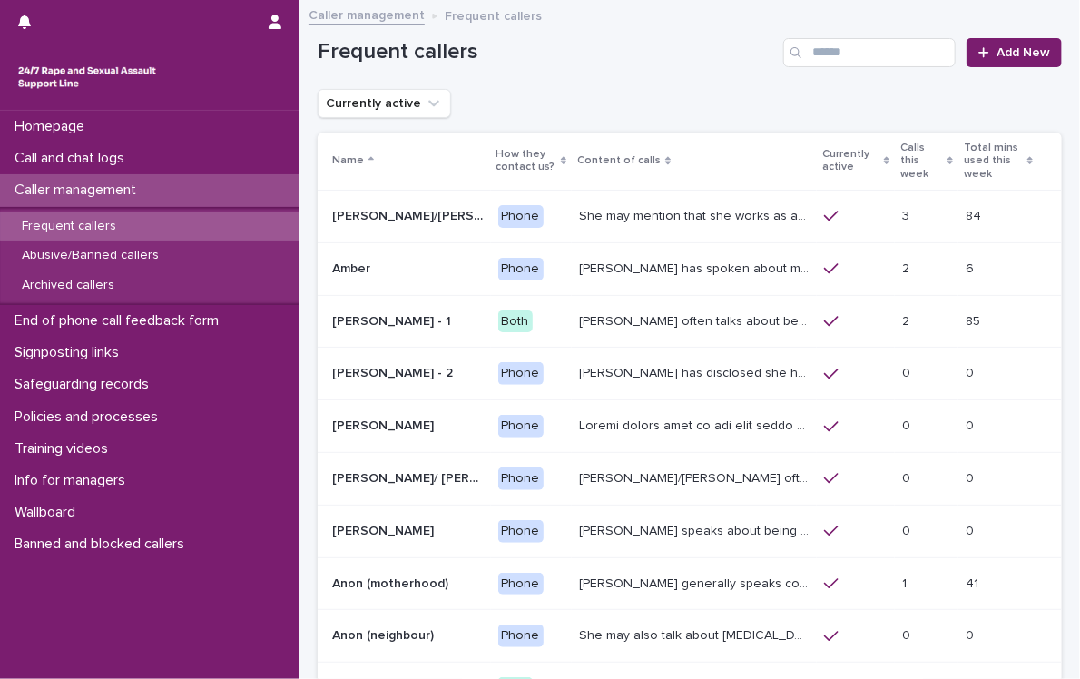
click at [155, 225] on div "Frequent callers" at bounding box center [150, 227] width 300 height 30
click at [817, 48] on input "Search" at bounding box center [869, 52] width 172 height 29
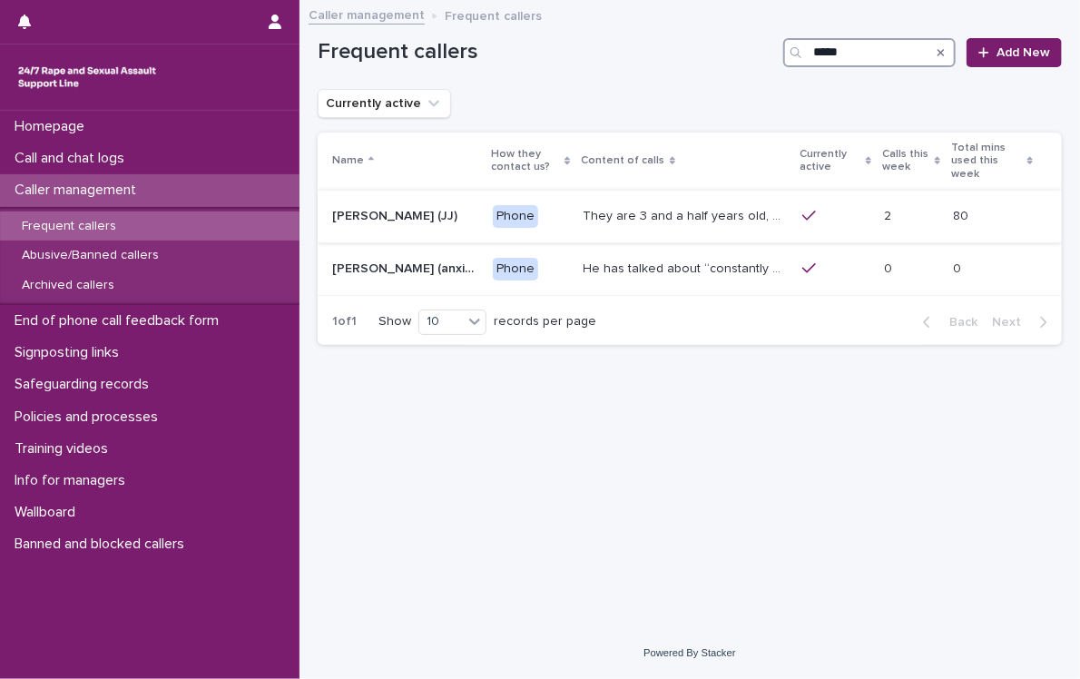
type input "*****"
click at [584, 205] on p "They are 3 and a half years old, and presents as this age, talking about dogs, …" at bounding box center [688, 214] width 208 height 19
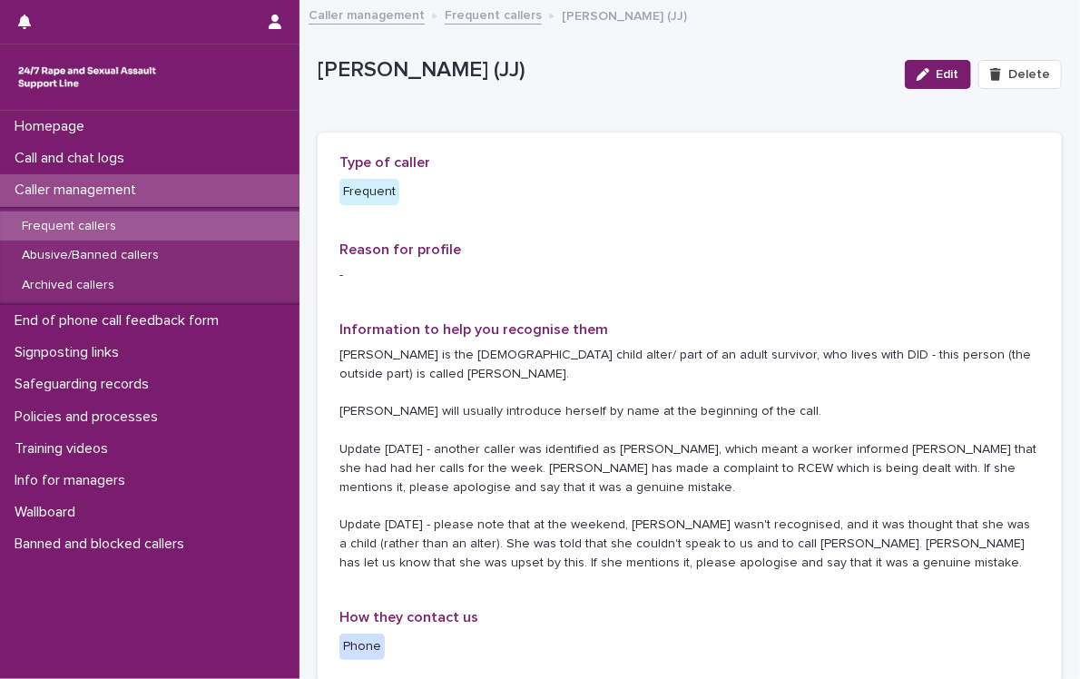
click at [73, 222] on p "Frequent callers" at bounding box center [68, 226] width 123 height 15
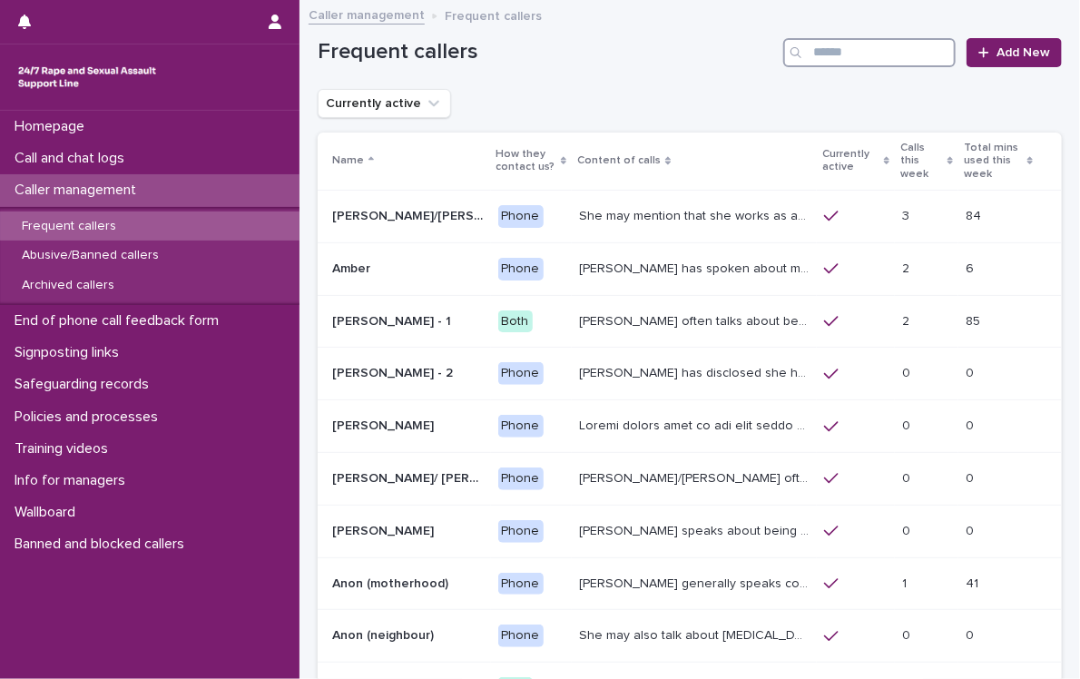
click at [883, 54] on input "Search" at bounding box center [869, 52] width 172 height 29
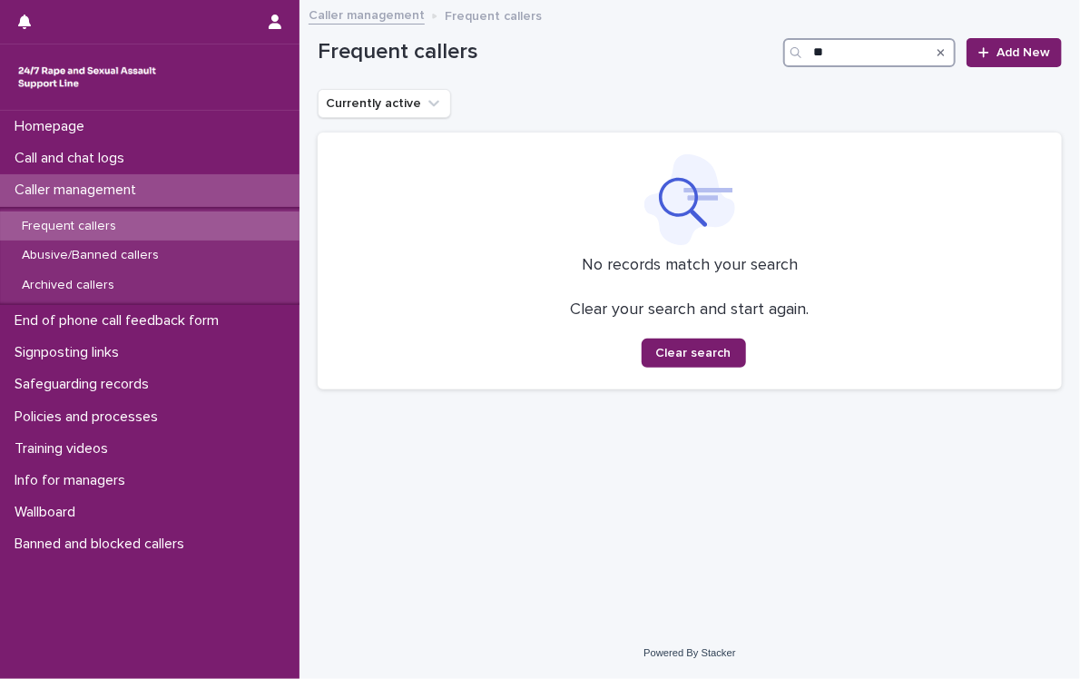
type input "*"
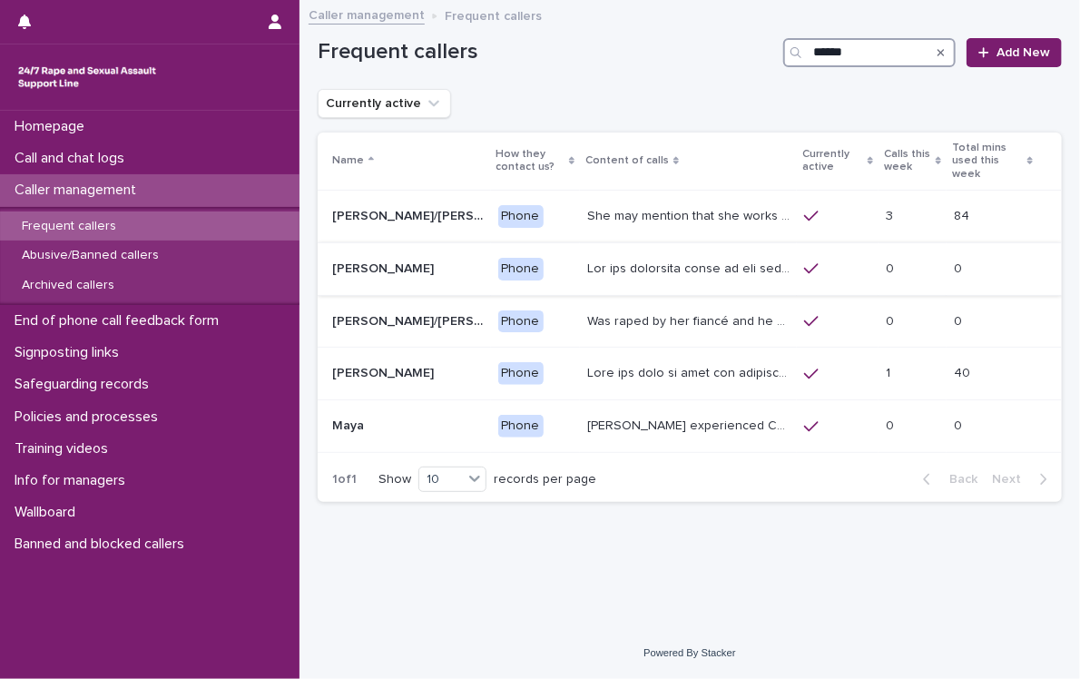
type input "******"
click at [644, 271] on p at bounding box center [690, 267] width 206 height 19
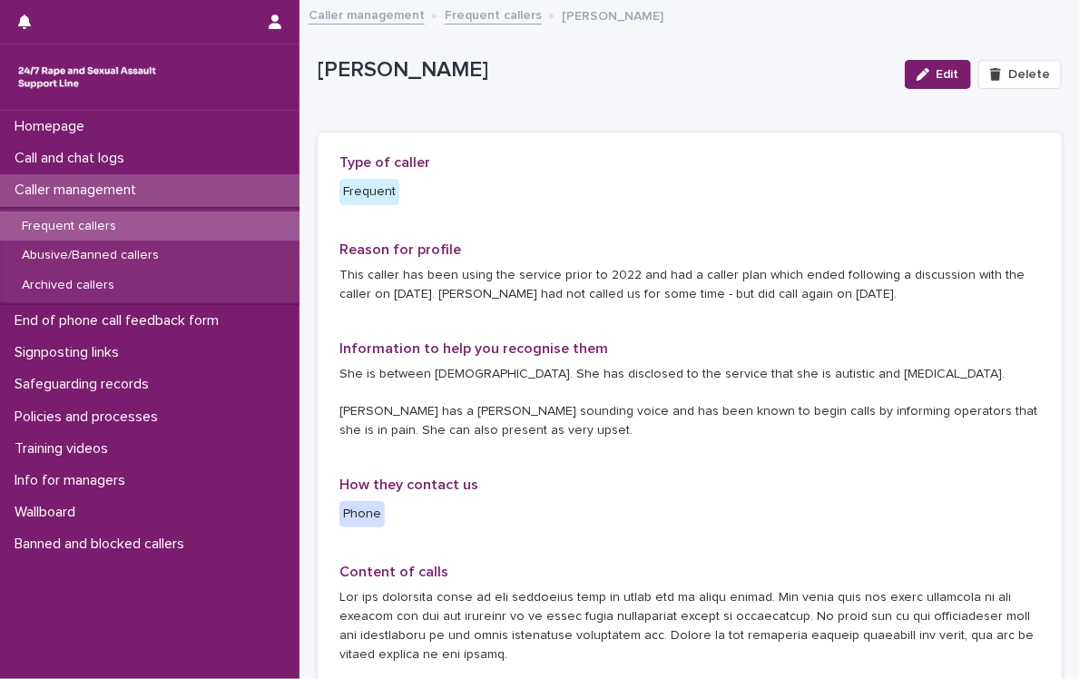
click at [359, 18] on link "Caller management" at bounding box center [367, 14] width 116 height 21
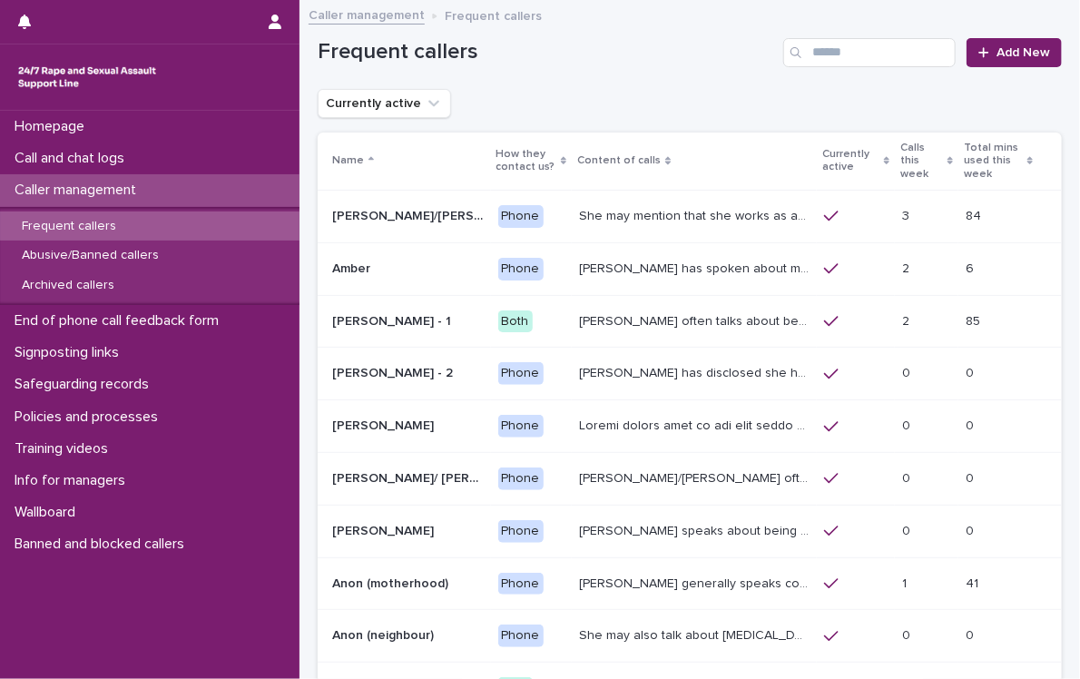
click at [92, 219] on p "Frequent callers" at bounding box center [68, 226] width 123 height 15
click at [815, 46] on input "Search" at bounding box center [869, 52] width 172 height 29
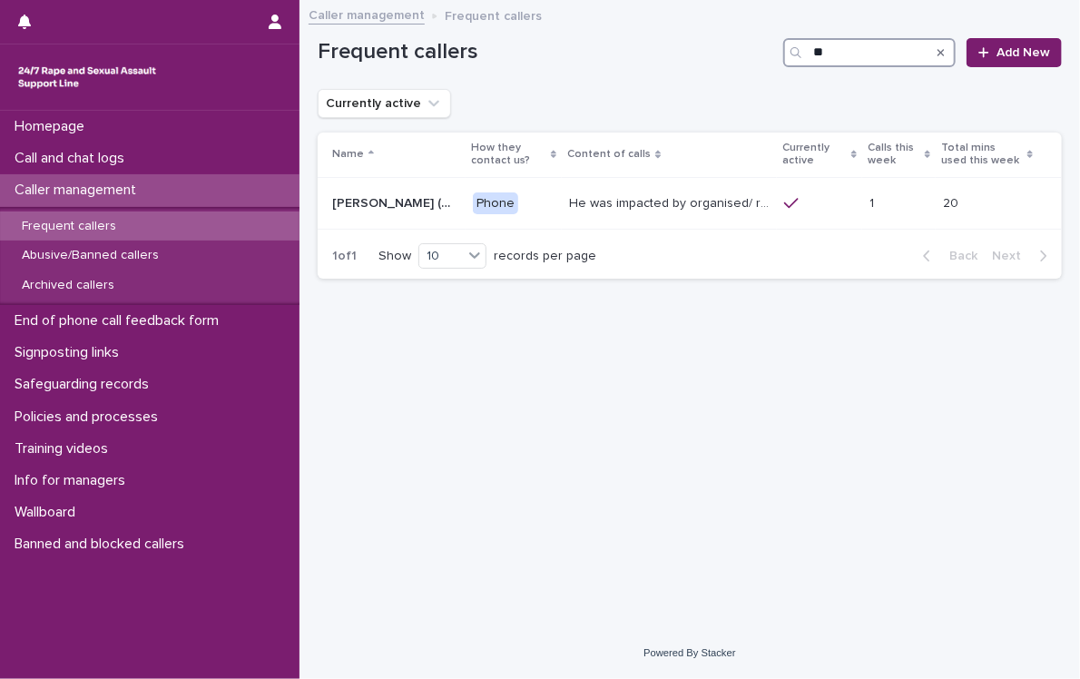
type input "*"
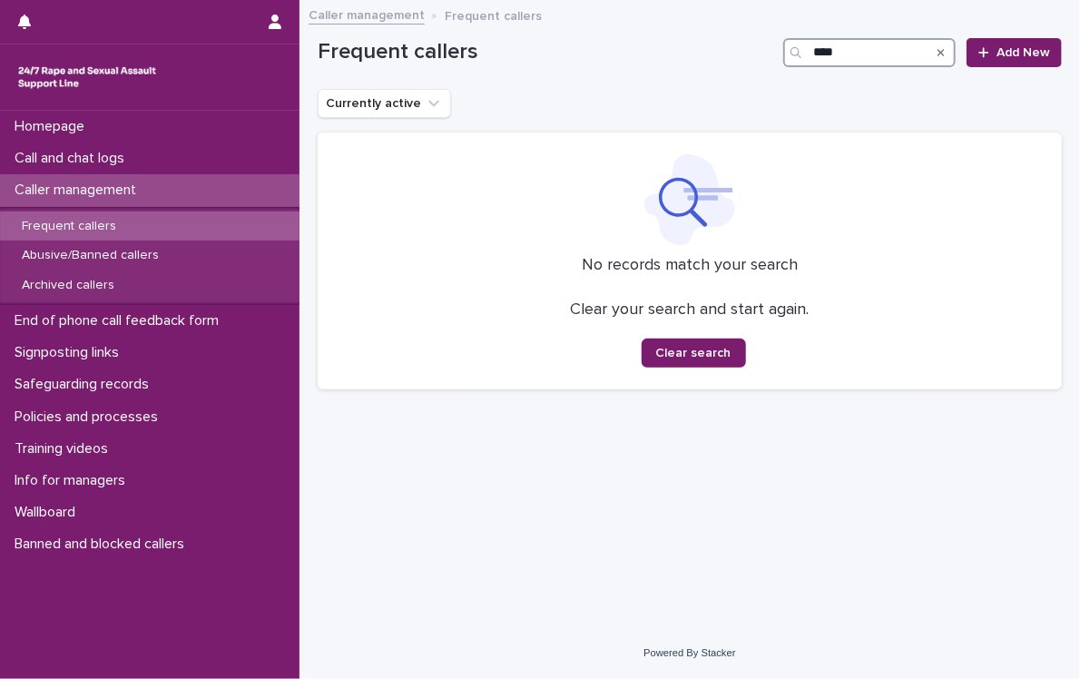
click at [883, 50] on input "****" at bounding box center [869, 52] width 172 height 29
type input "*"
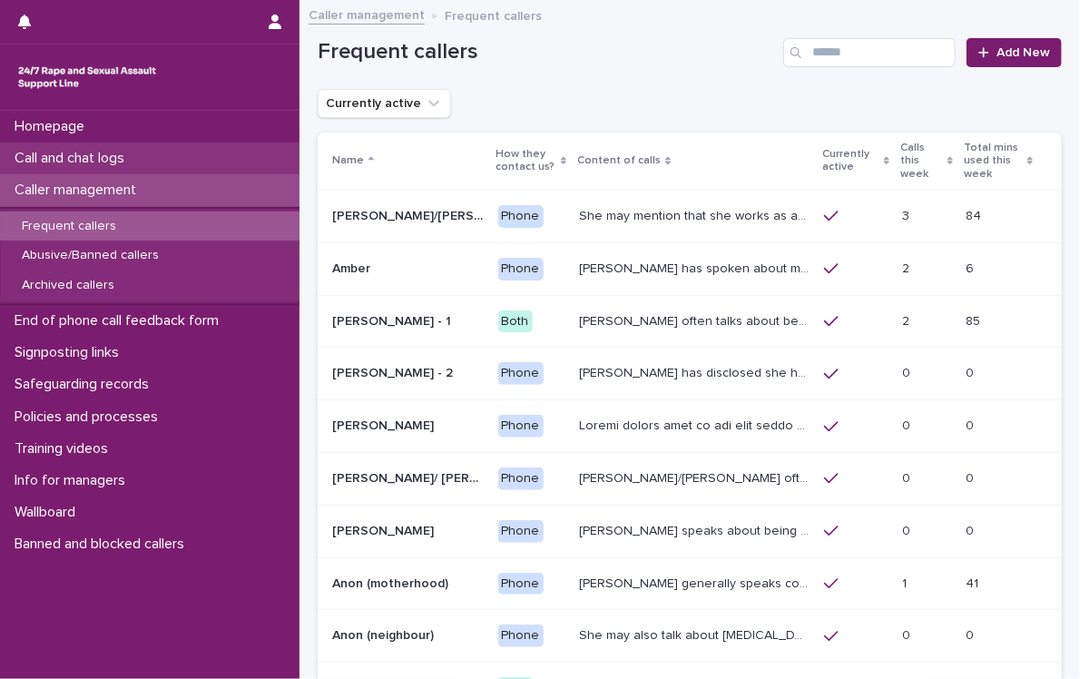
click at [191, 153] on div "Call and chat logs" at bounding box center [150, 159] width 300 height 32
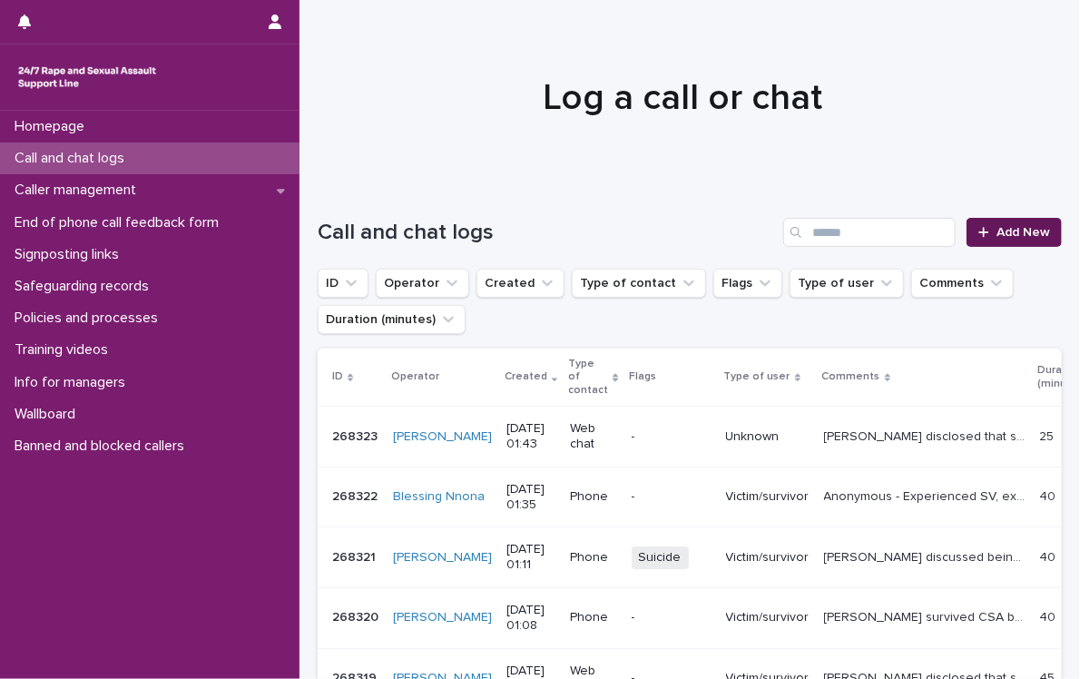
click at [997, 230] on span "Add New" at bounding box center [1024, 232] width 54 height 13
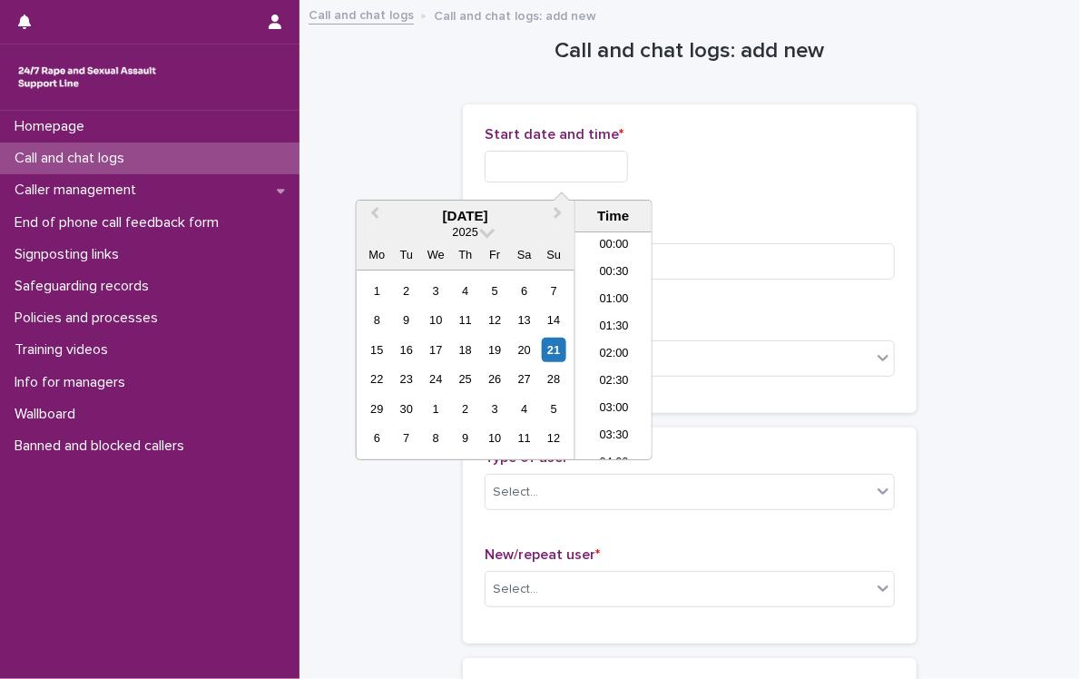
click at [618, 166] on input "text" at bounding box center [556, 167] width 143 height 32
click at [556, 348] on div "21" at bounding box center [554, 350] width 25 height 25
click at [619, 301] on li "01:00" at bounding box center [614, 300] width 77 height 27
click at [614, 162] on input "**********" at bounding box center [556, 167] width 143 height 32
type input "**********"
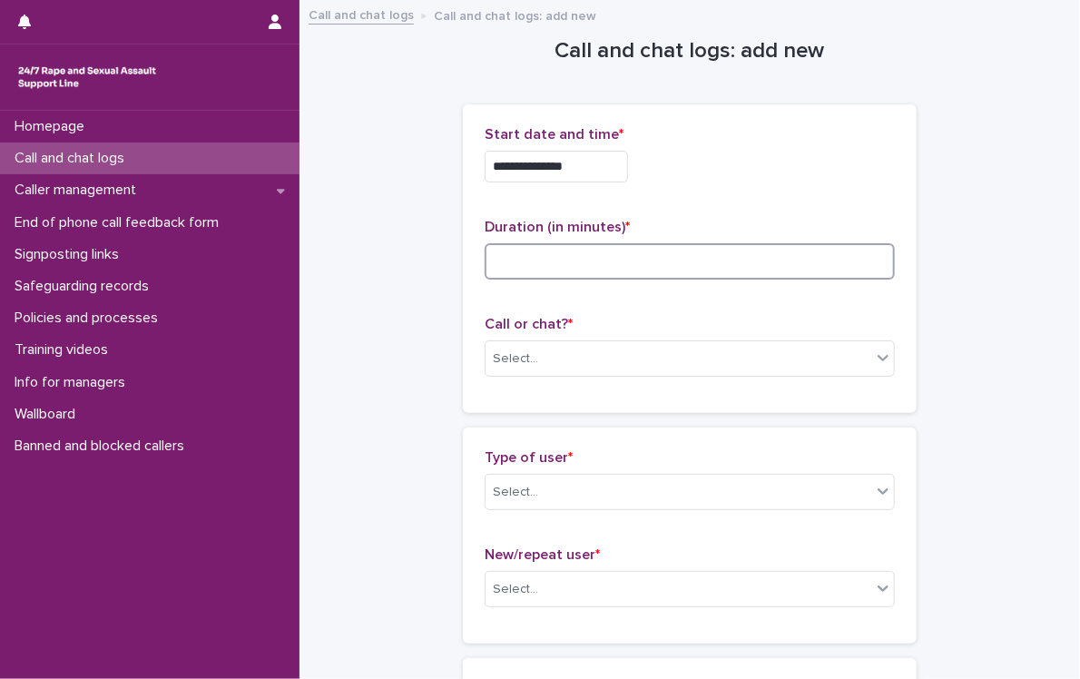
click at [674, 260] on input at bounding box center [690, 261] width 410 height 36
type input "**"
click at [556, 357] on div "Select..." at bounding box center [679, 359] width 386 height 30
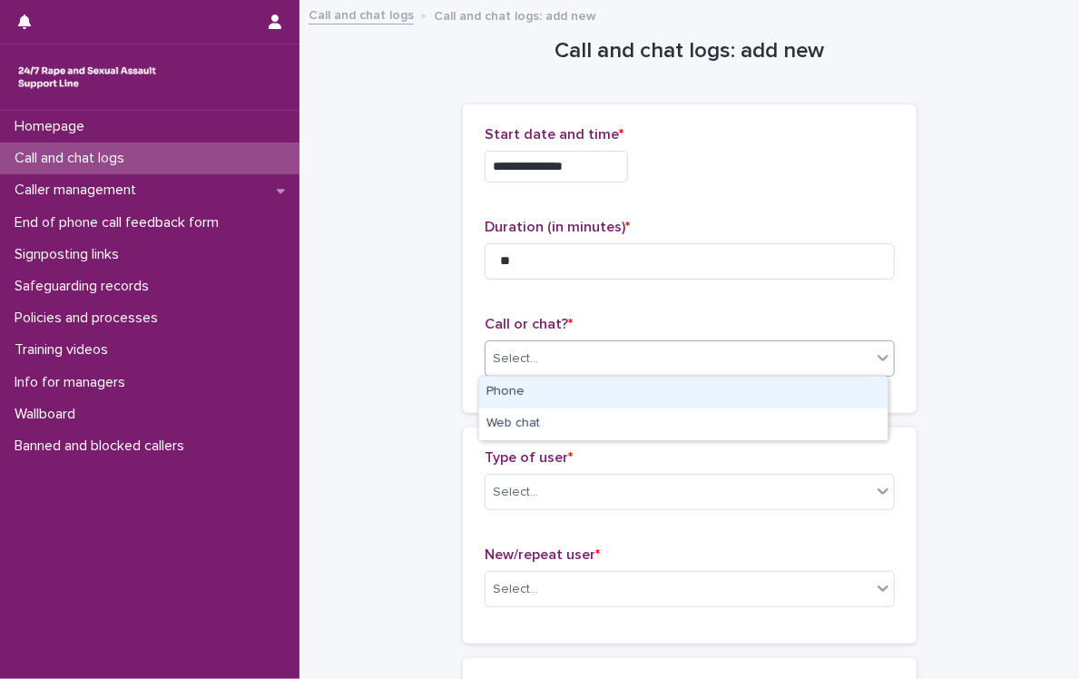
click at [562, 391] on div "Phone" at bounding box center [683, 393] width 409 height 32
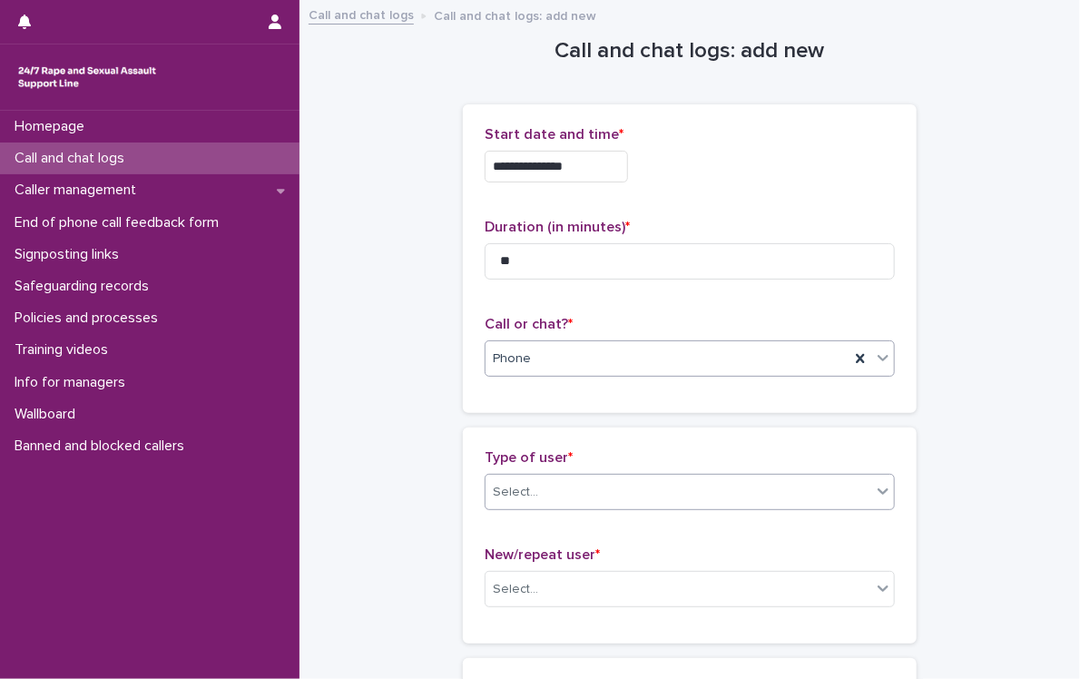
click at [568, 492] on div "Select..." at bounding box center [679, 492] width 386 height 30
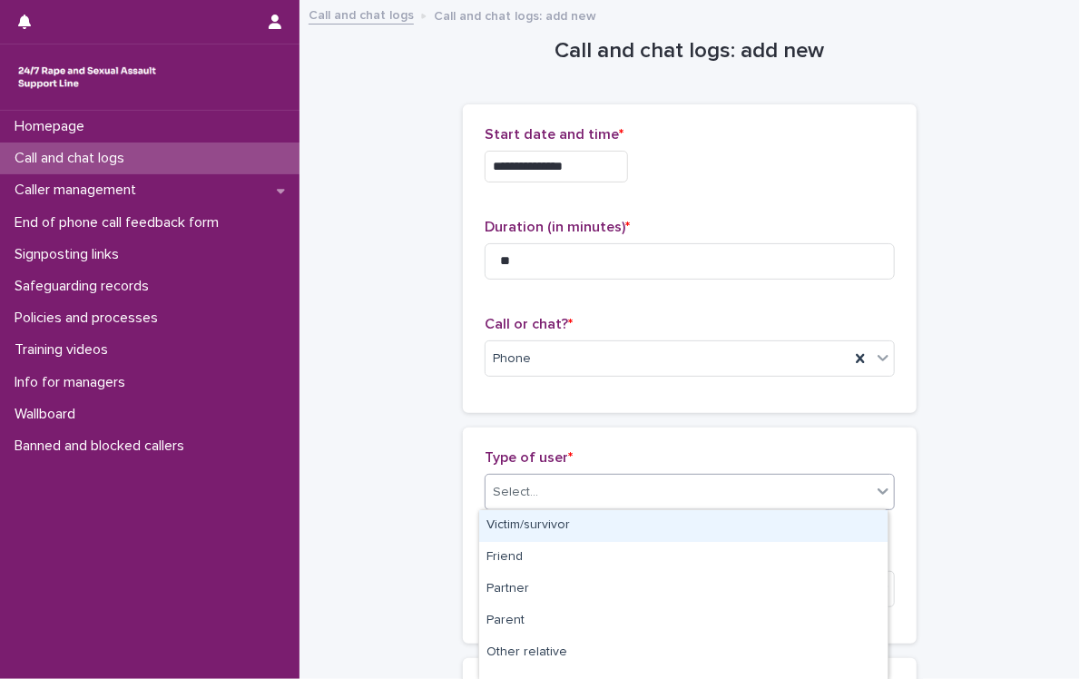
click at [576, 527] on div "Victim/survivor" at bounding box center [683, 526] width 409 height 32
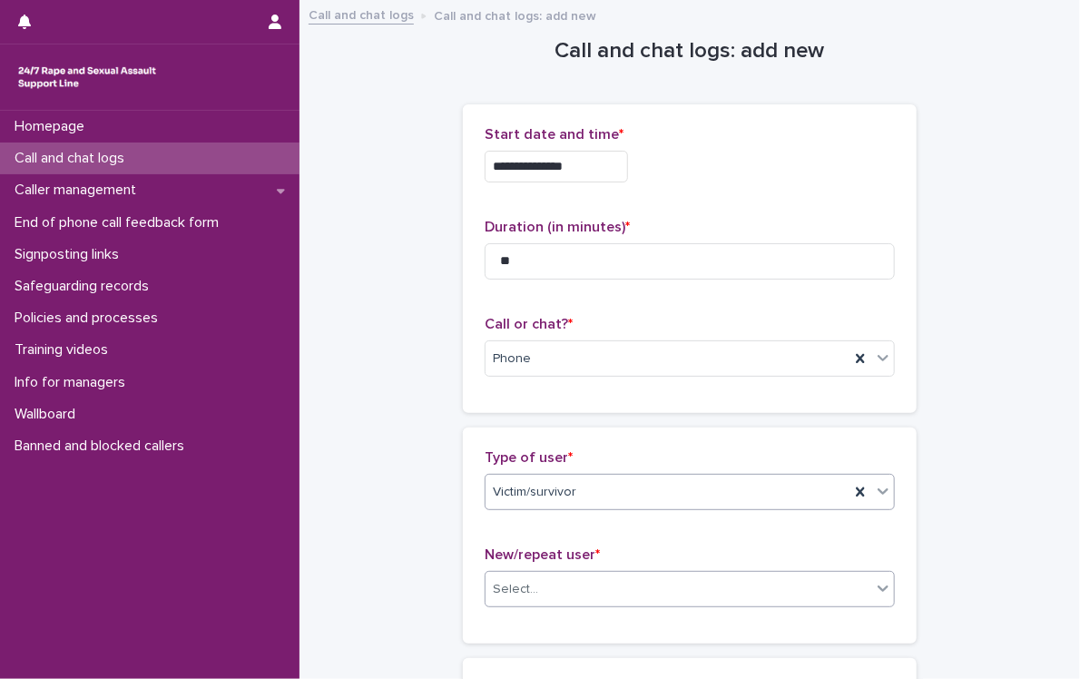
click at [592, 578] on div "Select..." at bounding box center [679, 590] width 386 height 30
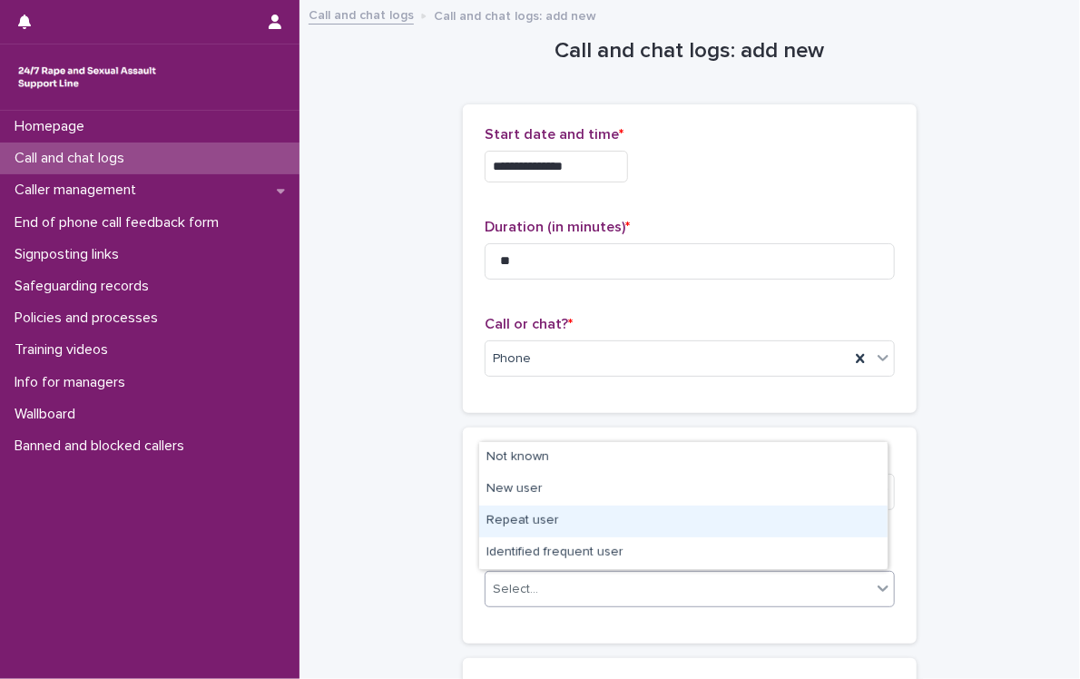
click at [615, 531] on div "Repeat user" at bounding box center [683, 522] width 409 height 32
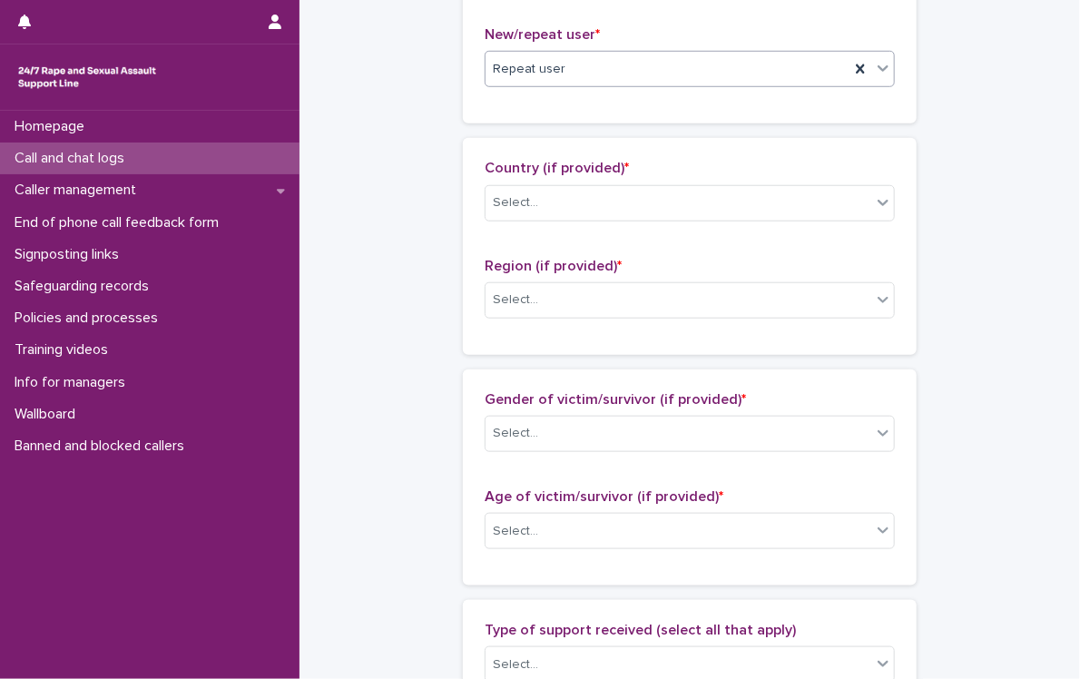
scroll to position [554, 0]
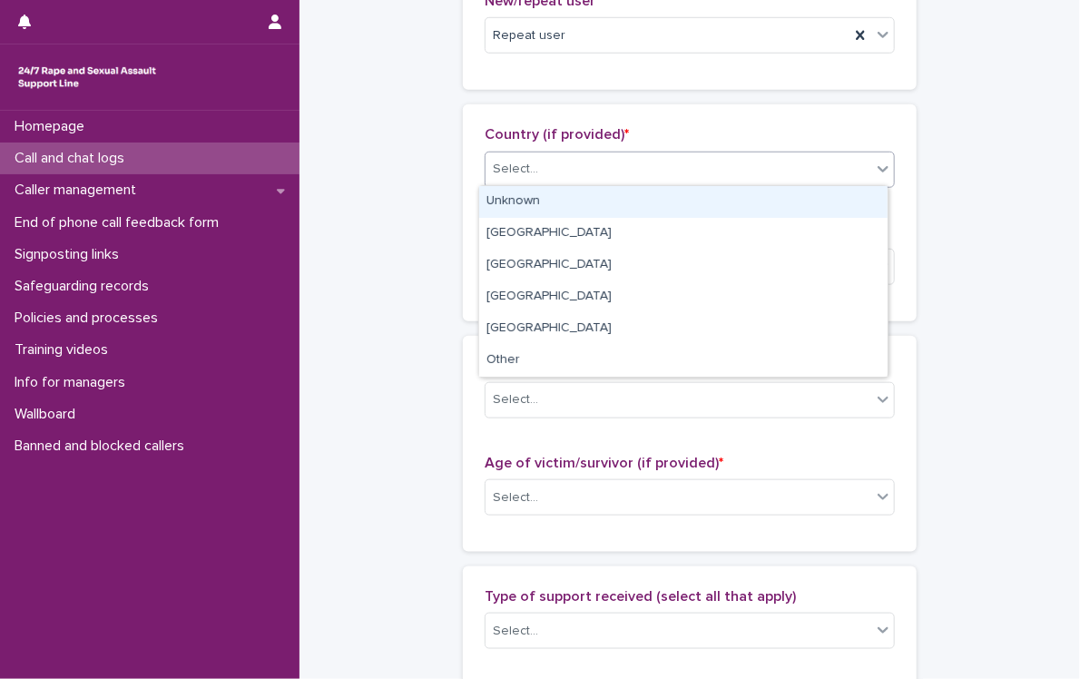
click at [526, 176] on div "Select..." at bounding box center [515, 169] width 45 height 19
click at [522, 213] on div "Unknown" at bounding box center [683, 202] width 409 height 32
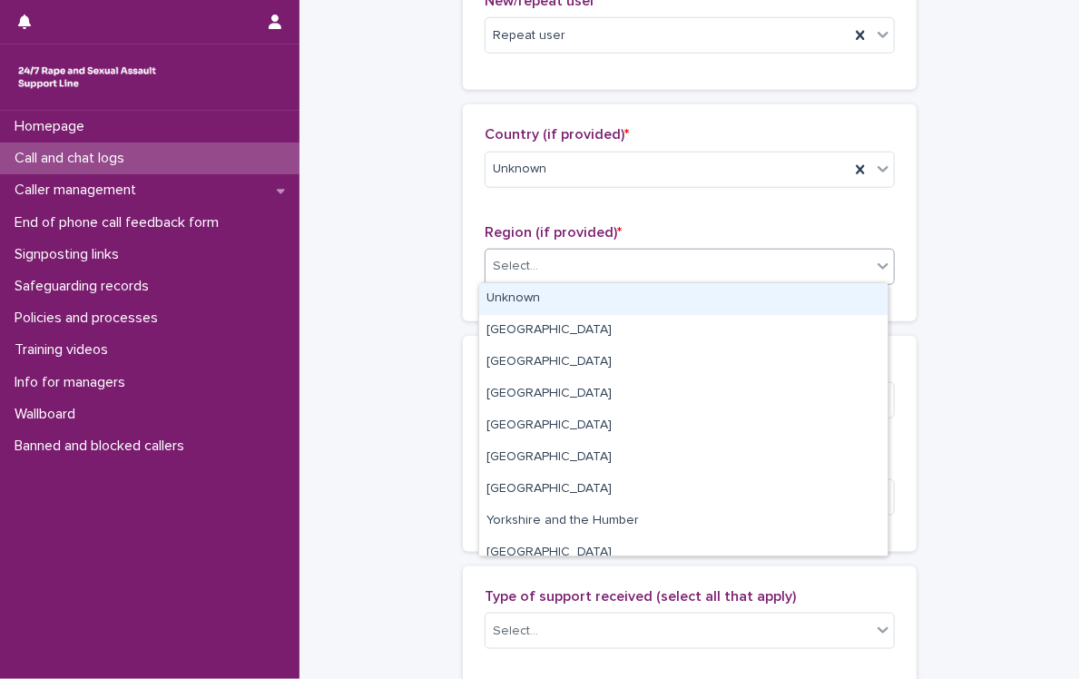
click at [517, 257] on div "Select..." at bounding box center [515, 266] width 45 height 19
click at [520, 300] on div "Unknown" at bounding box center [683, 299] width 409 height 32
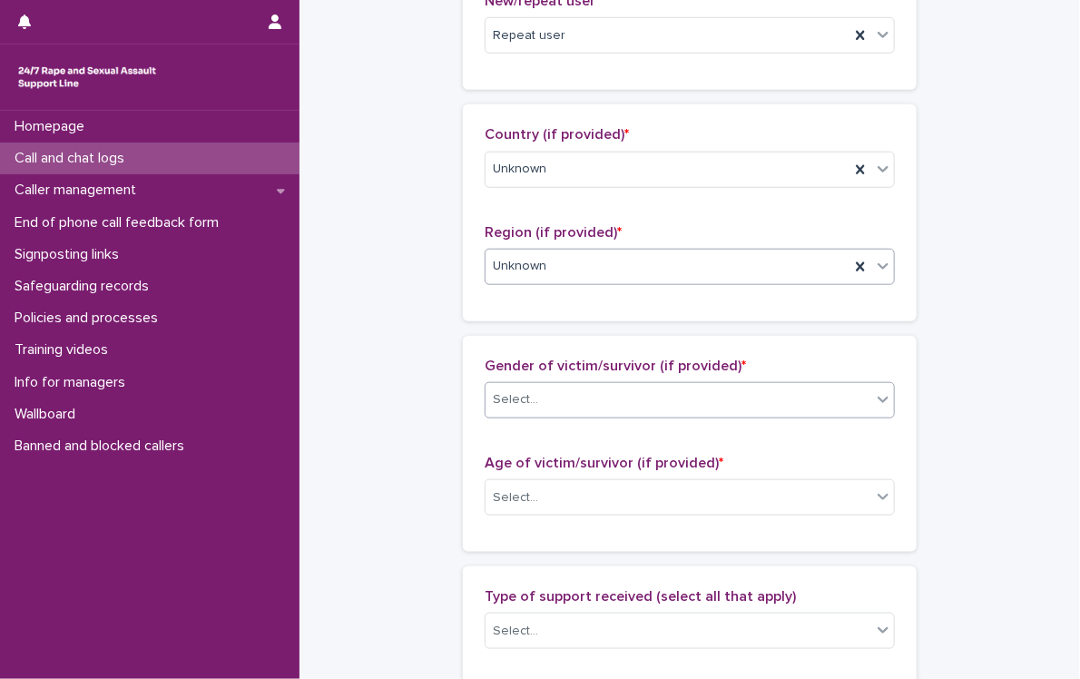
click at [530, 402] on div "Select..." at bounding box center [679, 400] width 386 height 30
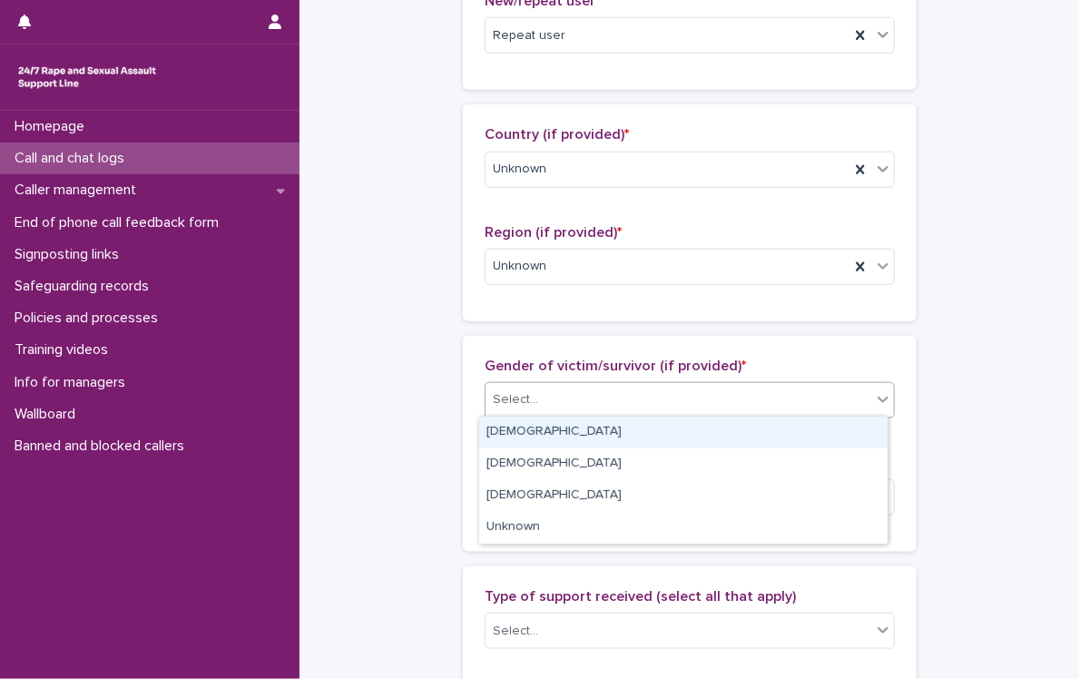
click at [621, 435] on div "[DEMOGRAPHIC_DATA]" at bounding box center [683, 433] width 409 height 32
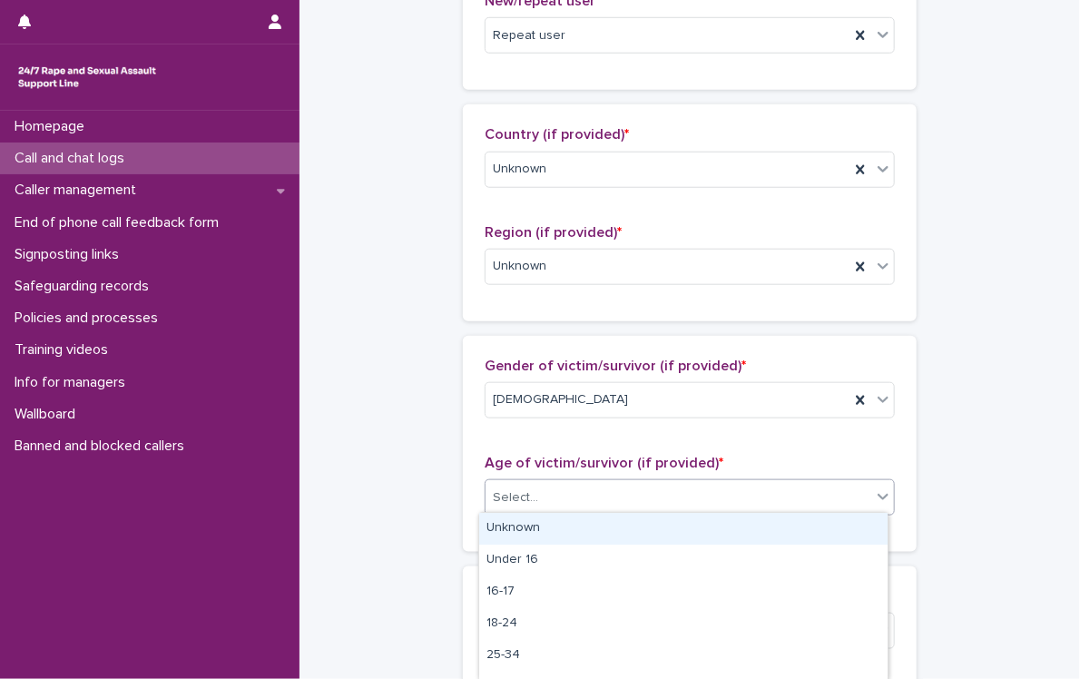
click at [565, 492] on div "Select..." at bounding box center [679, 498] width 386 height 30
click at [589, 527] on div "Unknown" at bounding box center [683, 529] width 409 height 32
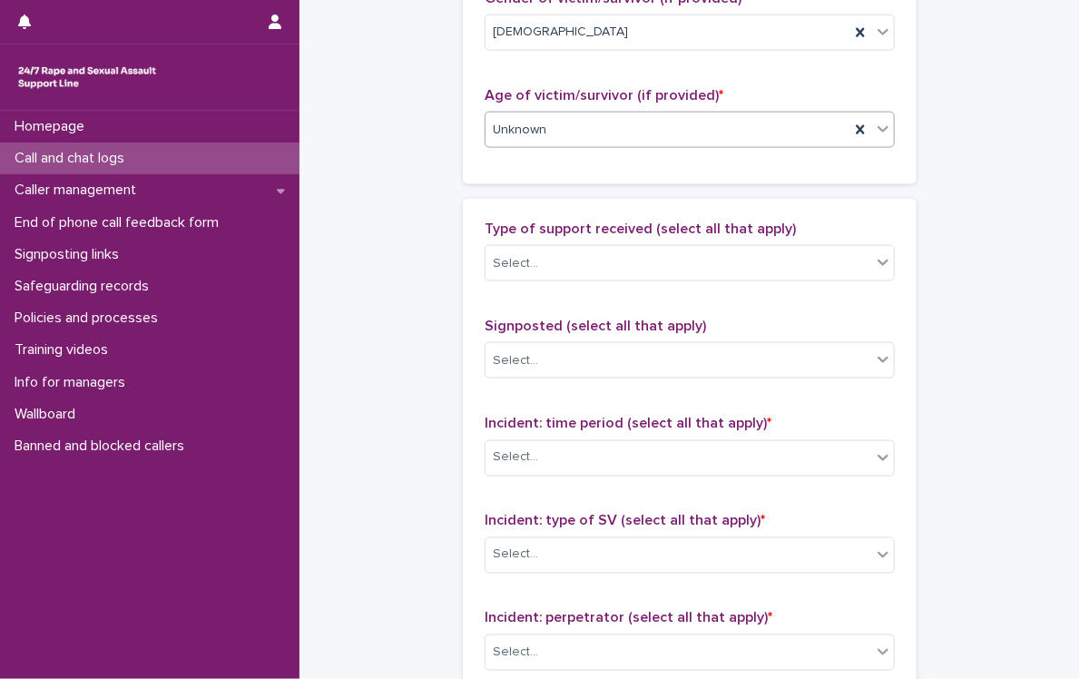
scroll to position [933, 0]
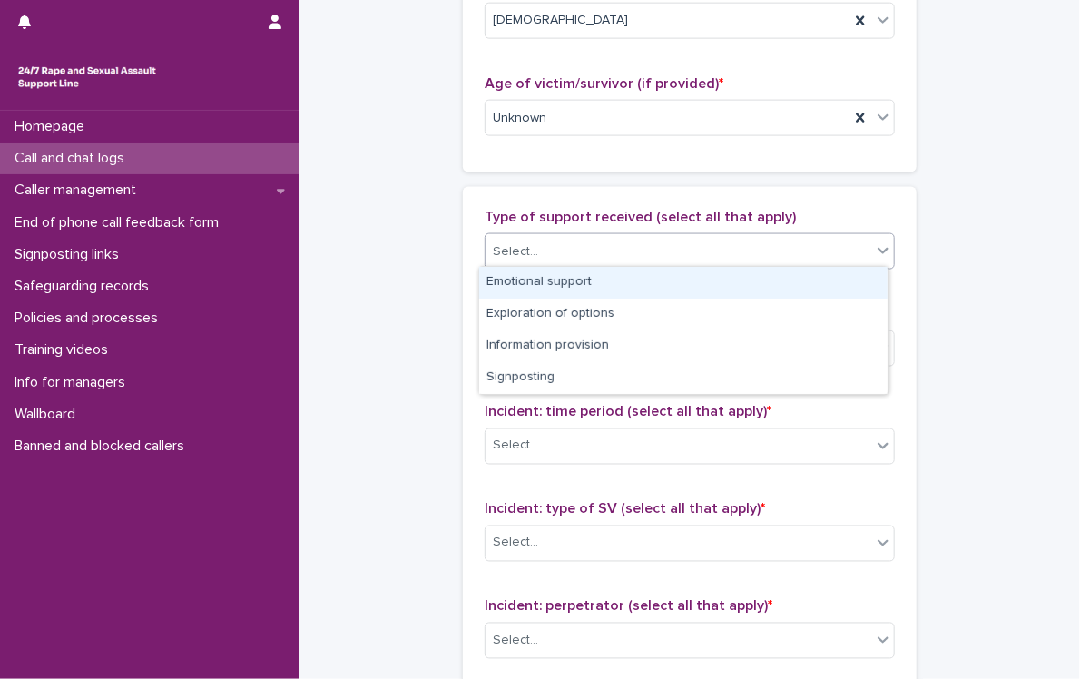
click at [515, 264] on div "Select..." at bounding box center [690, 251] width 410 height 36
click at [516, 279] on div "Emotional support" at bounding box center [683, 283] width 409 height 32
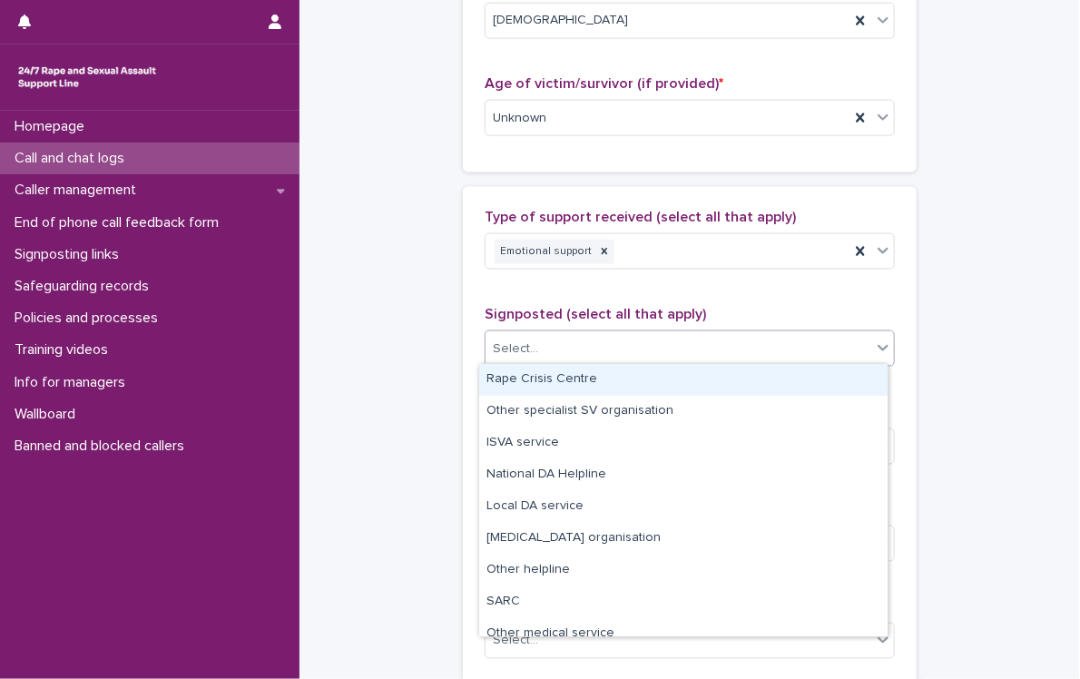
click at [517, 346] on div "Select..." at bounding box center [515, 349] width 45 height 19
click at [970, 296] on div "**********" at bounding box center [690, 51] width 744 height 1964
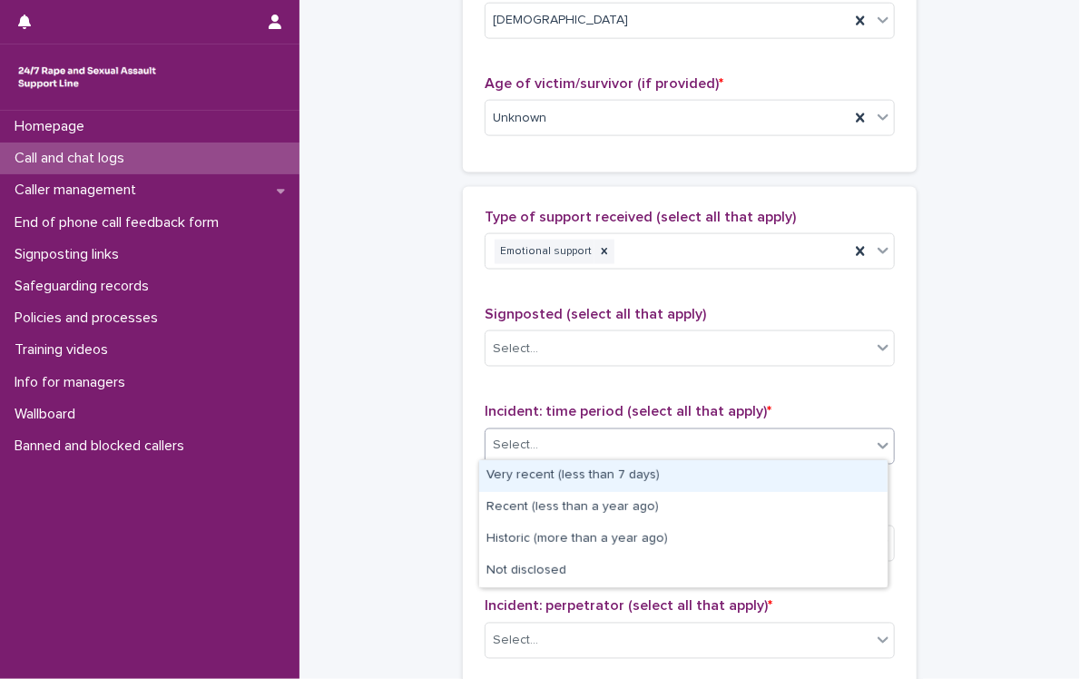
click at [515, 453] on div "Select..." at bounding box center [679, 446] width 386 height 30
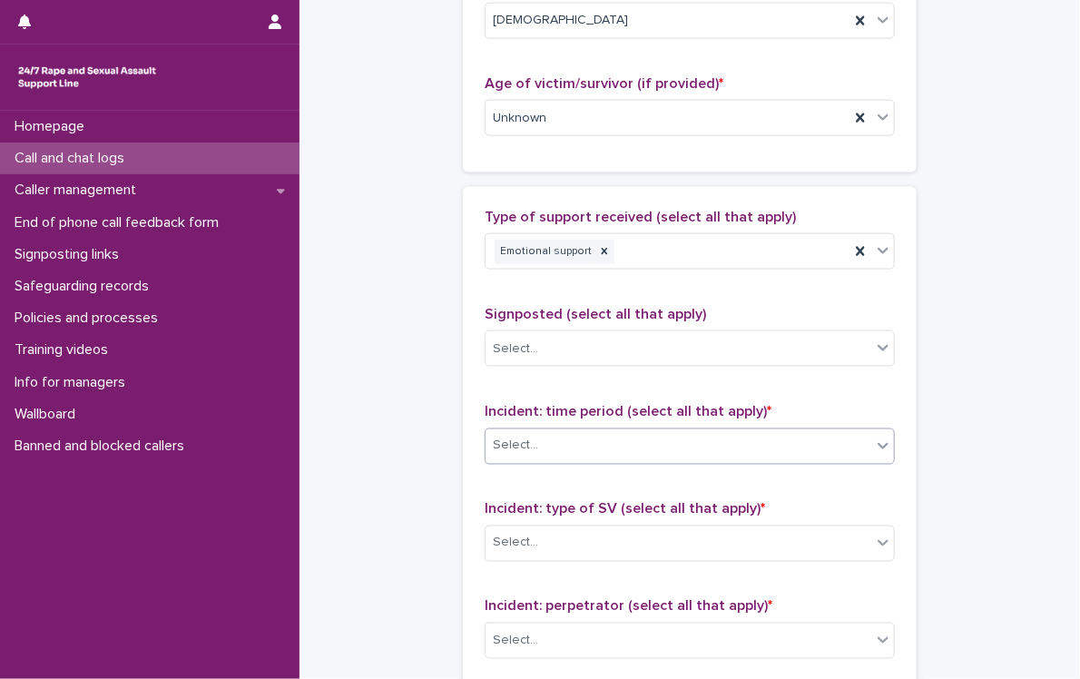
click at [515, 453] on div "Select..." at bounding box center [679, 446] width 386 height 30
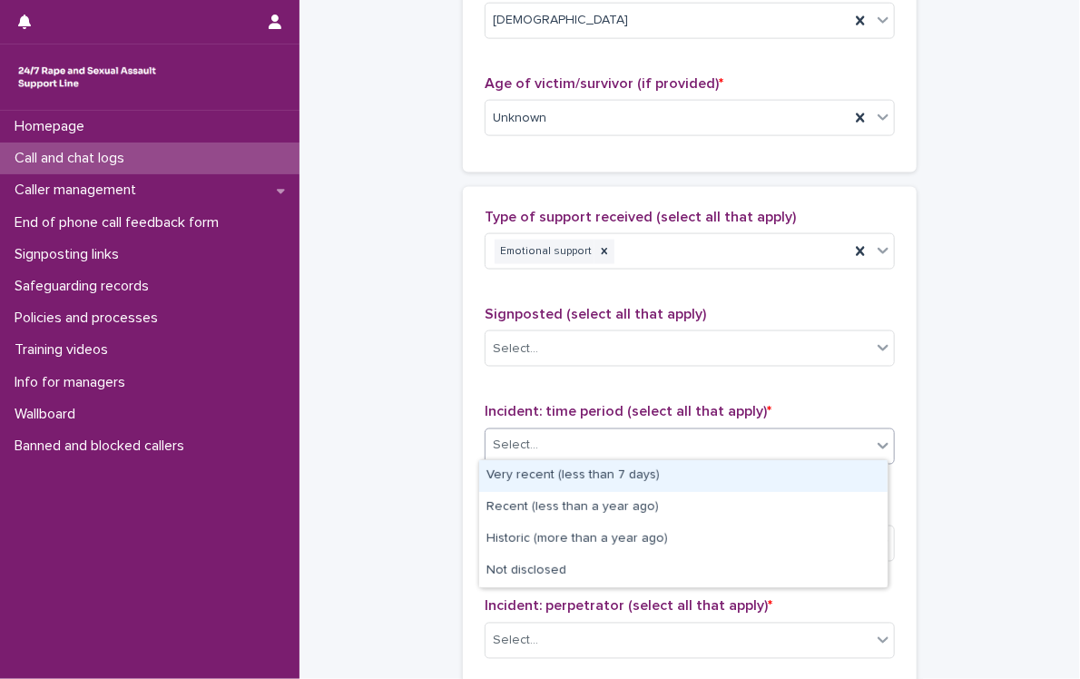
click at [540, 445] on input "text" at bounding box center [541, 445] width 2 height 15
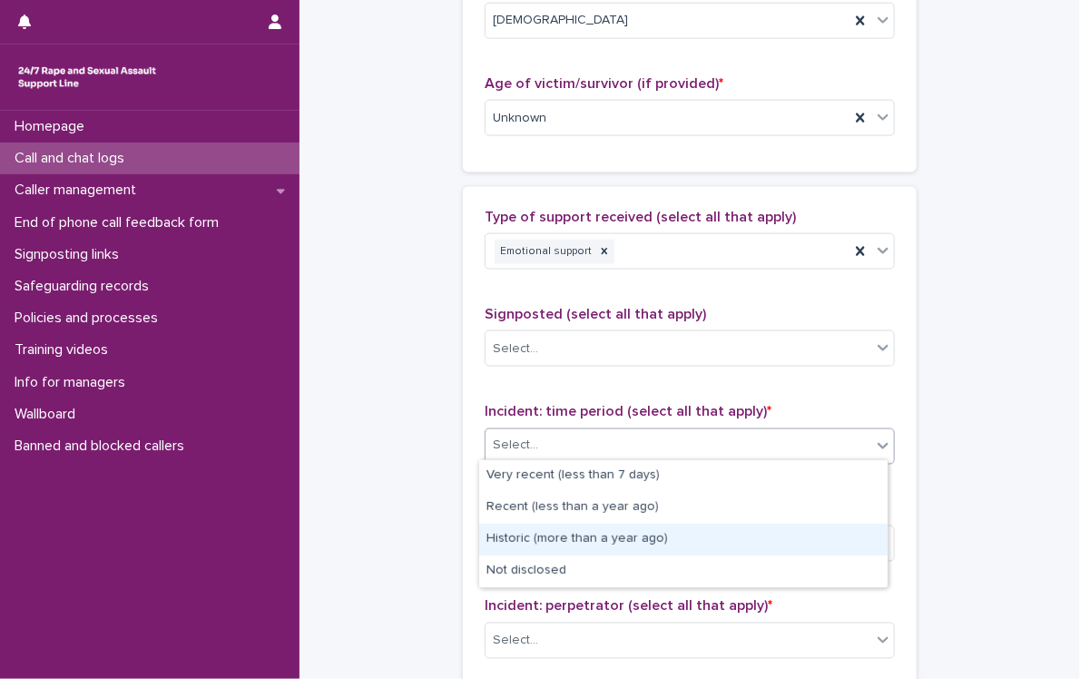
click at [576, 526] on div "Historic (more than a year ago)" at bounding box center [683, 540] width 409 height 32
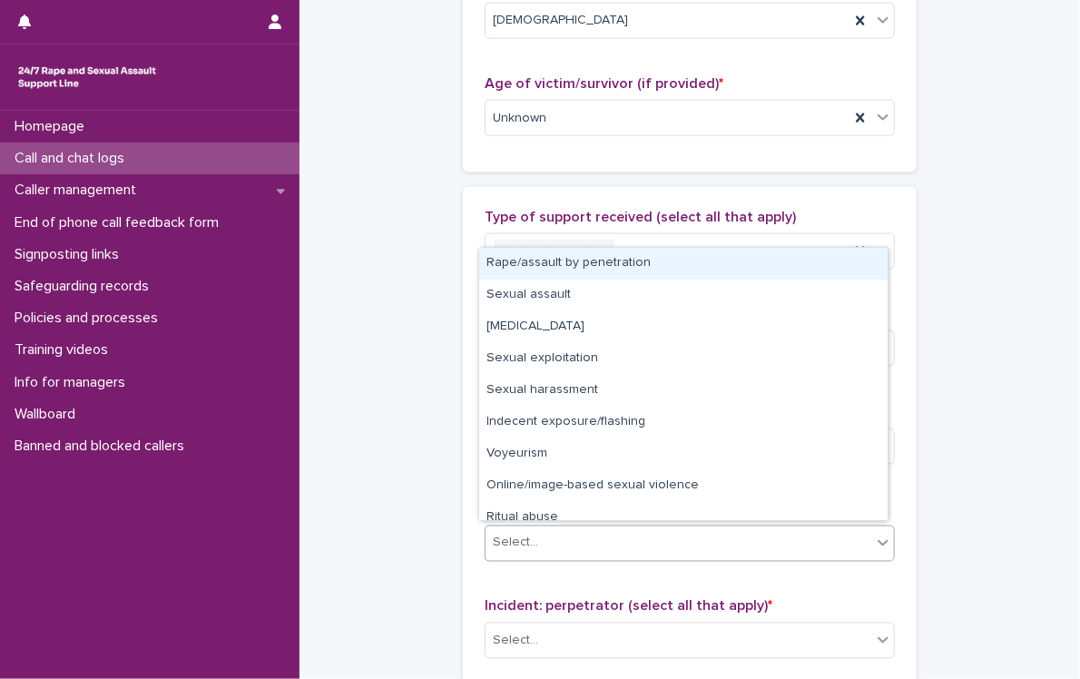
click at [548, 528] on div "Select..." at bounding box center [679, 543] width 386 height 30
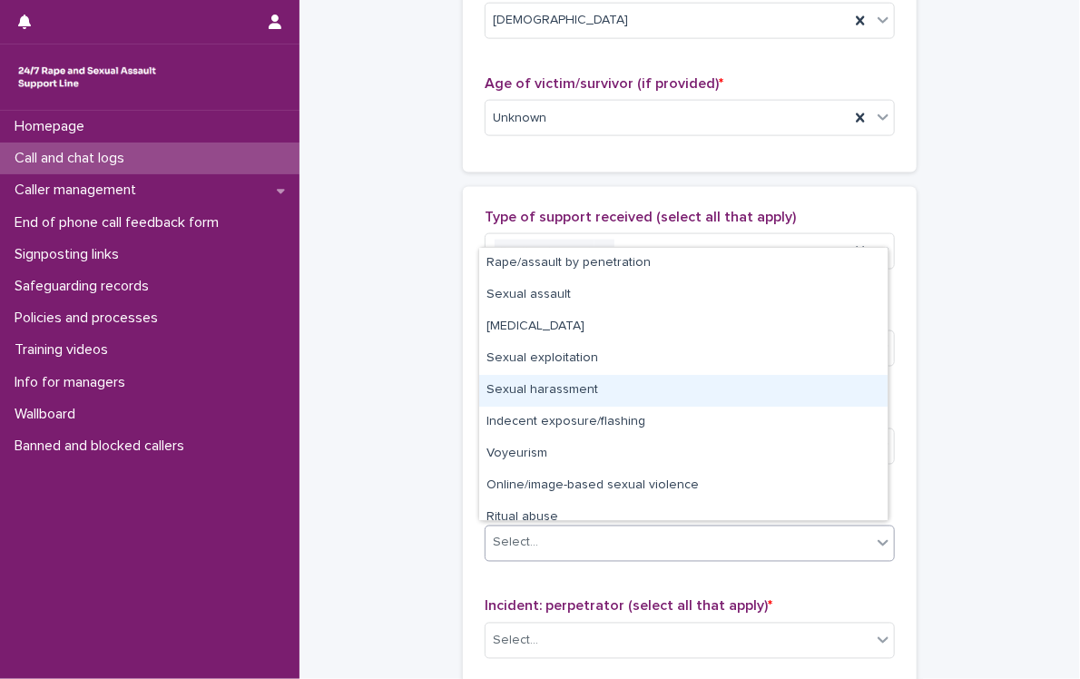
scroll to position [45, 0]
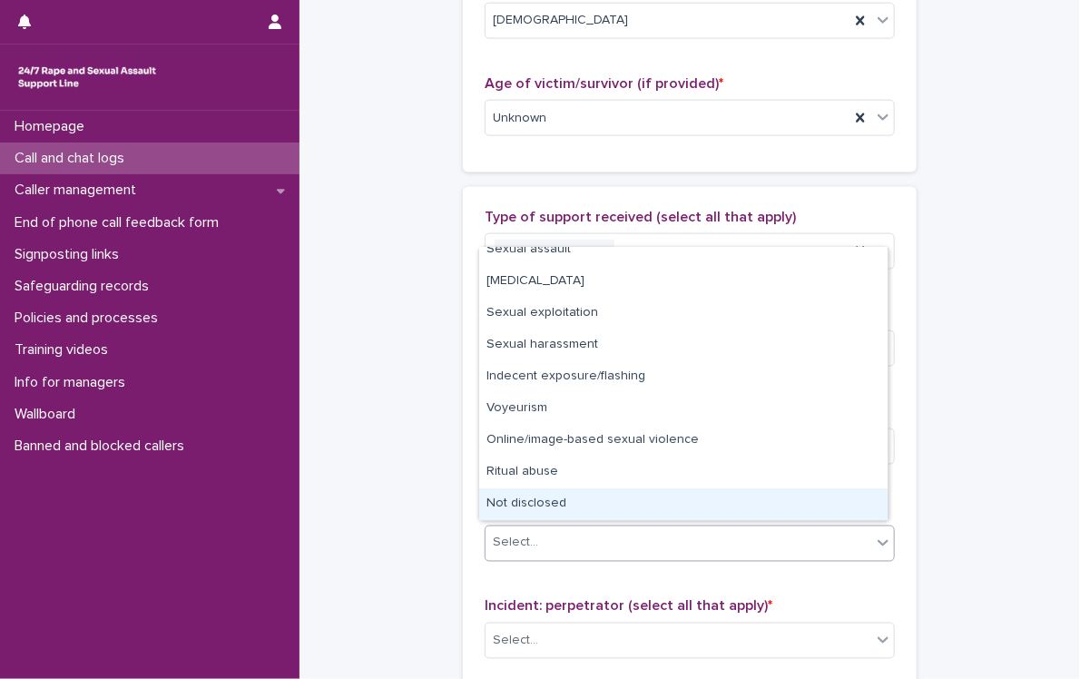
click at [672, 497] on div "Not disclosed" at bounding box center [683, 504] width 409 height 32
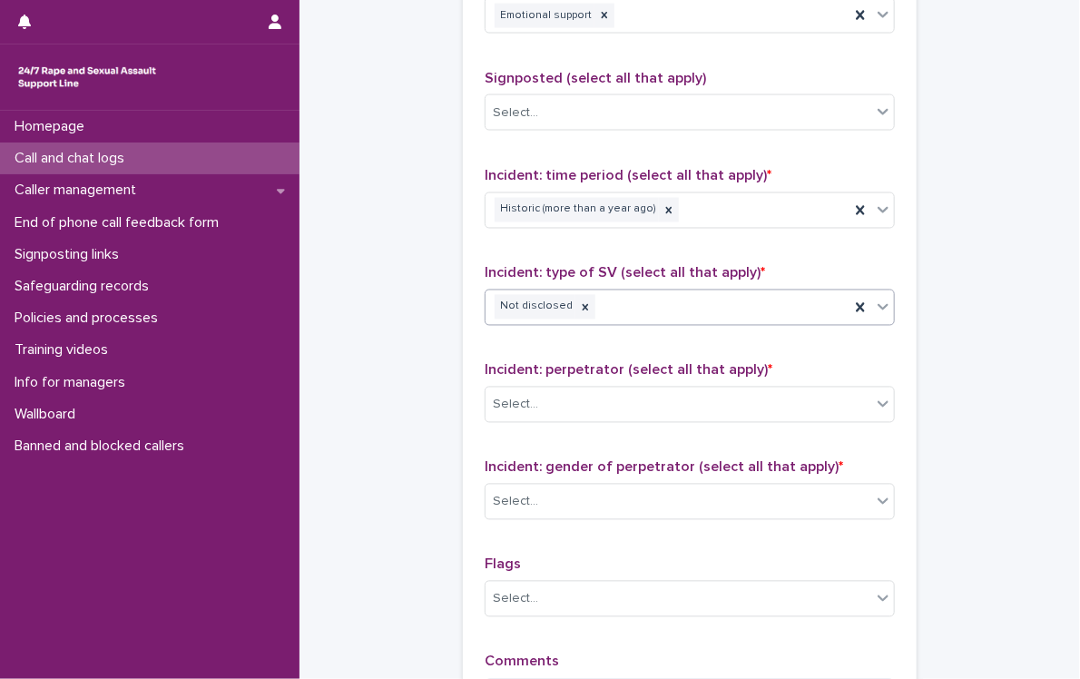
scroll to position [1315, 0]
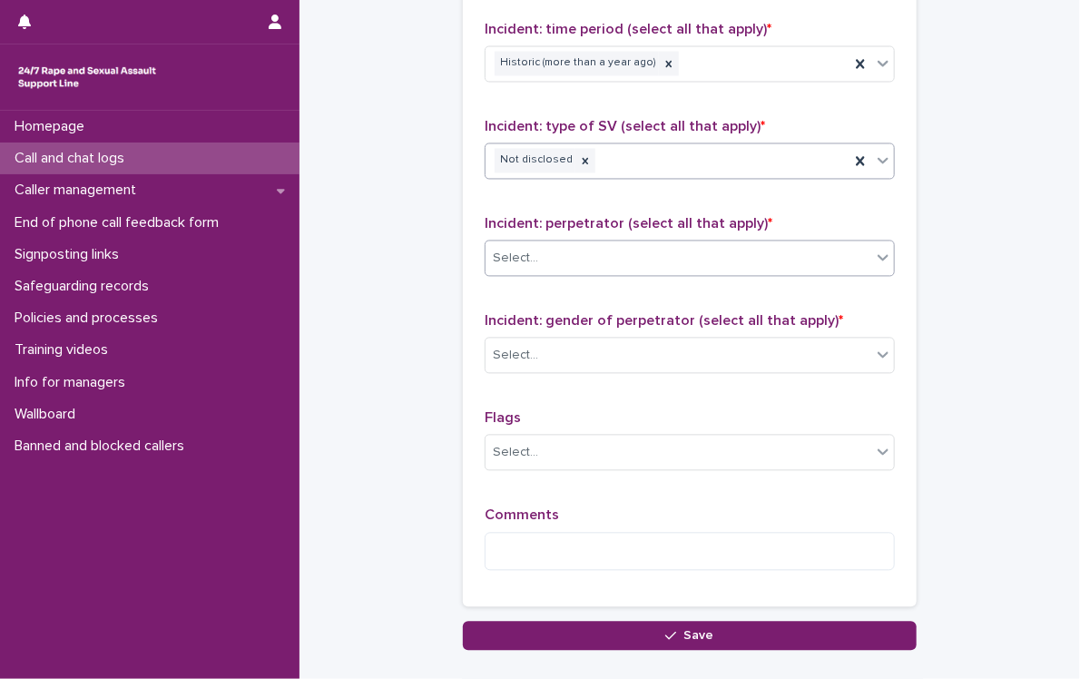
click at [517, 258] on div "Select..." at bounding box center [515, 259] width 45 height 19
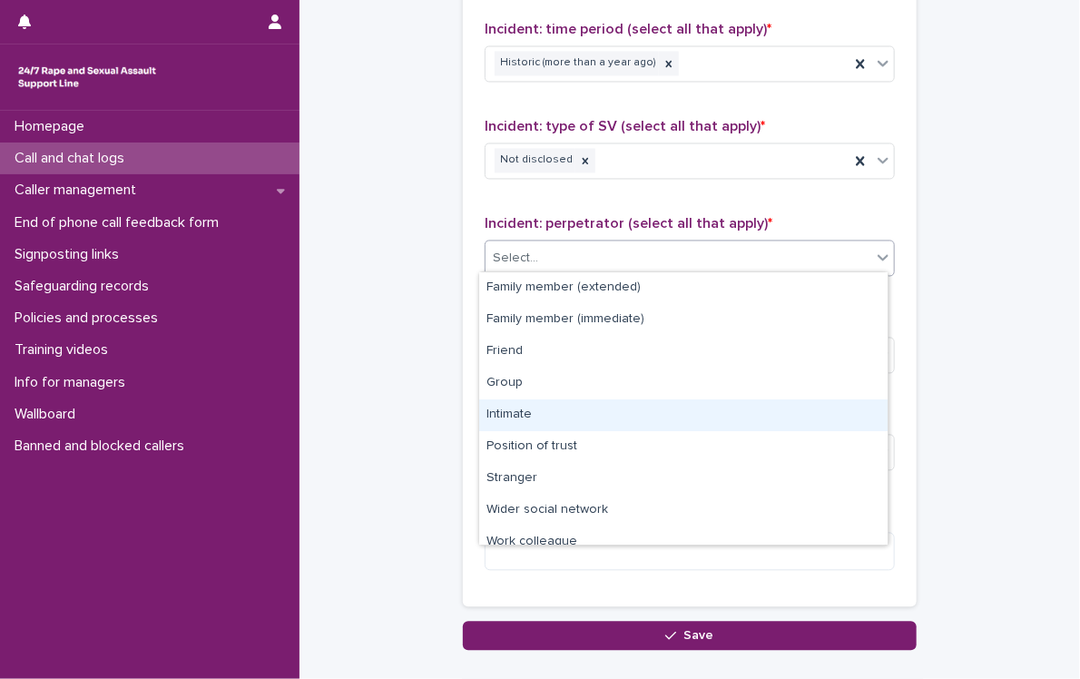
scroll to position [76, 0]
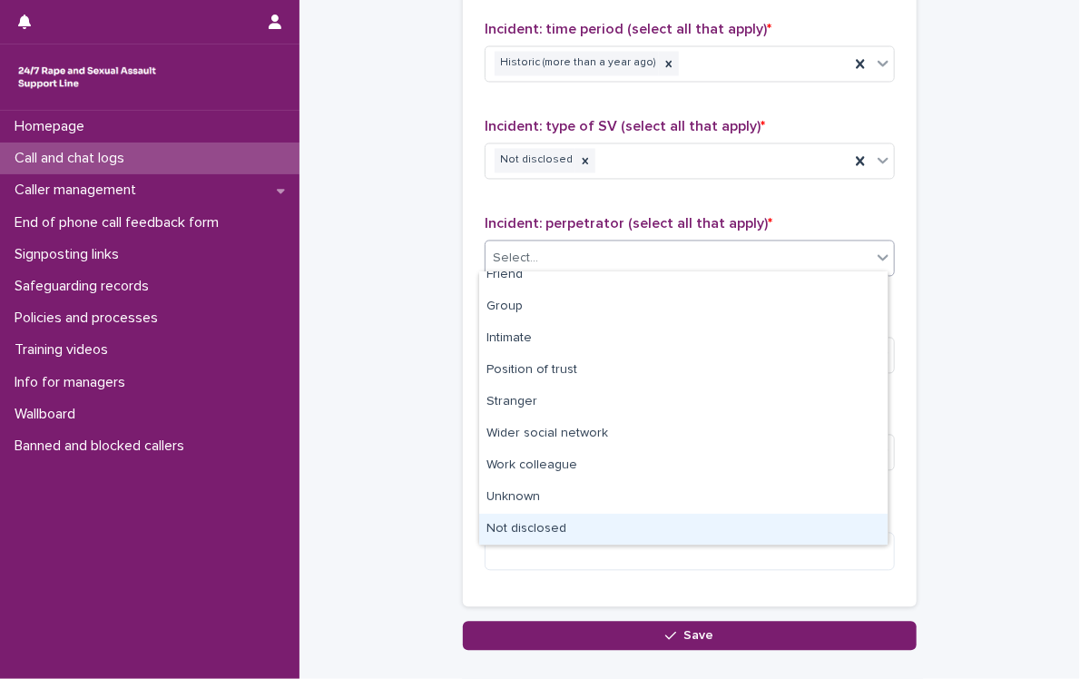
click at [566, 517] on div "Not disclosed" at bounding box center [683, 530] width 409 height 32
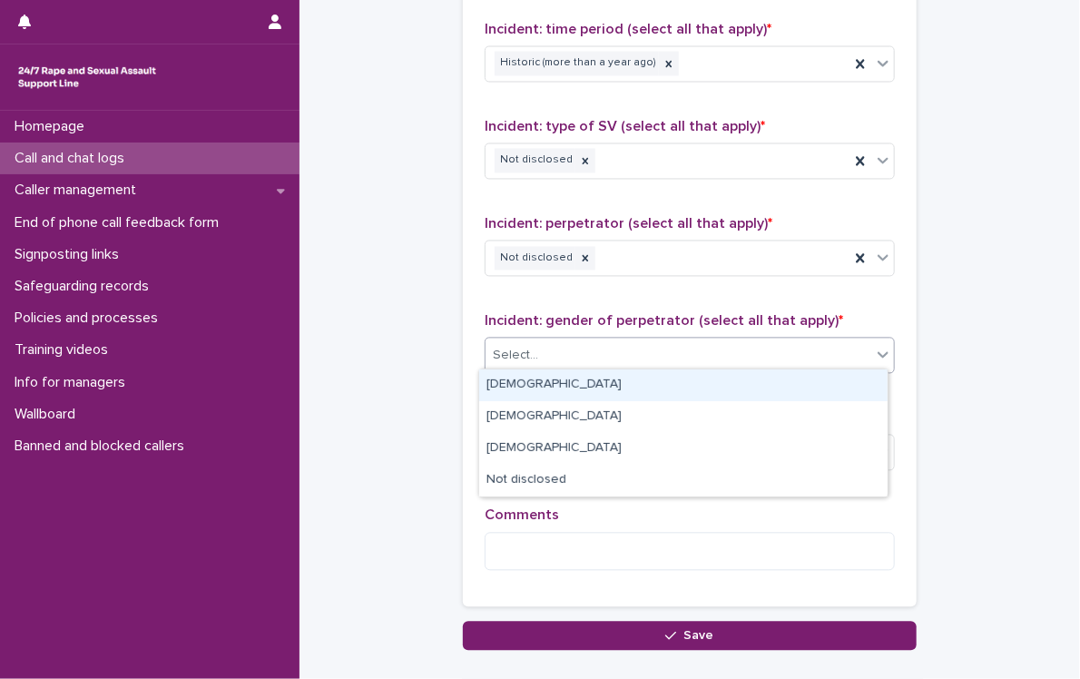
click at [632, 356] on div "Select..." at bounding box center [679, 356] width 386 height 30
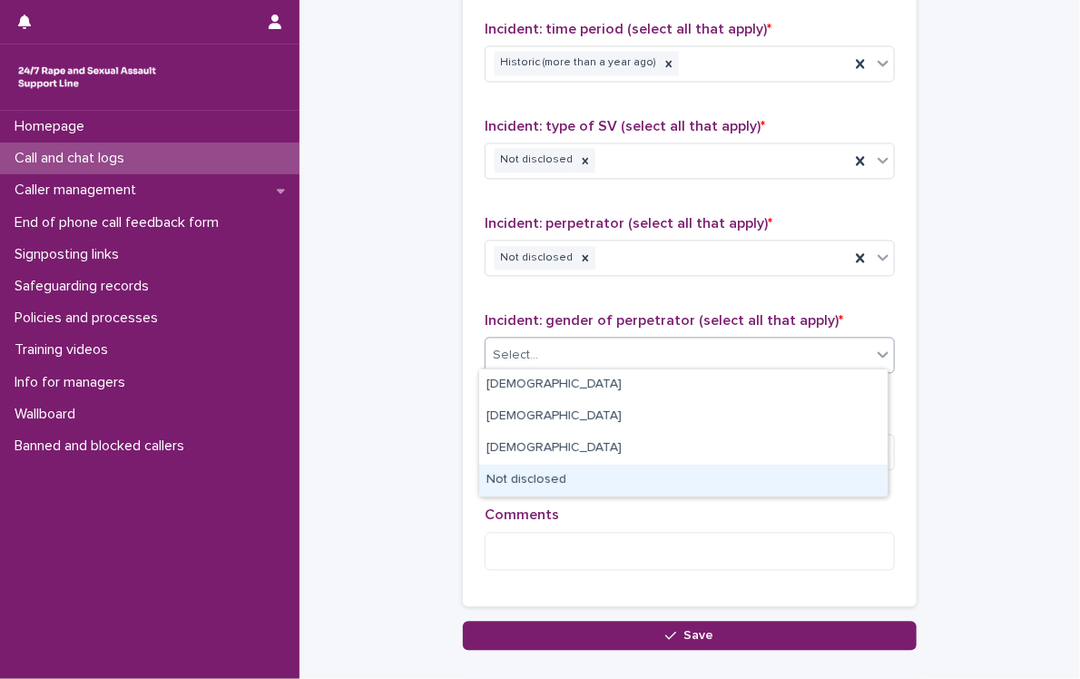
click at [615, 474] on div "Not disclosed" at bounding box center [683, 481] width 409 height 32
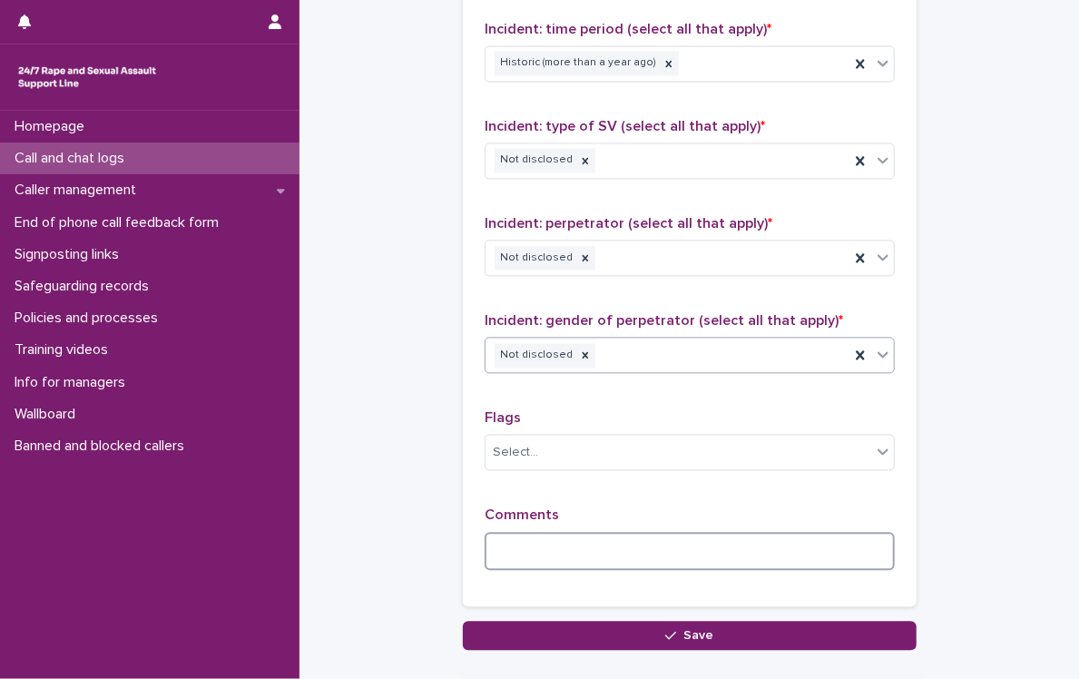
click at [585, 545] on textarea at bounding box center [690, 552] width 410 height 39
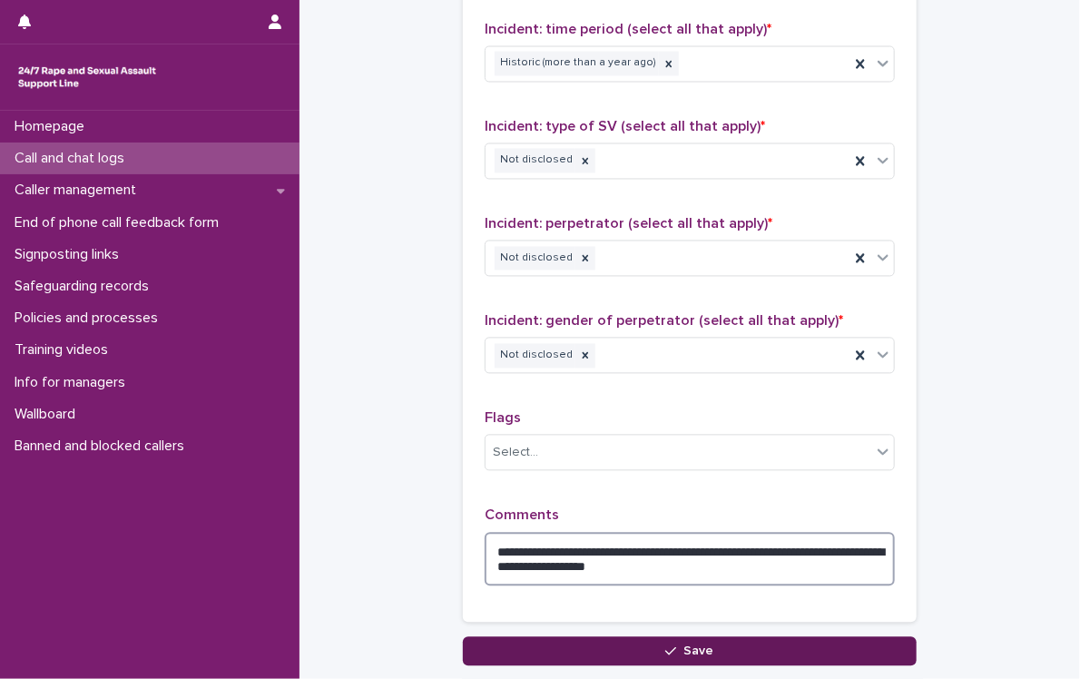
type textarea "**********"
click at [605, 647] on button "Save" at bounding box center [690, 651] width 454 height 29
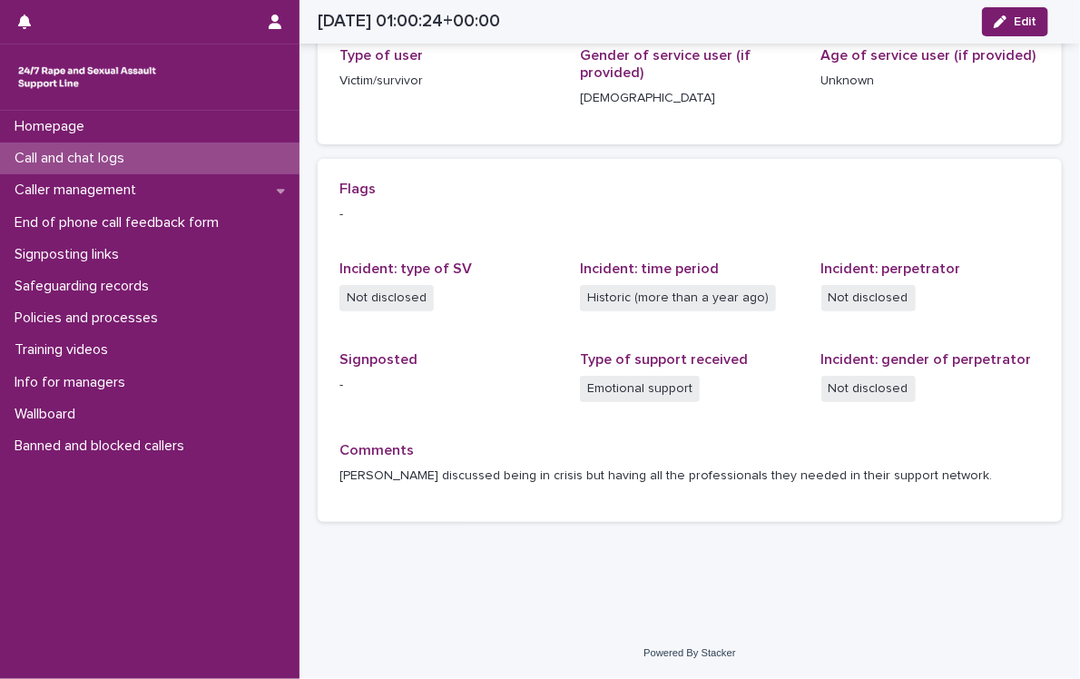
scroll to position [302, 0]
click at [193, 162] on div "Call and chat logs" at bounding box center [150, 159] width 300 height 32
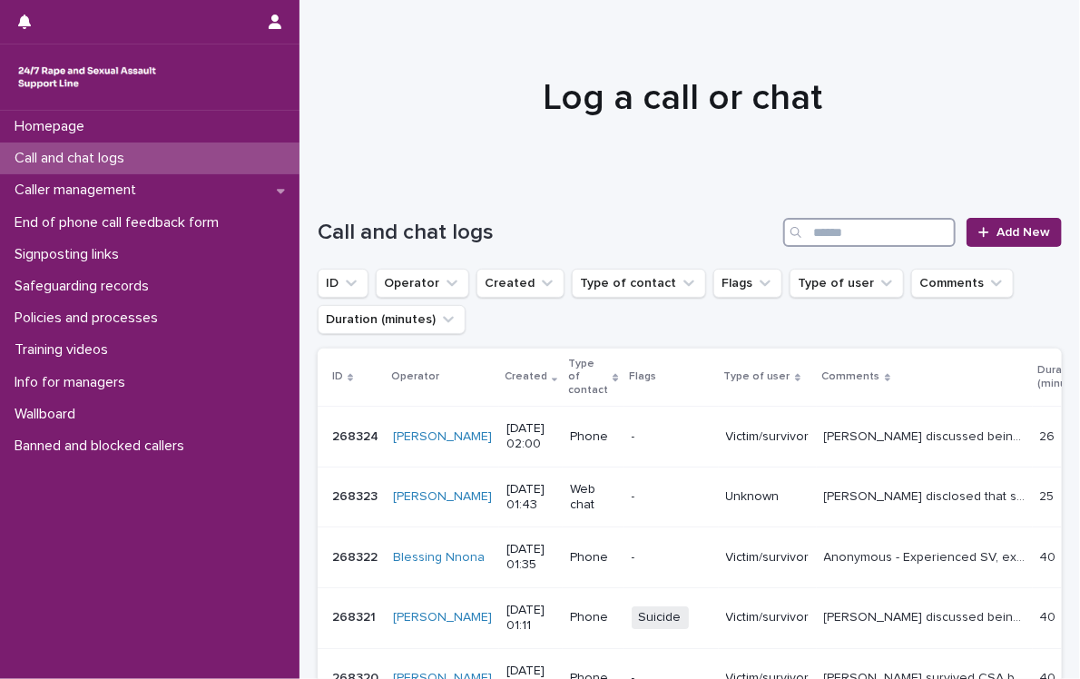
click at [803, 229] on input "Search" at bounding box center [869, 232] width 172 height 29
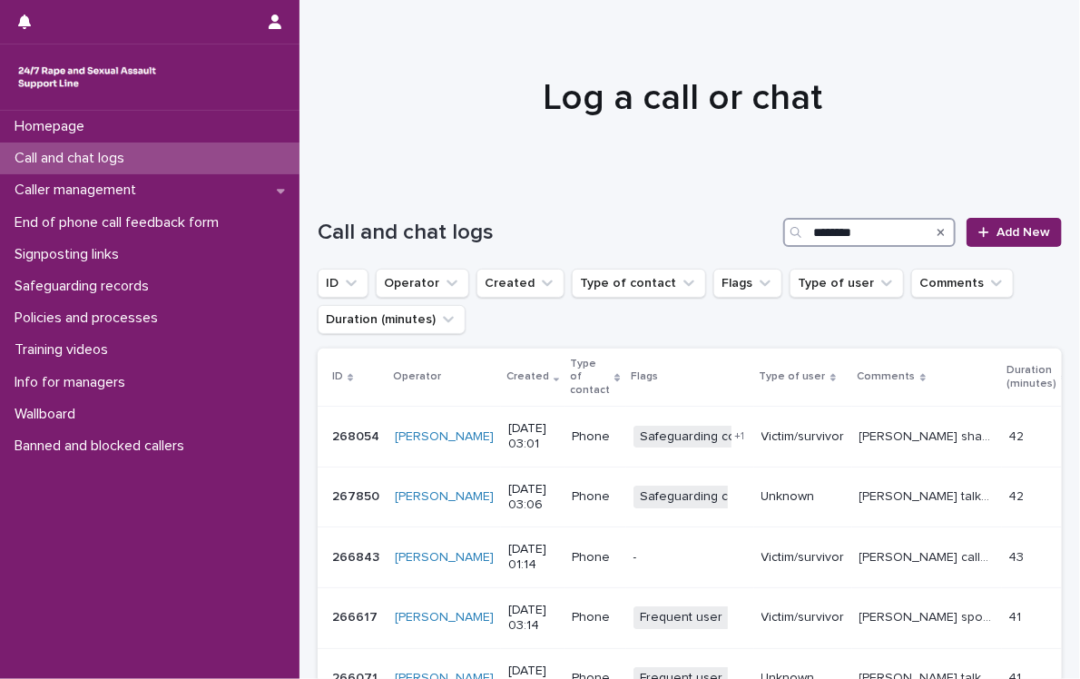
type input "********"
click at [179, 153] on div "Call and chat logs" at bounding box center [150, 159] width 300 height 32
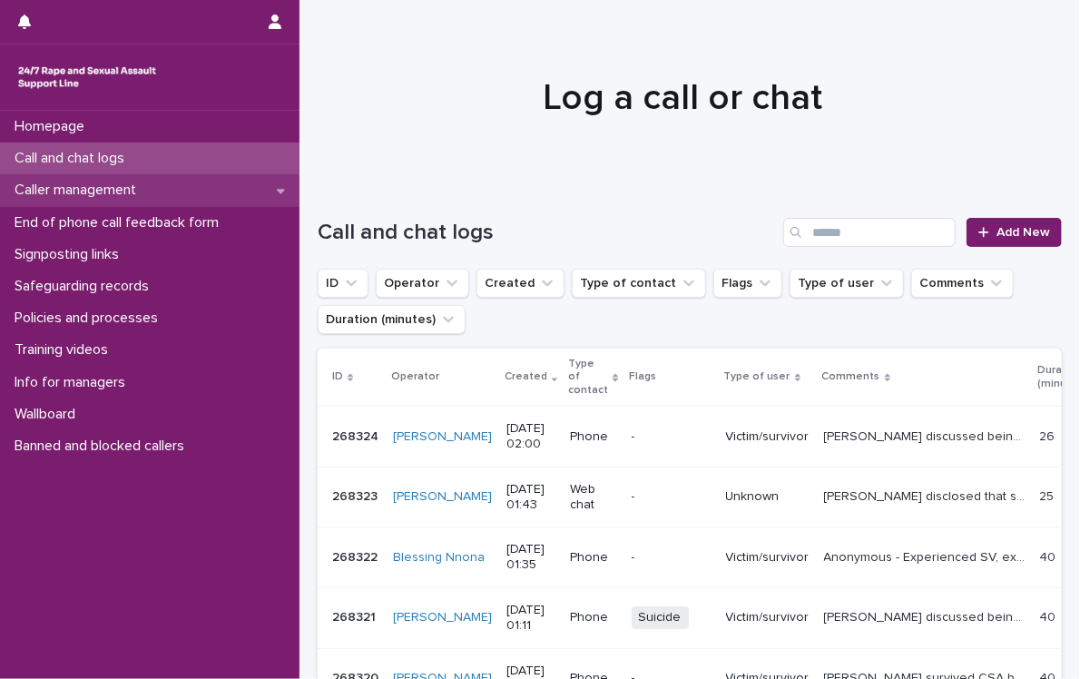
click at [262, 192] on div "Caller management" at bounding box center [150, 190] width 300 height 32
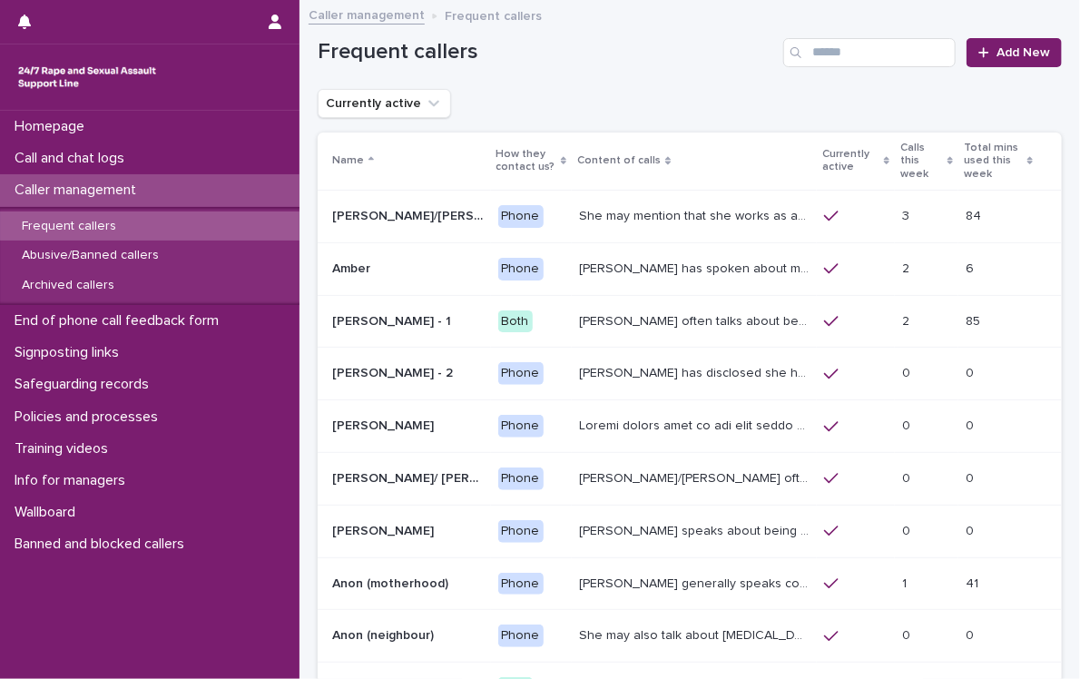
click at [140, 224] on div "Frequent callers" at bounding box center [150, 227] width 300 height 30
click at [850, 54] on input "Search" at bounding box center [869, 52] width 172 height 29
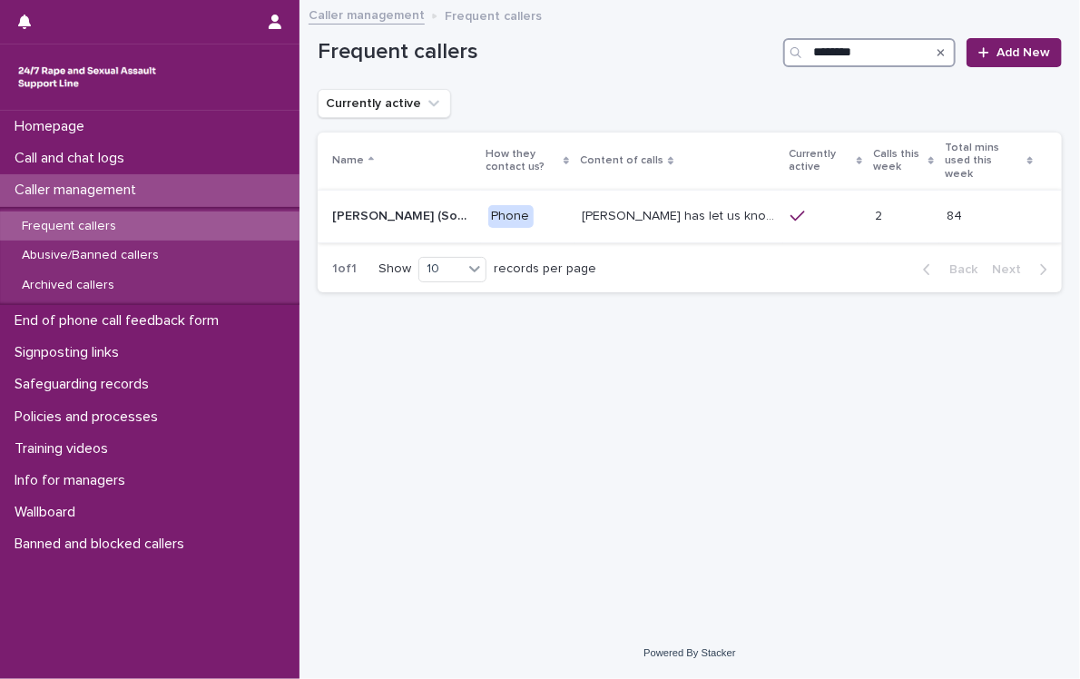
type input "********"
click at [678, 205] on p "[PERSON_NAME] has let us know that she experienced [MEDICAL_DATA] by a doctor. …" at bounding box center [681, 214] width 198 height 19
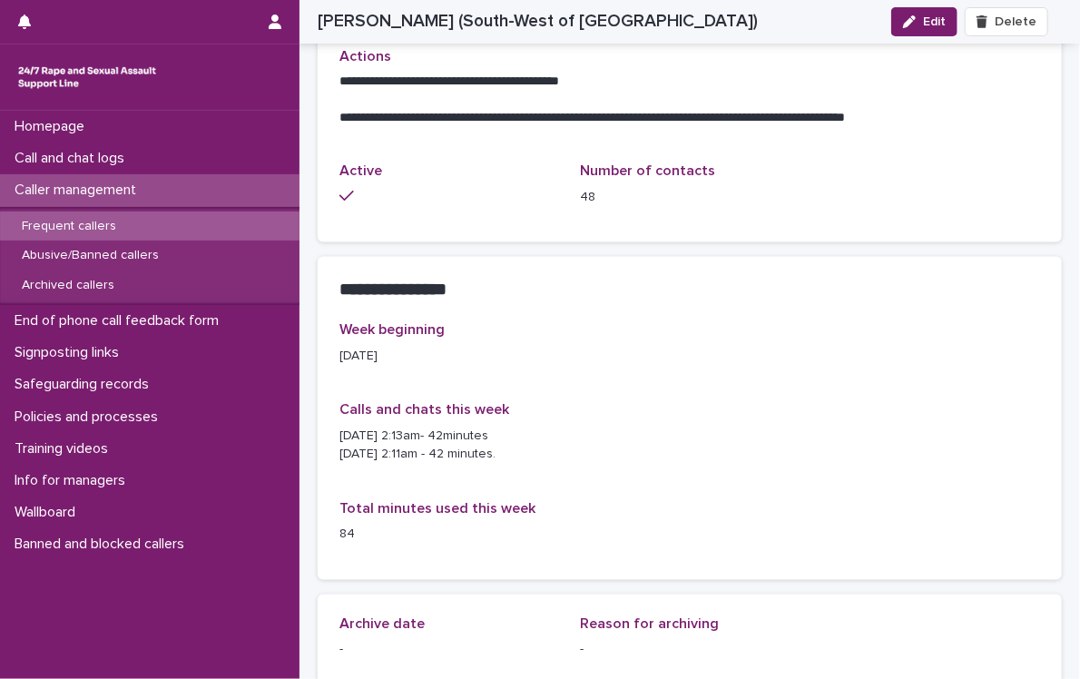
scroll to position [812, 0]
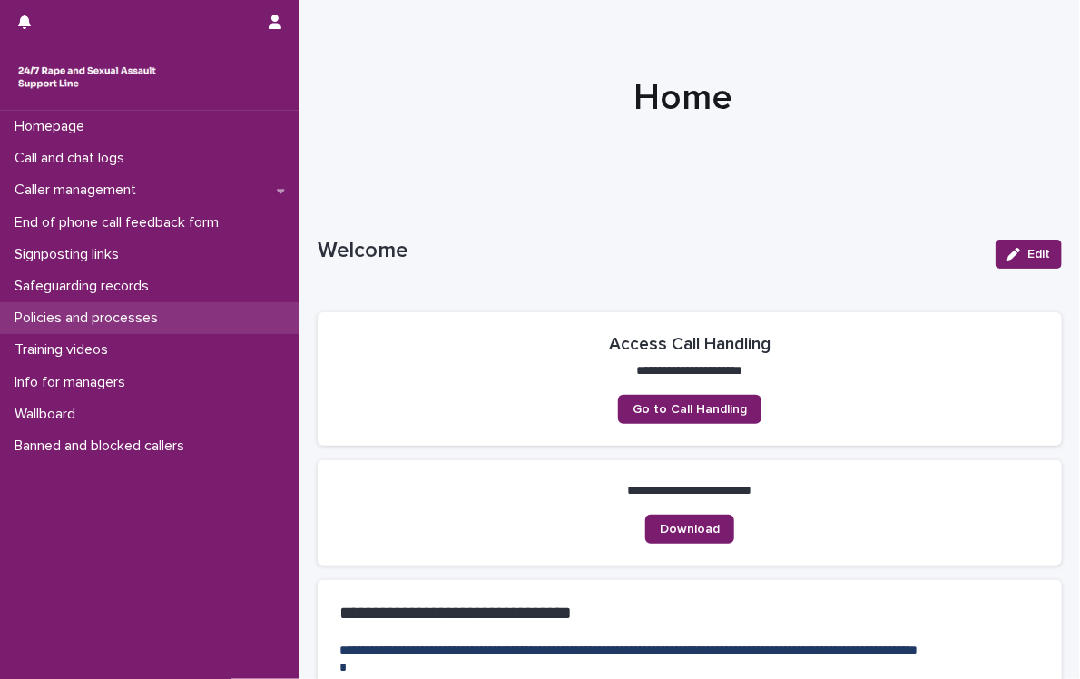
click at [130, 320] on p "Policies and processes" at bounding box center [89, 318] width 165 height 17
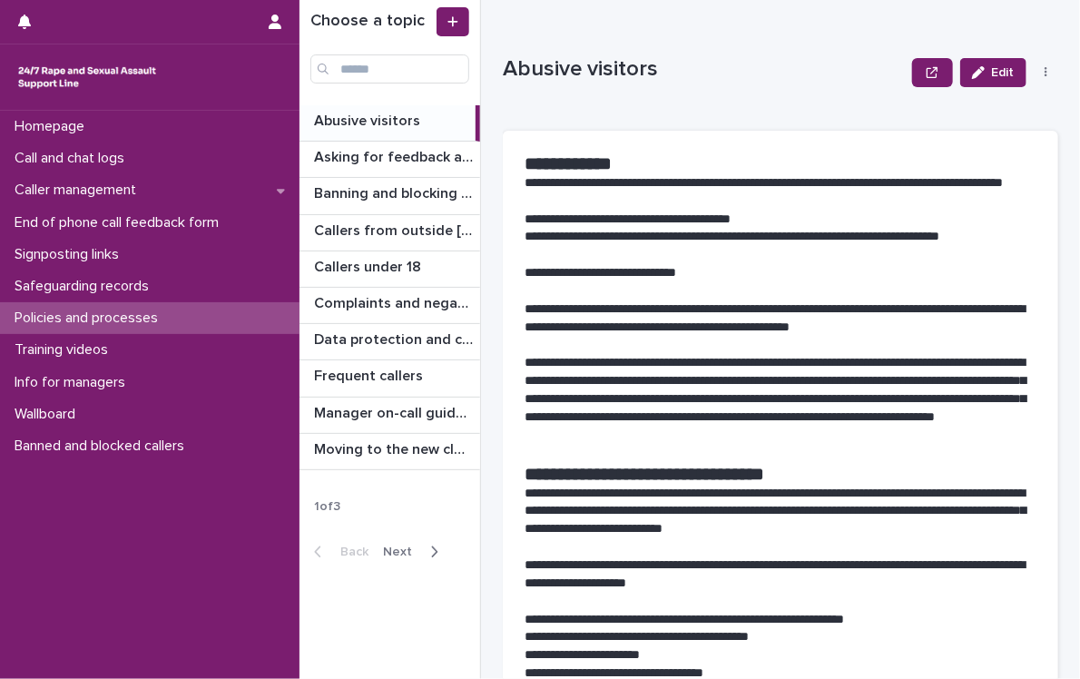
click at [397, 554] on span "Next" at bounding box center [403, 552] width 40 height 13
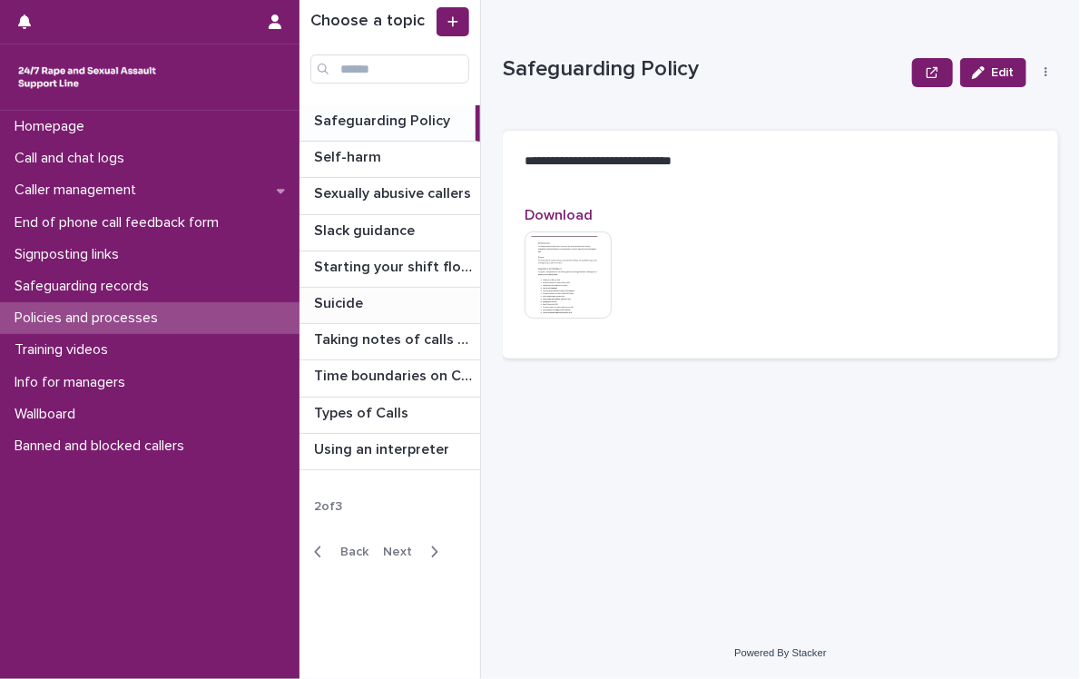
click at [341, 301] on p "Suicide" at bounding box center [340, 301] width 53 height 21
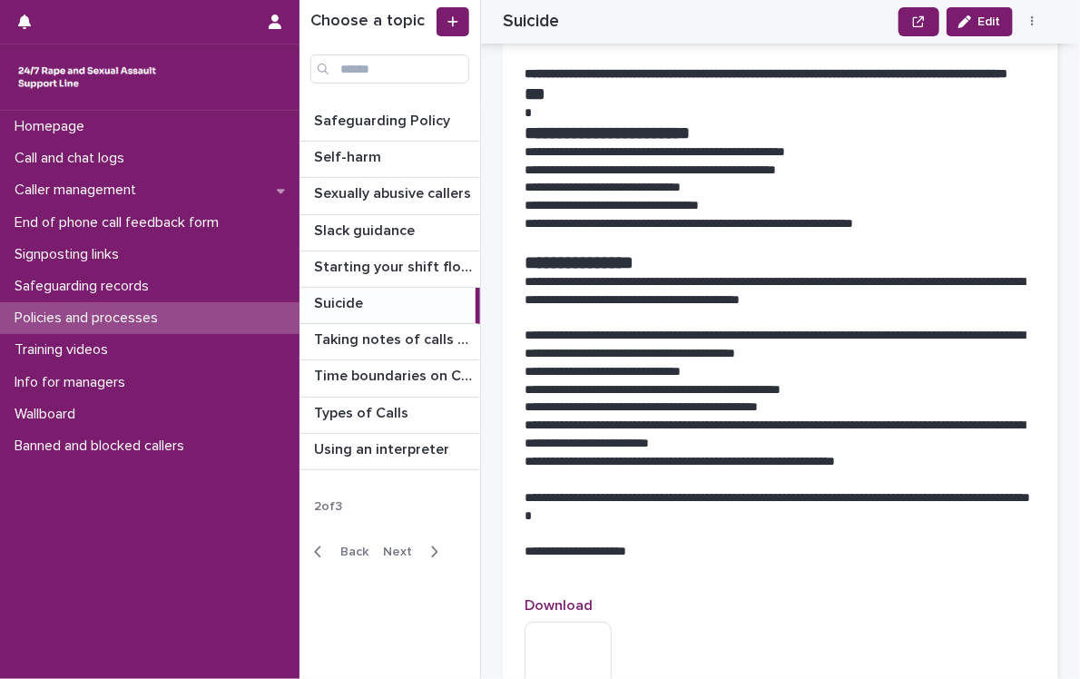
scroll to position [1945, 0]
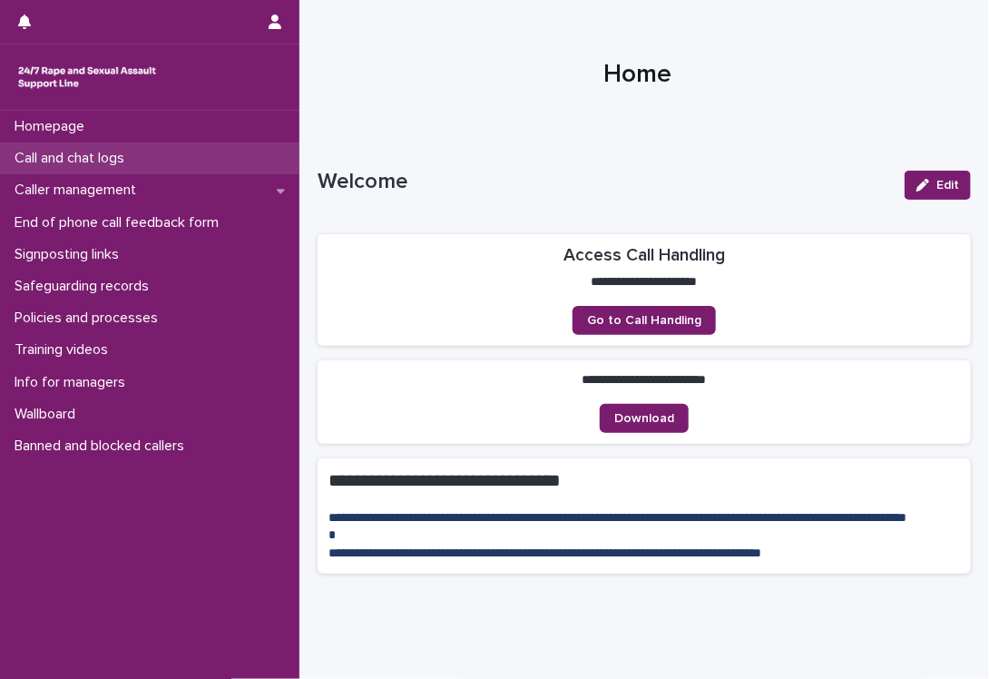
click at [143, 169] on div "Call and chat logs" at bounding box center [150, 159] width 300 height 32
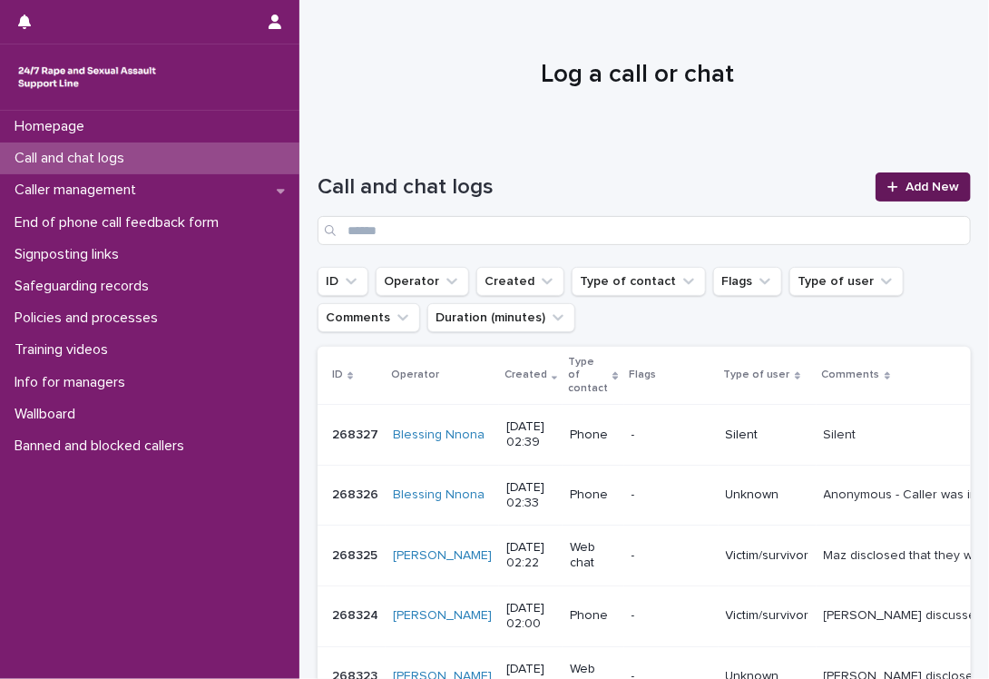
click at [910, 178] on link "Add New" at bounding box center [923, 186] width 95 height 29
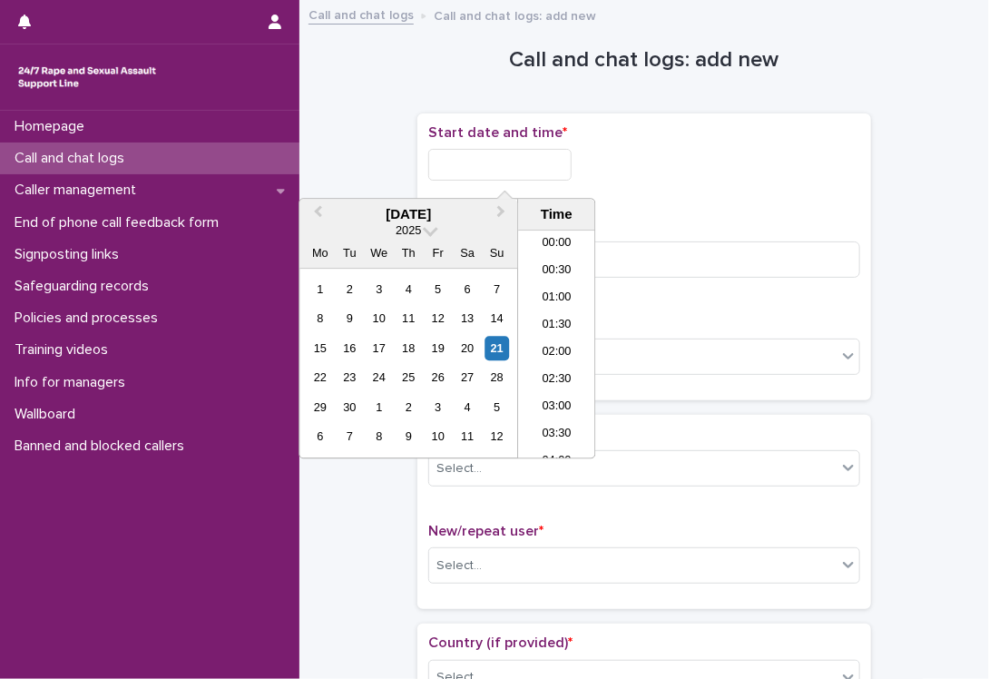
click at [527, 171] on input "text" at bounding box center [499, 165] width 143 height 32
click at [494, 345] on div "21" at bounding box center [497, 348] width 25 height 25
click at [566, 310] on li "02:00" at bounding box center [556, 317] width 77 height 27
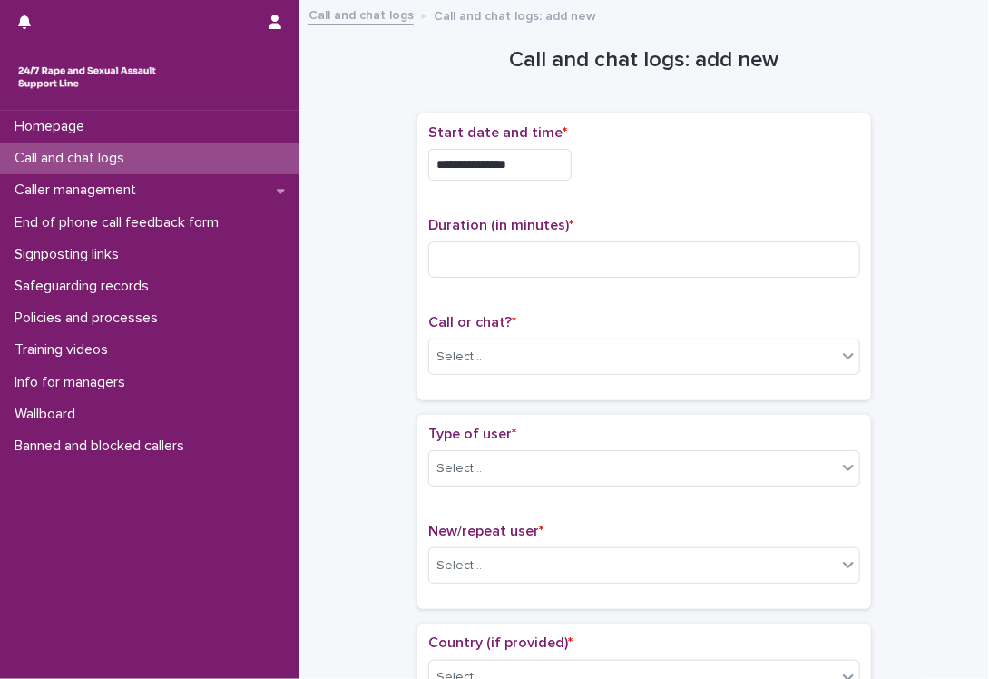
click at [554, 159] on input "**********" at bounding box center [499, 165] width 143 height 32
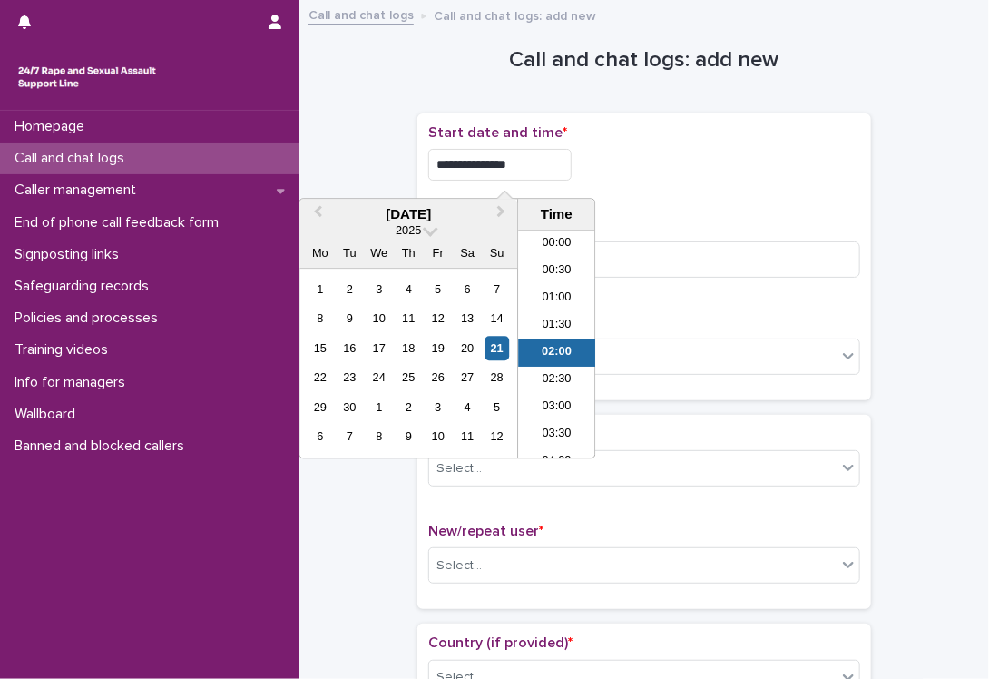
scroll to position [9, 0]
type input "**********"
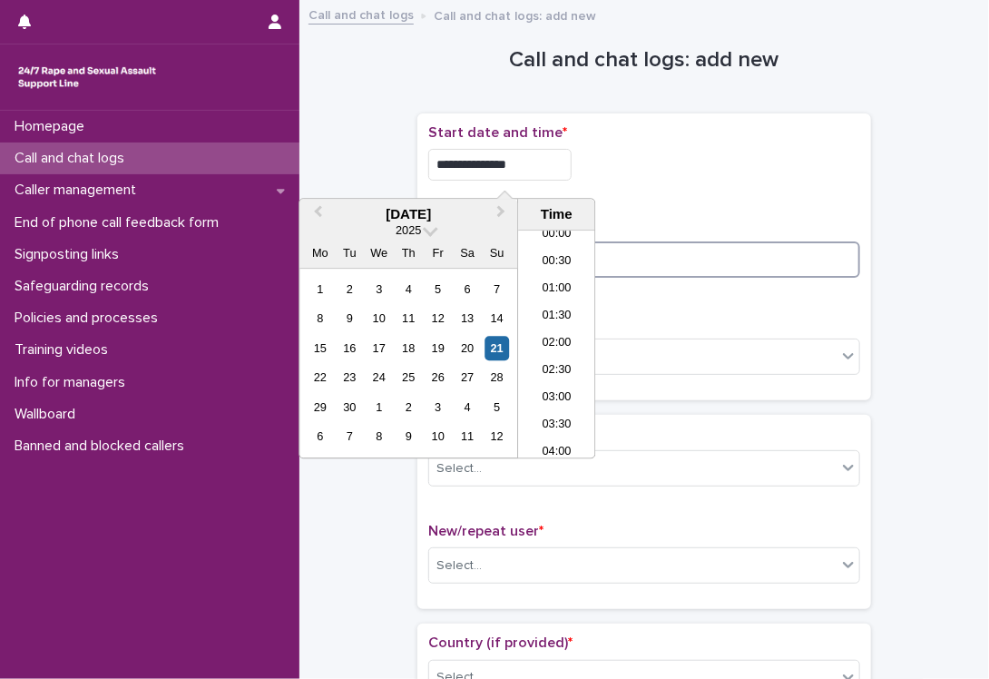
click at [669, 261] on input at bounding box center [644, 259] width 432 height 36
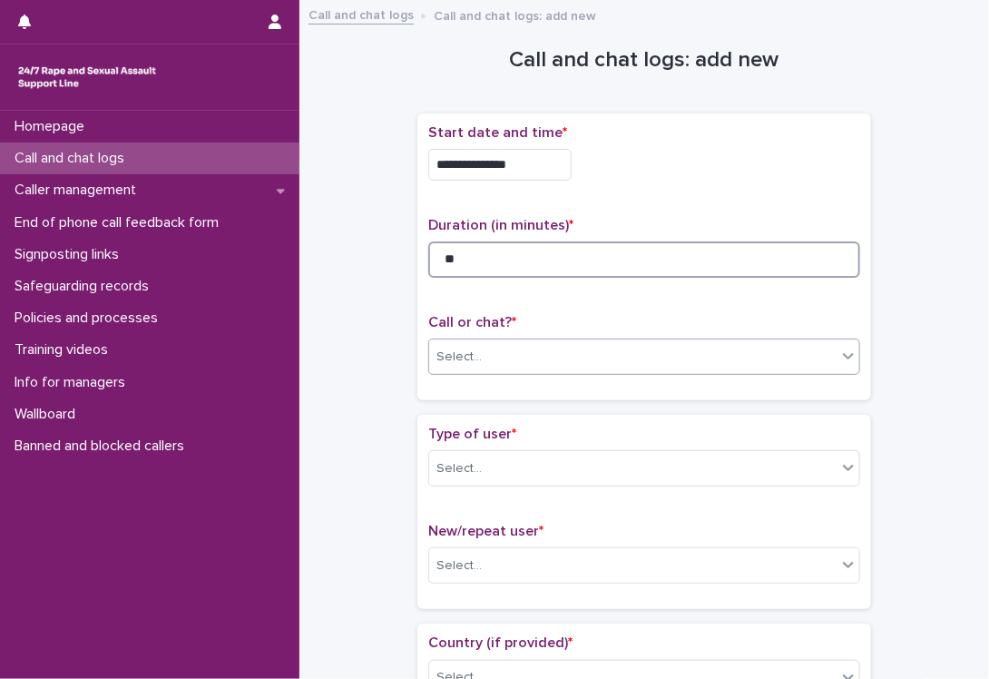
type input "**"
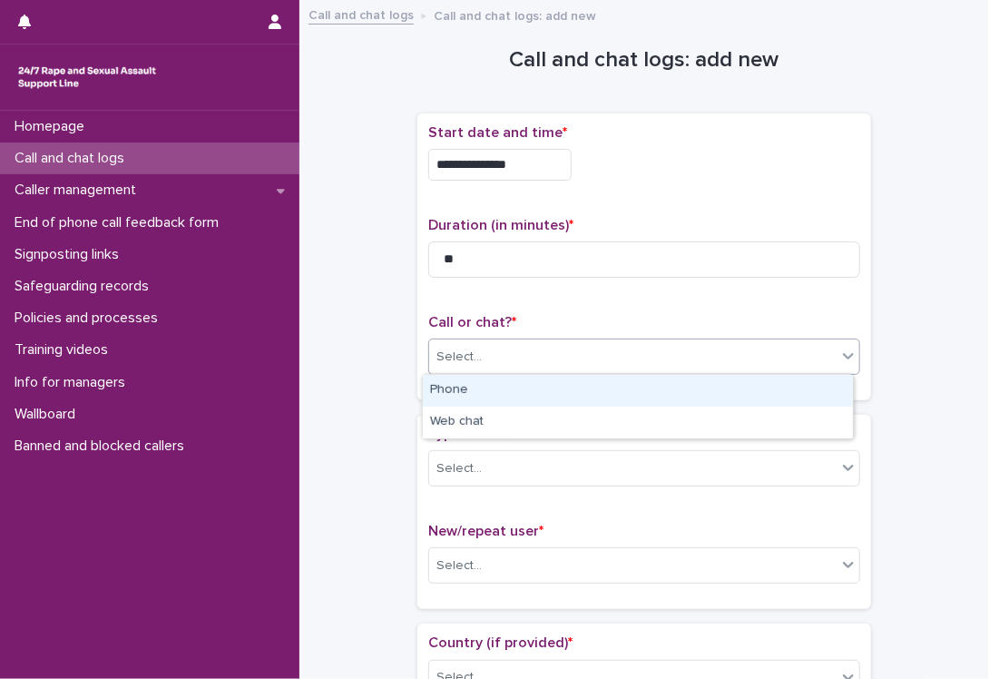
click at [535, 349] on div "Select..." at bounding box center [633, 357] width 408 height 30
click at [553, 396] on div "Phone" at bounding box center [638, 391] width 430 height 32
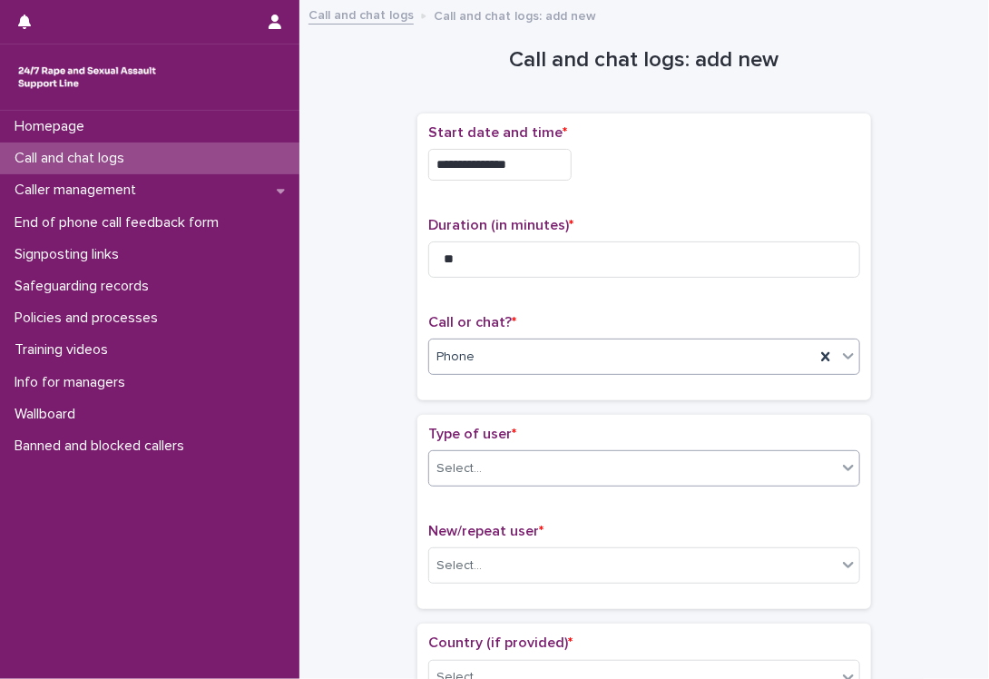
click at [516, 468] on div "Select..." at bounding box center [633, 469] width 408 height 30
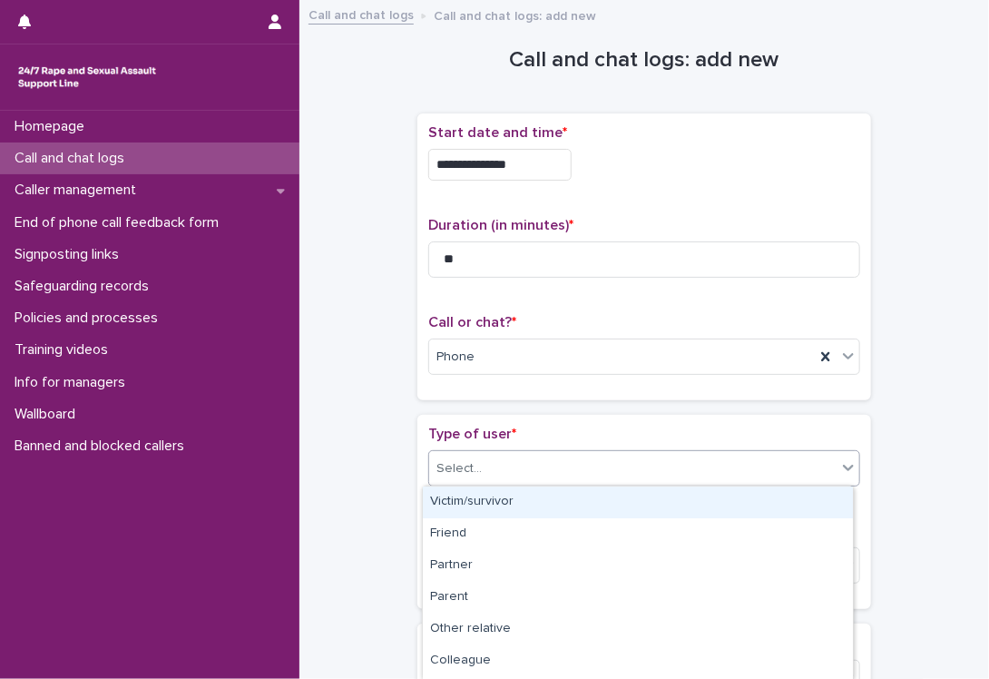
click at [526, 497] on div "Victim/survivor" at bounding box center [638, 503] width 430 height 32
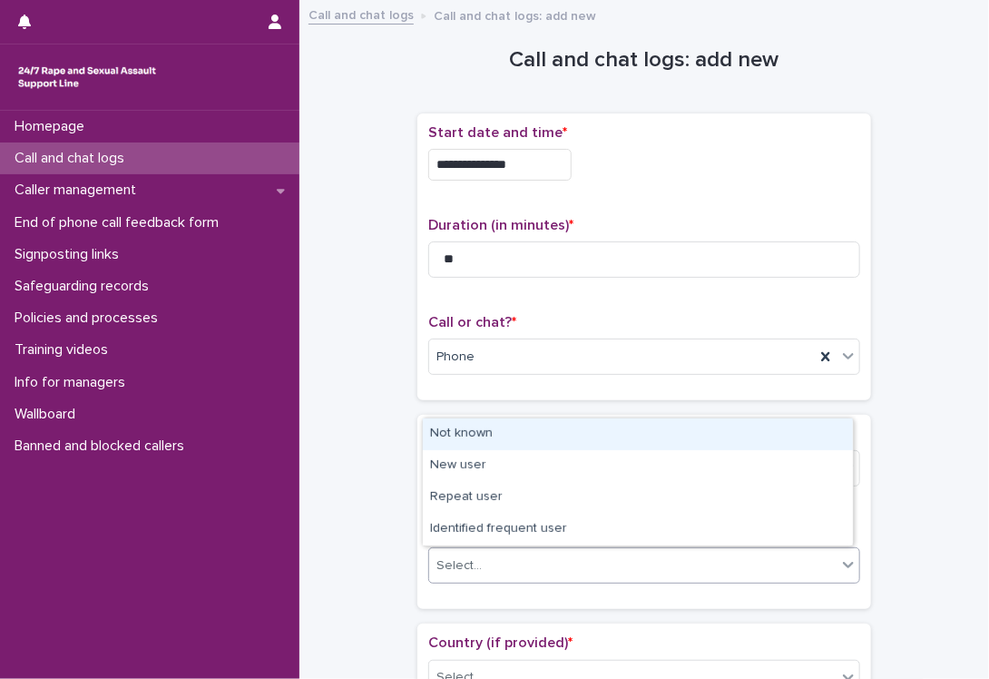
click at [541, 551] on div "Select..." at bounding box center [633, 566] width 408 height 30
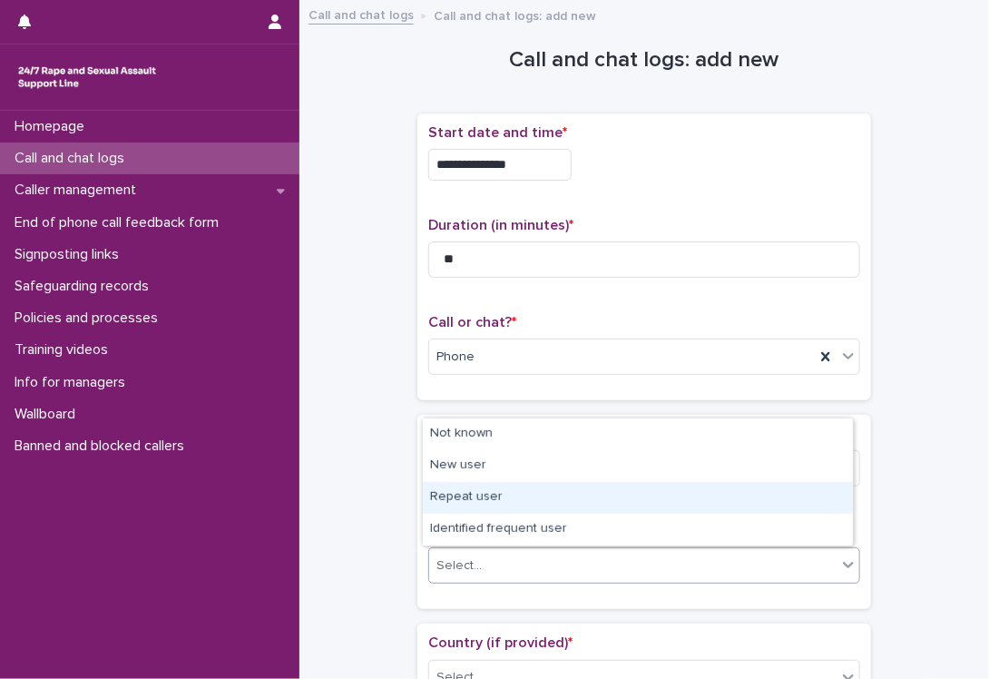
click at [539, 509] on div "Repeat user" at bounding box center [638, 498] width 430 height 32
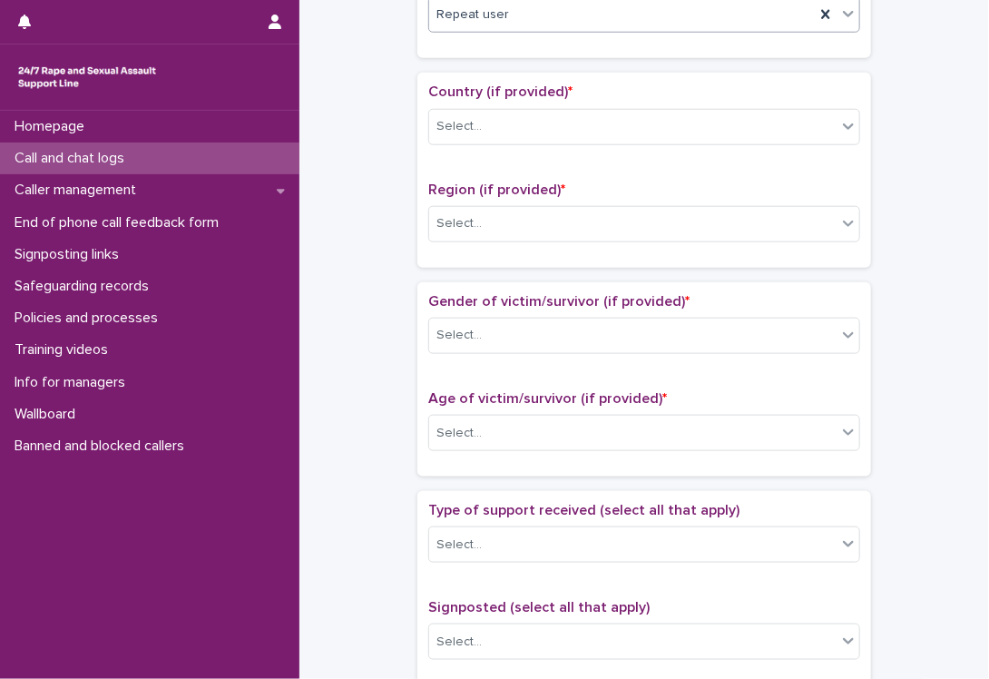
scroll to position [556, 0]
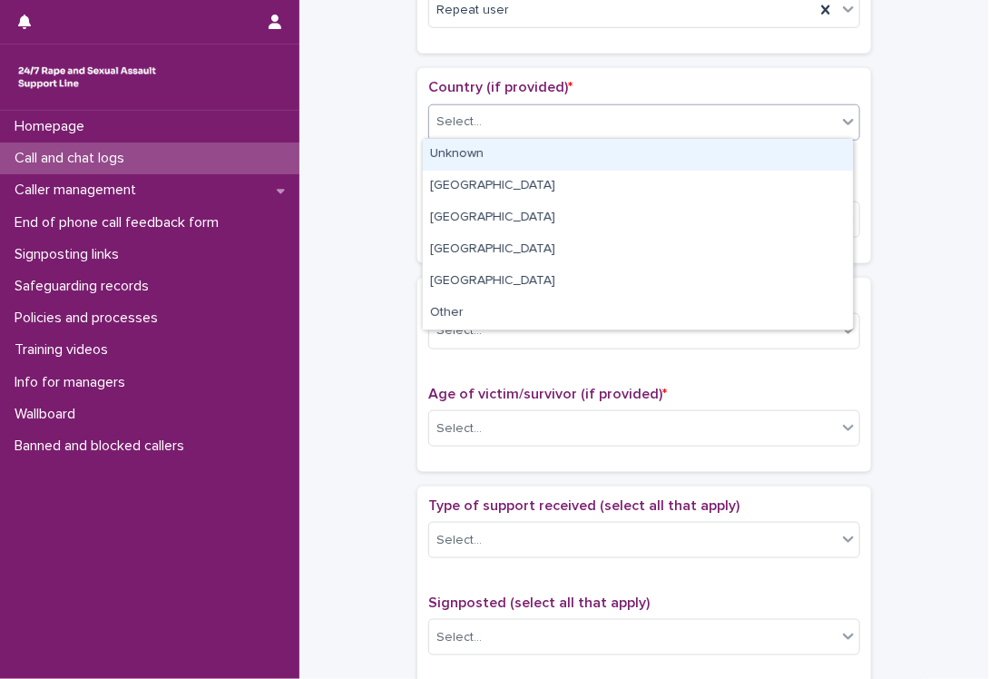
click at [581, 120] on div "Select..." at bounding box center [633, 122] width 408 height 30
click at [585, 148] on div "Unknown" at bounding box center [638, 155] width 430 height 32
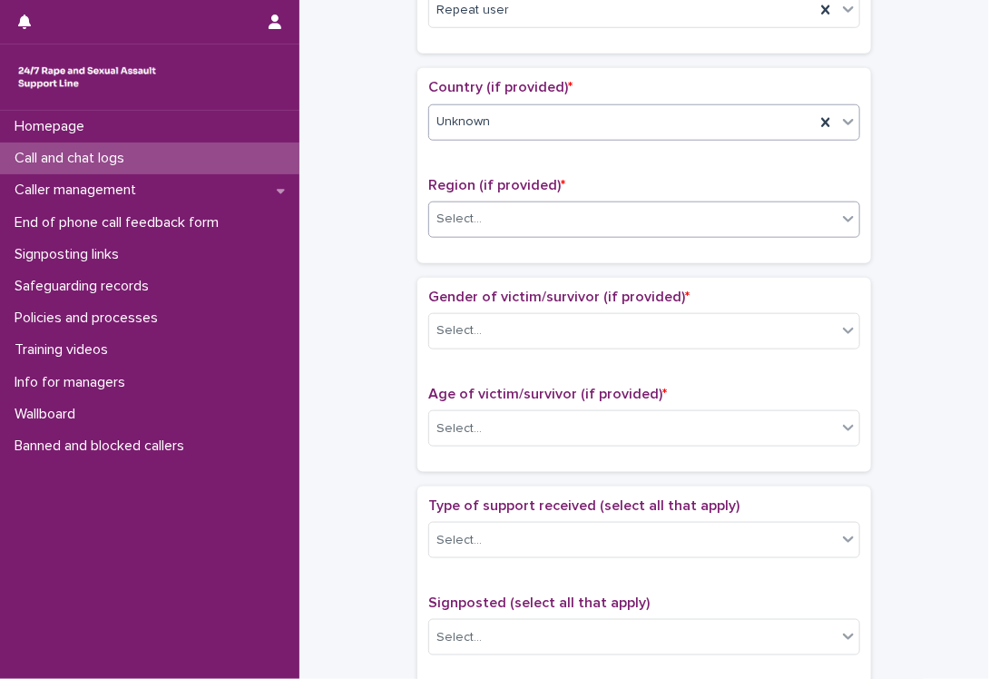
click at [581, 223] on div "Select..." at bounding box center [633, 219] width 408 height 30
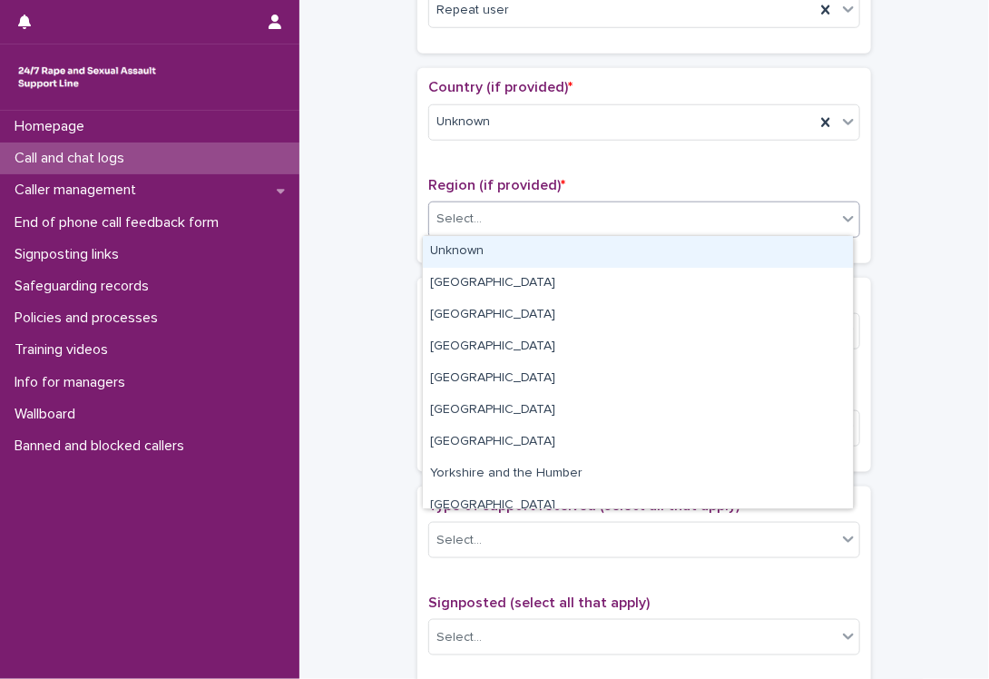
click at [581, 258] on div "Unknown" at bounding box center [638, 252] width 430 height 32
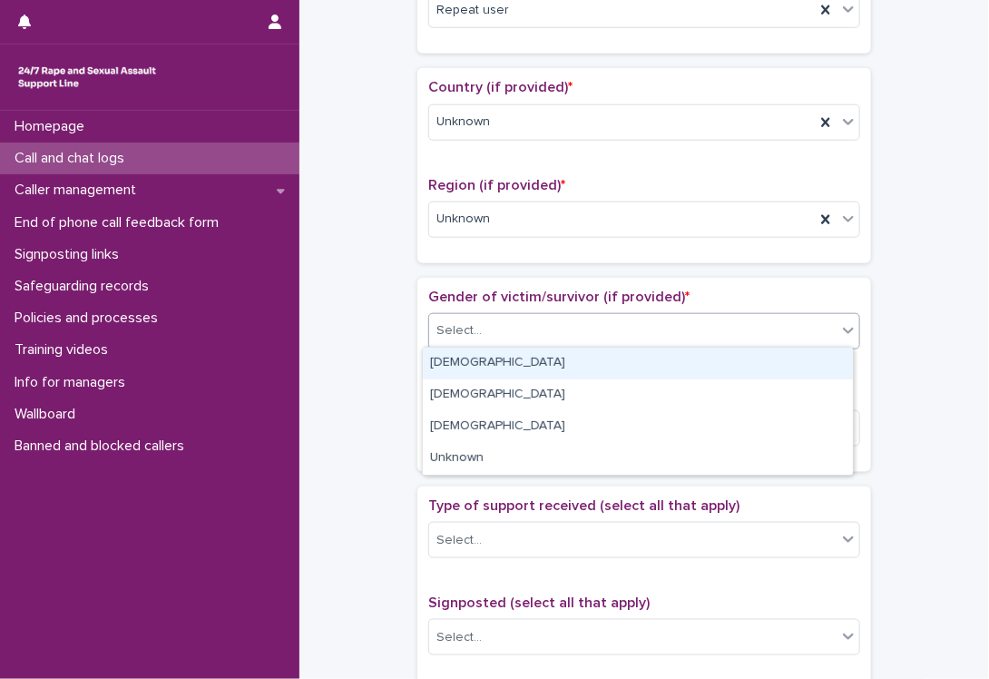
click at [583, 322] on div "Select..." at bounding box center [633, 331] width 408 height 30
click at [600, 366] on div "[DEMOGRAPHIC_DATA]" at bounding box center [638, 364] width 430 height 32
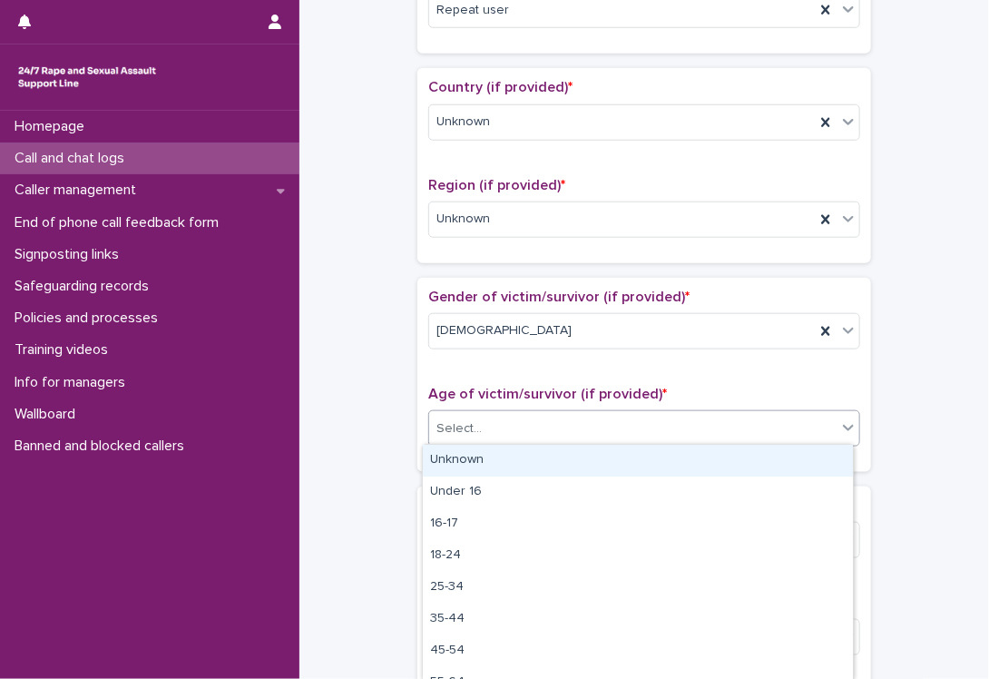
click at [595, 428] on div "Select..." at bounding box center [633, 429] width 408 height 30
click at [545, 453] on div "Unknown" at bounding box center [638, 461] width 430 height 32
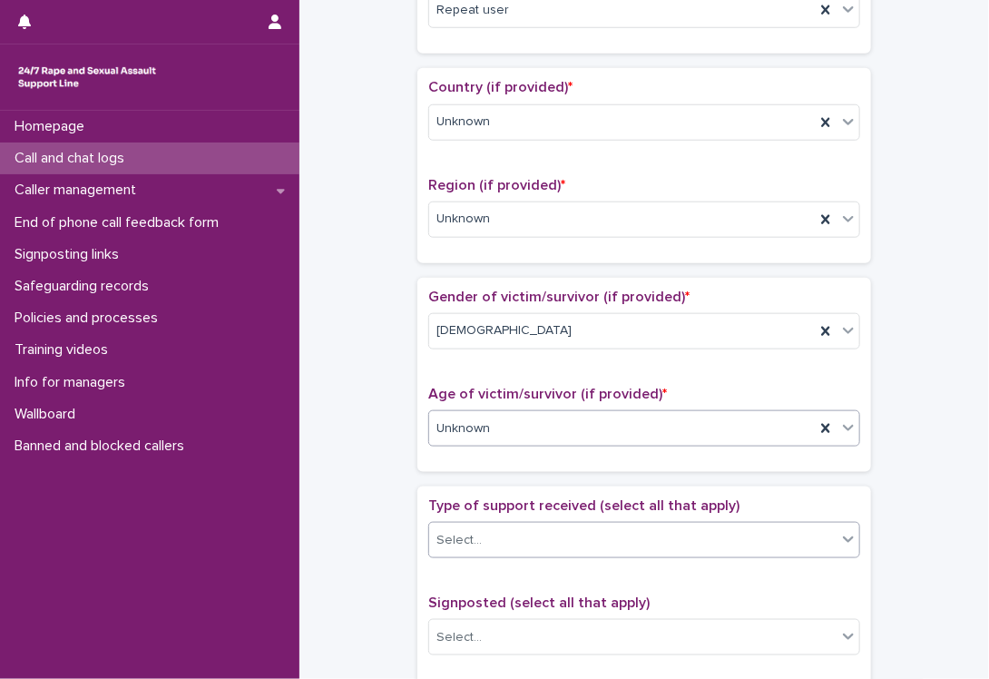
click at [526, 540] on div "Select..." at bounding box center [633, 541] width 408 height 30
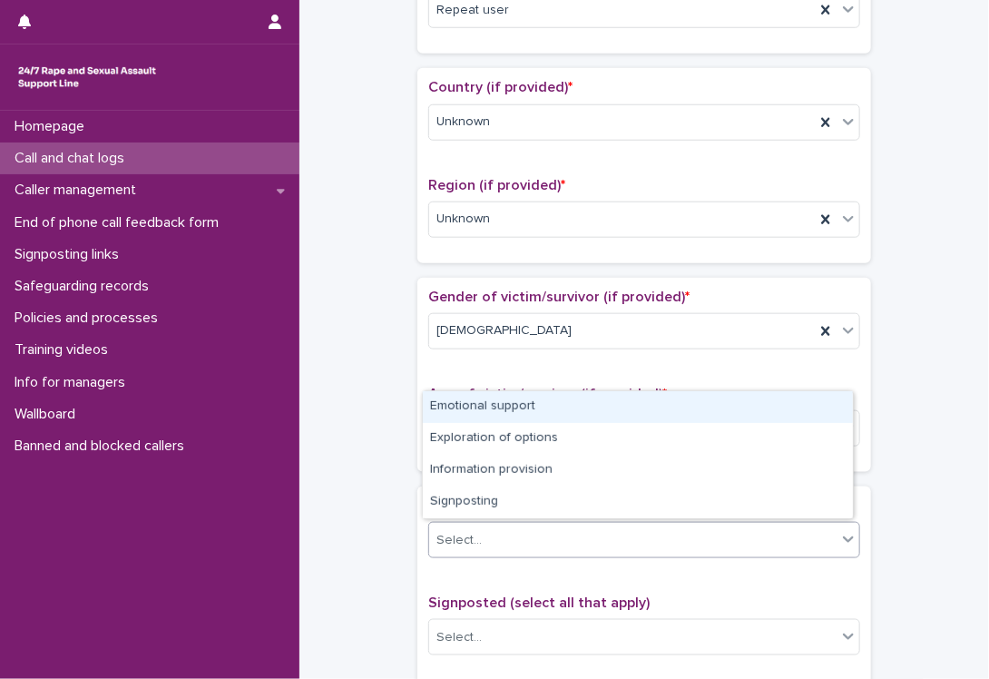
click at [563, 401] on div "Emotional support" at bounding box center [638, 407] width 430 height 32
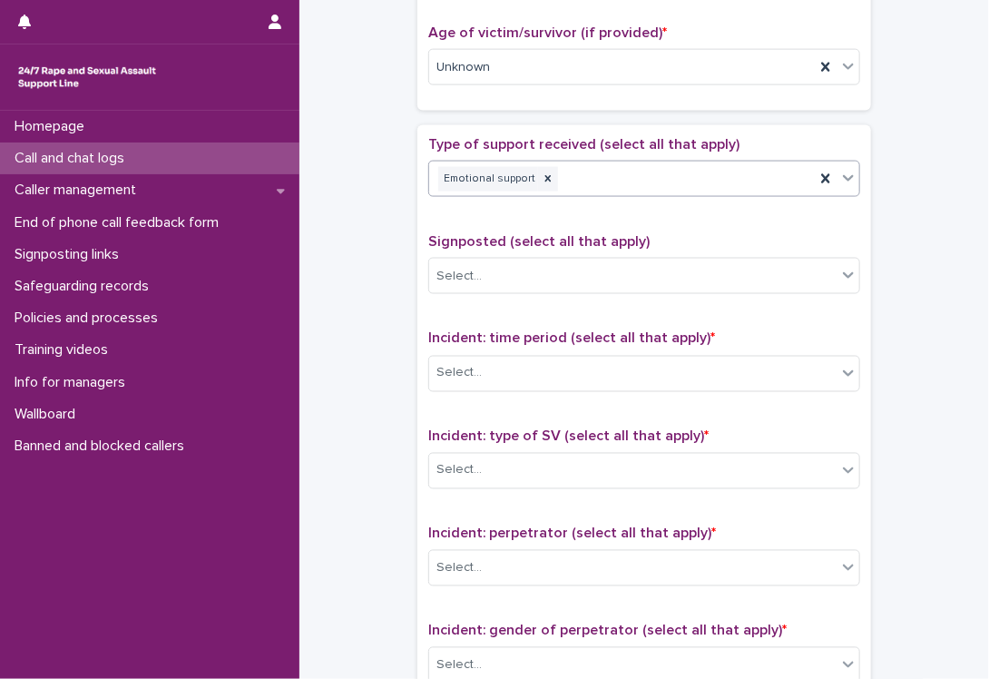
scroll to position [985, 0]
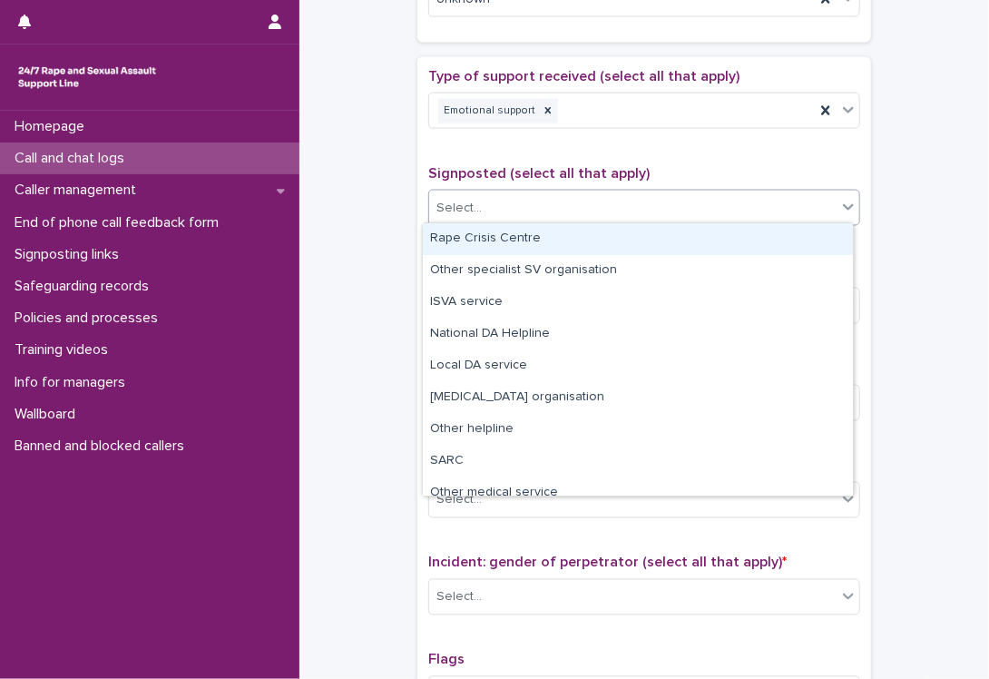
click at [512, 209] on div "Select..." at bounding box center [633, 208] width 408 height 30
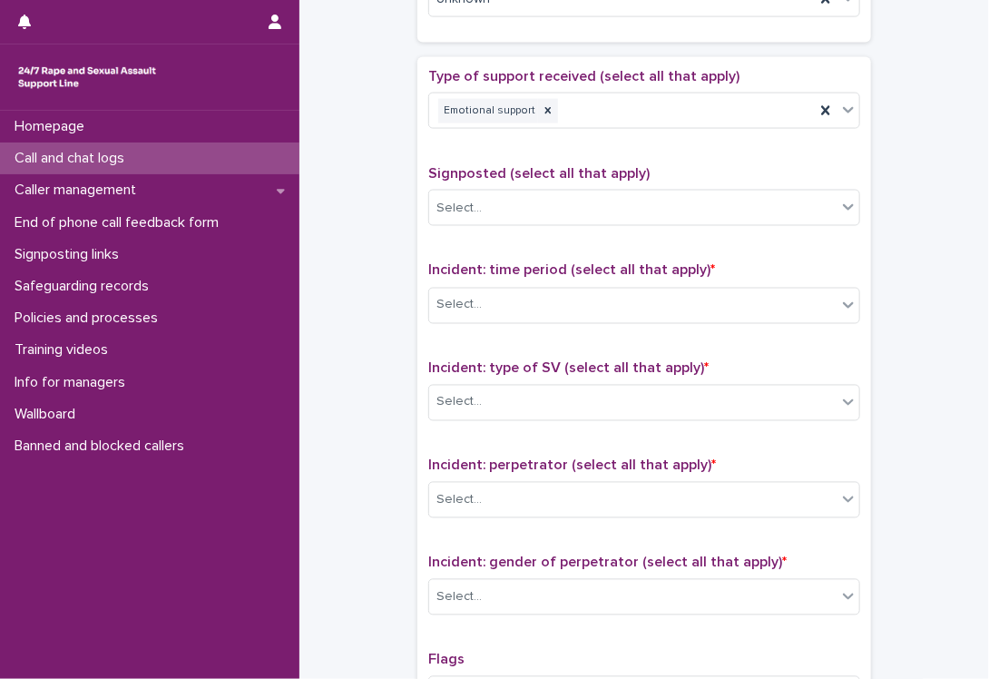
click at [483, 311] on div "Select..." at bounding box center [633, 305] width 408 height 30
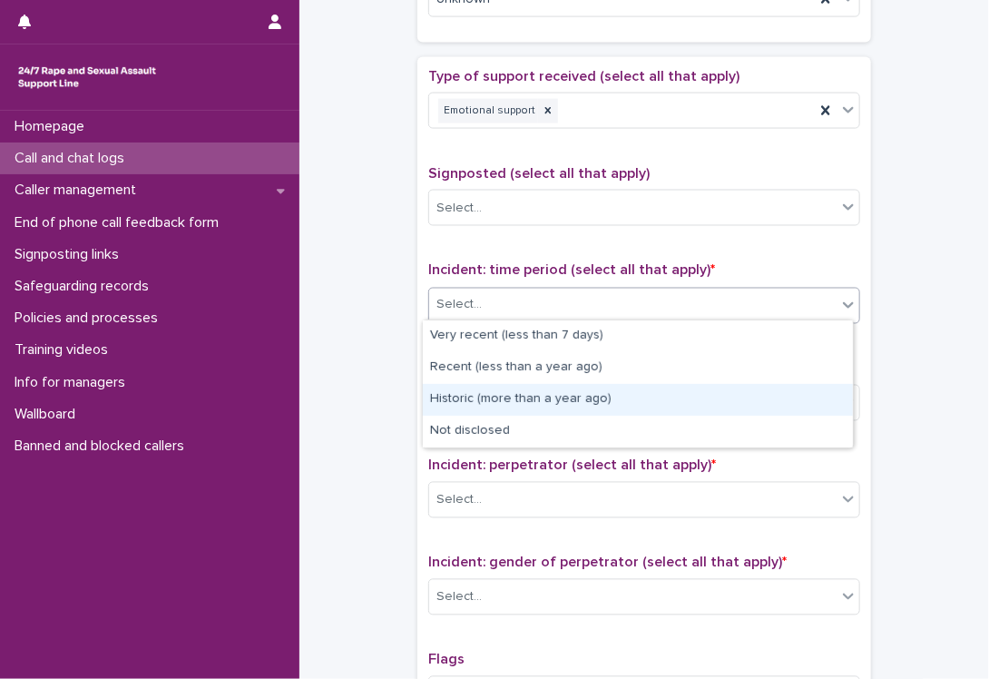
click at [518, 399] on div "Historic (more than a year ago)" at bounding box center [638, 400] width 430 height 32
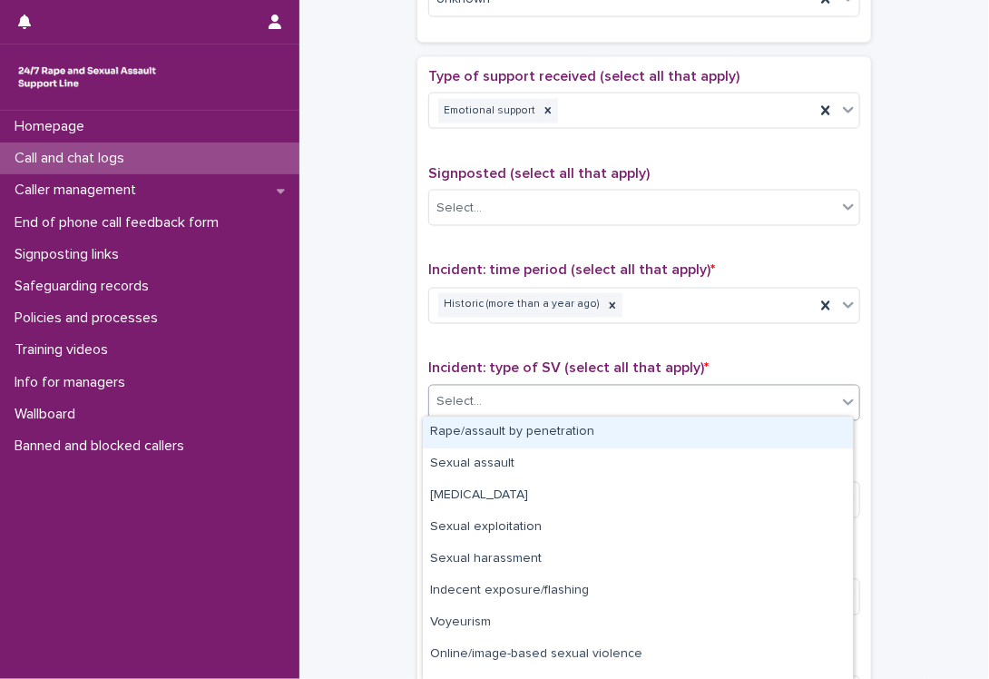
click at [518, 399] on div "Select..." at bounding box center [633, 403] width 408 height 30
click at [537, 436] on div "Rape/assault by penetration" at bounding box center [638, 433] width 430 height 32
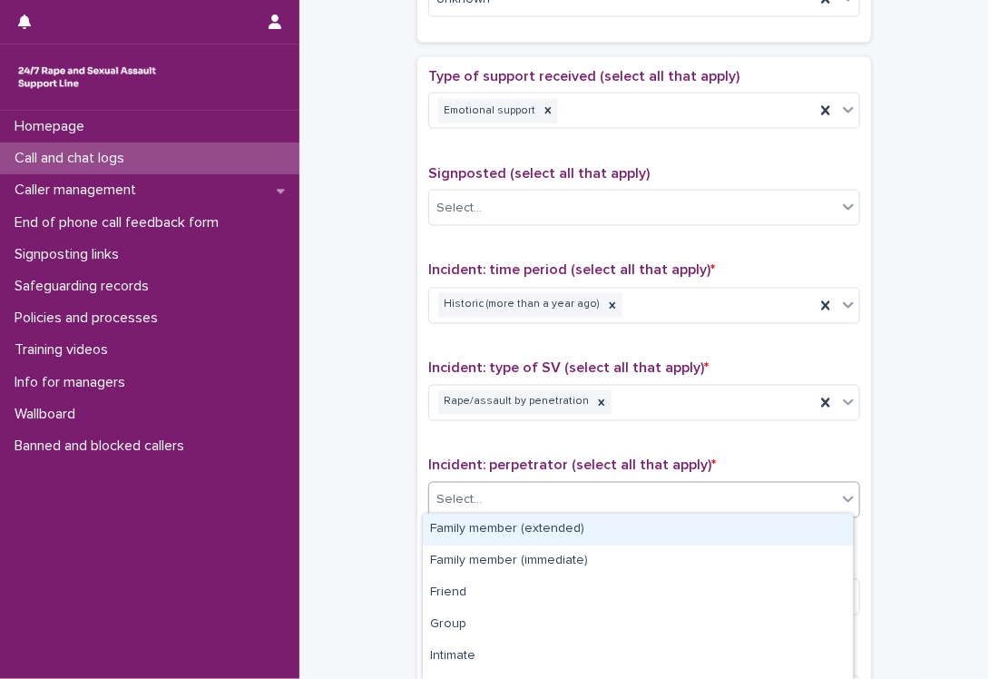
click at [550, 497] on div "Select..." at bounding box center [633, 501] width 408 height 30
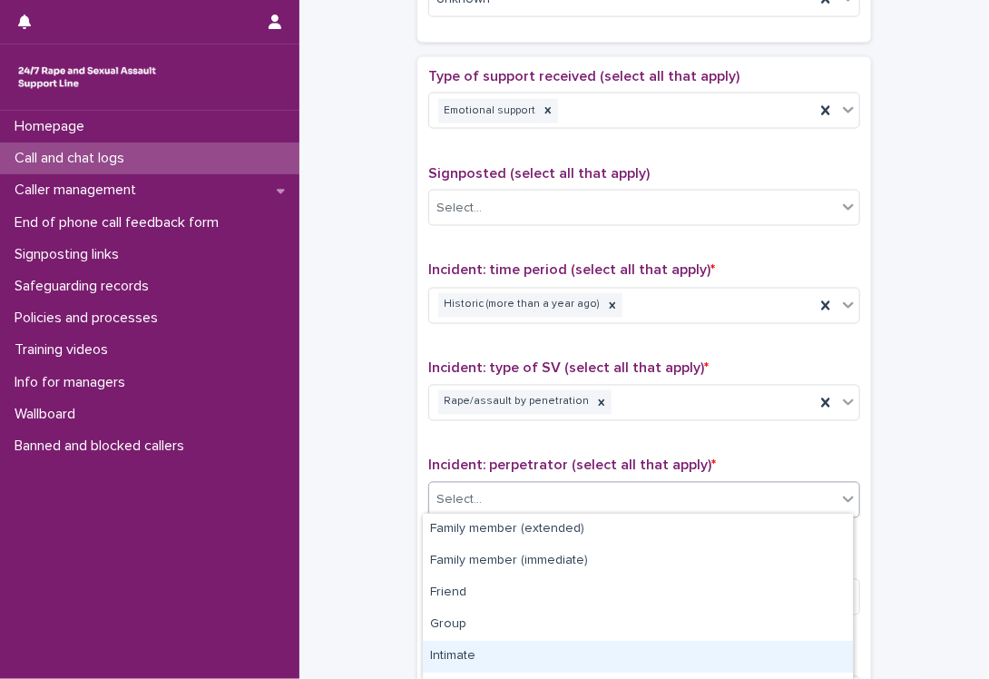
click at [524, 651] on div "Intimate" at bounding box center [638, 657] width 430 height 32
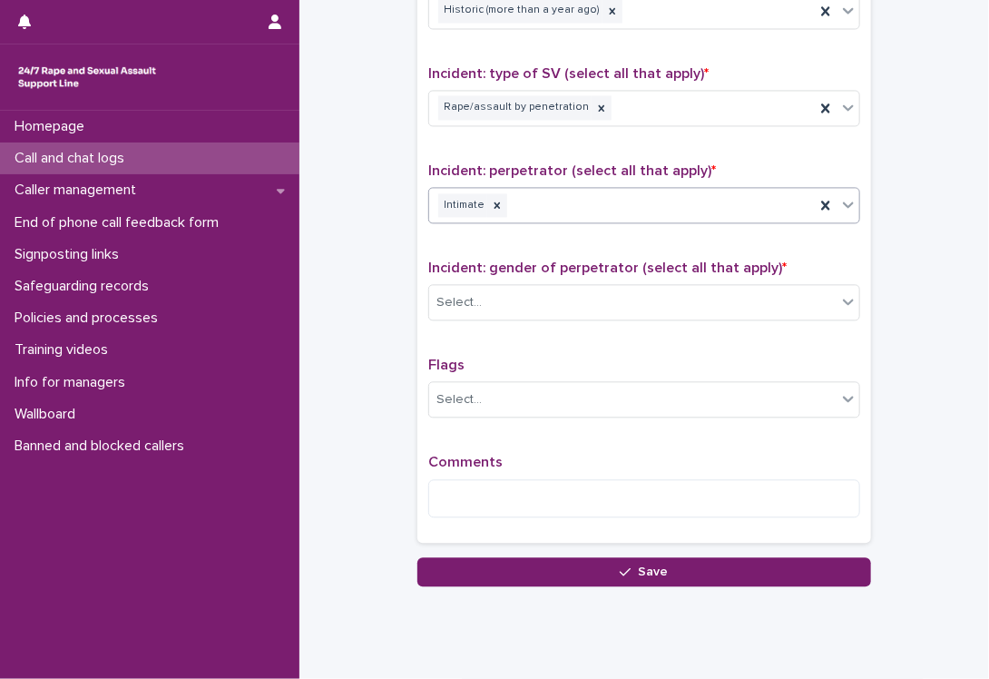
scroll to position [1289, 0]
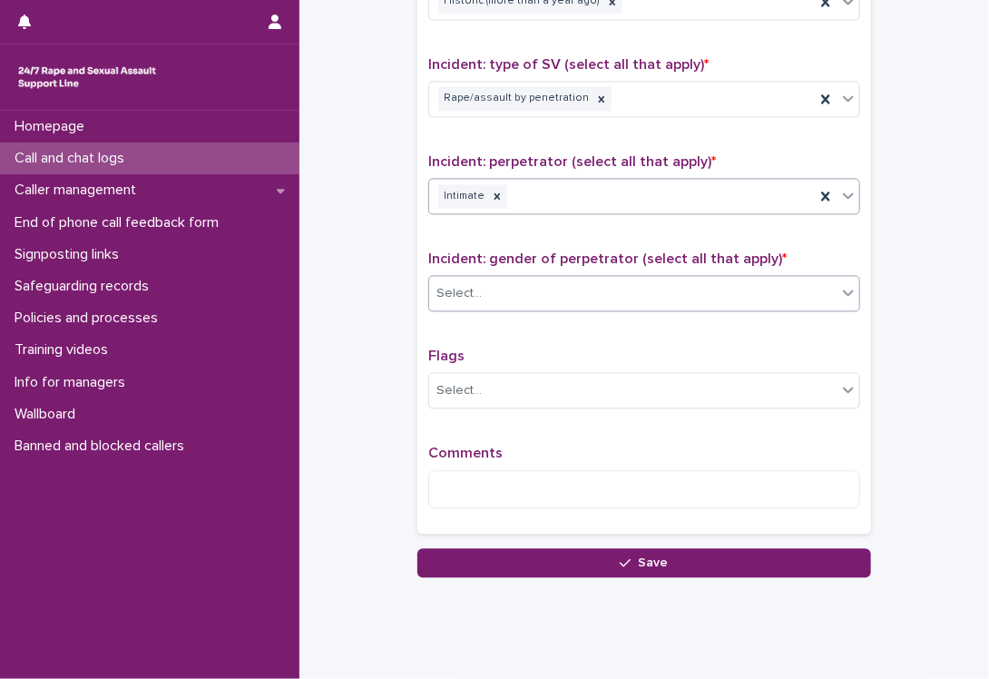
click at [590, 281] on div "Select..." at bounding box center [633, 294] width 408 height 30
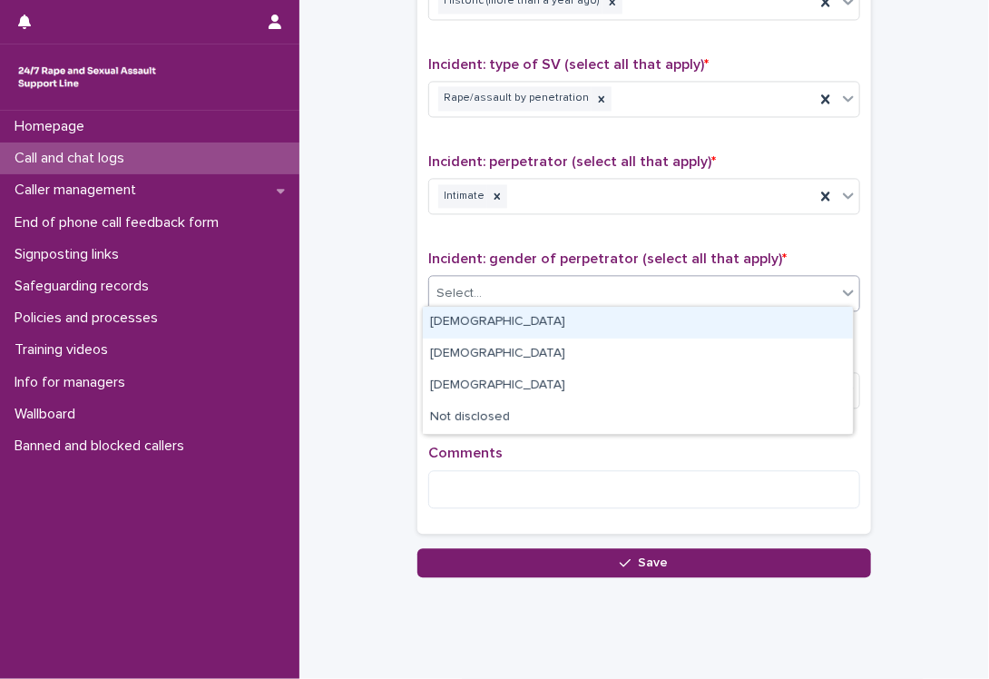
click at [449, 330] on div "[DEMOGRAPHIC_DATA]" at bounding box center [638, 323] width 430 height 32
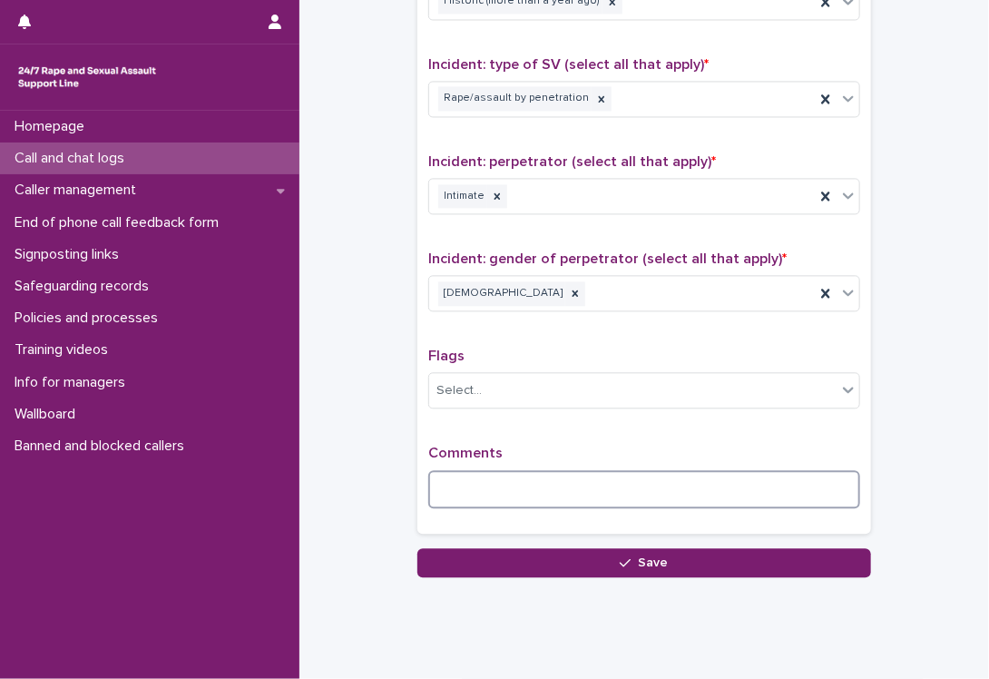
click at [498, 488] on textarea at bounding box center [644, 489] width 432 height 39
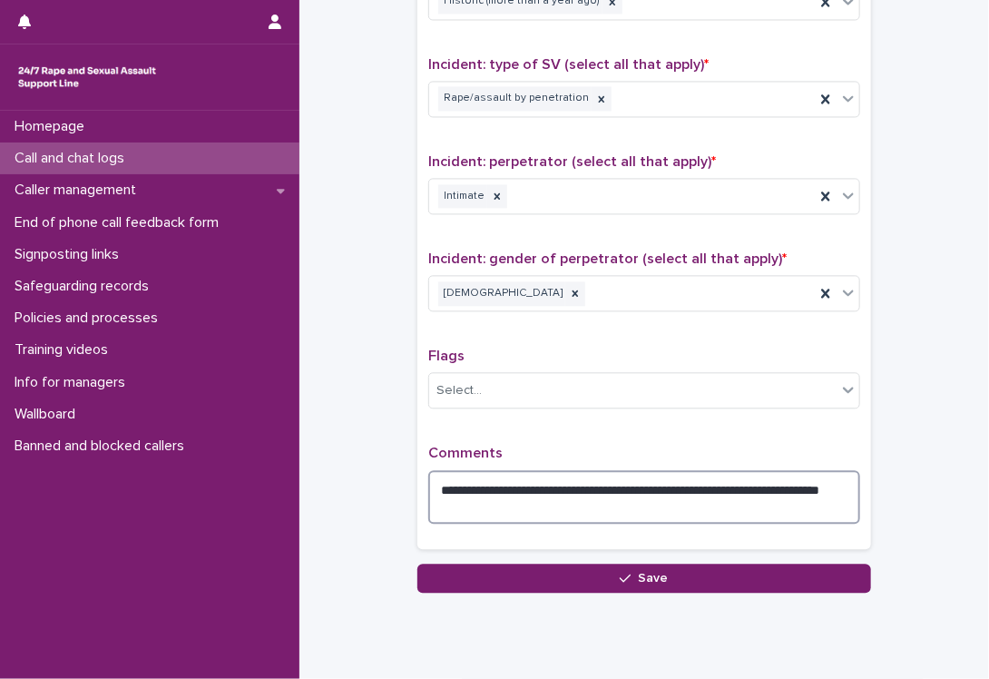
click at [596, 504] on textarea "**********" at bounding box center [644, 497] width 432 height 54
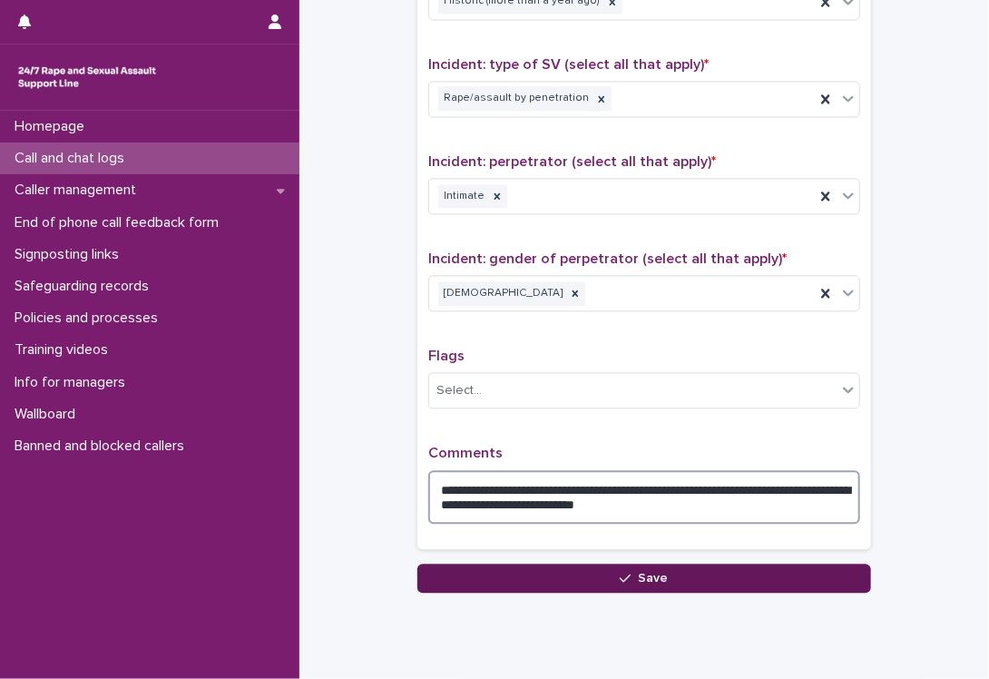
type textarea "**********"
click at [577, 582] on button "Save" at bounding box center [645, 578] width 454 height 29
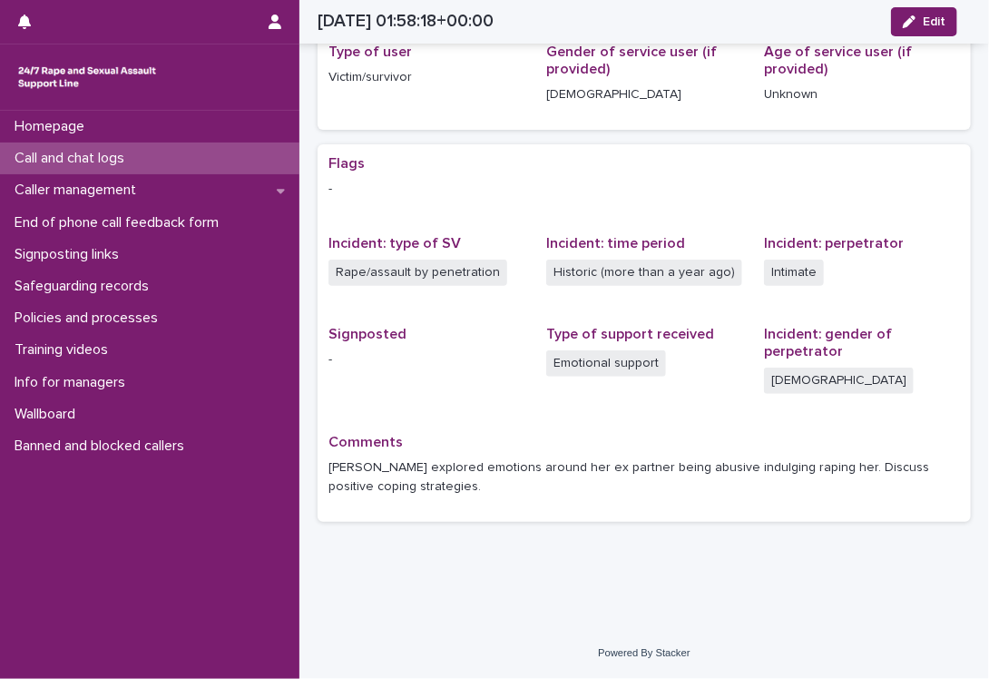
scroll to position [251, 0]
click at [139, 153] on p "Call and chat logs" at bounding box center [73, 158] width 132 height 17
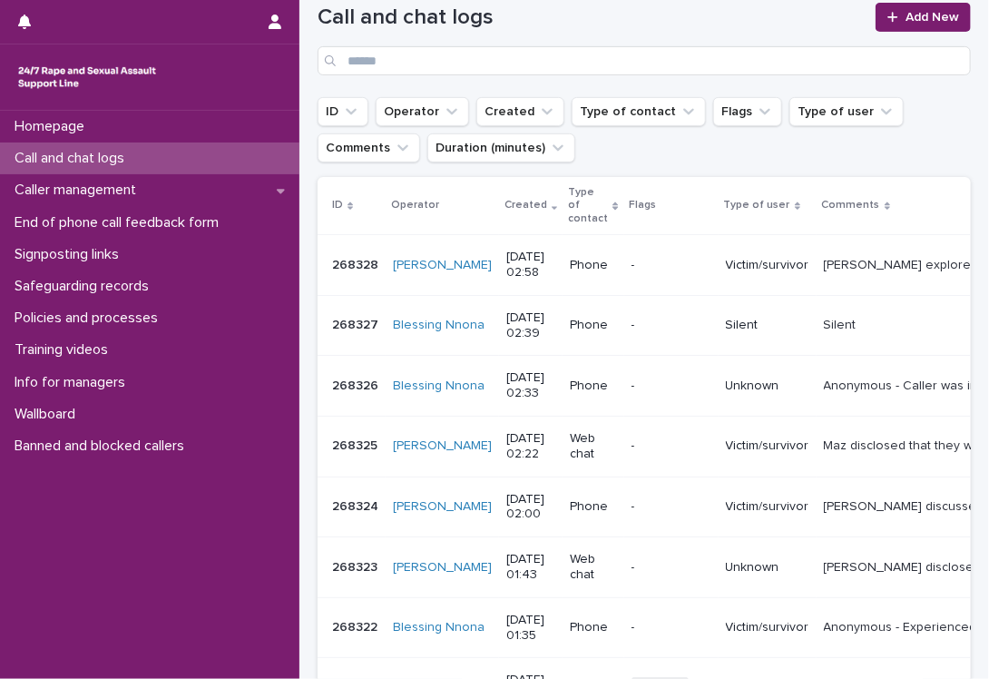
scroll to position [182, 0]
